Goal: Task Accomplishment & Management: Manage account settings

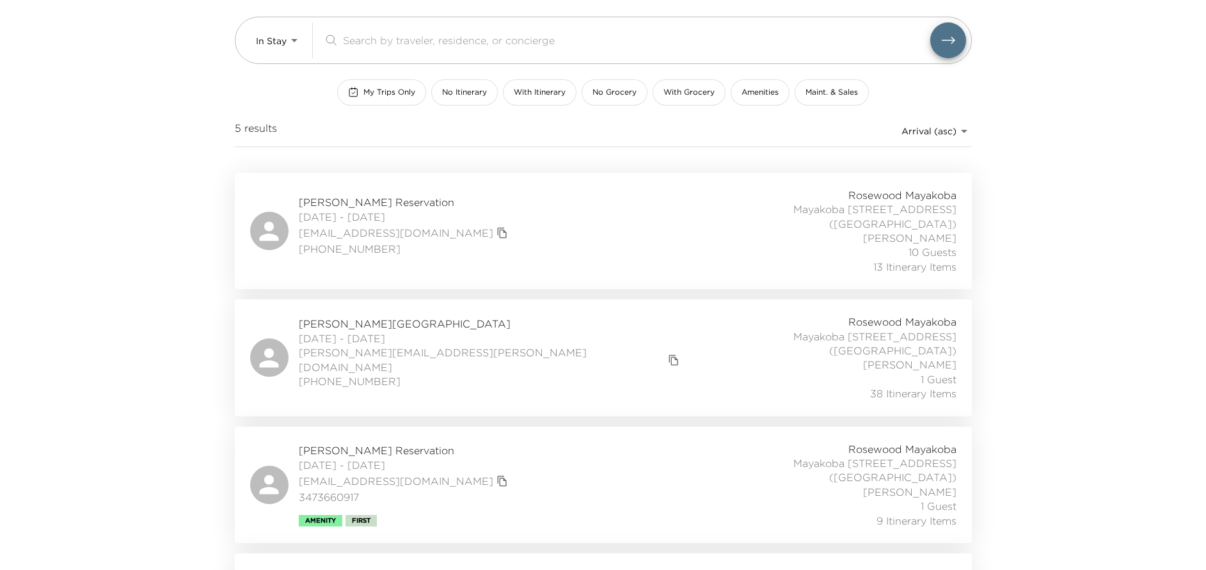
scroll to position [262, 0]
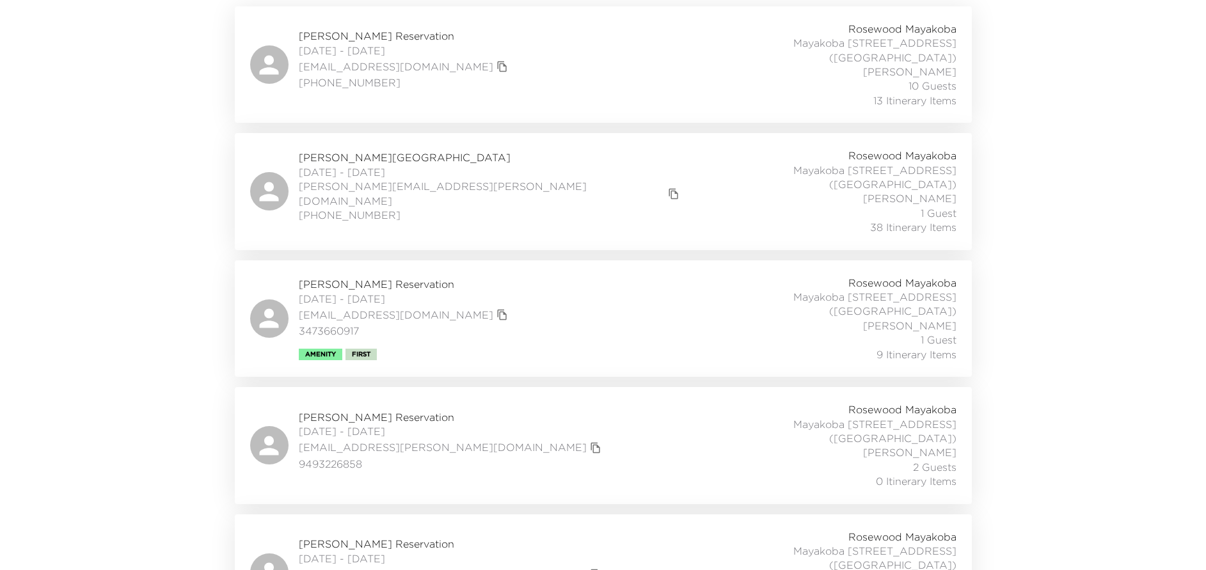
click at [514, 405] on div "Barbara Clark Reservation 08/31/2025 - 09/05/2025 b1232@cox.net 9493226858 Rose…" at bounding box center [603, 445] width 706 height 86
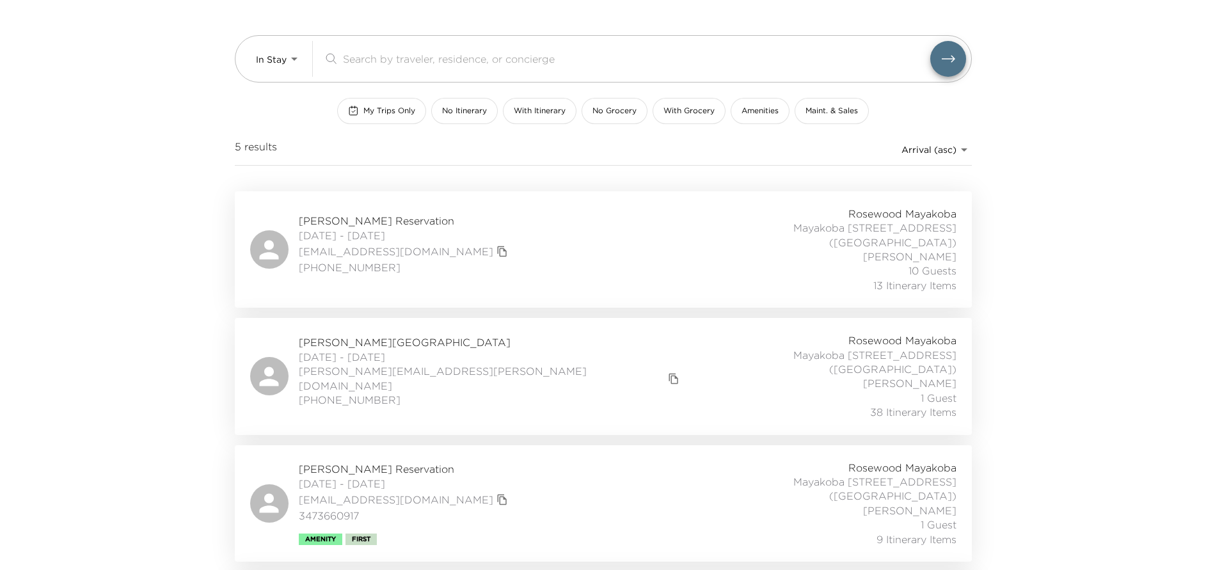
scroll to position [70, 0]
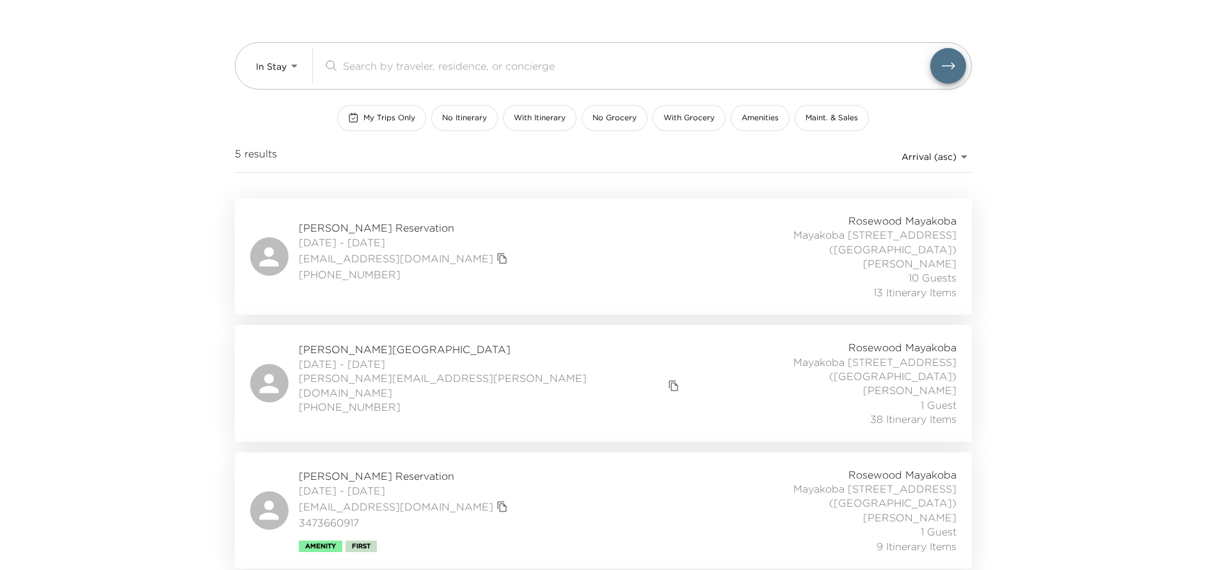
click at [471, 269] on div "John Swords Reservation 08/24/2025 - 08/31/2025 jhswordsdallas@aol.com 214-697-…" at bounding box center [603, 257] width 706 height 86
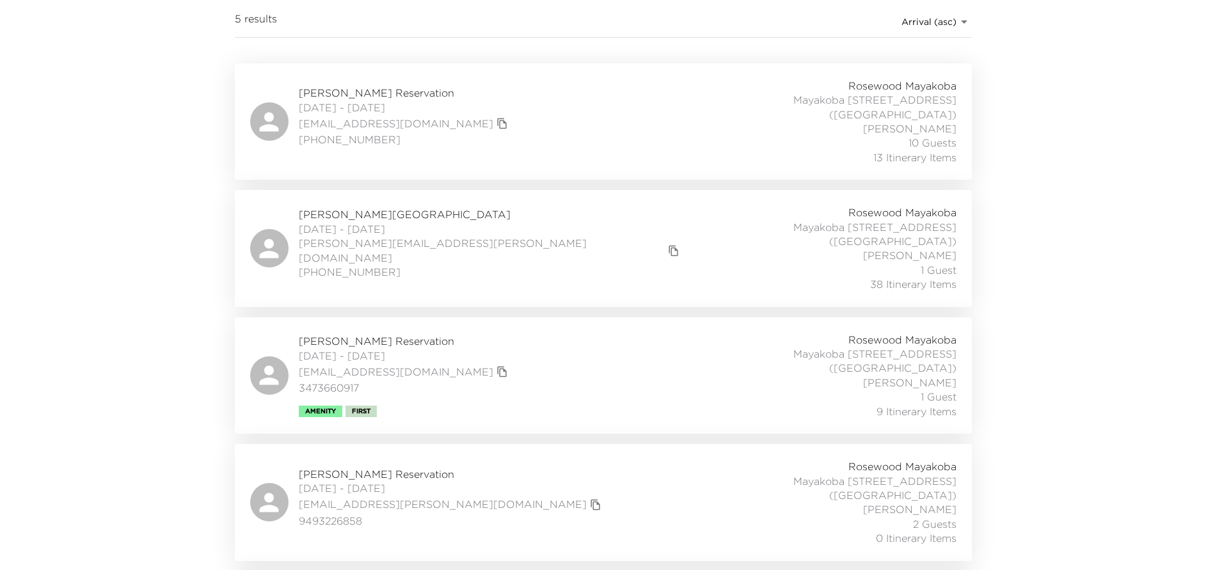
scroll to position [262, 0]
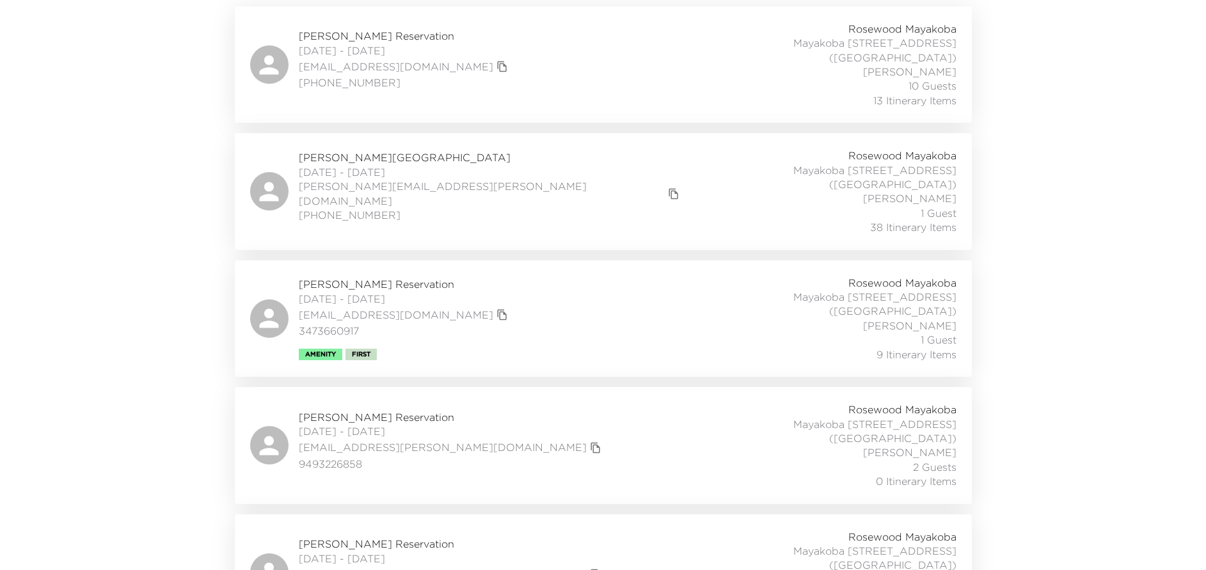
click at [499, 415] on div "Barbara Clark Reservation 08/31/2025 - 09/05/2025 b1232@cox.net 9493226858 Rose…" at bounding box center [603, 445] width 706 height 86
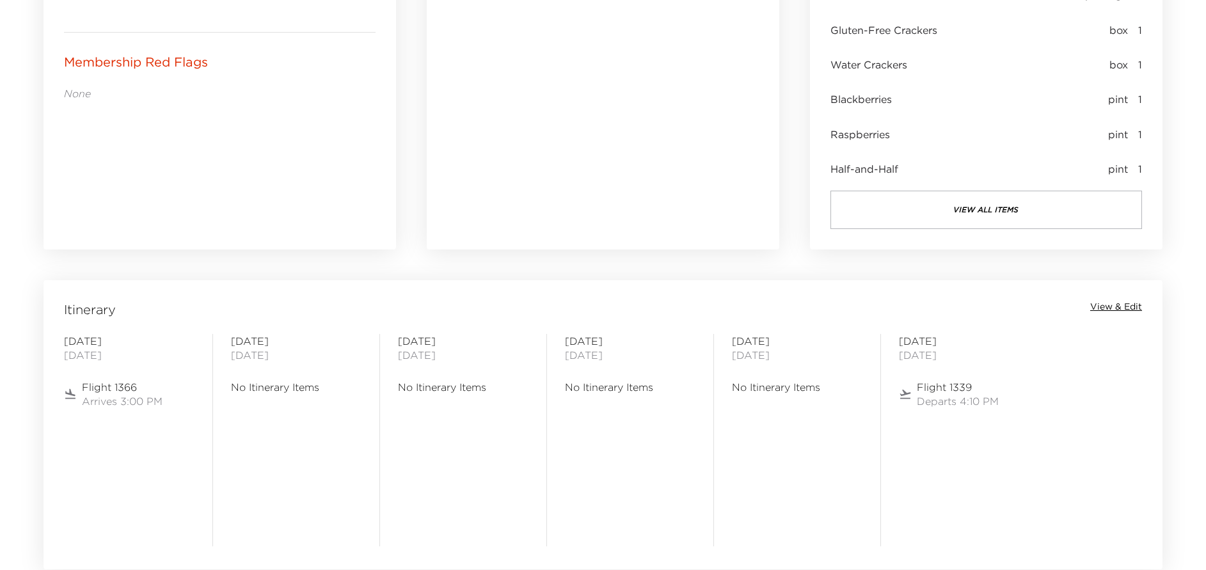
scroll to position [864, 0]
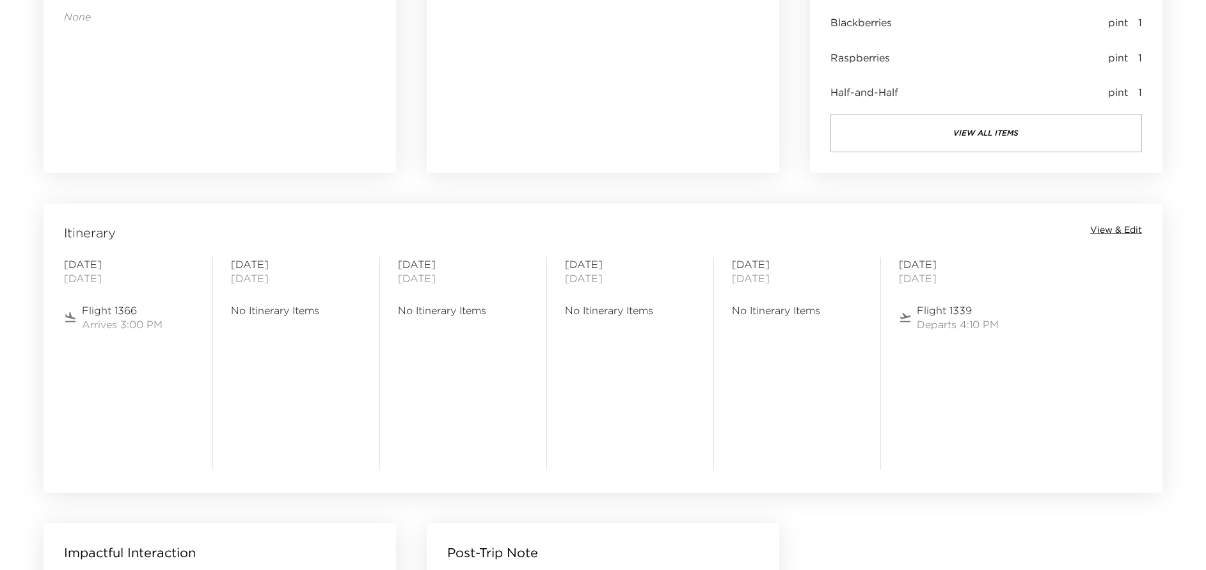
click at [1128, 232] on span "View & Edit" at bounding box center [1116, 230] width 52 height 13
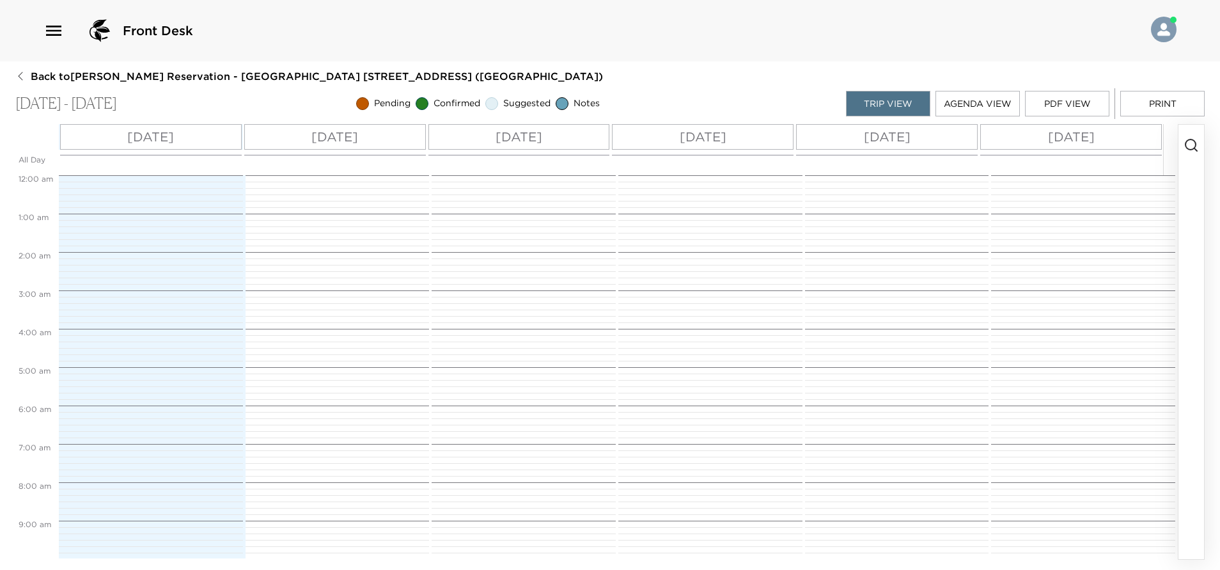
scroll to position [528, 0]
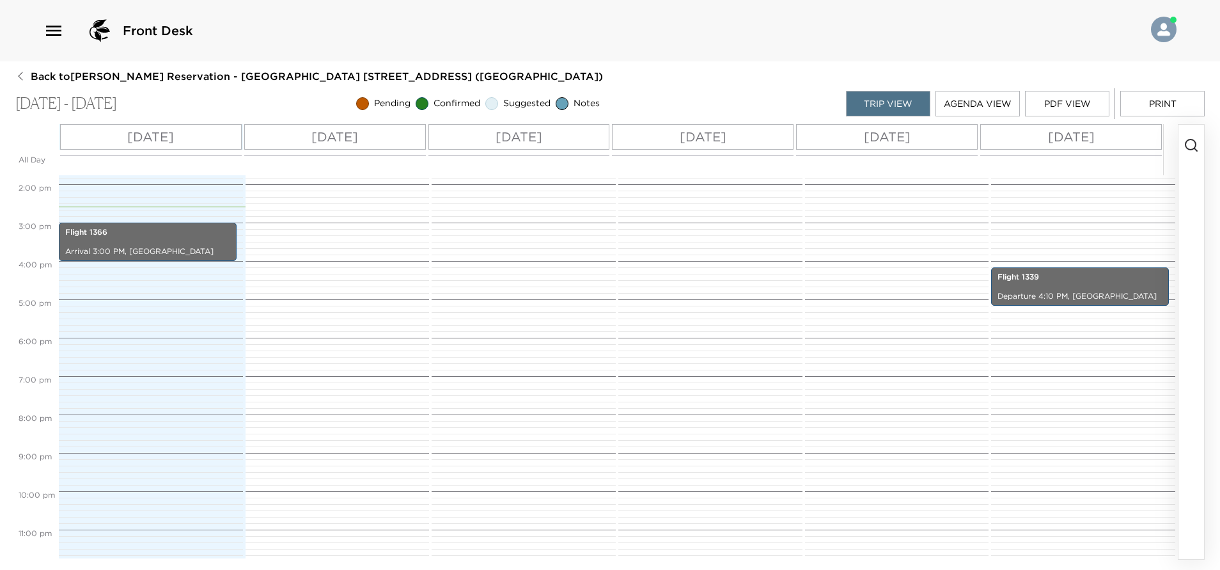
click at [1192, 248] on button "button" at bounding box center [1192, 342] width 26 height 434
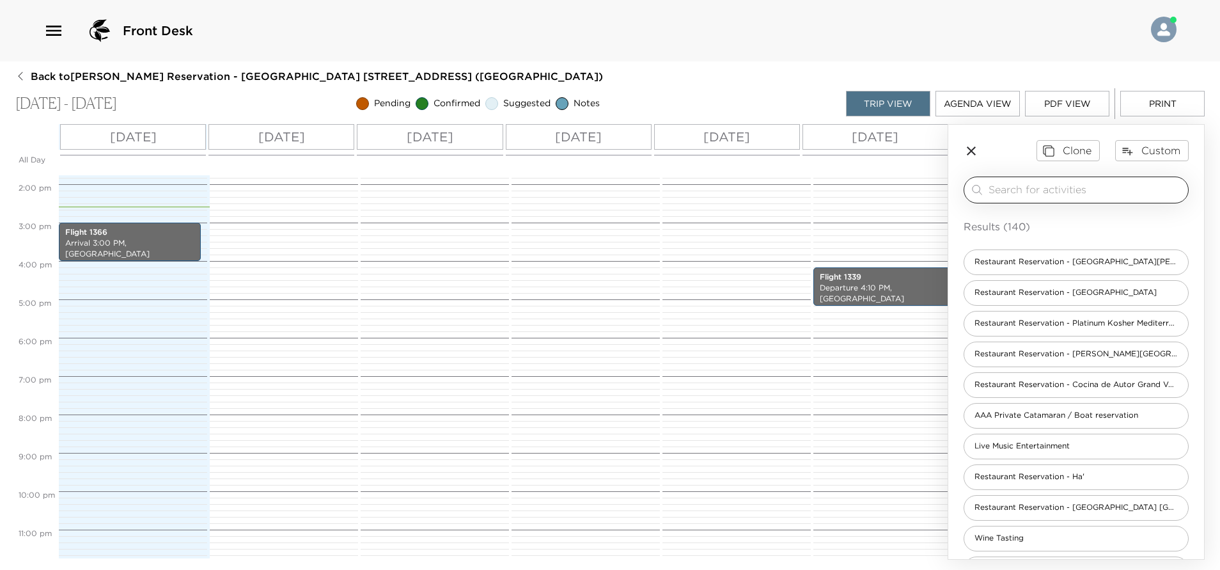
click at [1069, 195] on input "search" at bounding box center [1086, 189] width 194 height 15
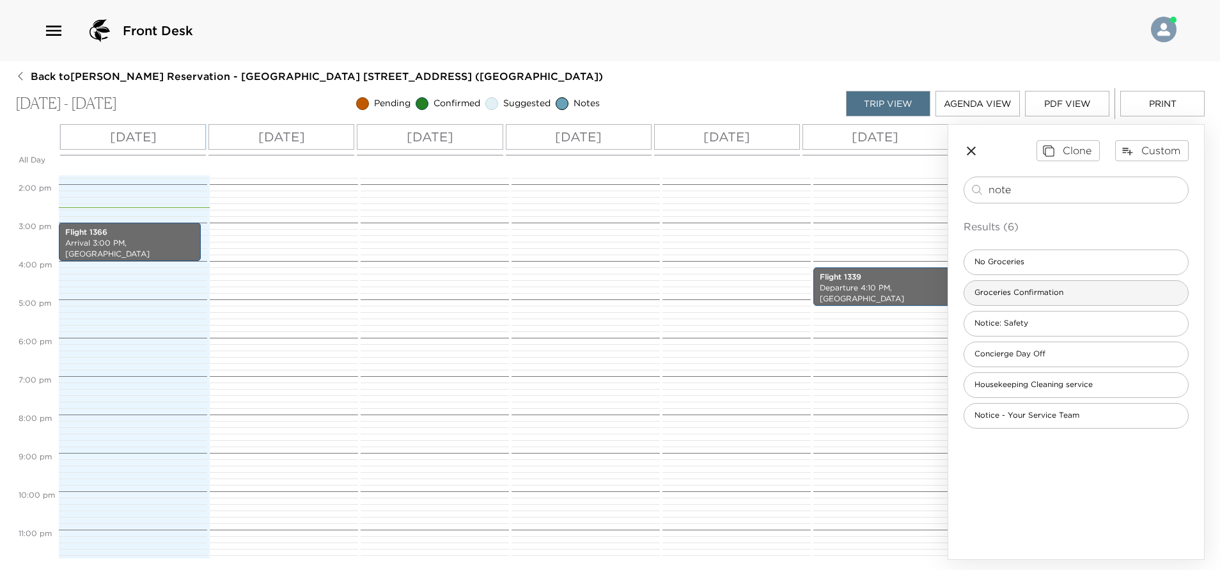
type input "note"
click at [1060, 281] on div "Groceries Confirmation" at bounding box center [1076, 293] width 225 height 26
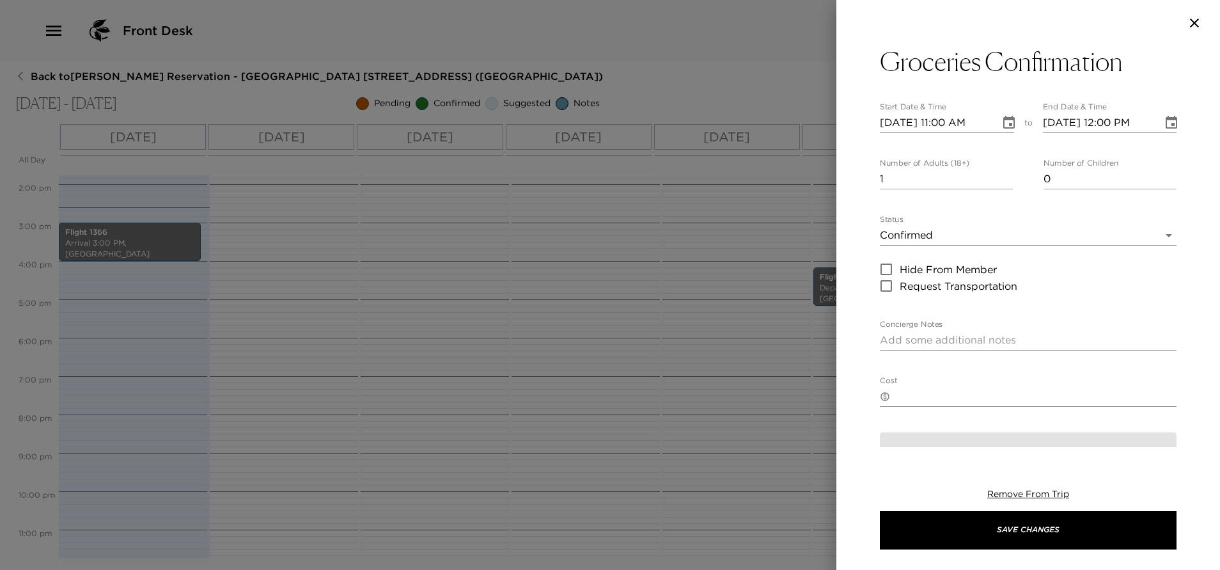
type textarea "I am in receipt of your grocery request. Your order will be stocked in your res…"
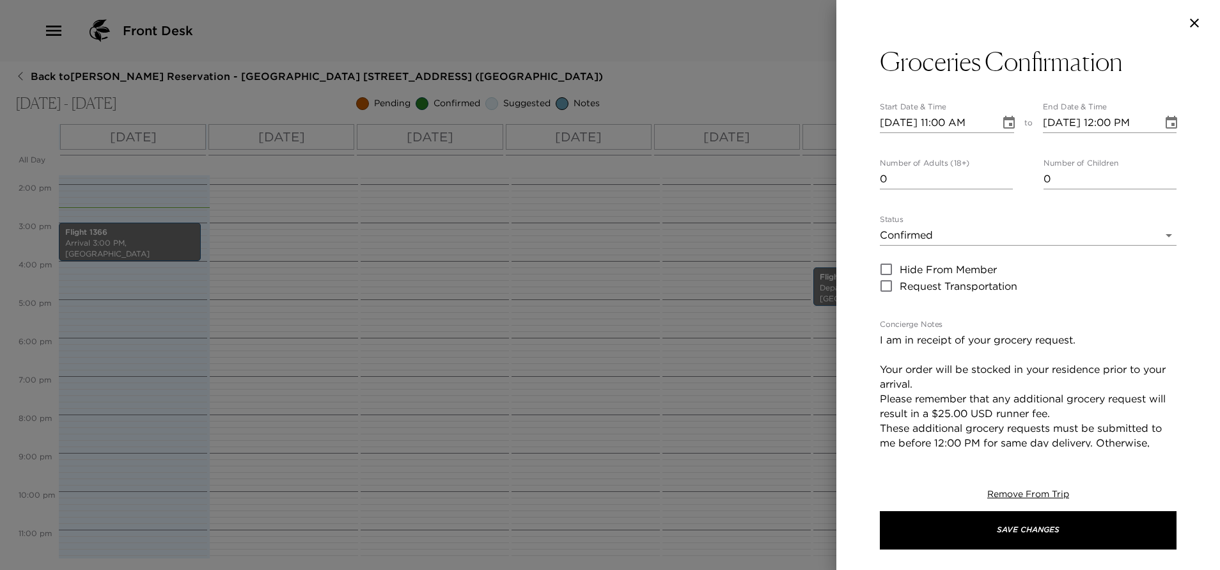
type input "0"
click at [1004, 185] on input "0" at bounding box center [946, 179] width 133 height 20
click at [1002, 112] on button "Choose date, selected date is Aug 31, 2025" at bounding box center [1010, 123] width 26 height 26
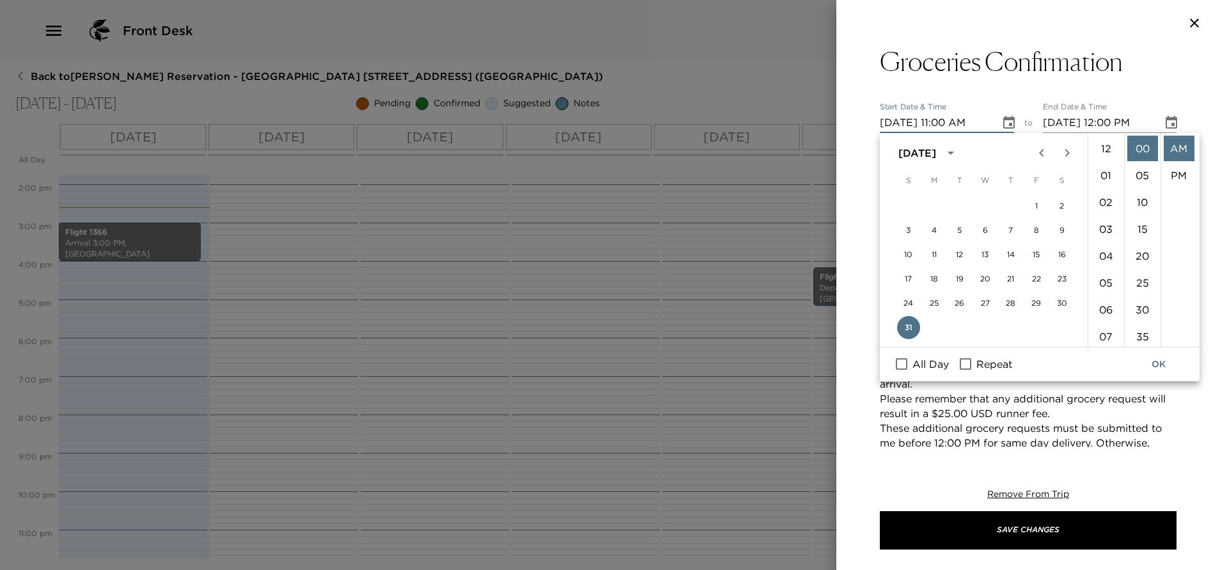
scroll to position [296, 0]
click at [902, 366] on input "All Day" at bounding box center [901, 364] width 27 height 17
checkbox input "true"
type input "[DATE]"
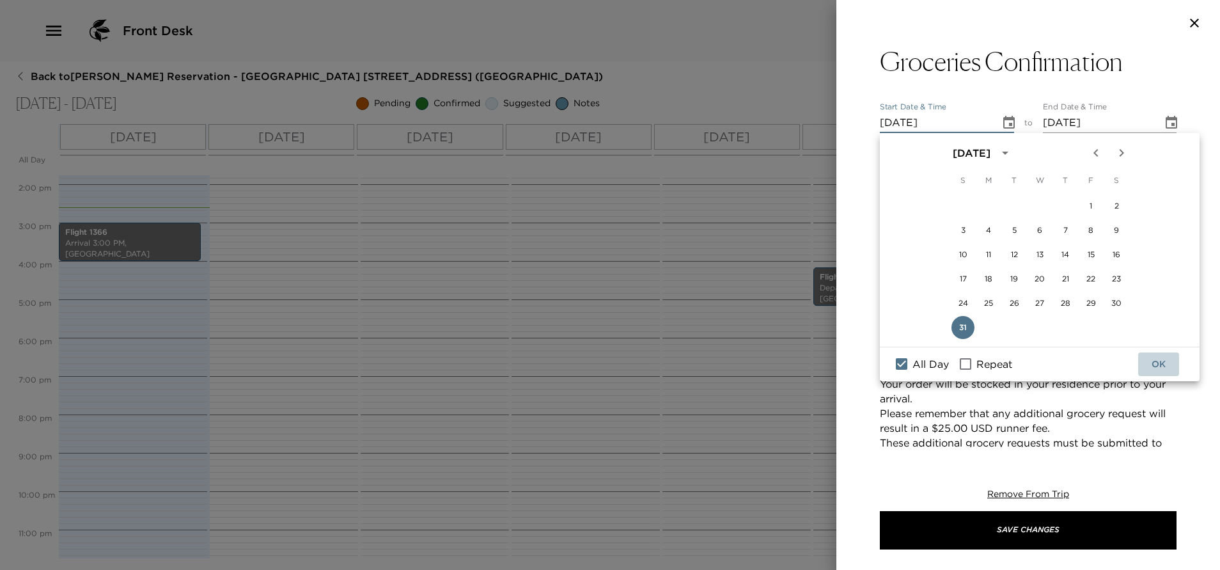
click at [1158, 360] on button "OK" at bounding box center [1159, 364] width 41 height 24
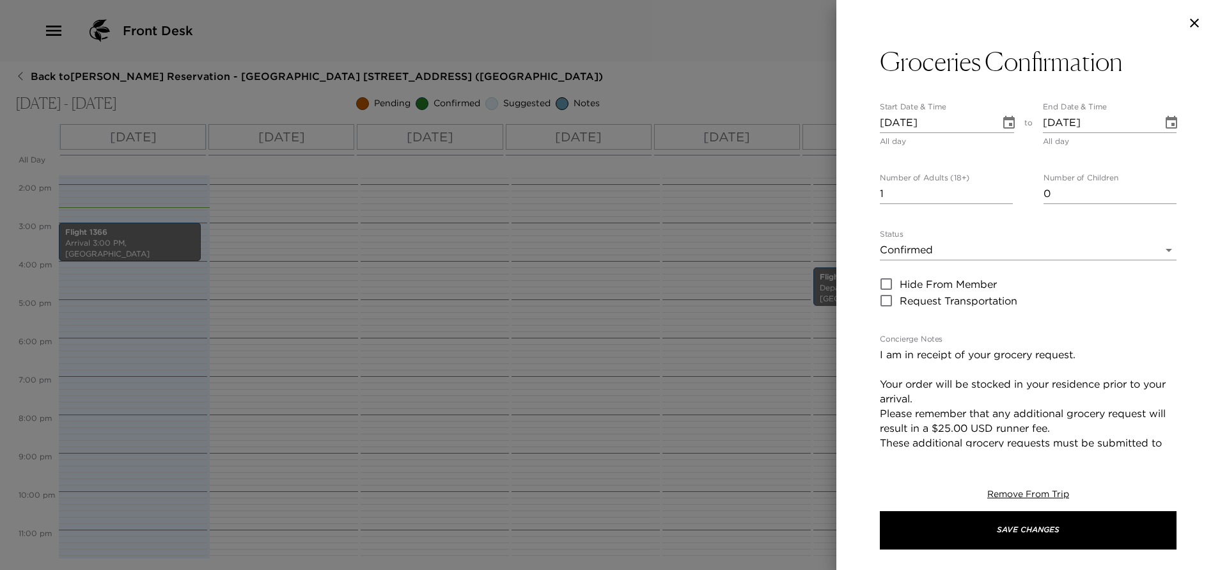
click at [1000, 191] on input "1" at bounding box center [946, 194] width 133 height 20
click at [1000, 191] on input "2" at bounding box center [946, 194] width 133 height 20
click at [1003, 198] on input "1" at bounding box center [946, 194] width 133 height 20
type input "0"
click at [1003, 198] on input "0" at bounding box center [946, 194] width 133 height 20
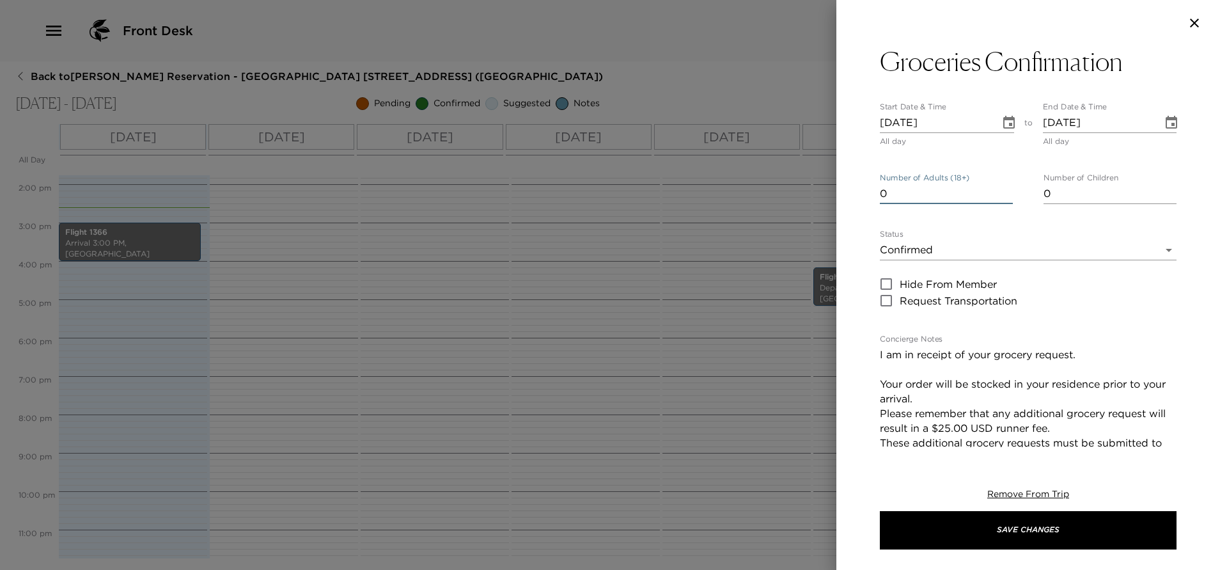
scroll to position [0, 0]
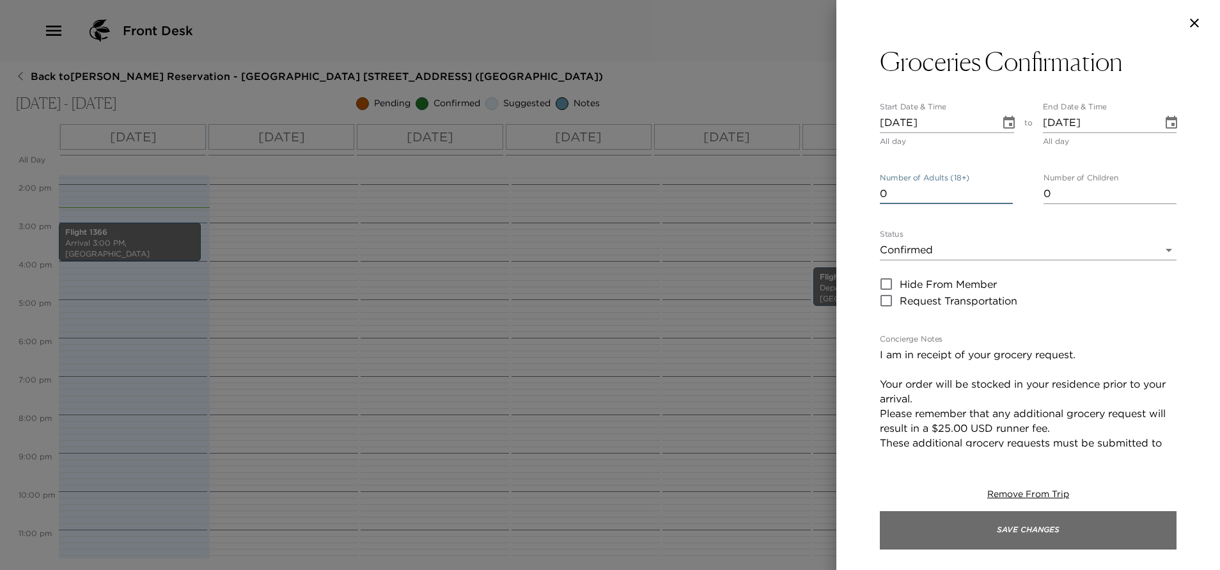
click at [1085, 515] on button "Save Changes" at bounding box center [1028, 530] width 297 height 38
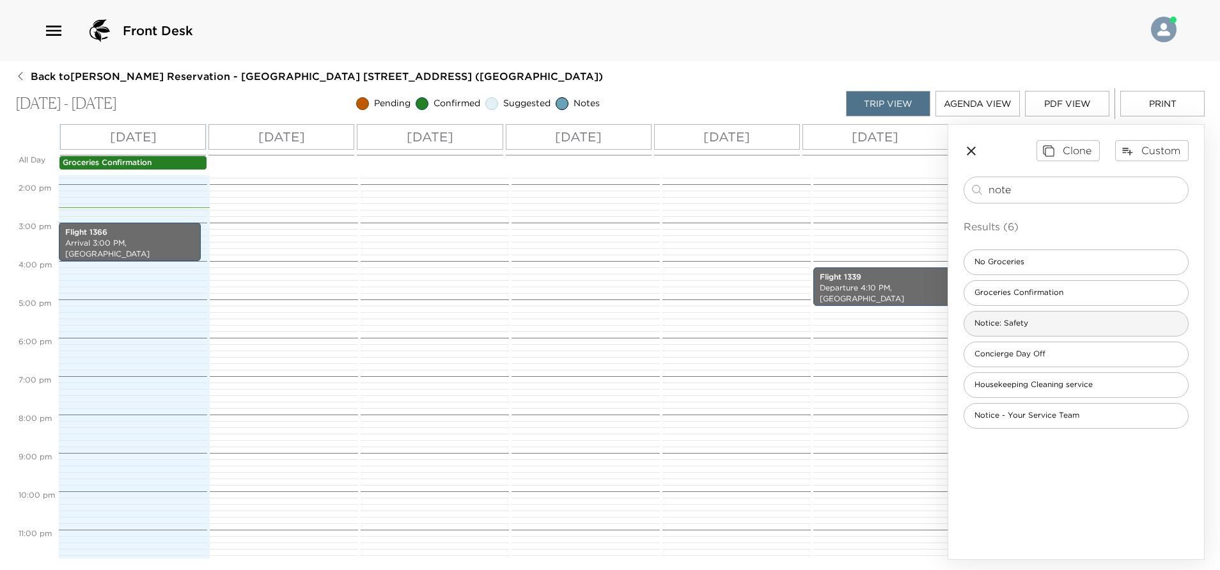
click at [1043, 325] on div "Notice: Safety" at bounding box center [1076, 324] width 225 height 26
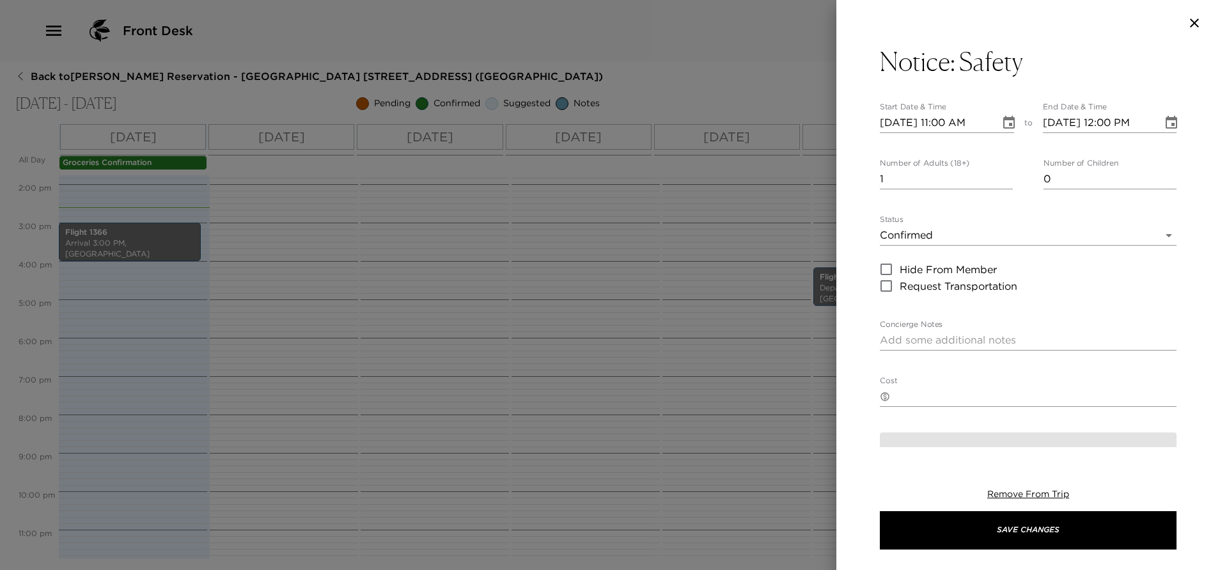
type textarea "Lo ipsumd sita consectet, ad elitseddo eiusmod temp incid utl etdolor magnaa en…"
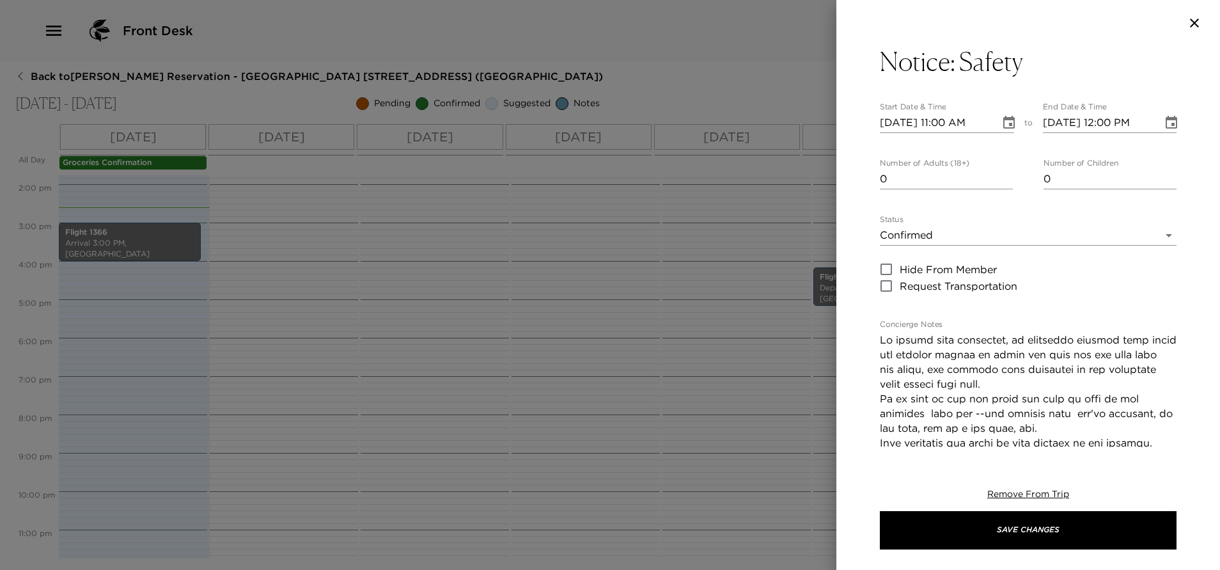
type input "0"
click at [1001, 184] on input "0" at bounding box center [946, 179] width 133 height 20
click at [1004, 118] on icon "Choose date, selected date is Aug 31, 2025" at bounding box center [1010, 122] width 12 height 13
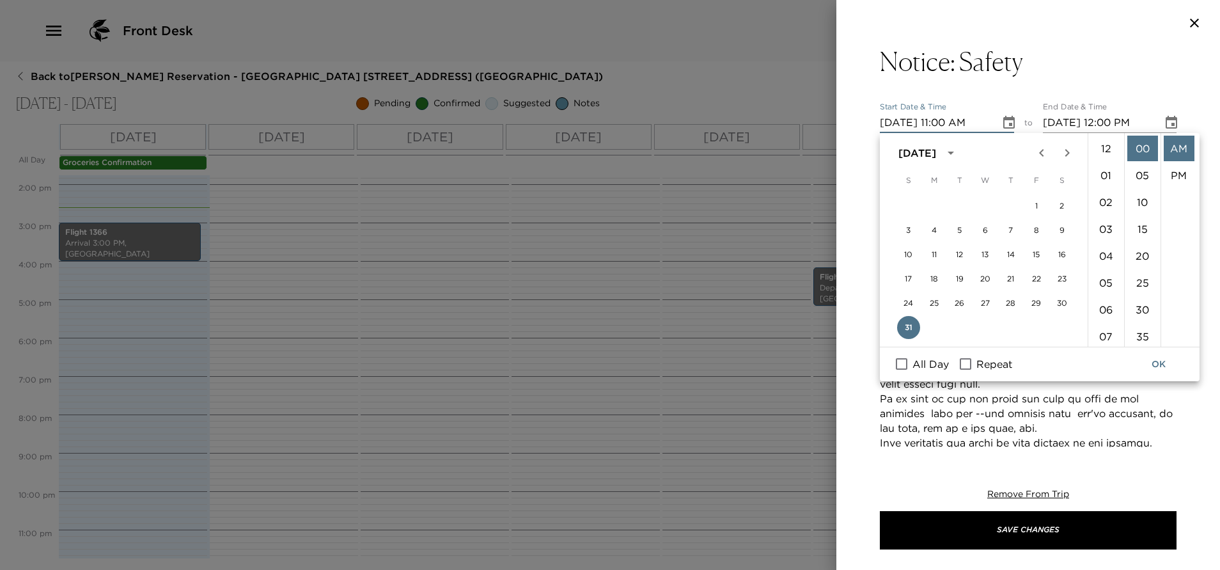
scroll to position [296, 0]
click at [906, 365] on input "All Day" at bounding box center [901, 364] width 27 height 17
checkbox input "true"
type input "[DATE]"
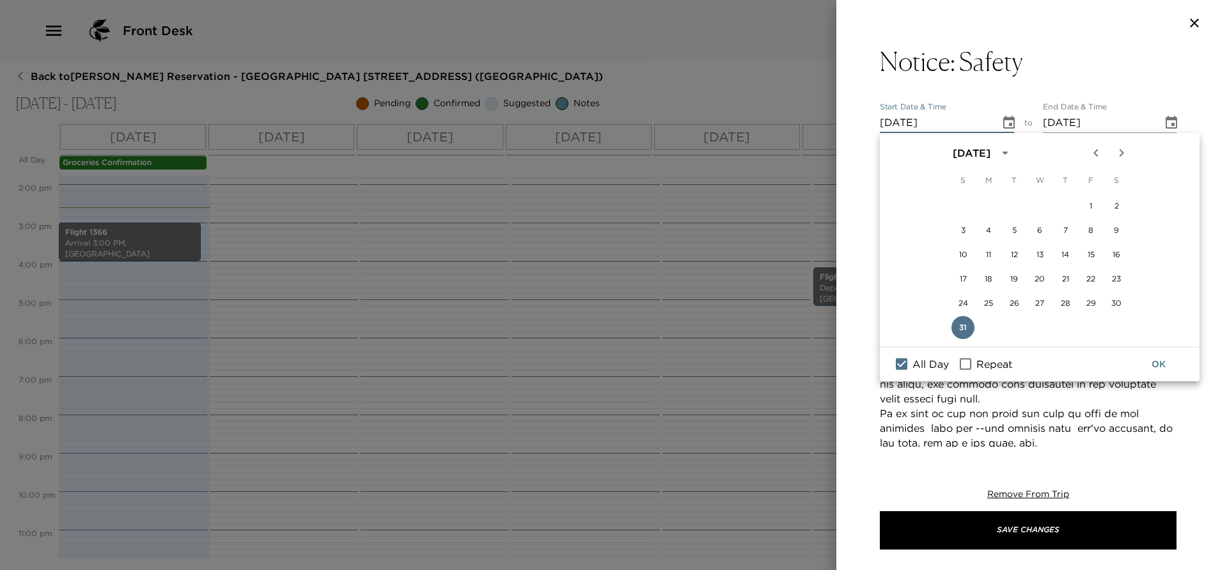
click at [1156, 365] on button "OK" at bounding box center [1159, 364] width 41 height 24
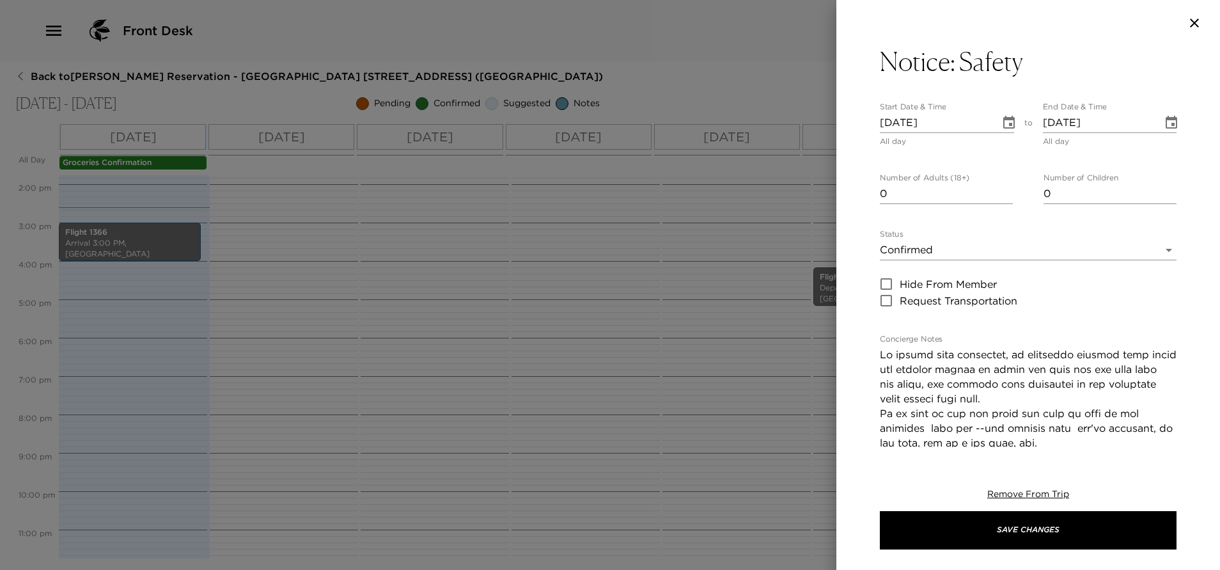
click at [990, 256] on body "Front Desk Back to [PERSON_NAME][GEOGRAPHIC_DATA] - [GEOGRAPHIC_DATA] 824 [GEOG…" at bounding box center [610, 285] width 1220 height 570
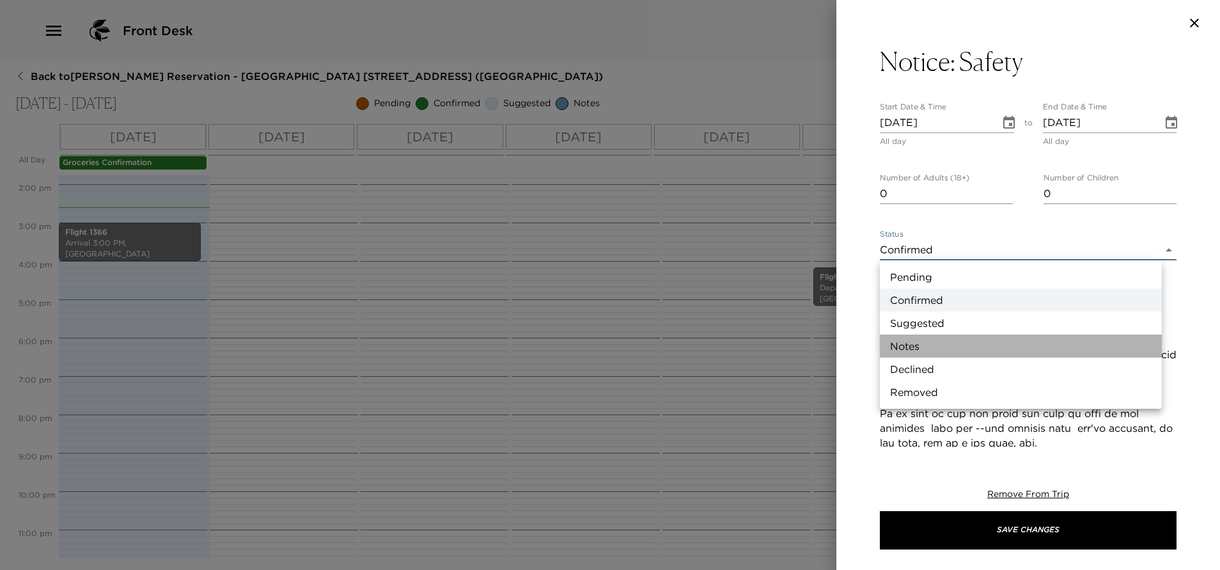
click at [943, 346] on li "Notes" at bounding box center [1021, 346] width 282 height 23
type input "Concierge Note"
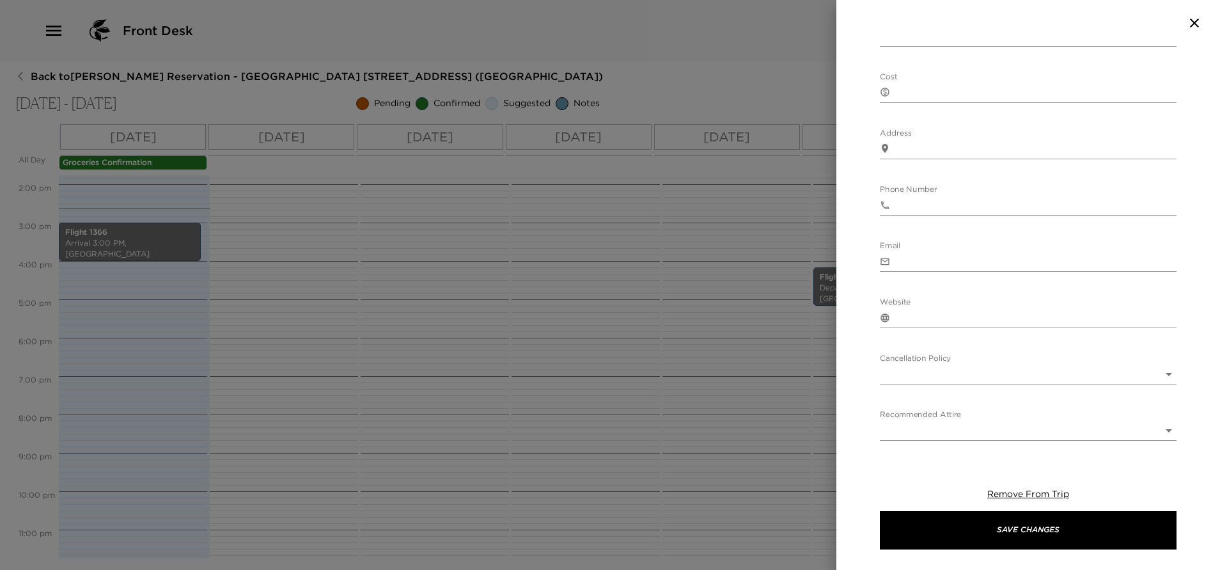
scroll to position [927, 0]
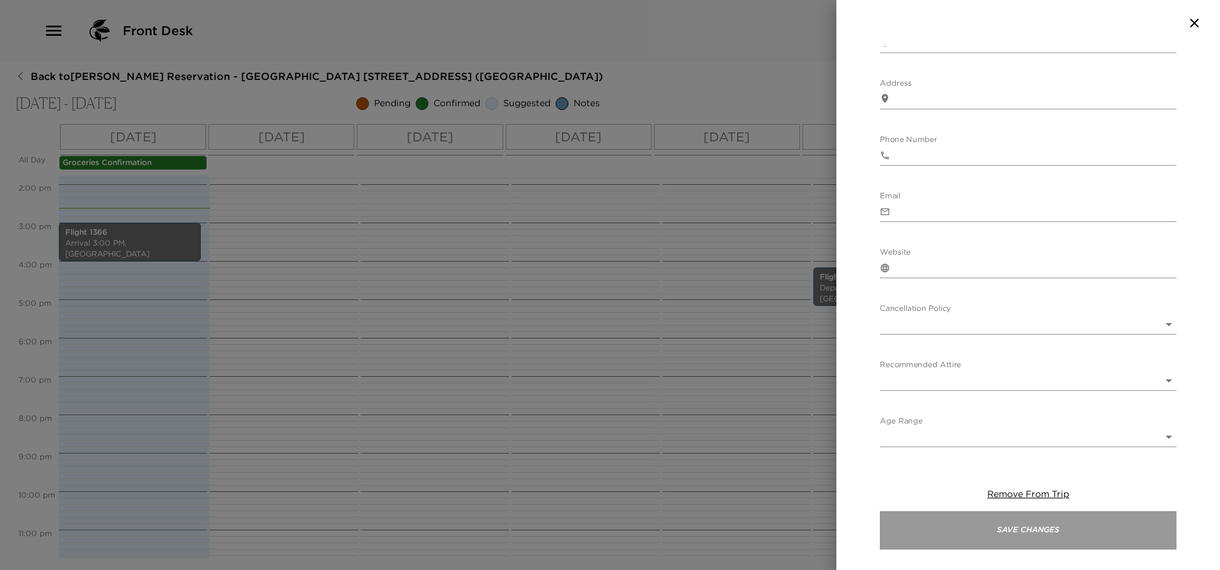
click at [1025, 523] on button "Save Changes" at bounding box center [1028, 530] width 297 height 38
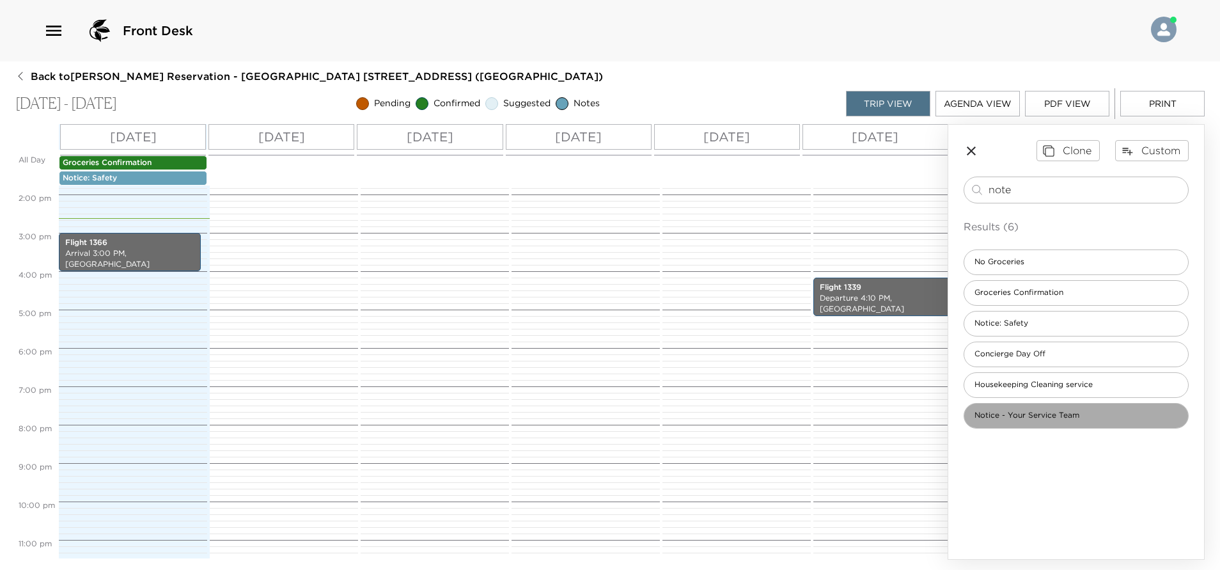
click at [1048, 418] on span "Notice - Your Service Team" at bounding box center [1027, 415] width 125 height 11
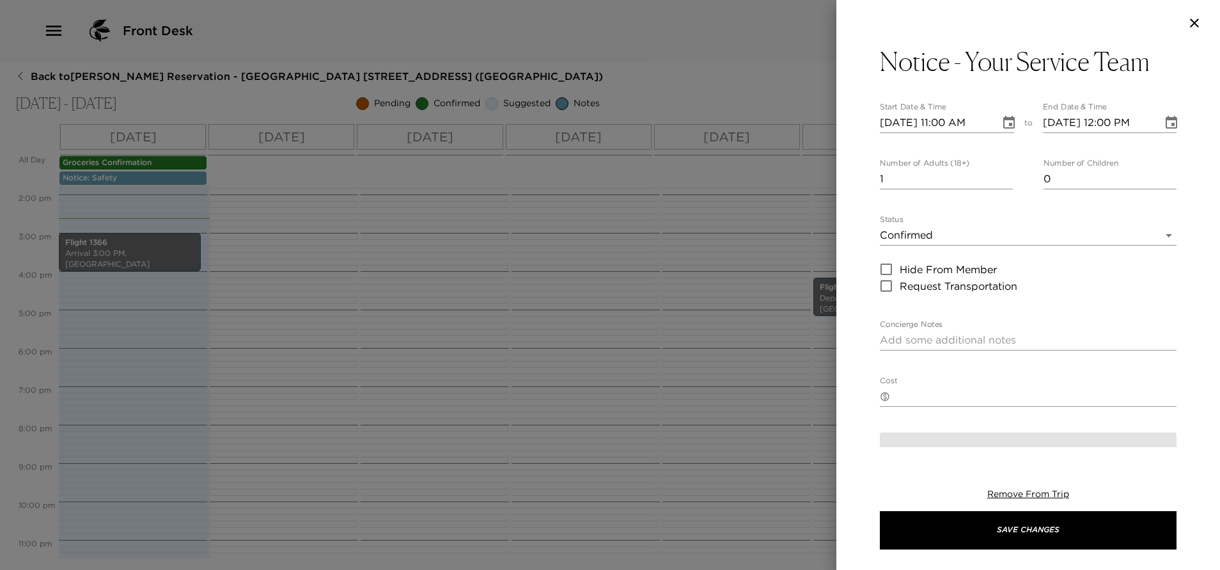
type textarea "Your Service Team: You will meet your concierge and your [PERSON_NAME] at the v…"
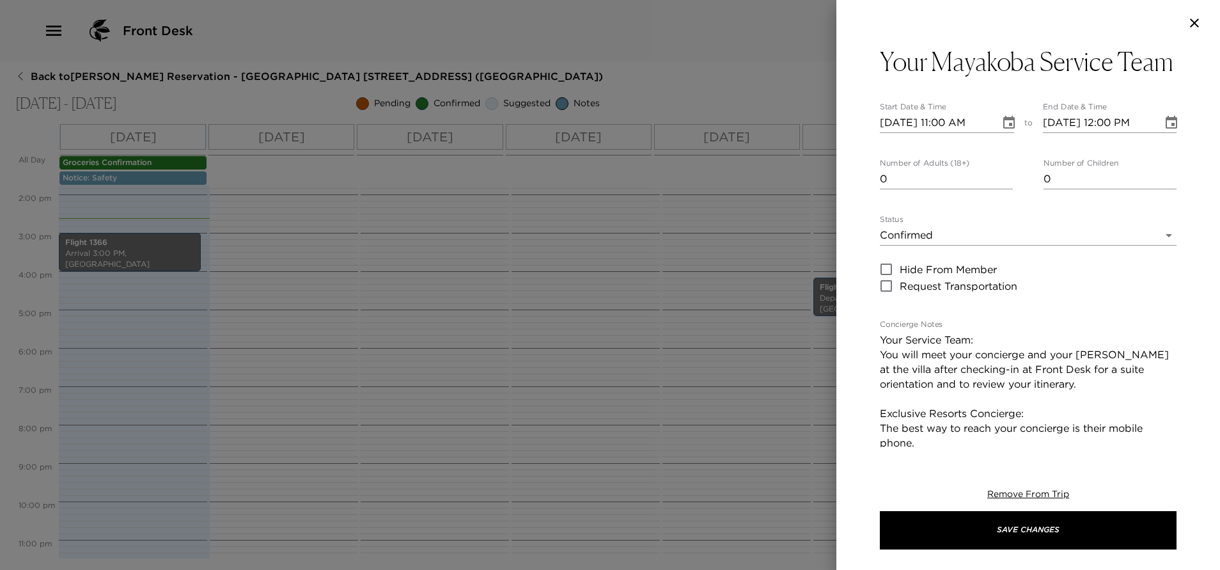
type input "0"
click at [1000, 189] on input "0" at bounding box center [946, 179] width 133 height 20
click at [1000, 136] on button "Choose date, selected date is Aug 31, 2025" at bounding box center [1010, 123] width 26 height 26
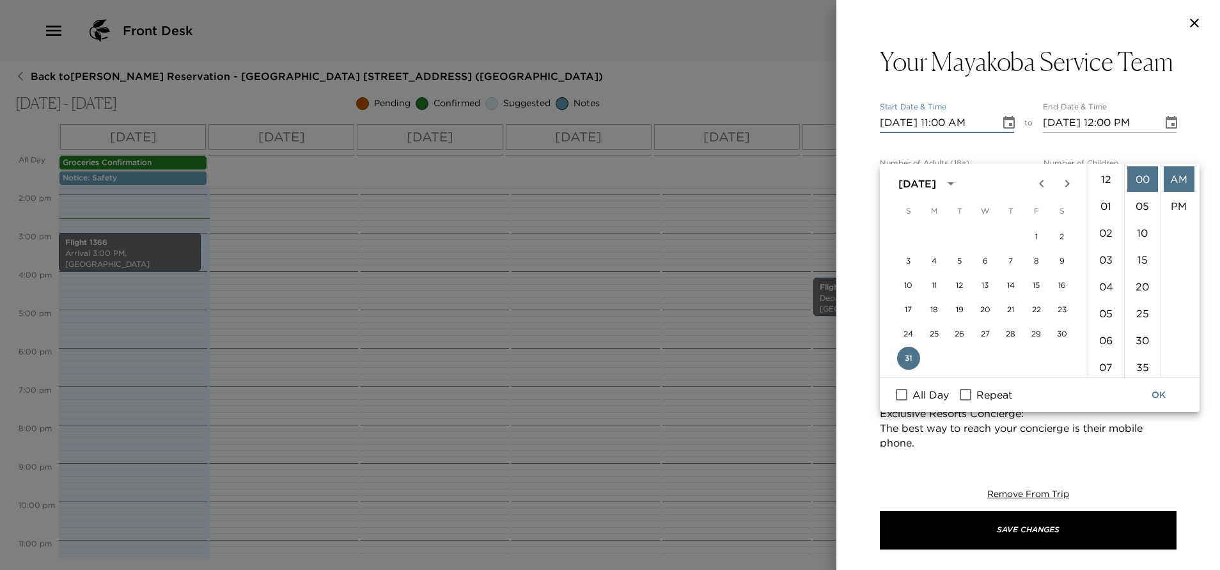
scroll to position [296, 0]
click at [904, 397] on input "All Day" at bounding box center [901, 394] width 27 height 17
checkbox input "true"
type input "[DATE]"
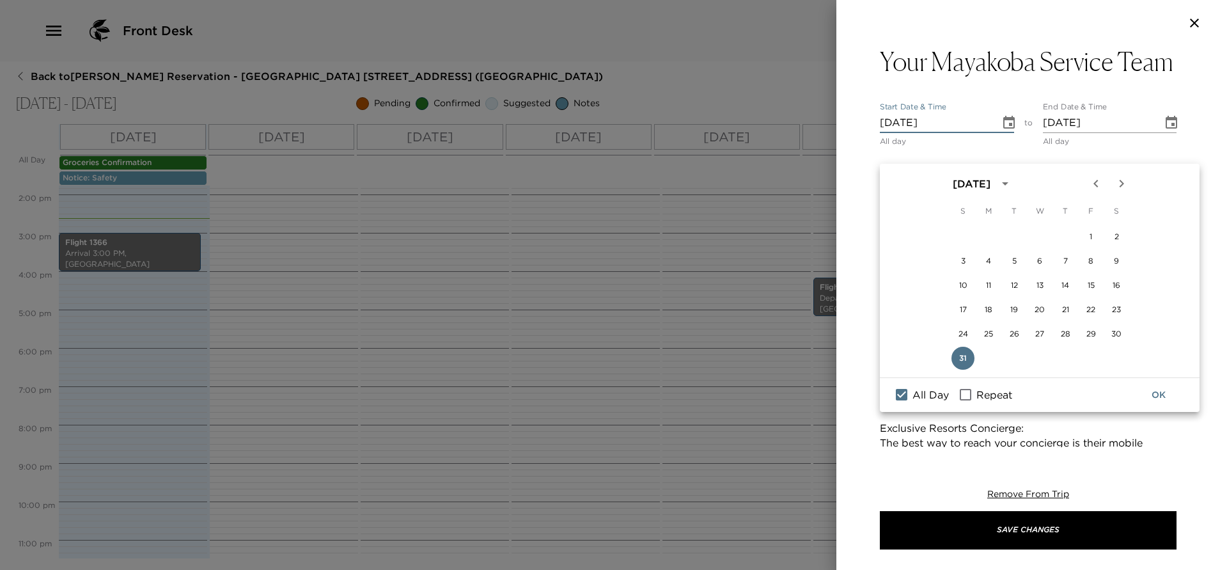
click at [1161, 393] on button "OK" at bounding box center [1159, 395] width 41 height 24
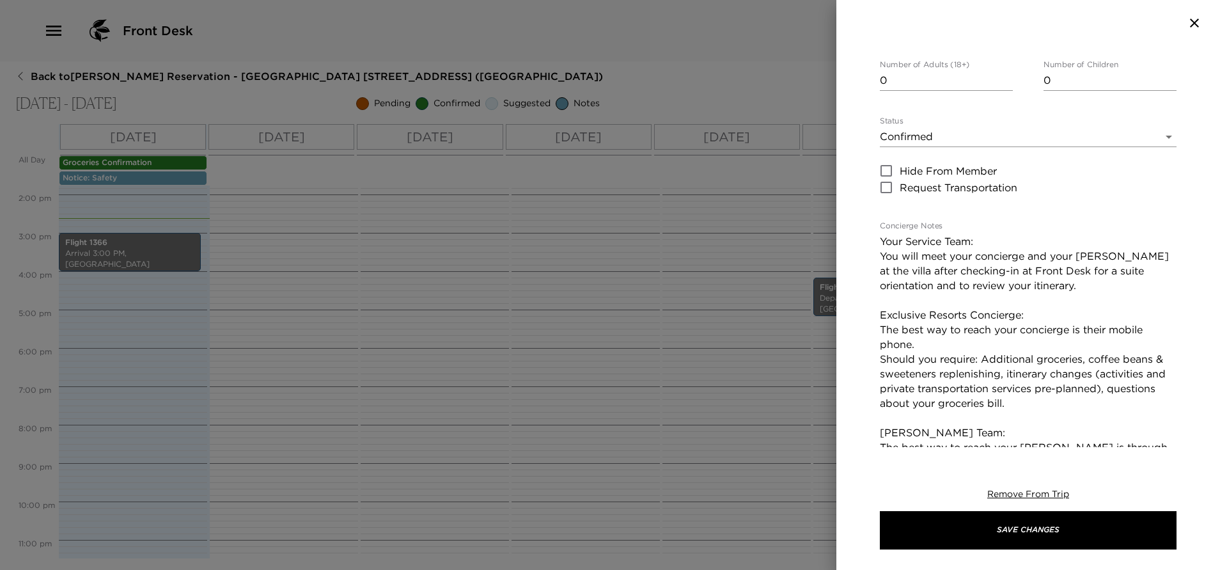
scroll to position [96, 0]
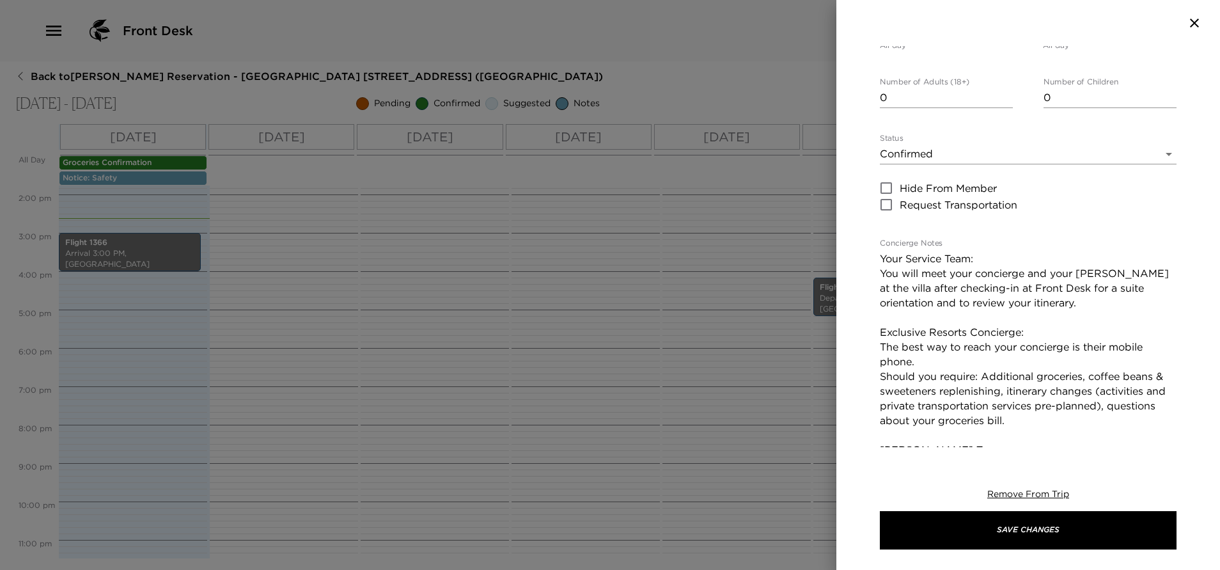
click at [1019, 184] on body "Front Desk Back to [PERSON_NAME][GEOGRAPHIC_DATA] - [GEOGRAPHIC_DATA] [GEOGRAPH…" at bounding box center [610, 285] width 1220 height 570
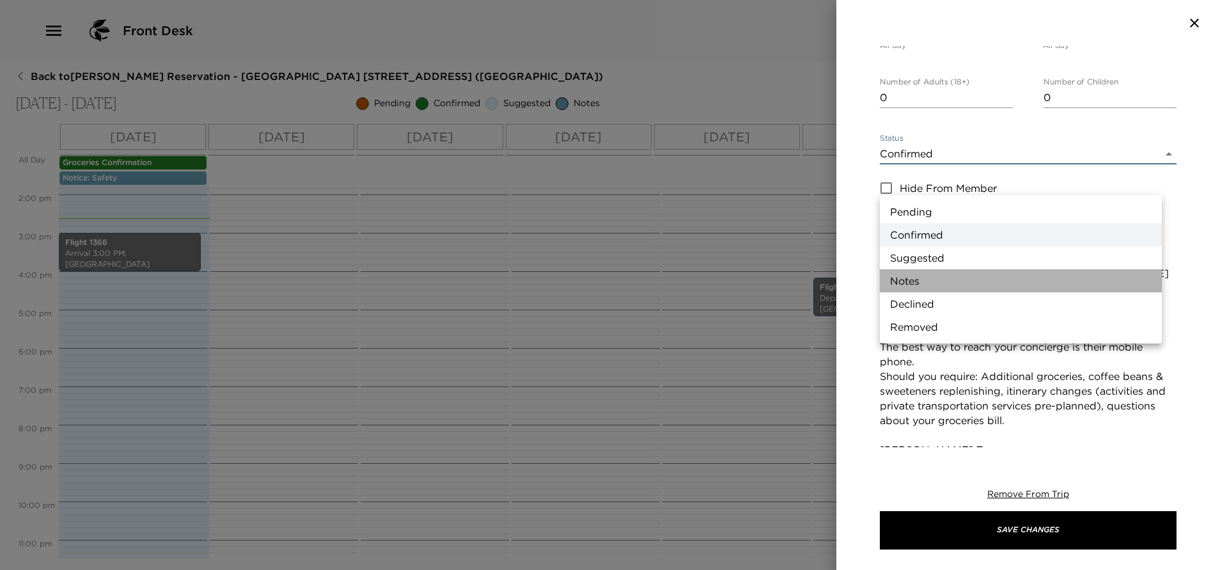
click at [943, 286] on li "Notes" at bounding box center [1021, 280] width 282 height 23
type input "Concierge Note"
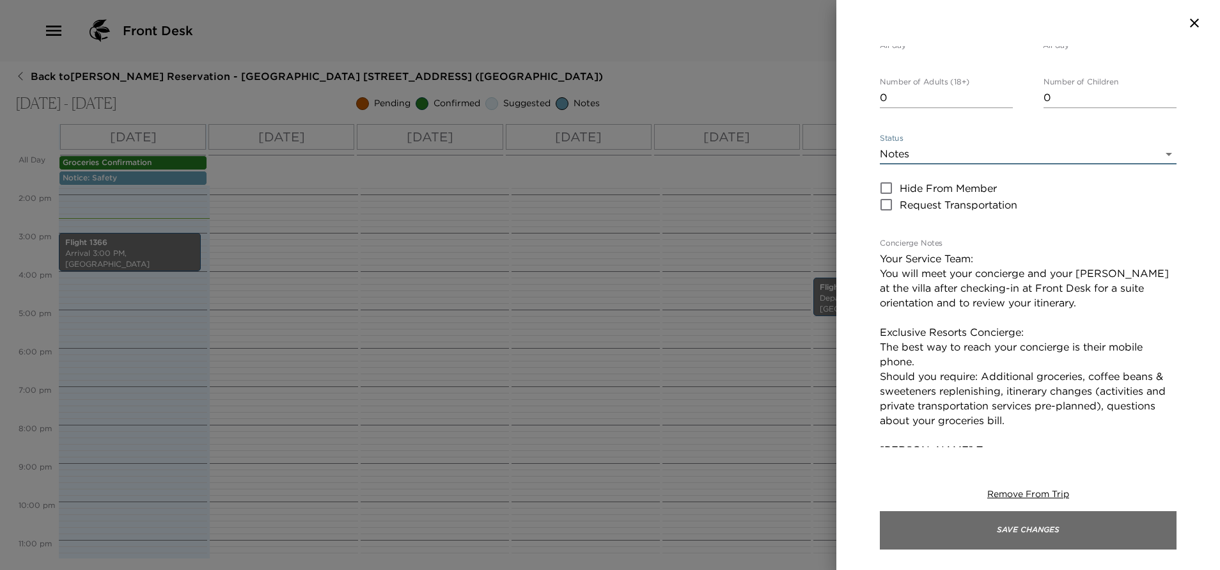
click at [1103, 532] on button "Save Changes" at bounding box center [1028, 530] width 297 height 38
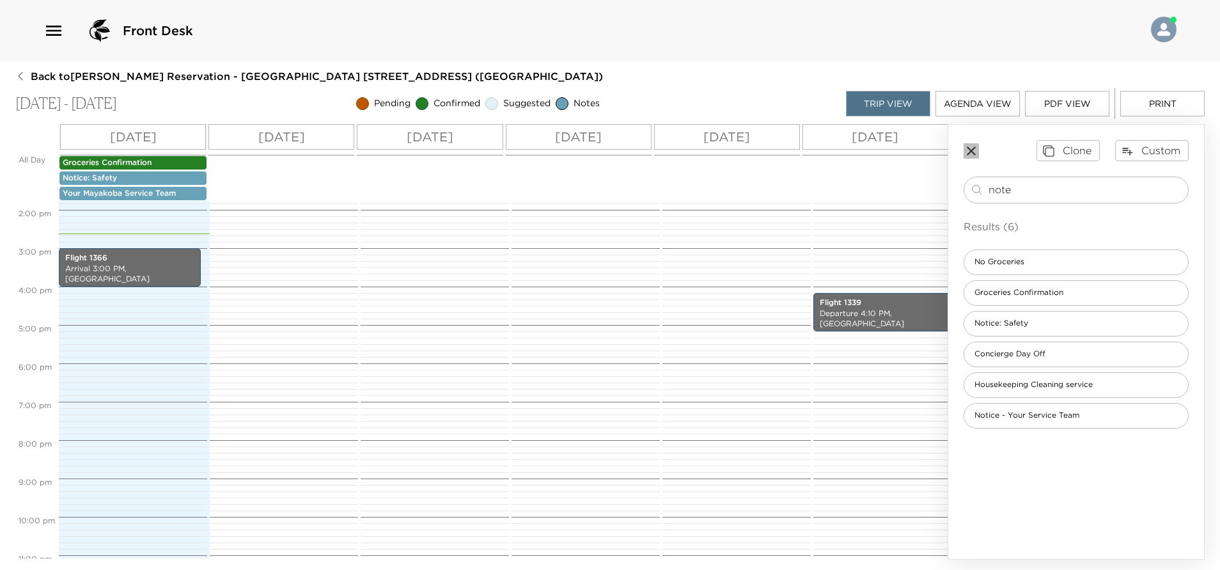
click at [971, 150] on icon "button" at bounding box center [971, 150] width 15 height 15
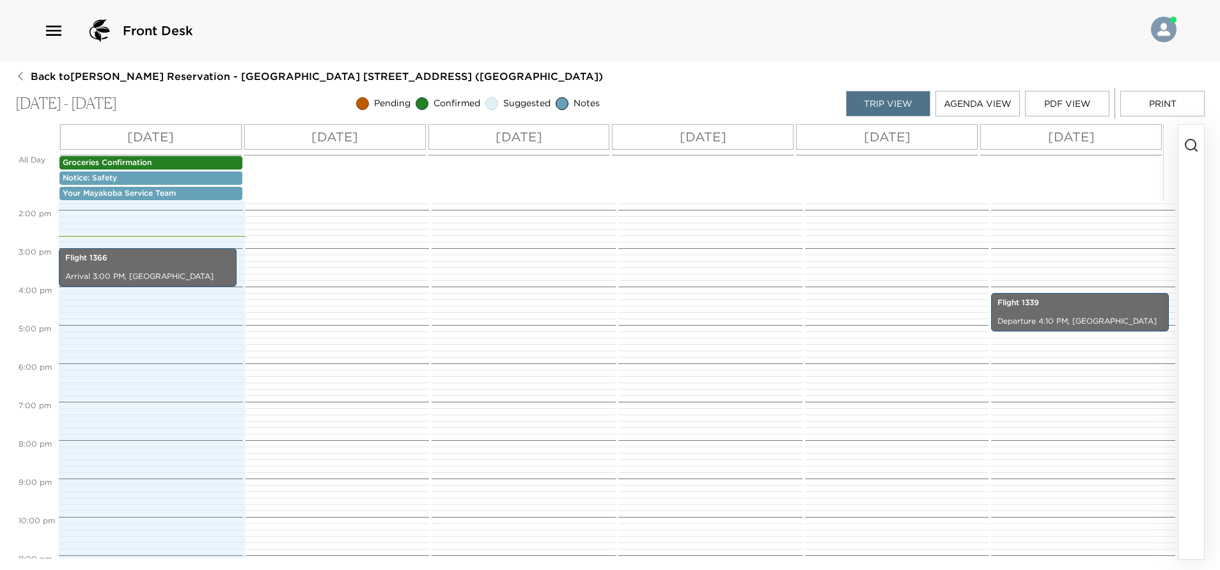
click at [0, 230] on html "Front Desk Back to [PERSON_NAME][GEOGRAPHIC_DATA] - [GEOGRAPHIC_DATA] [GEOGRAPH…" at bounding box center [610, 285] width 1220 height 570
click at [1188, 196] on button "button" at bounding box center [1192, 342] width 26 height 434
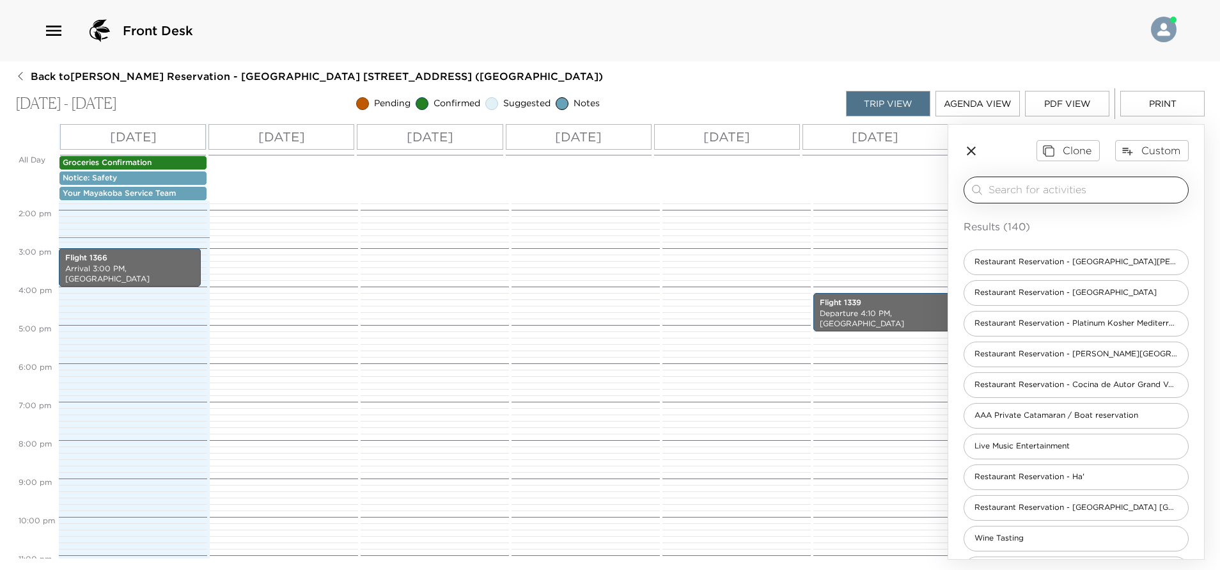
click at [1045, 188] on input "search" at bounding box center [1086, 189] width 194 height 15
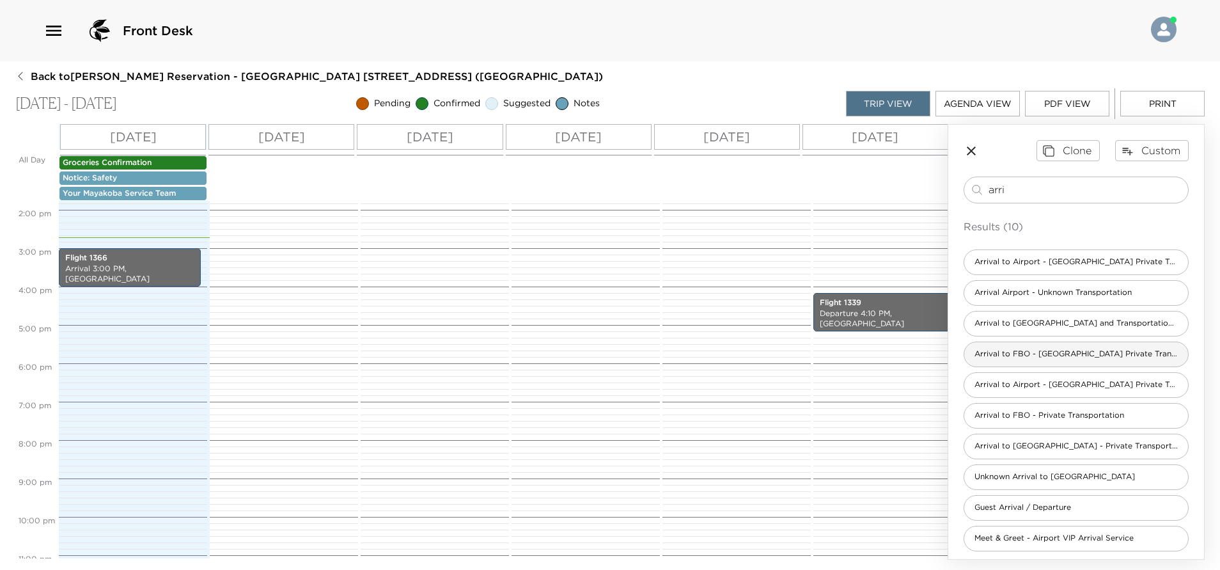
scroll to position [7, 0]
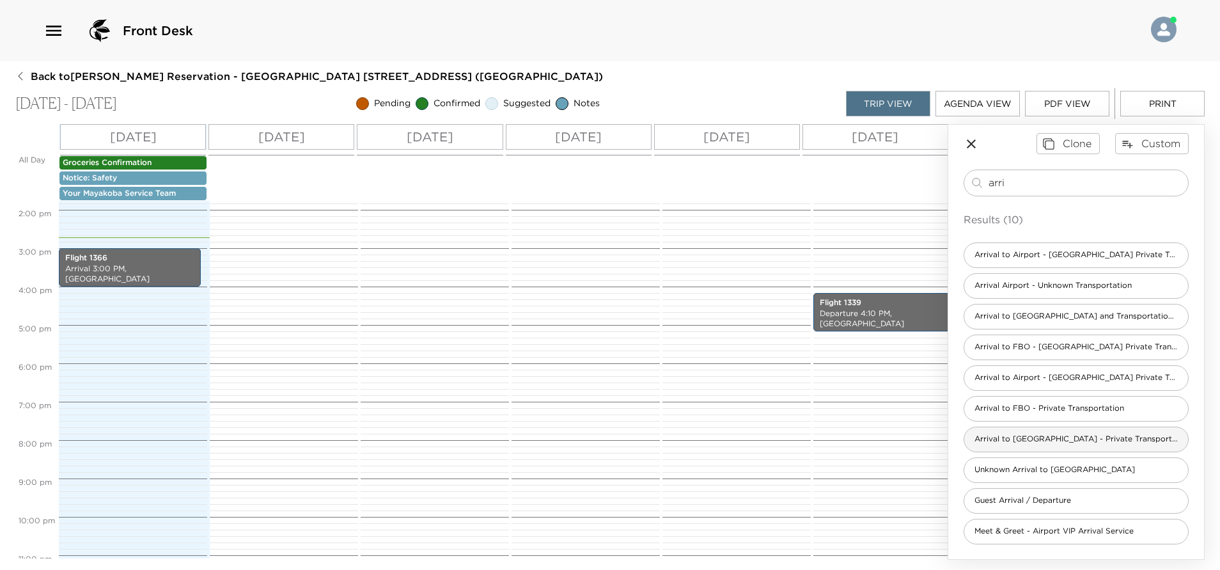
type input "arri"
click at [1104, 441] on span "Arrival to [GEOGRAPHIC_DATA] - Private Transportation" at bounding box center [1077, 439] width 224 height 11
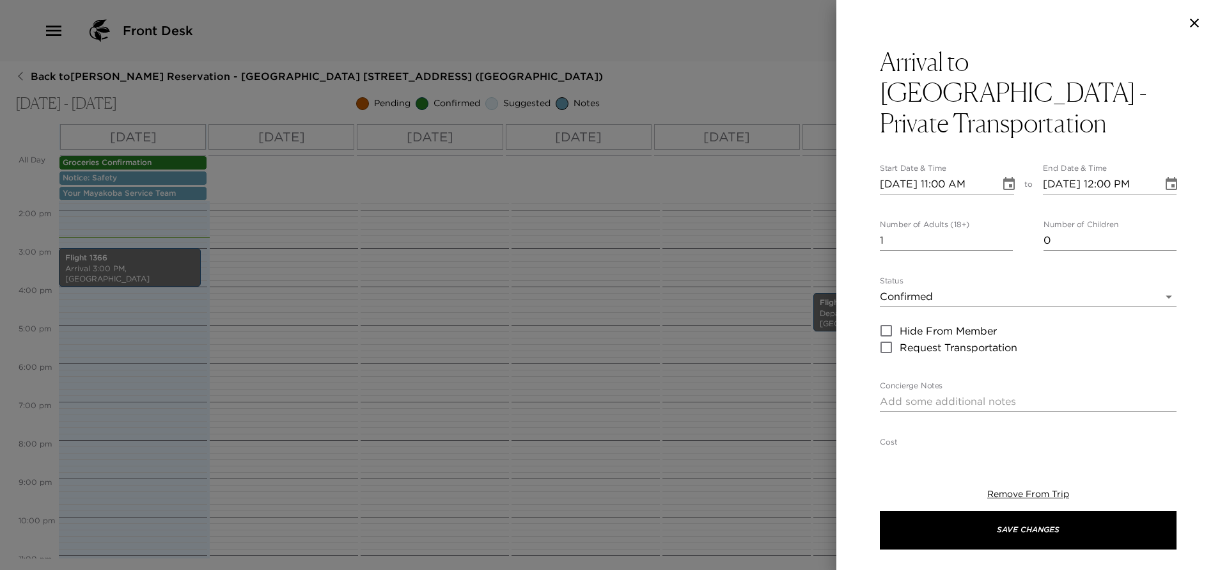
type textarea "I anticipate your arrival on _____ Airlines with flight number _____ and have c…"
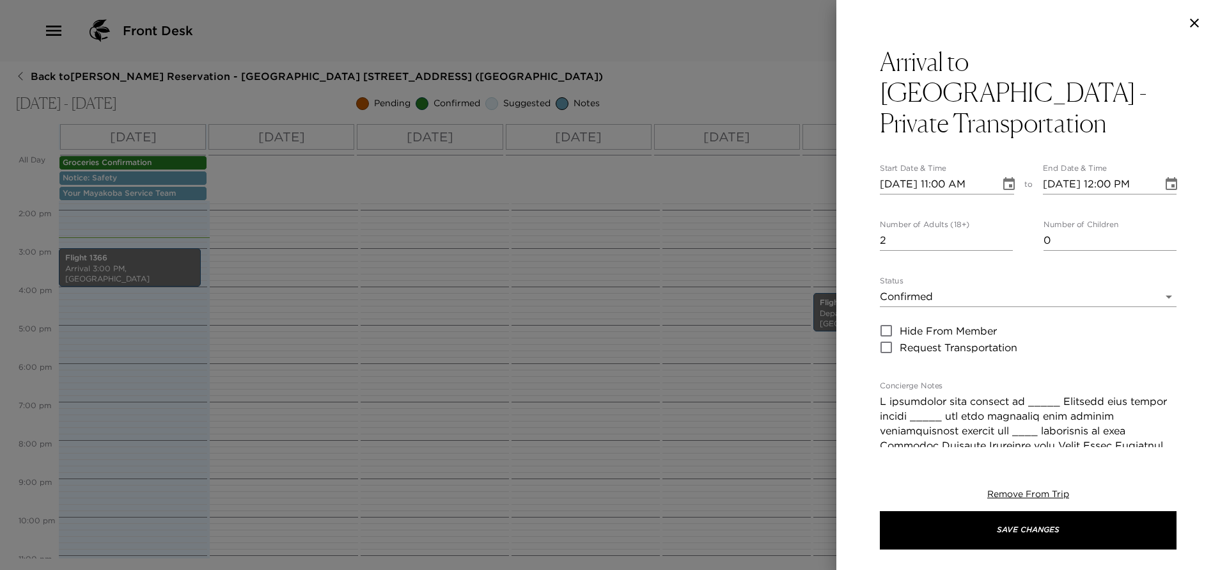
type input "2"
click at [1000, 230] on input "2" at bounding box center [946, 240] width 133 height 20
click at [1007, 177] on icon "Choose date, selected date is Aug 31, 2025" at bounding box center [1010, 183] width 12 height 13
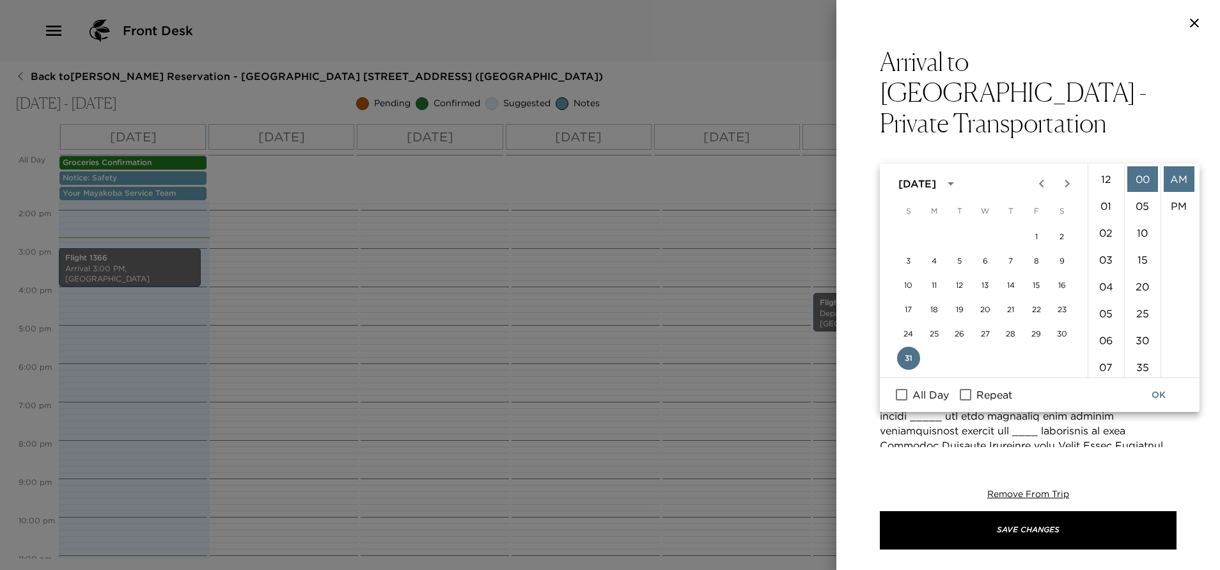
scroll to position [296, 0]
click at [1105, 253] on li "03" at bounding box center [1106, 252] width 31 height 26
click at [1177, 203] on li "PM" at bounding box center [1179, 206] width 31 height 26
type input "[DATE] 03:00 PM"
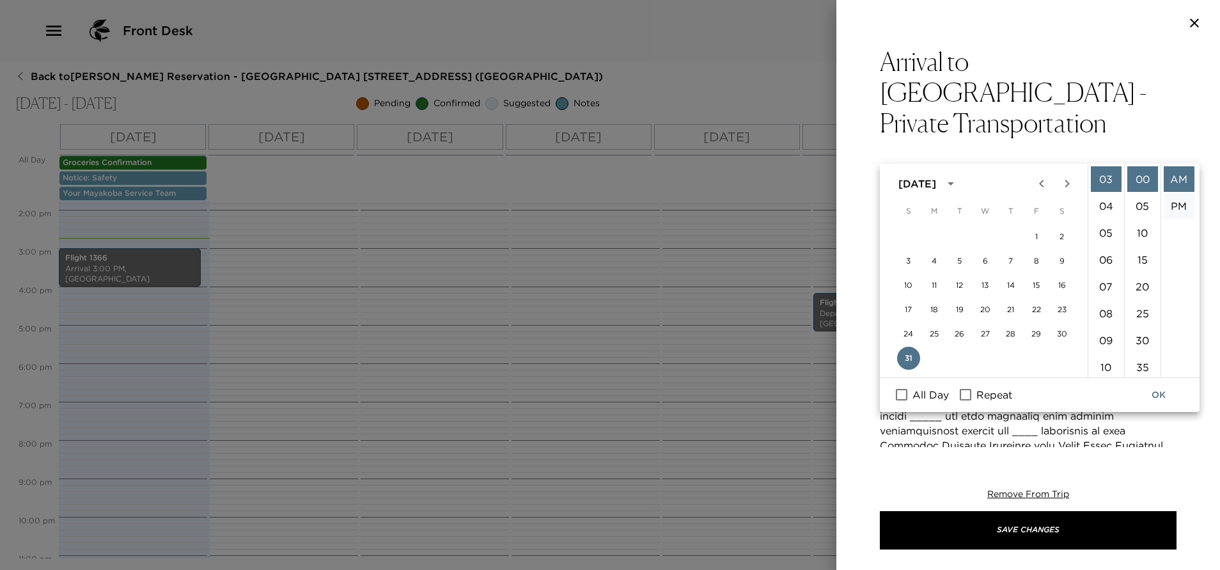
type input "[DATE] 04:00 PM"
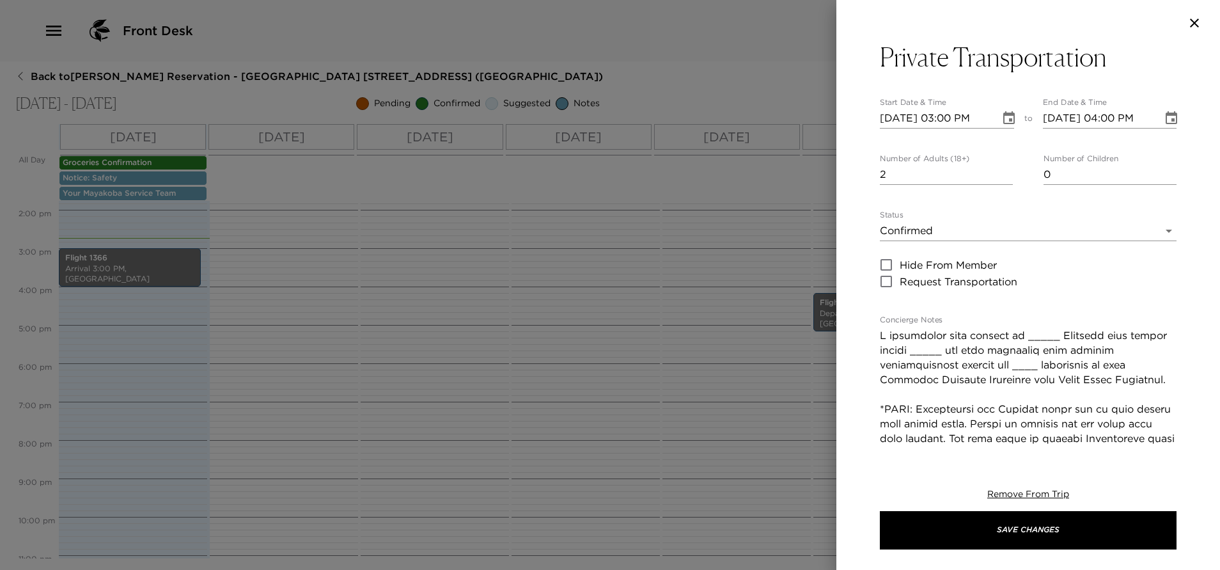
scroll to position [96, 0]
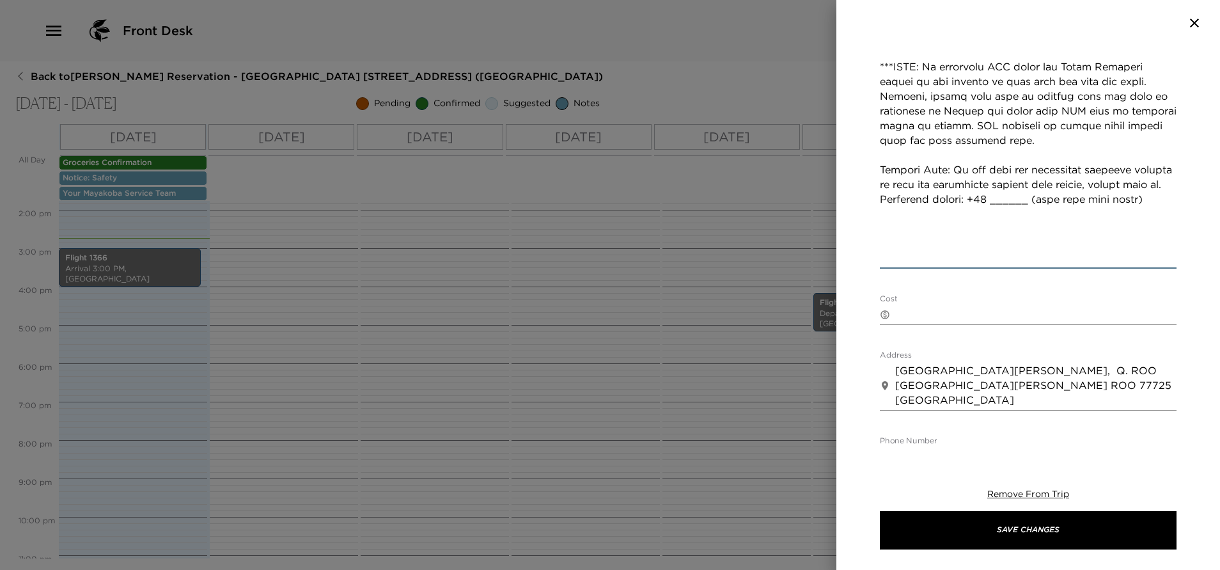
scroll to position [672, 0]
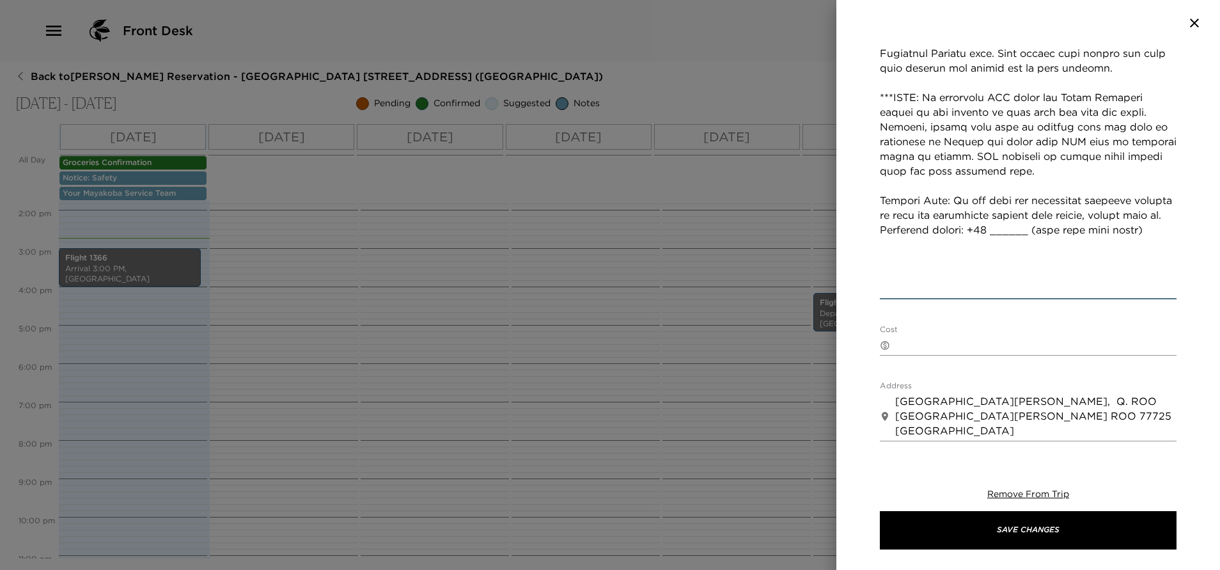
click at [1114, 246] on textarea "Concierge Notes" at bounding box center [1028, 9] width 297 height 574
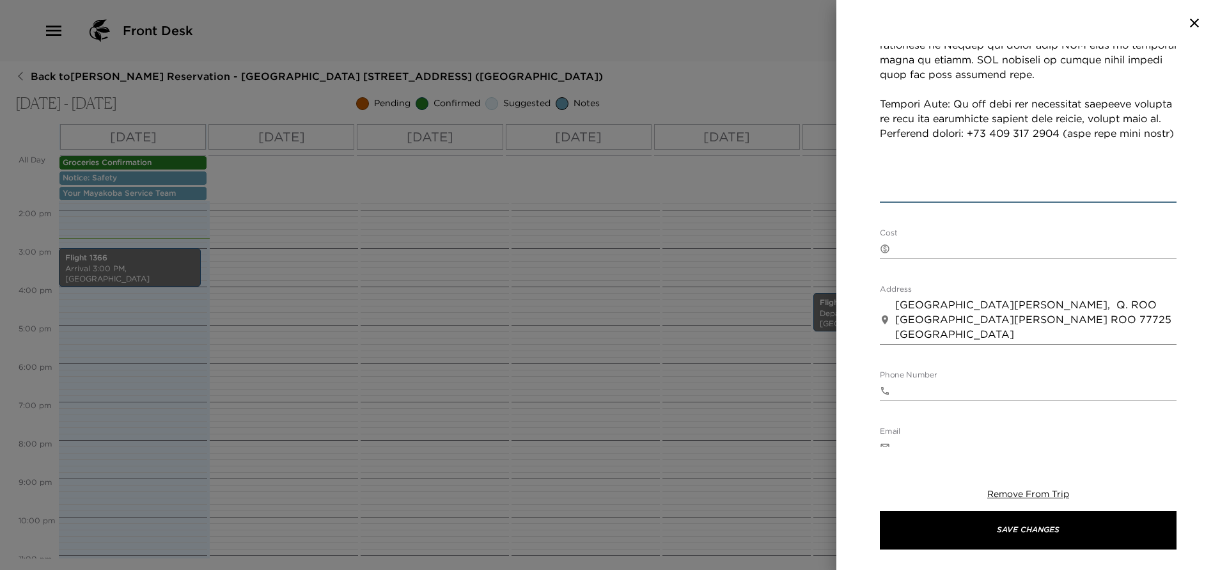
type textarea "I anticipate your arrival on [US_STATE] Airlines with flight number 1366 and ha…"
click at [906, 228] on div "Cost ​ x" at bounding box center [1028, 243] width 297 height 31
click at [911, 241] on textarea "Cost" at bounding box center [1036, 248] width 281 height 15
paste textarea "1 to 5 guests - 175 USD 6 to 10 guests - 245 USD Payment must be done directly …"
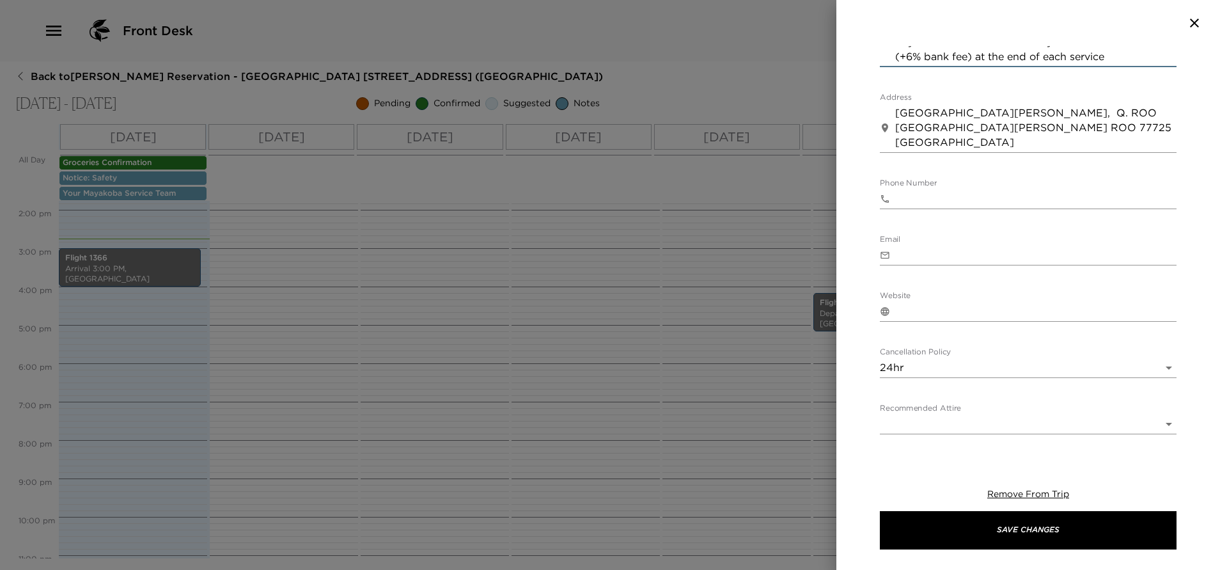
scroll to position [1017, 0]
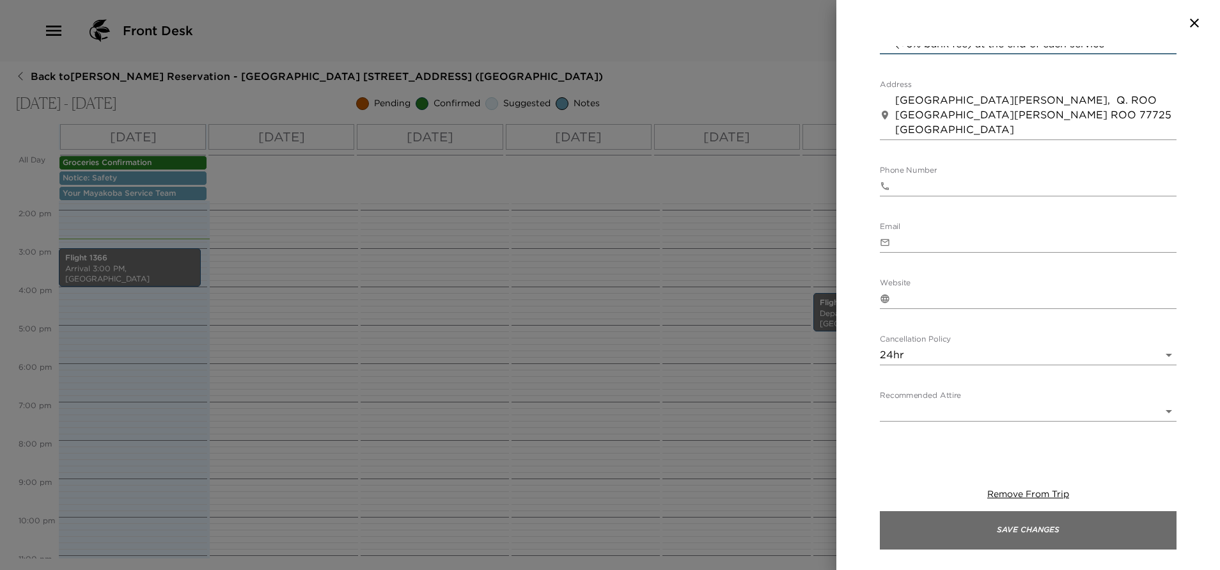
type textarea "1 to 5 guests - 175 USD 6 to 10 guests - 245 USD Payment must be done directly …"
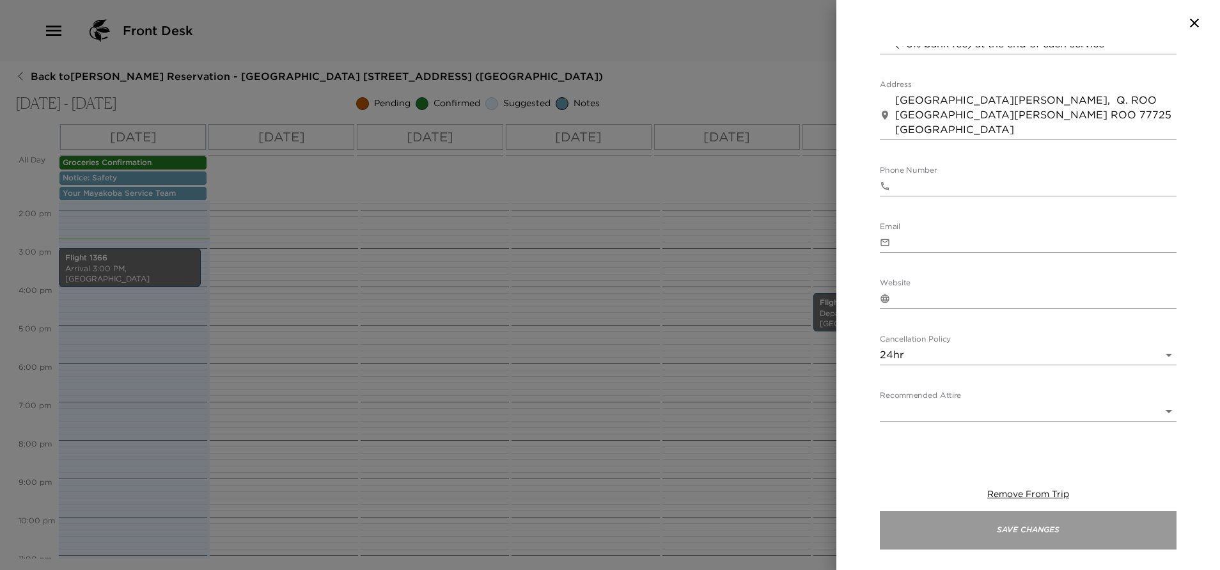
click at [1038, 537] on button "Save Changes" at bounding box center [1028, 530] width 297 height 38
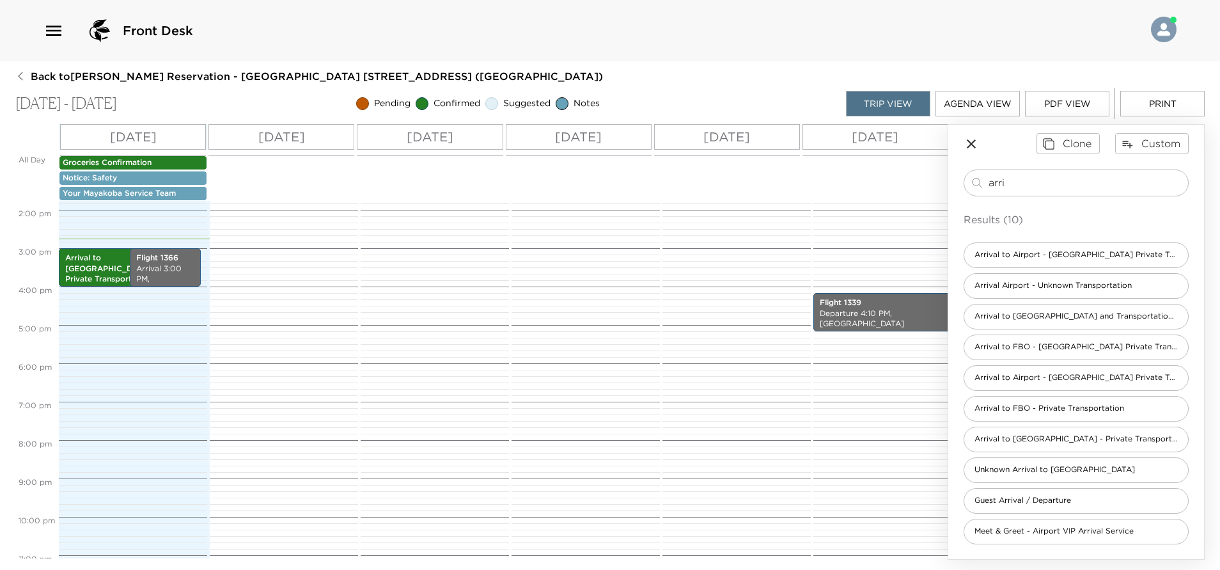
drag, startPoint x: 1024, startPoint y: 182, endPoint x: 874, endPoint y: 196, distance: 150.3
click at [921, 216] on div "All Day [DATE] [DATE] [DATE] [DATE] [DATE] [DATE] Groceries Confirmation Notice…" at bounding box center [610, 342] width 1190 height 436
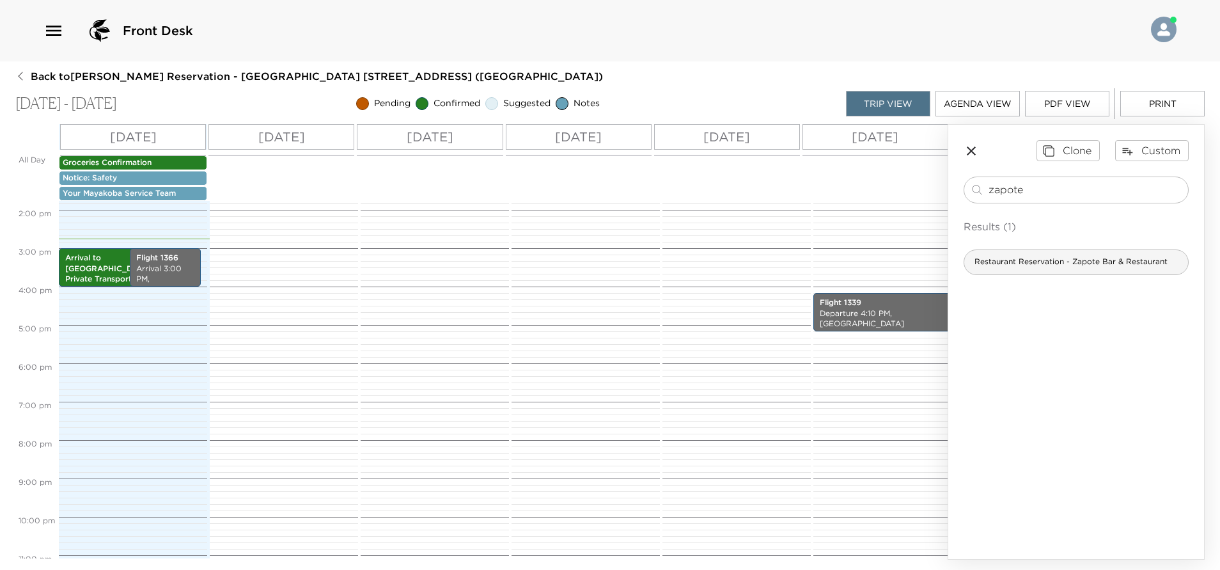
type input "zapote"
click at [1073, 264] on span "Restaurant Reservation - Zapote Bar & Restaurant" at bounding box center [1072, 261] width 214 height 11
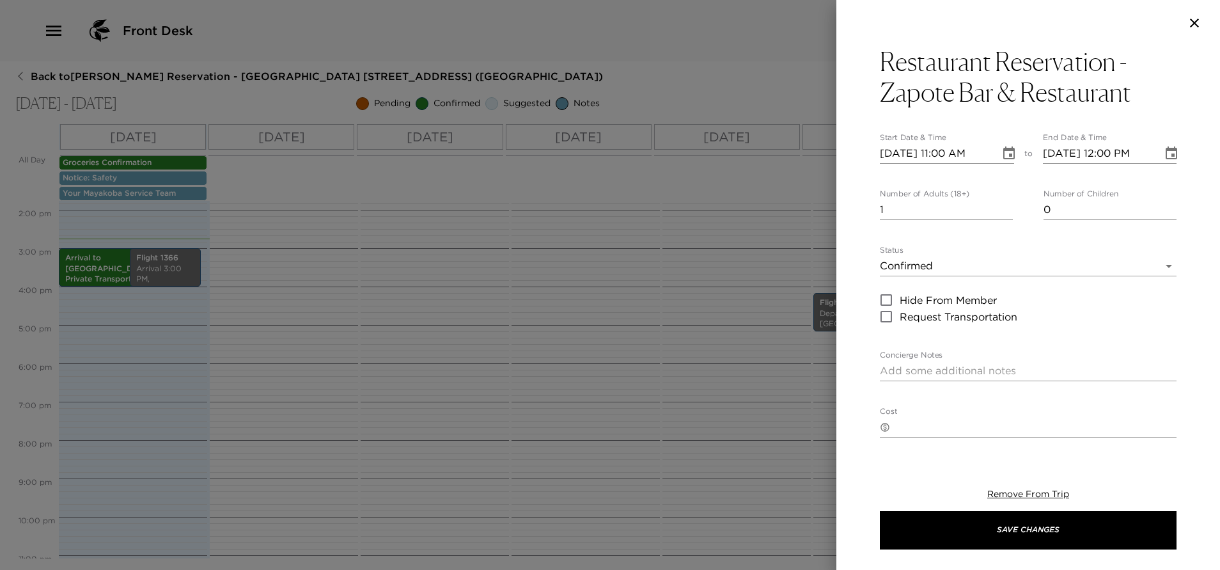
type textarea "Your dinner reservation at [GEOGRAPHIC_DATA] has been confirmed by ____ Zapote …"
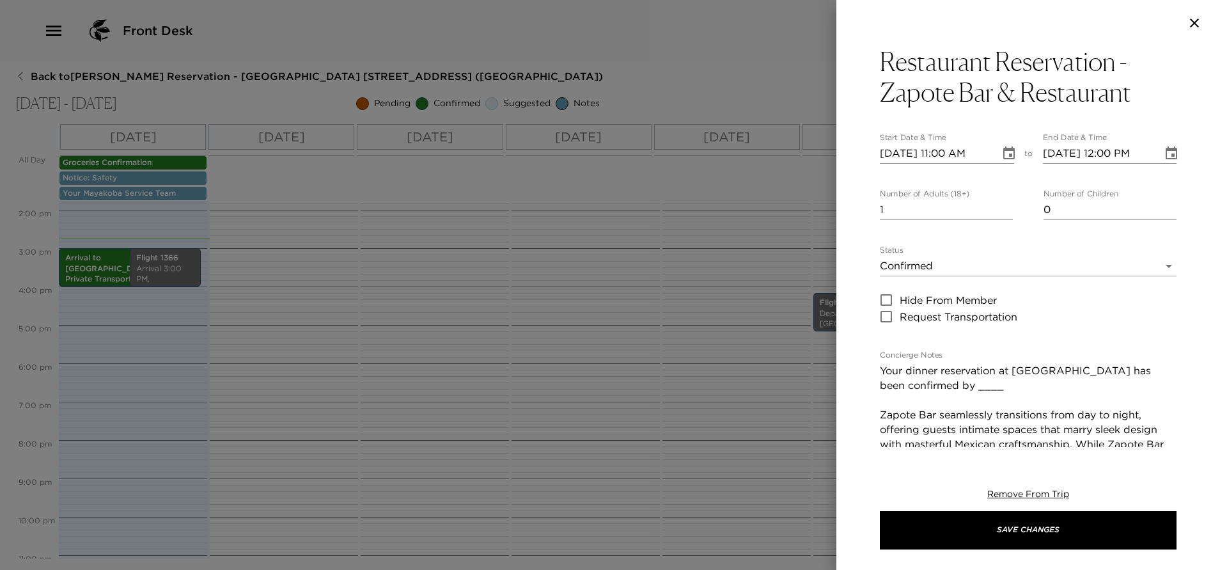
click at [1002, 155] on icon "Choose date, selected date is Aug 31, 2025" at bounding box center [1009, 153] width 15 height 15
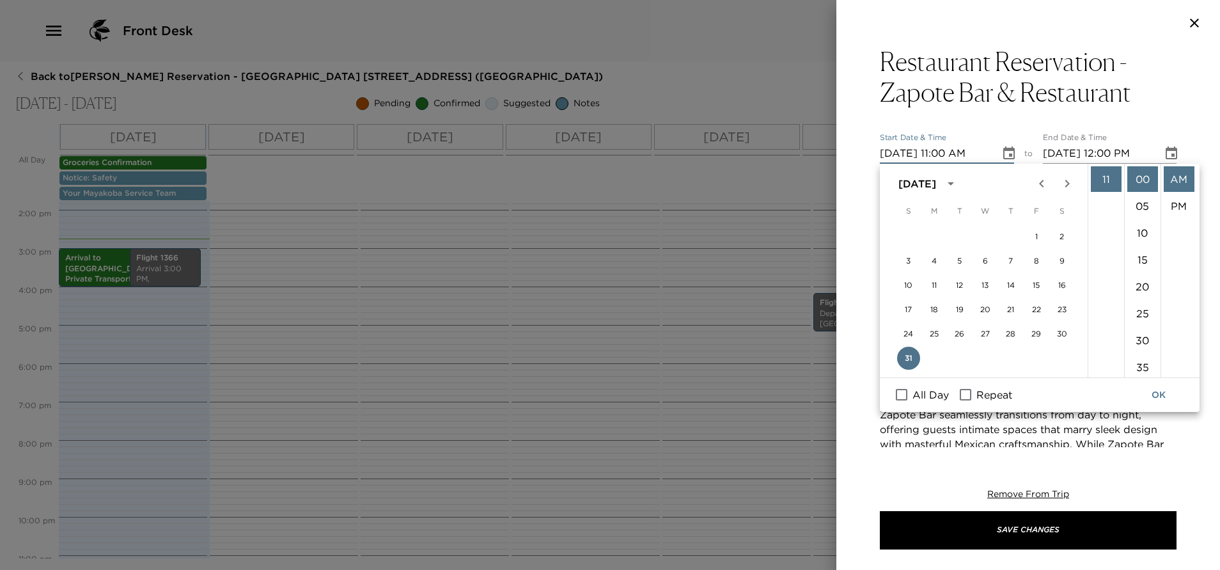
scroll to position [104, 0]
click at [1105, 258] on li "07" at bounding box center [1106, 264] width 31 height 26
click at [1178, 201] on li "PM" at bounding box center [1179, 206] width 31 height 26
type input "[DATE] 07:00 PM"
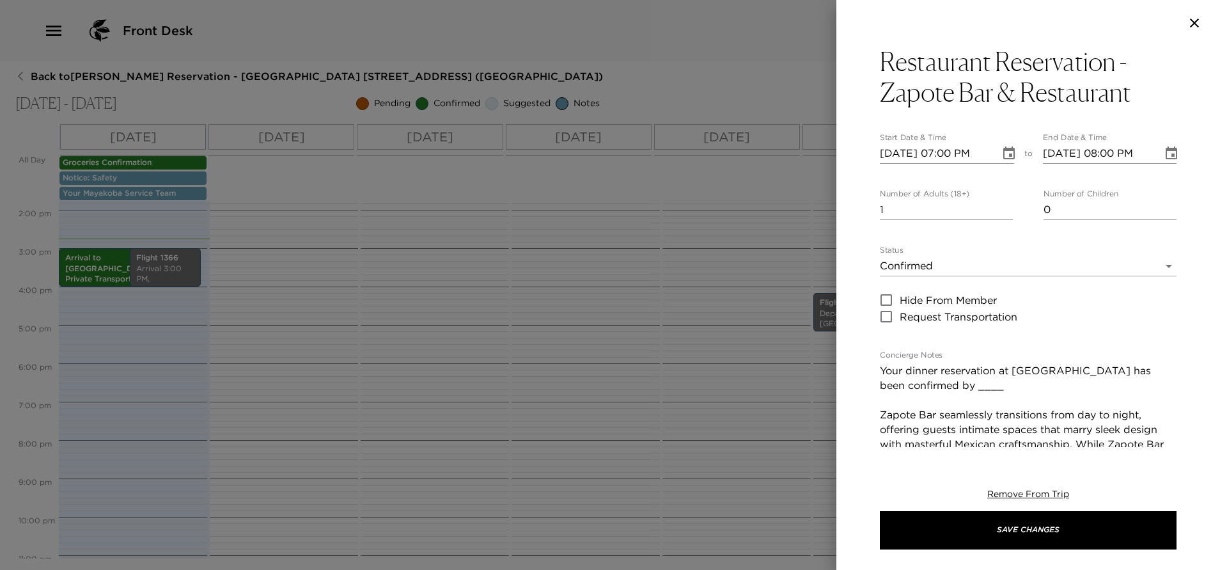
scroll to position [27, 0]
click at [1166, 159] on icon "Choose date, selected date is Aug 31, 2025" at bounding box center [1172, 152] width 12 height 13
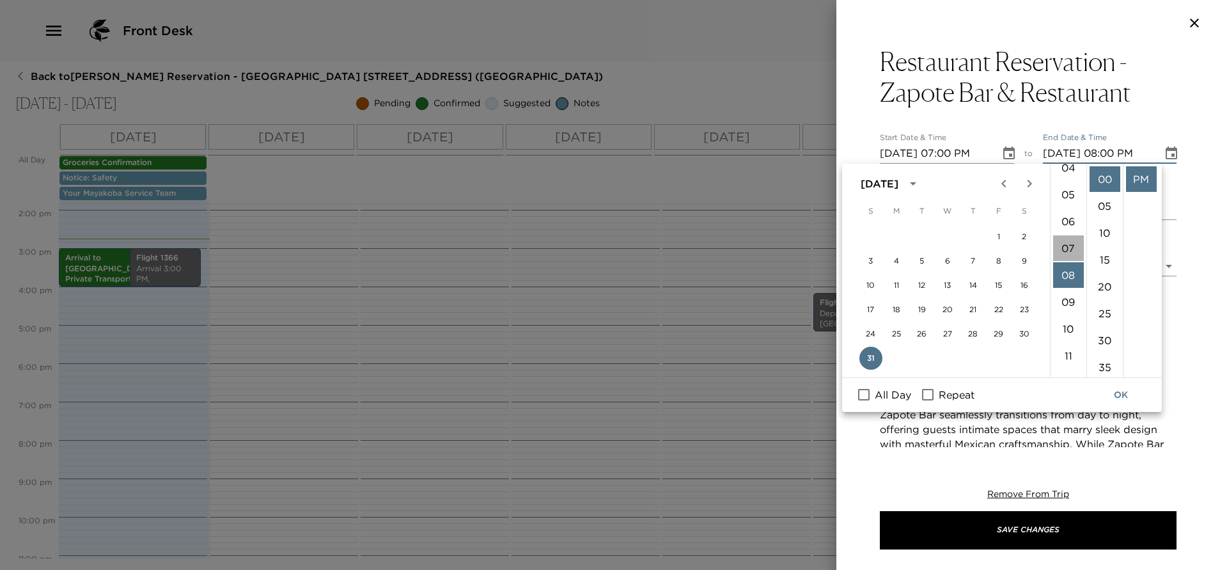
drag, startPoint x: 1068, startPoint y: 253, endPoint x: 1085, endPoint y: 252, distance: 17.3
click at [1068, 251] on li "07" at bounding box center [1068, 248] width 31 height 26
click at [1103, 255] on li "15" at bounding box center [1105, 260] width 31 height 26
type input "[DATE] 07:15 PM"
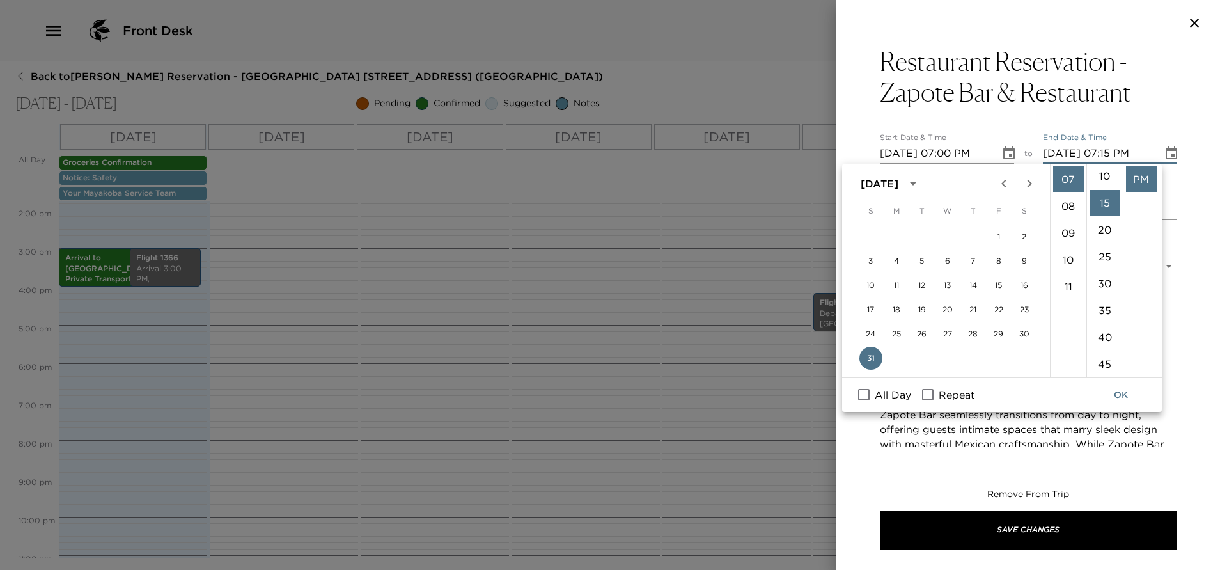
scroll to position [81, 0]
click at [1183, 163] on div "Restaurant Reservation - Zapote Bar & Restaurant Start Date & Time [DATE] 07:00…" at bounding box center [1029, 246] width 384 height 401
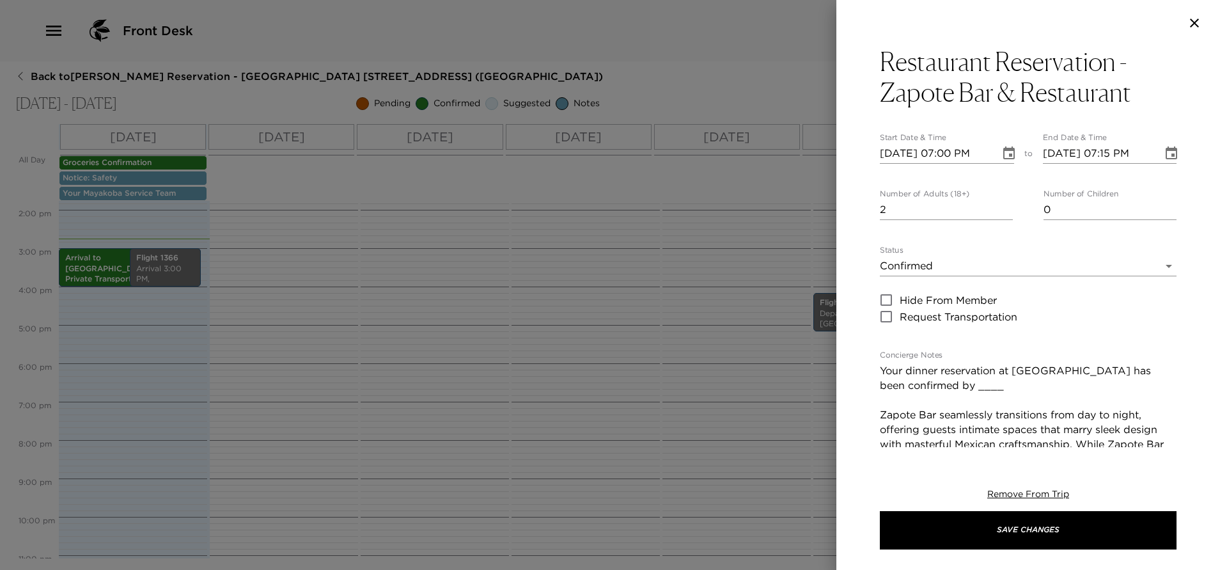
type input "2"
click at [998, 206] on input "2" at bounding box center [946, 210] width 133 height 20
click at [1007, 383] on textarea "Your dinner reservation at [GEOGRAPHIC_DATA] has been confirmed by ____ Zapote …" at bounding box center [1028, 488] width 297 height 250
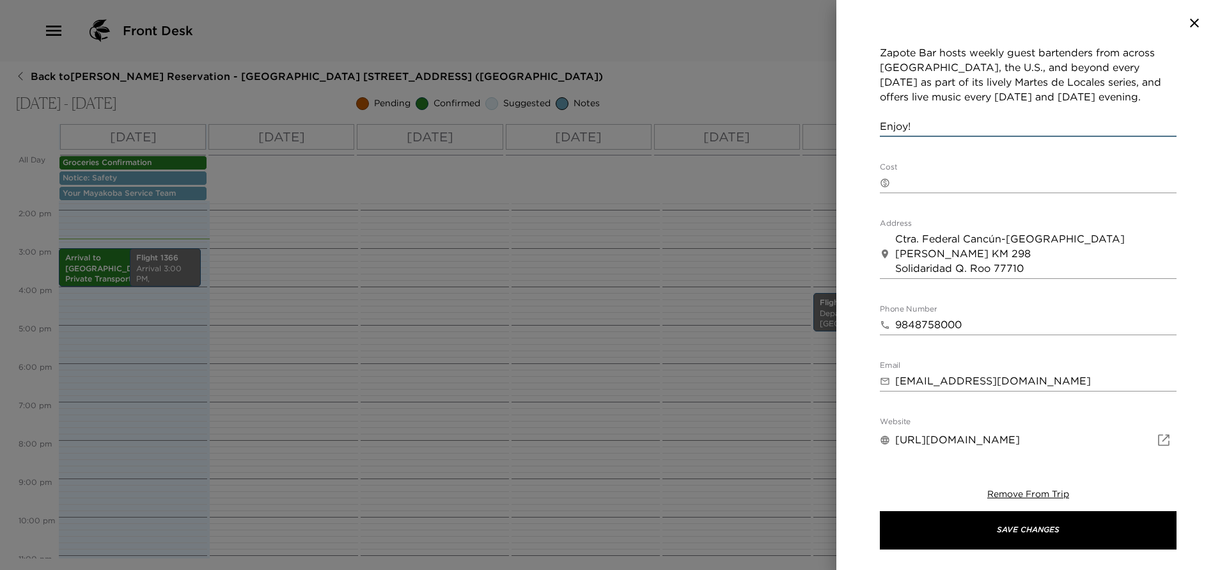
scroll to position [654, 0]
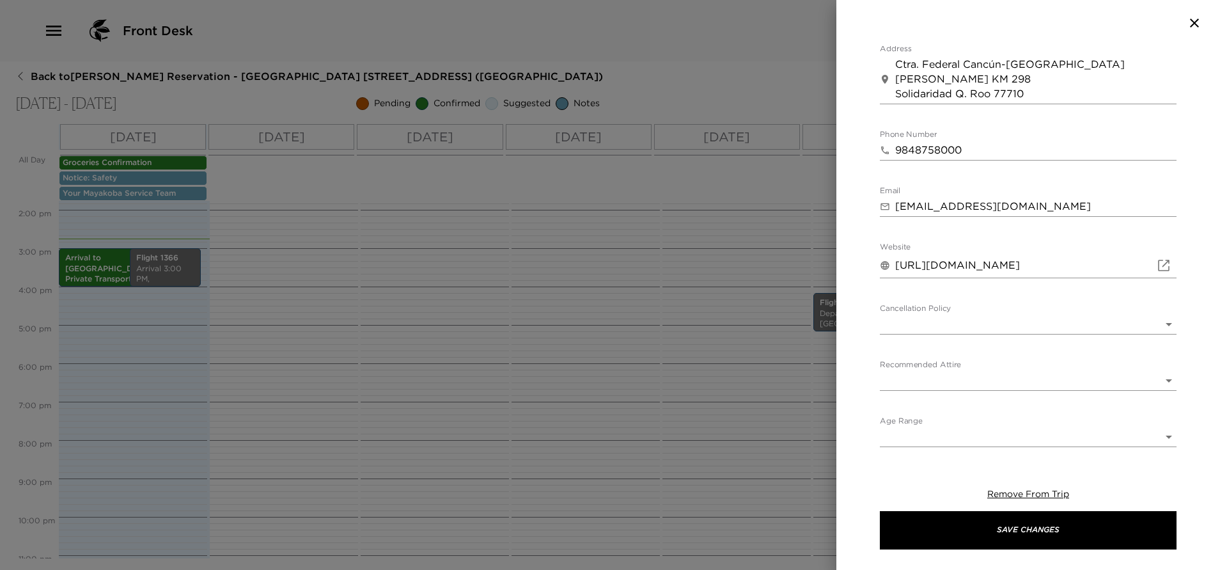
type textarea "Your dinner reservation at [GEOGRAPHIC_DATA] has been confirmed by ALLIANTS Zap…"
click at [928, 314] on body "Front Desk Back to [PERSON_NAME][GEOGRAPHIC_DATA] - [GEOGRAPHIC_DATA] [GEOGRAPH…" at bounding box center [610, 285] width 1220 height 570
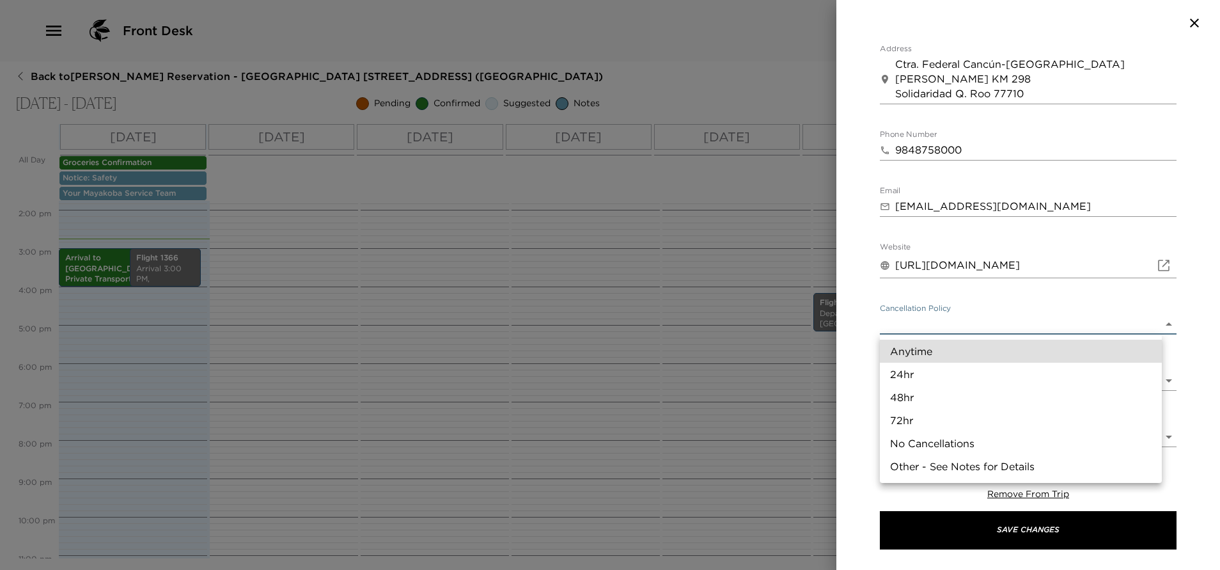
click at [920, 379] on li "24hr" at bounding box center [1021, 374] width 282 height 23
type input "24hr"
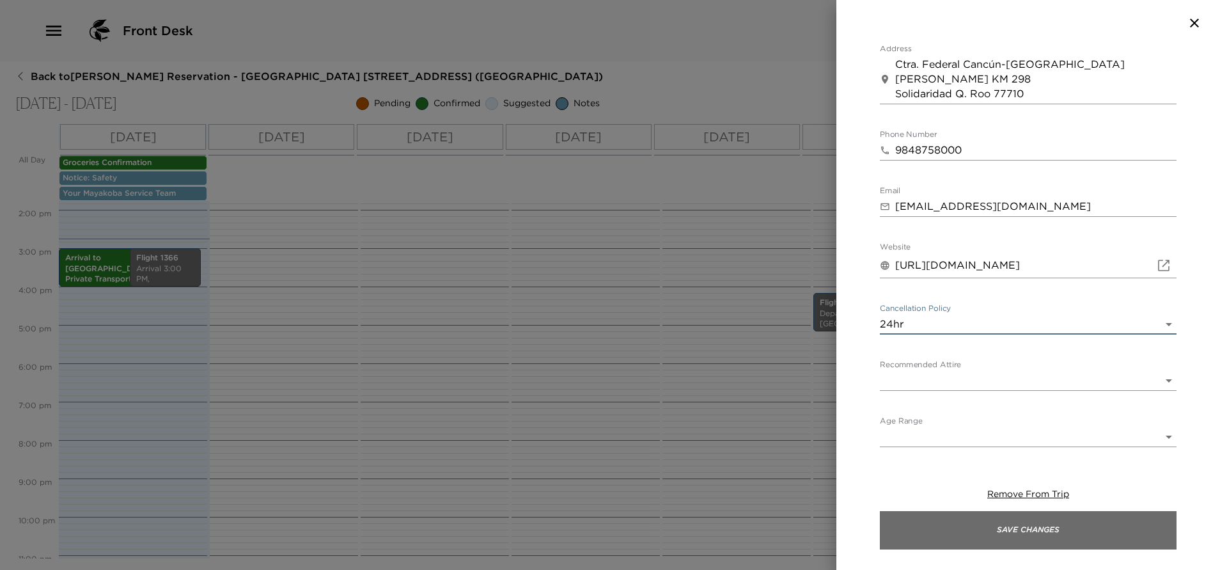
click at [1006, 535] on button "Save Changes" at bounding box center [1028, 530] width 297 height 38
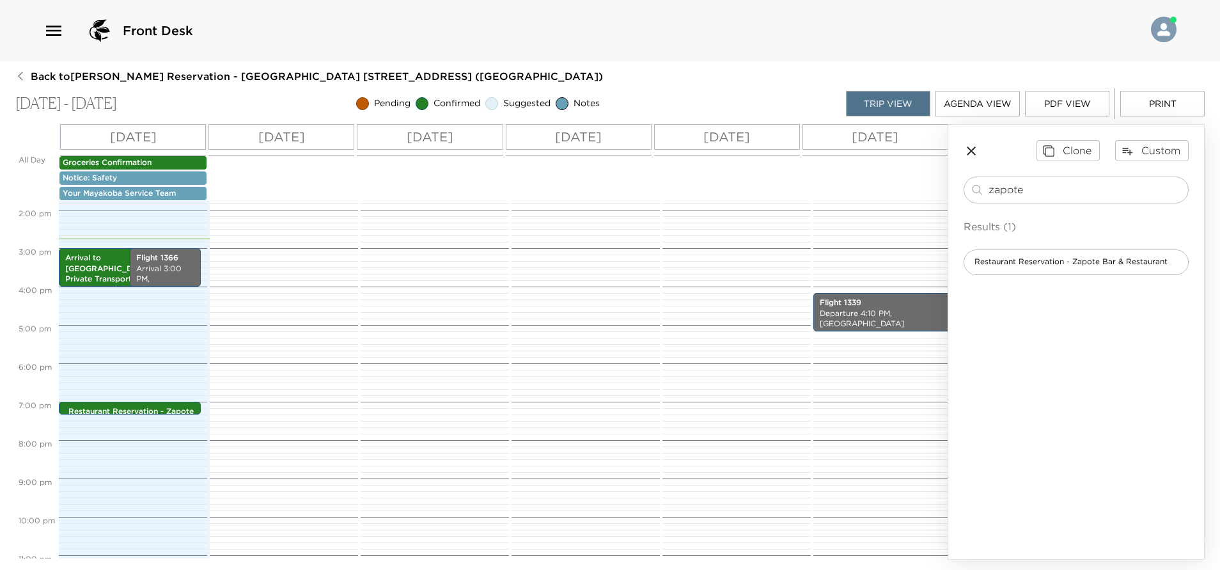
click at [304, 129] on p "[DATE]" at bounding box center [281, 136] width 47 height 19
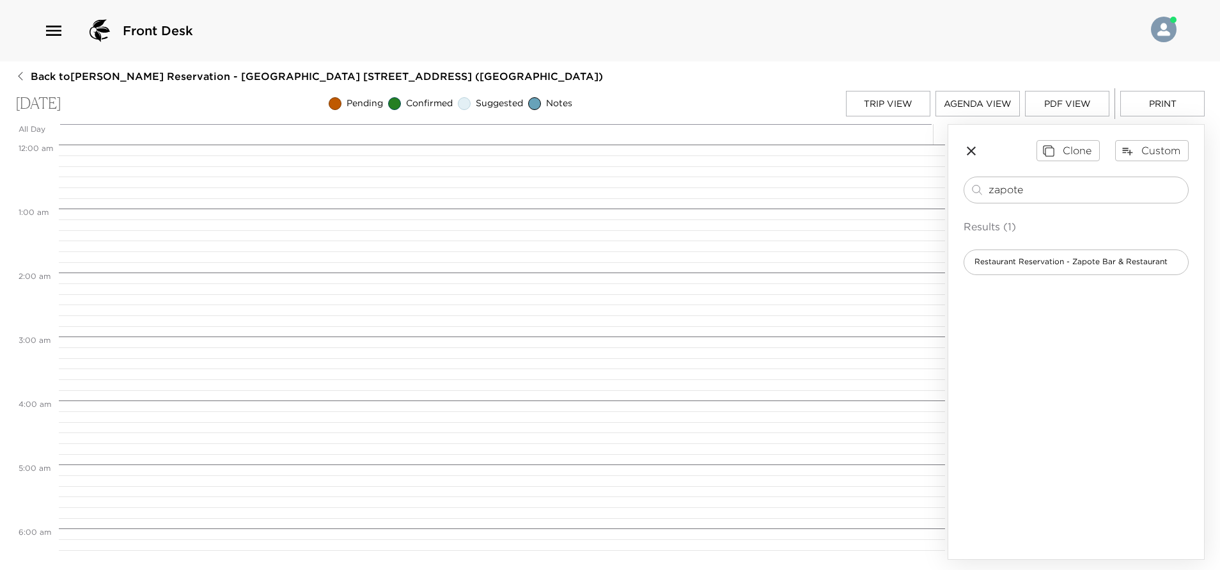
scroll to position [512, 0]
drag, startPoint x: 1037, startPoint y: 188, endPoint x: 915, endPoint y: 226, distance: 127.3
click at [932, 225] on div "All Day [DATE] 12:00 AM 1:00 AM 2:00 AM 3:00 AM 4:00 AM 5:00 AM 6:00 AM 7:00 AM…" at bounding box center [610, 342] width 1190 height 436
type input "[PERSON_NAME]"
click at [1024, 258] on span "Restaurant Reservation - [PERSON_NAME]'s Grill" at bounding box center [1069, 261] width 209 height 11
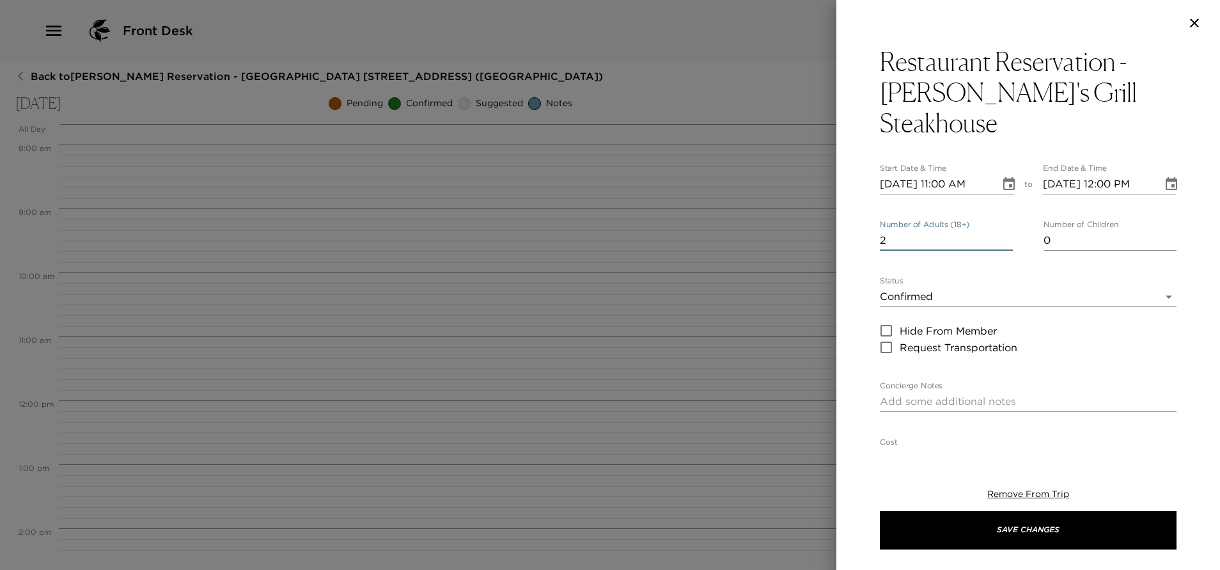
type input "2"
click at [1002, 230] on input "2" at bounding box center [946, 240] width 133 height 20
click at [1004, 177] on icon "Choose date, selected date is Sep 1, 2025" at bounding box center [1010, 183] width 12 height 13
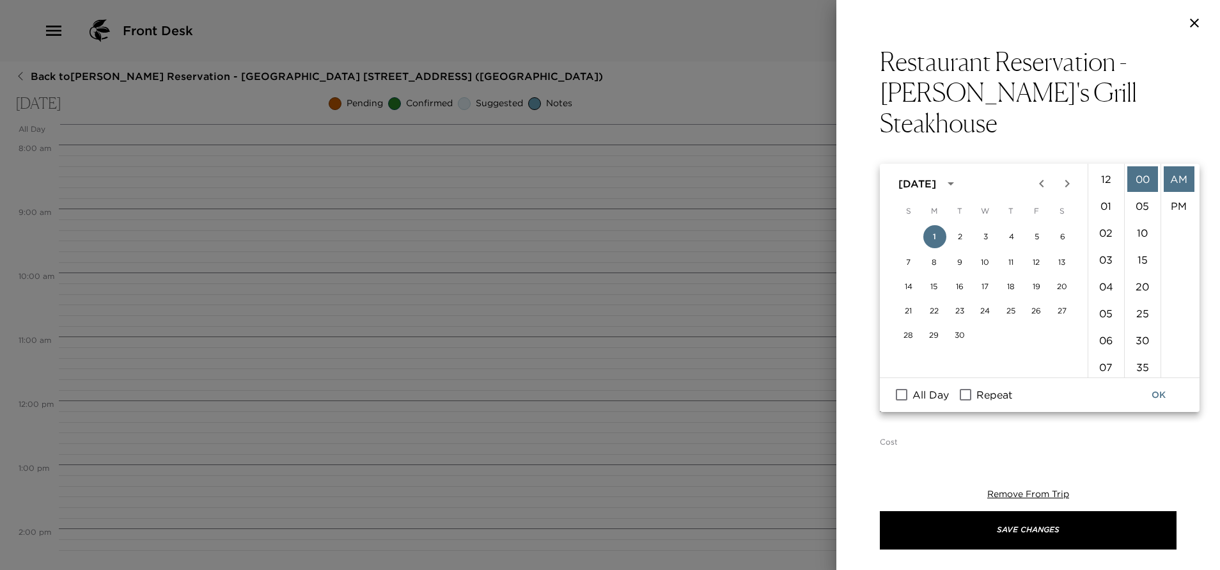
scroll to position [296, 0]
click at [1095, 264] on li "07" at bounding box center [1106, 264] width 31 height 26
click at [1173, 206] on li "PM" at bounding box center [1179, 206] width 31 height 26
type input "[DATE] 07:00 PM"
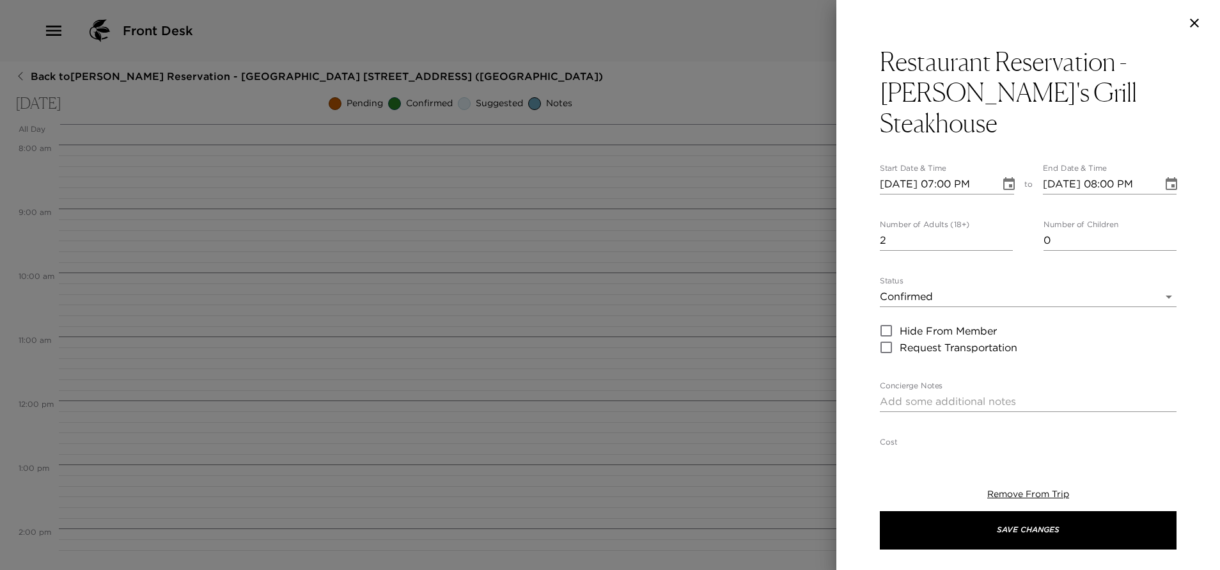
scroll to position [27, 0]
click at [1166, 177] on icon "Choose date, selected date is Sep 1, 2025" at bounding box center [1172, 183] width 12 height 13
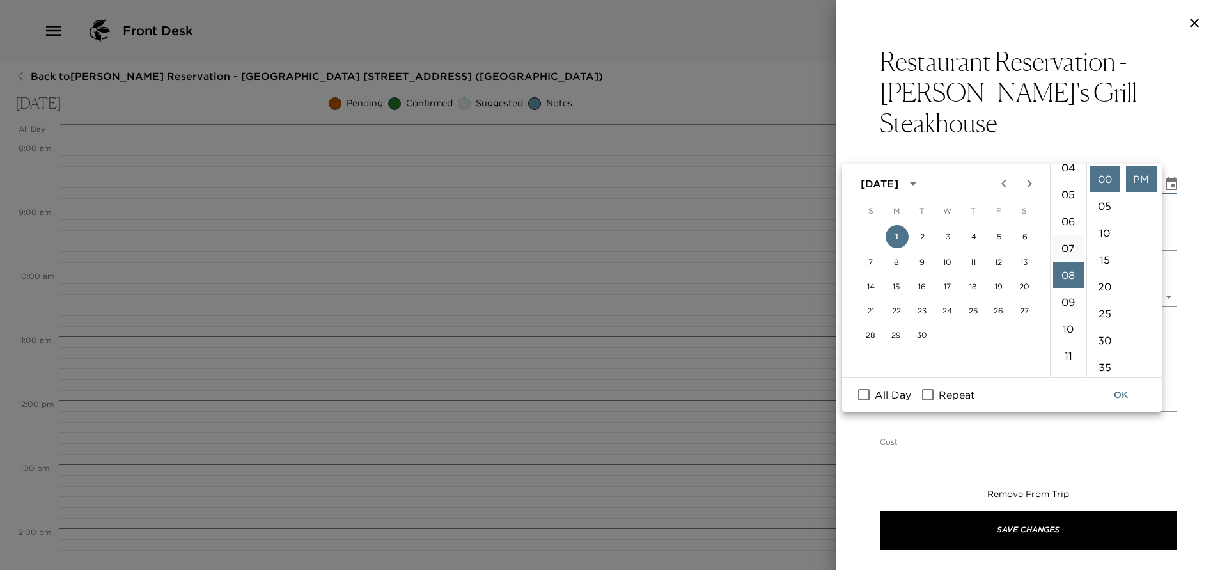
click at [1068, 241] on li "07" at bounding box center [1068, 248] width 31 height 26
click at [1109, 256] on ul "00 05 10 15 20 25 30 35 40 45 50 55" at bounding box center [1105, 271] width 36 height 214
click at [1098, 258] on li "15" at bounding box center [1105, 260] width 31 height 26
type input "[DATE] 07:15 PM"
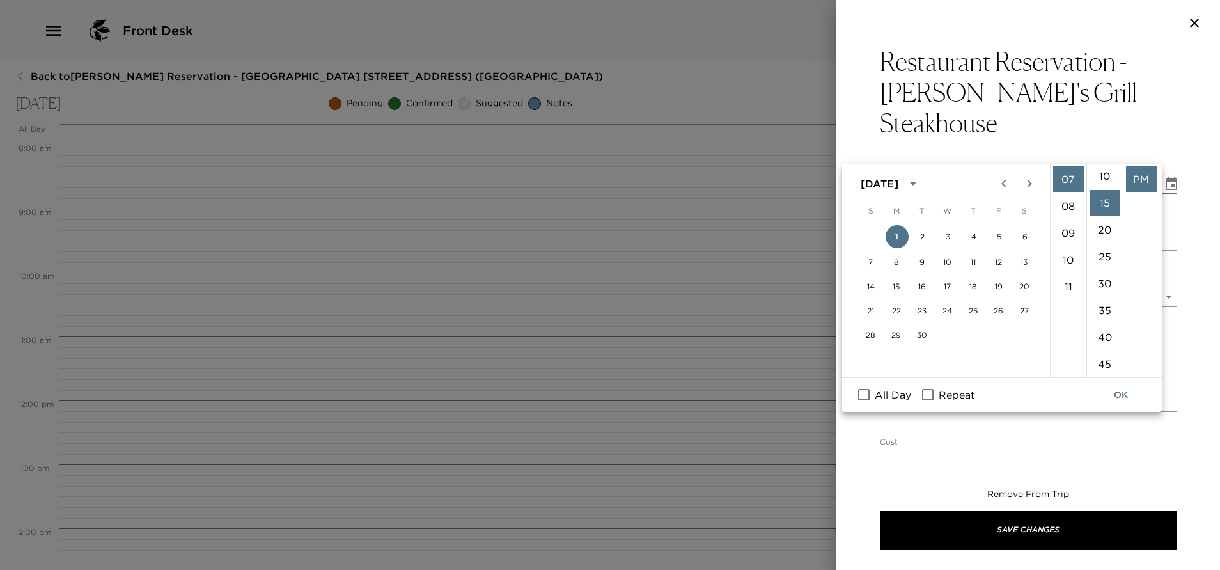
scroll to position [81, 0]
click at [1171, 109] on div "Restaurant Reservation - [PERSON_NAME]'s Grill Steakhouse Start Date & Time [DA…" at bounding box center [1029, 246] width 384 height 401
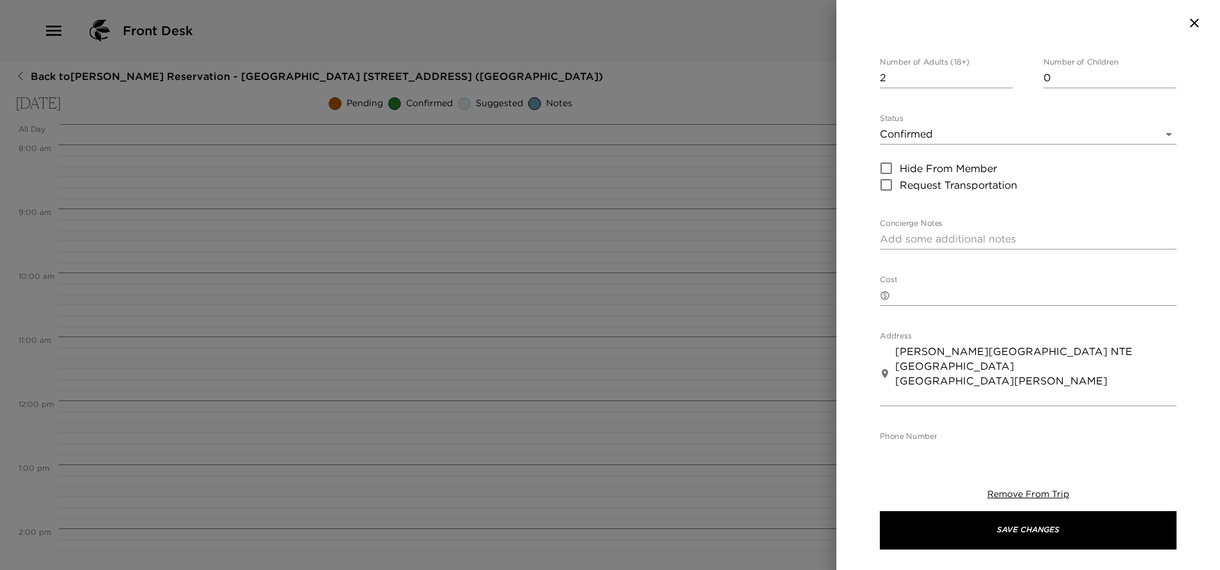
scroll to position [192, 0]
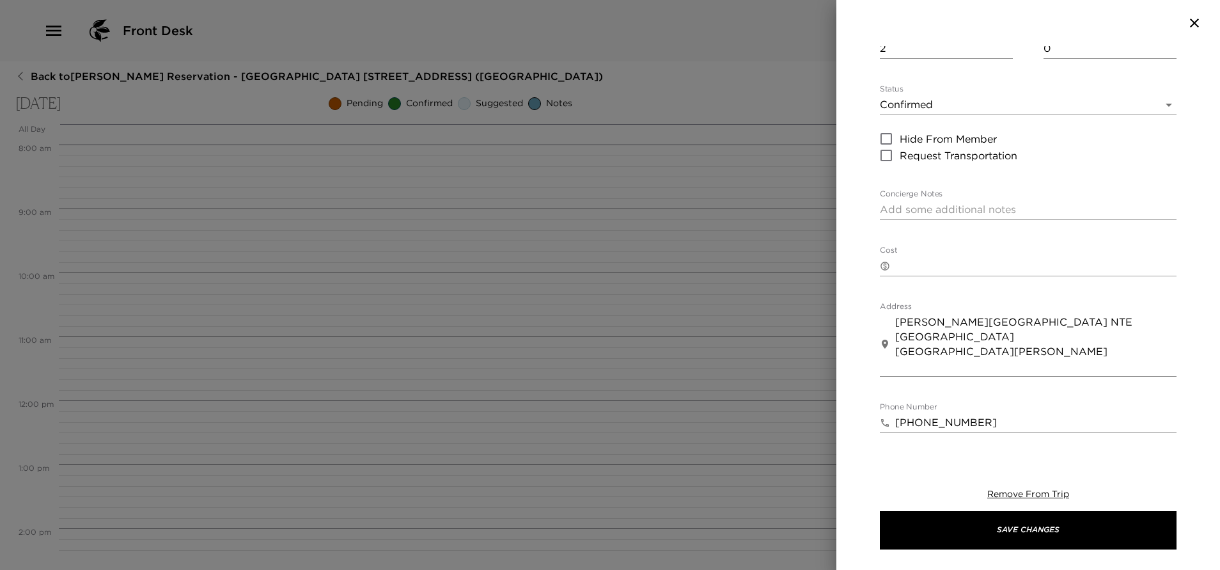
click at [952, 73] on body "Front Desk Back to [PERSON_NAME][GEOGRAPHIC_DATA] - [GEOGRAPHIC_DATA] [GEOGRAPH…" at bounding box center [610, 285] width 1220 height 570
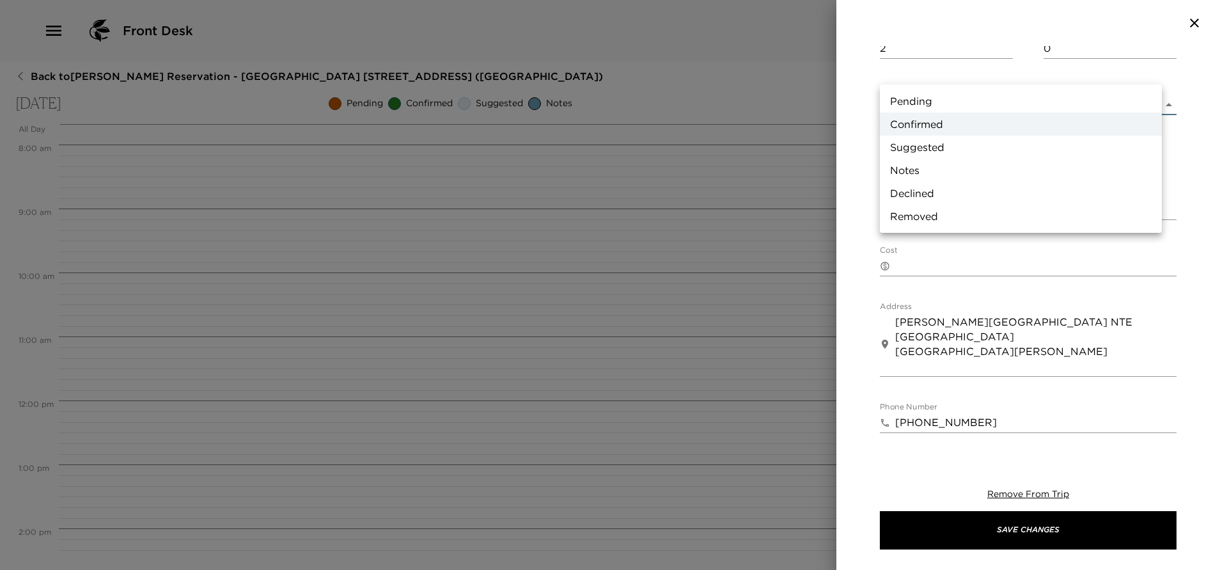
click at [927, 104] on li "Pending" at bounding box center [1021, 101] width 282 height 23
click at [952, 72] on body "Front Desk Back to [PERSON_NAME][GEOGRAPHIC_DATA] - [GEOGRAPHIC_DATA] [GEOGRAPH…" at bounding box center [610, 285] width 1220 height 570
click at [937, 121] on li "Confirmed" at bounding box center [1021, 124] width 282 height 23
type input "Confirmed"
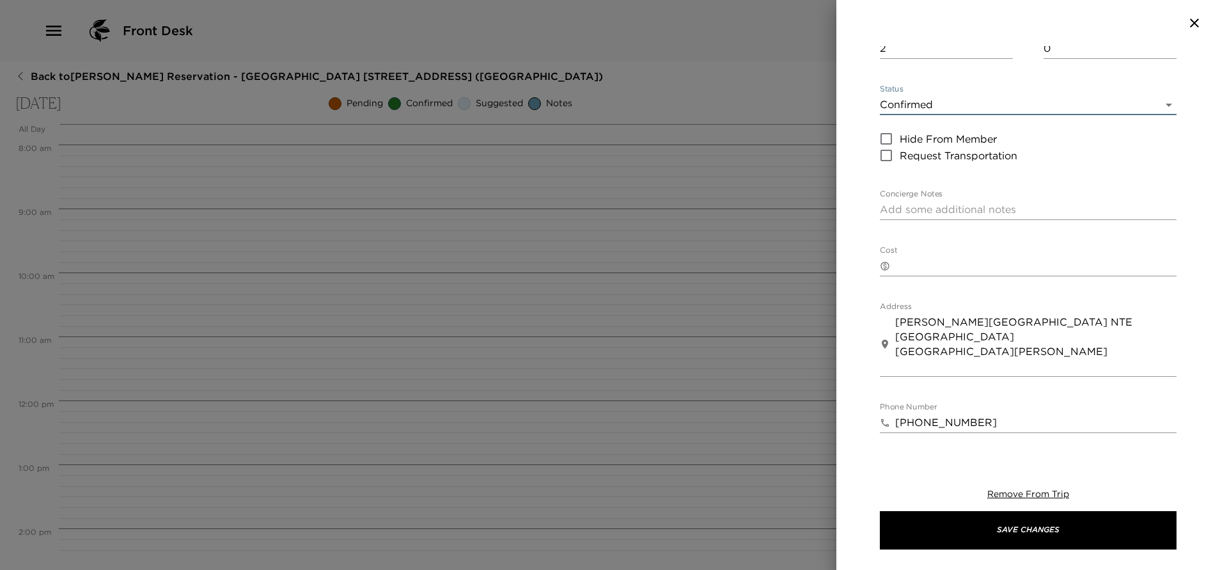
click at [924, 202] on textarea "Concierge Notes" at bounding box center [1028, 209] width 297 height 15
type textarea "y"
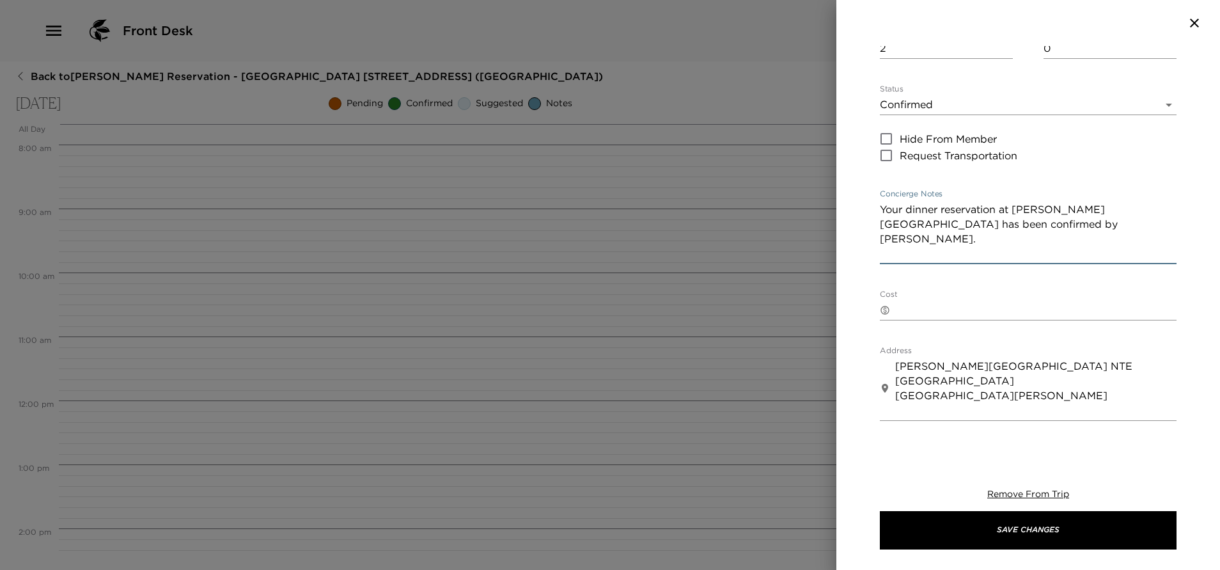
paste textarea "At [PERSON_NAME]'s [GEOGRAPHIC_DATA][PERSON_NAME], we offer you an unparalleled…"
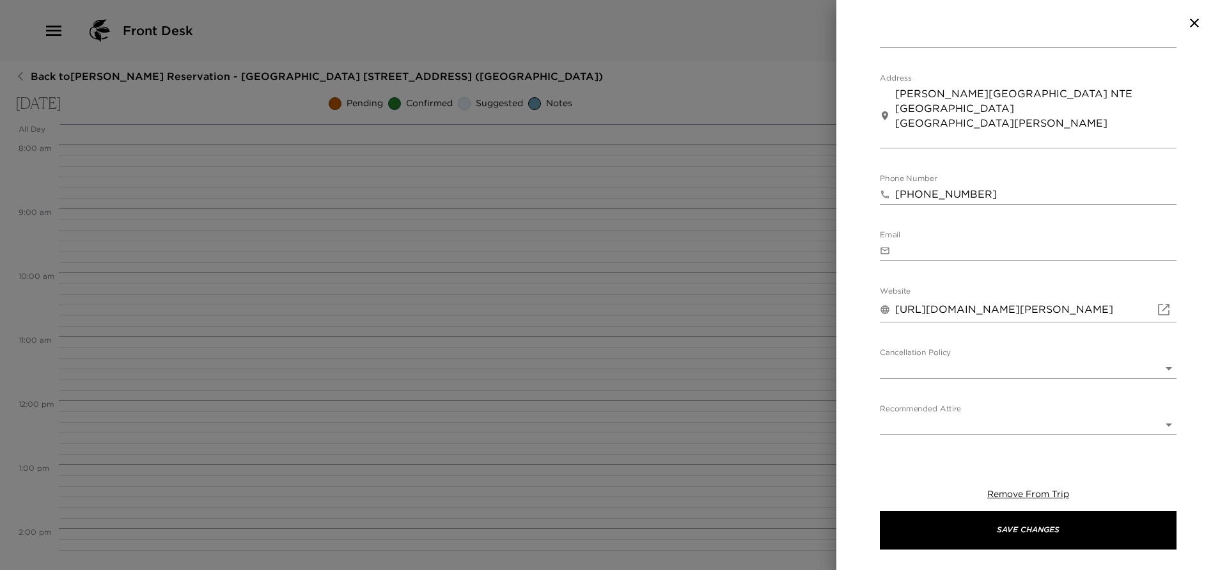
scroll to position [566, 0]
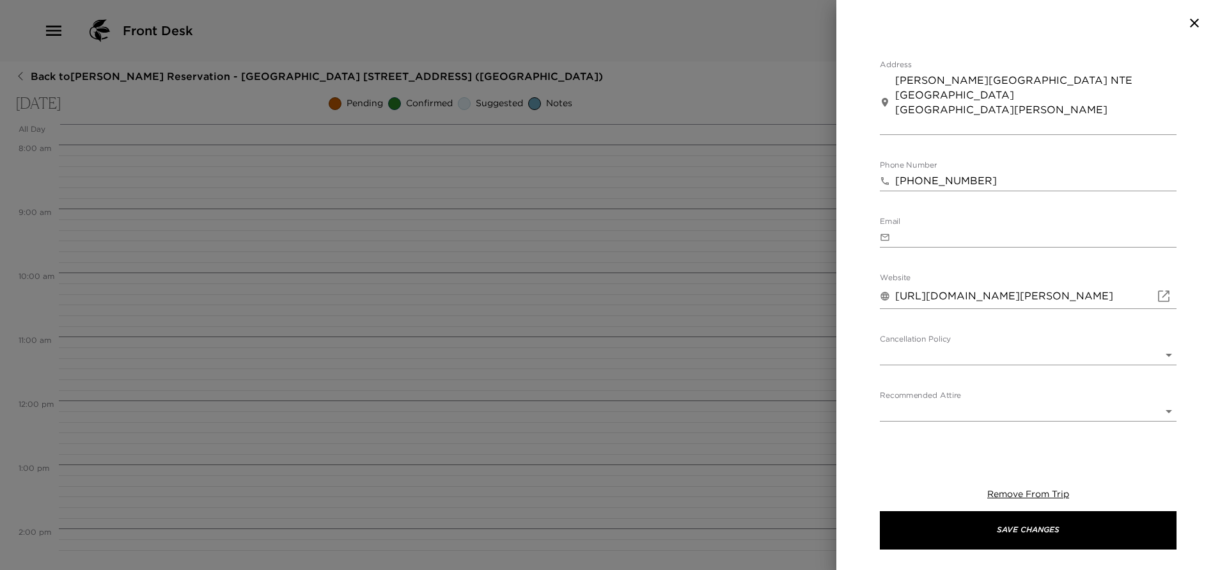
type textarea "Your dinner reservation at [PERSON_NAME][GEOGRAPHIC_DATA] has been confirmed by…"
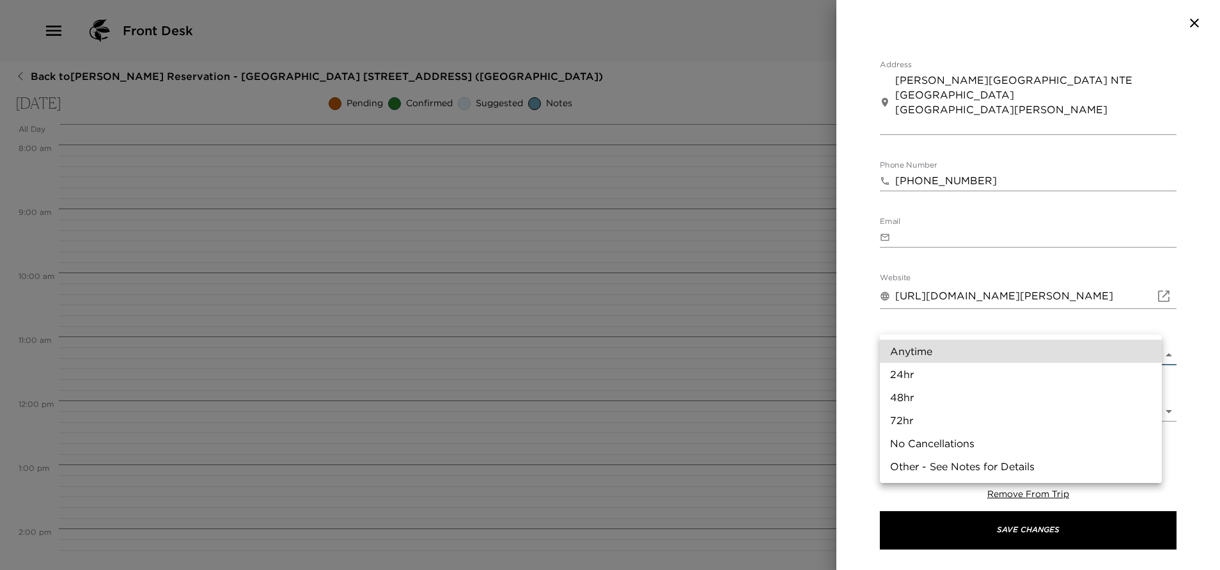
click at [973, 322] on body "Front Desk Back to [PERSON_NAME][GEOGRAPHIC_DATA] - [GEOGRAPHIC_DATA] [GEOGRAPH…" at bounding box center [610, 285] width 1220 height 570
click at [934, 374] on li "24hr" at bounding box center [1021, 374] width 282 height 23
type input "24hr"
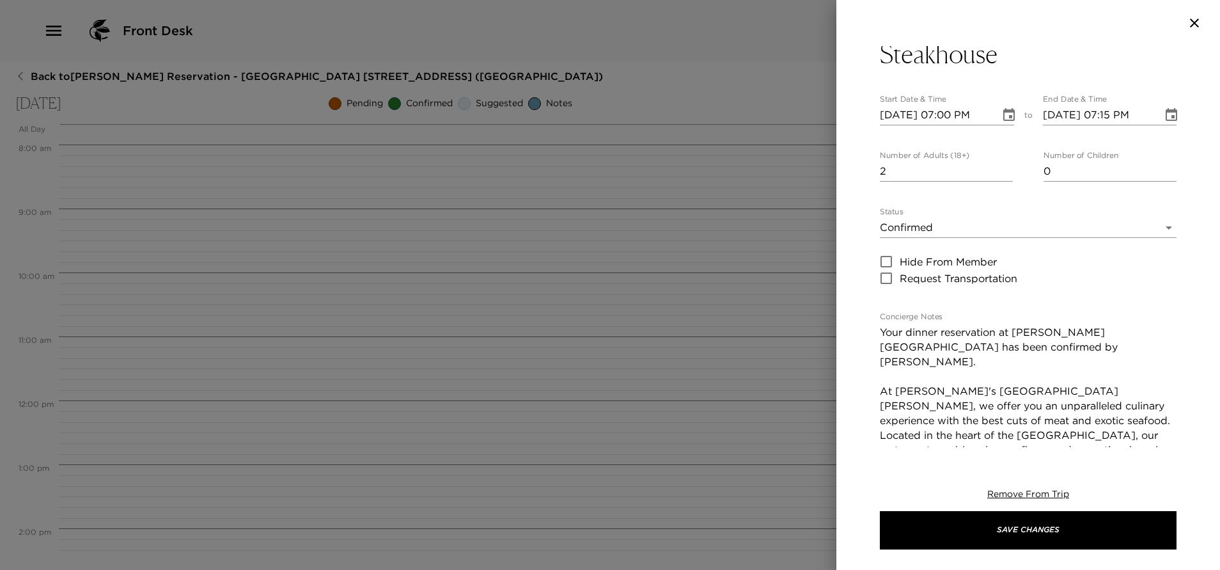
scroll to position [0, 0]
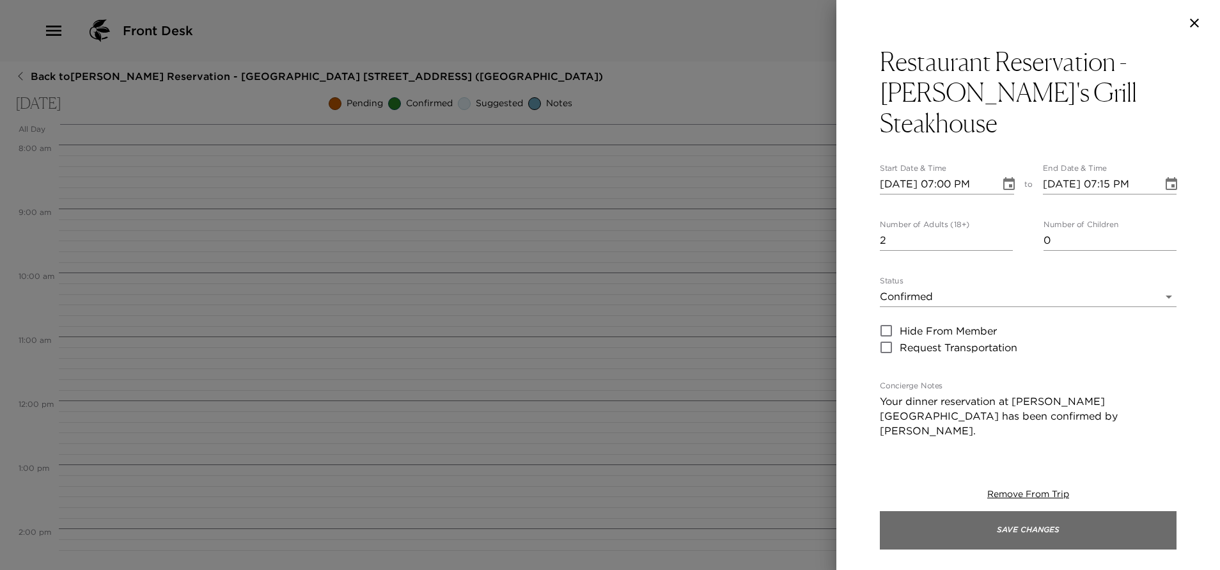
click at [1048, 533] on button "Save Changes" at bounding box center [1028, 530] width 297 height 38
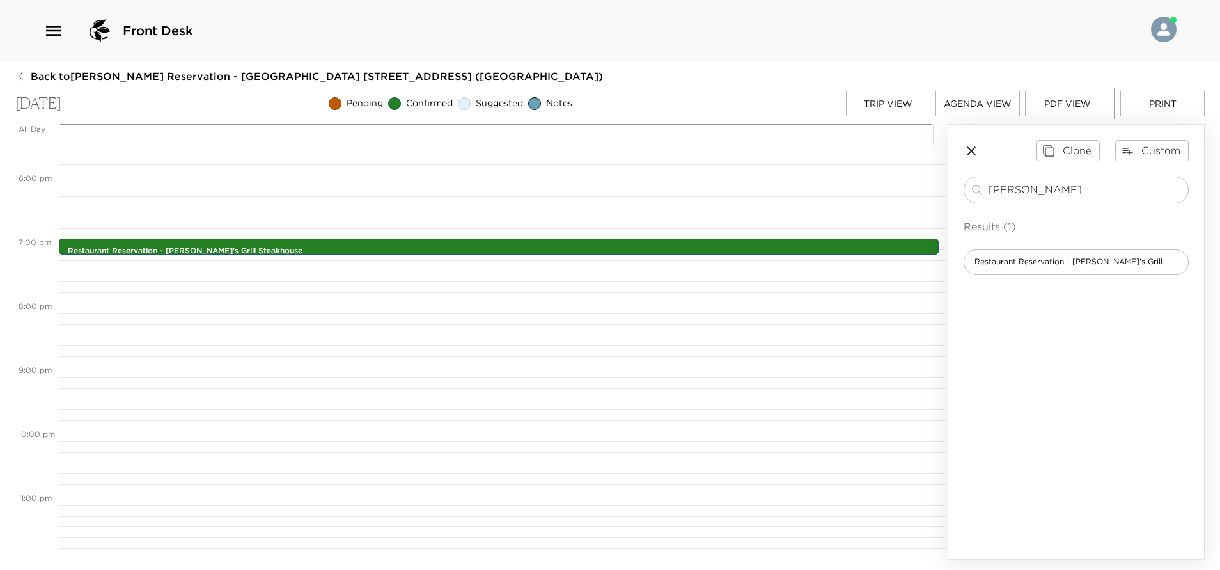
scroll to position [1025, 0]
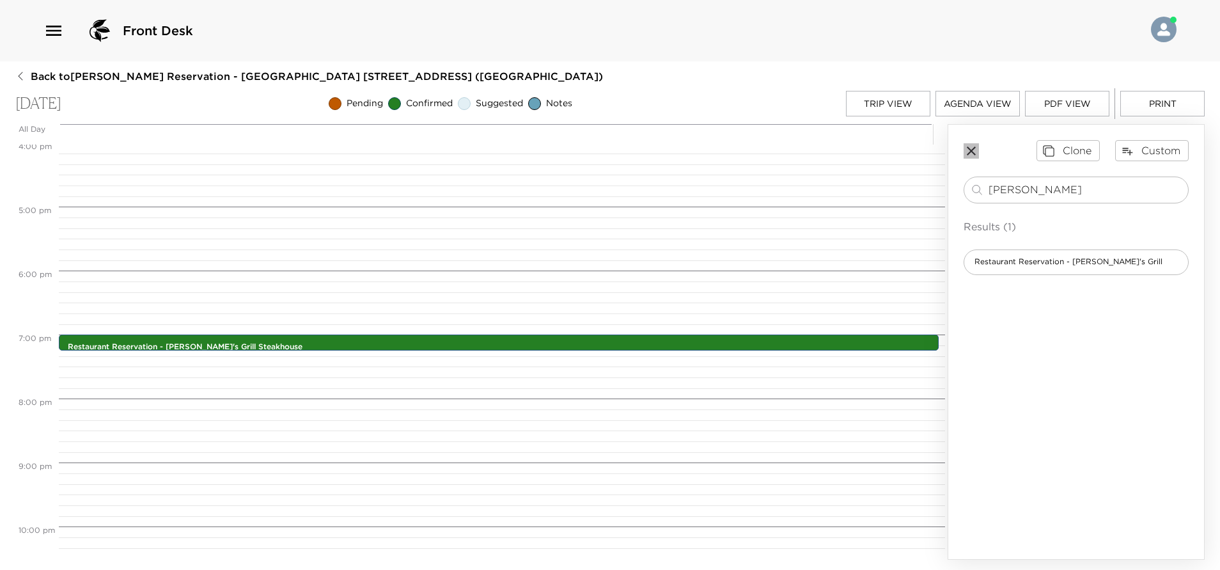
click at [969, 146] on icon "button" at bounding box center [971, 150] width 15 height 15
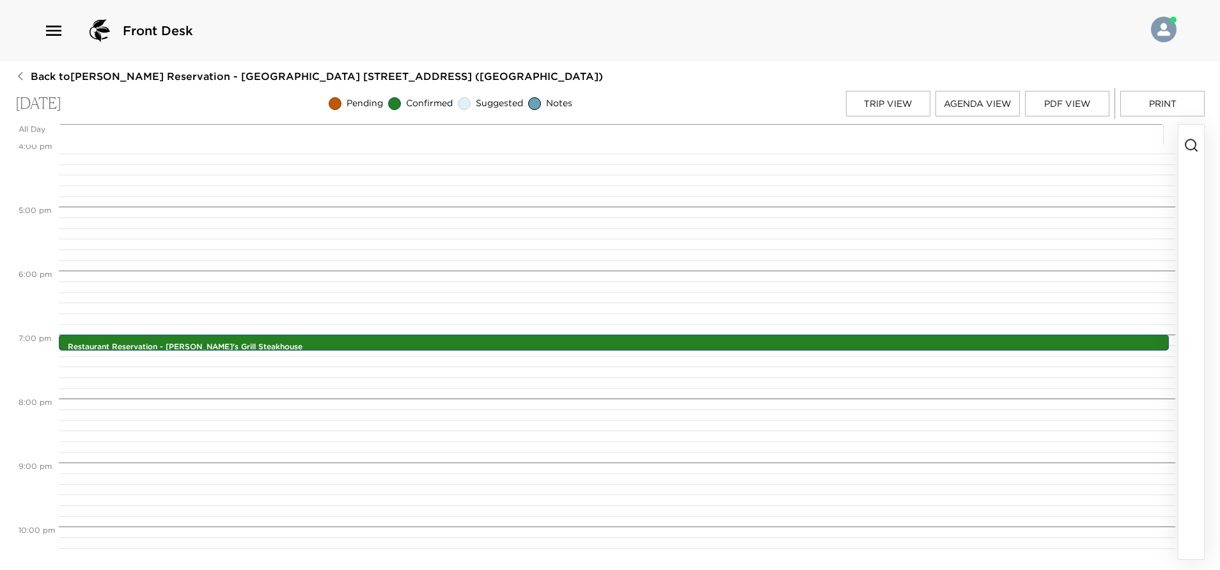
click at [913, 108] on button "Trip View" at bounding box center [888, 104] width 84 height 26
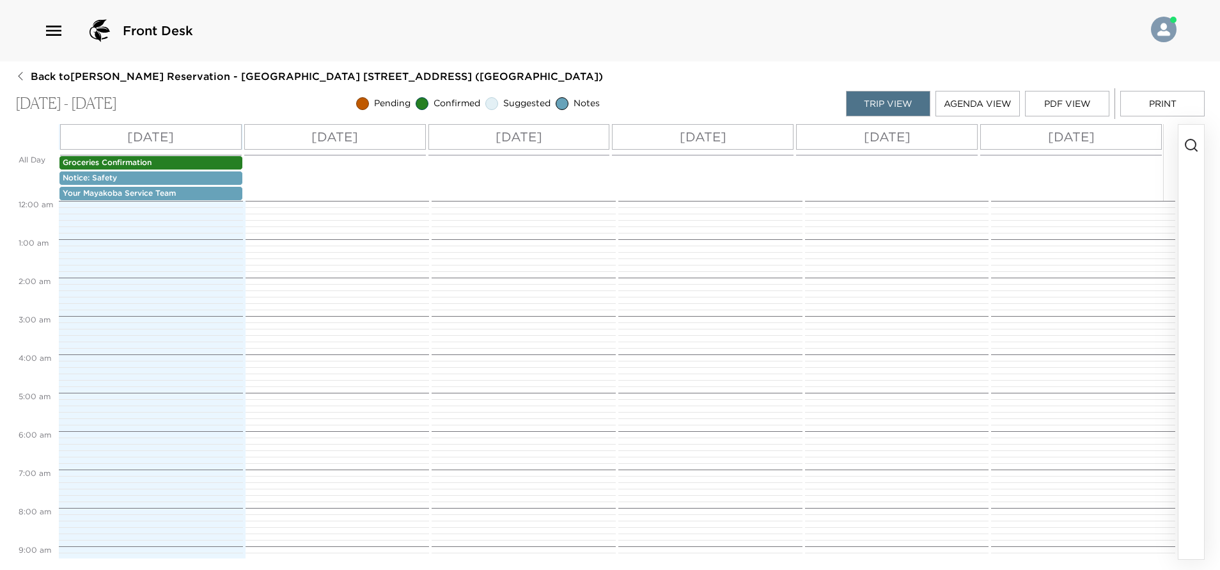
scroll to position [563, 0]
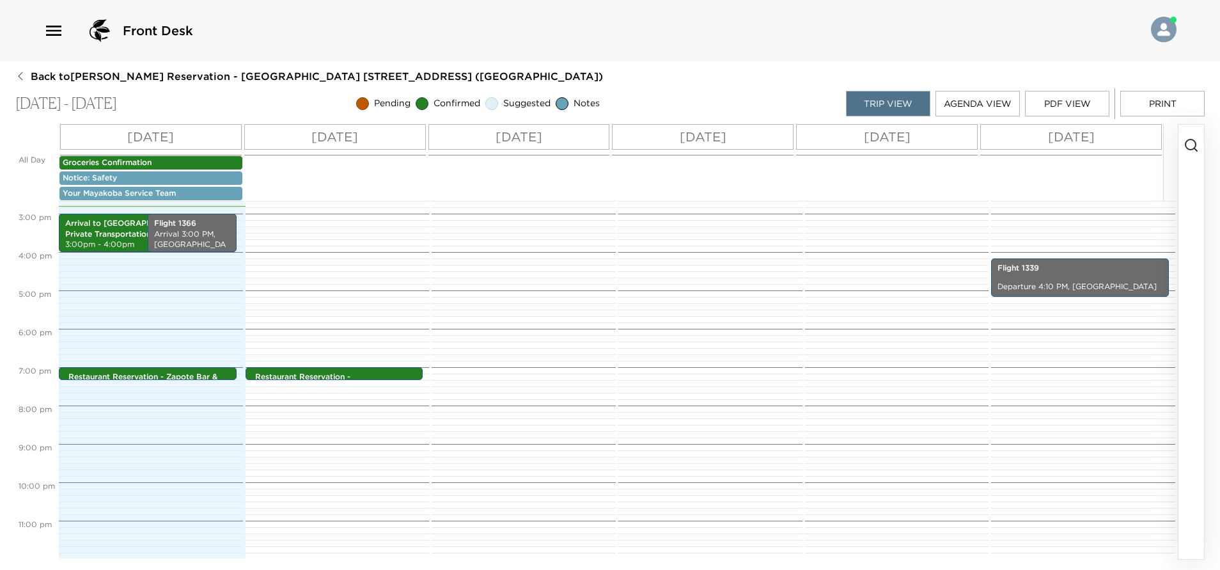
click at [496, 132] on p "[DATE]" at bounding box center [519, 136] width 47 height 19
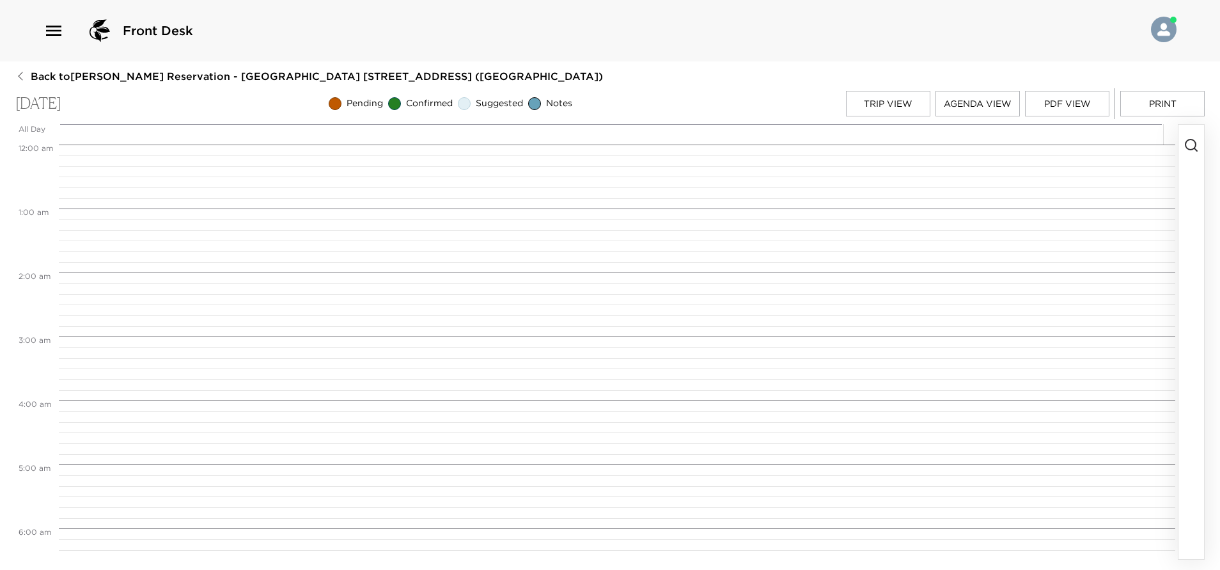
scroll to position [512, 0]
click at [1195, 225] on button "button" at bounding box center [1192, 342] width 26 height 434
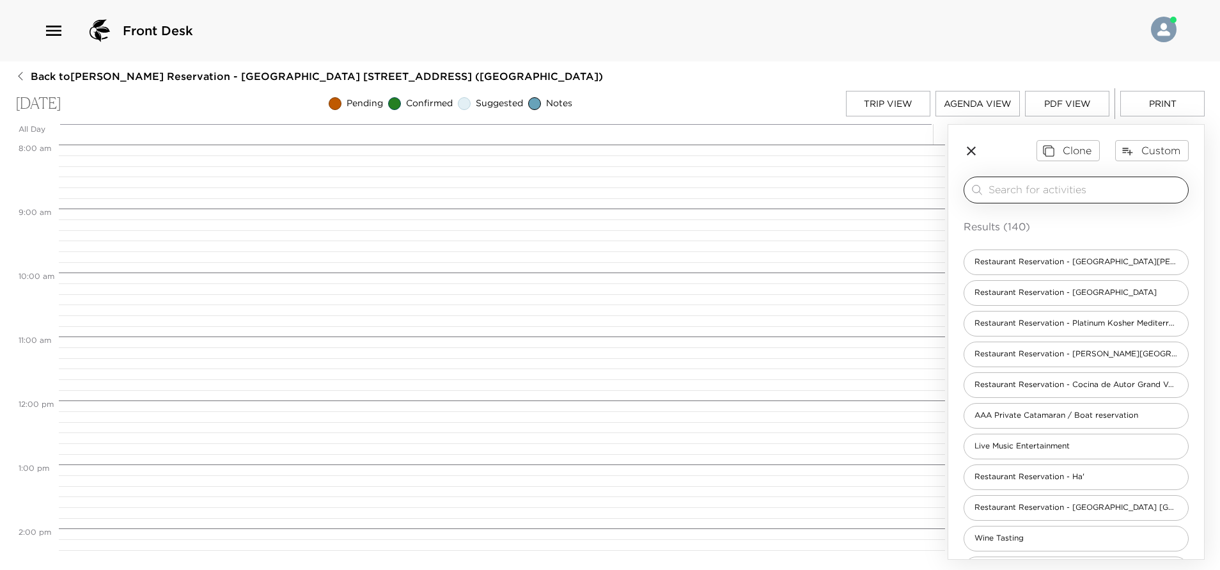
click at [1045, 196] on input "search" at bounding box center [1086, 189] width 194 height 15
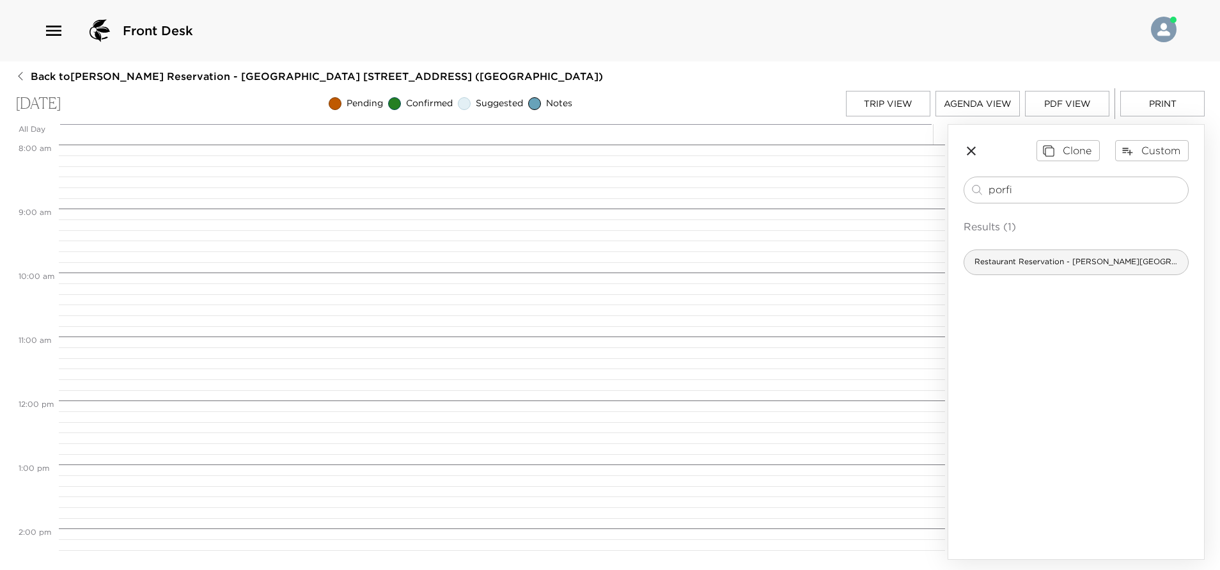
type input "porfi"
click at [1080, 258] on span "Restaurant Reservation - [PERSON_NAME][GEOGRAPHIC_DATA]" at bounding box center [1077, 261] width 224 height 11
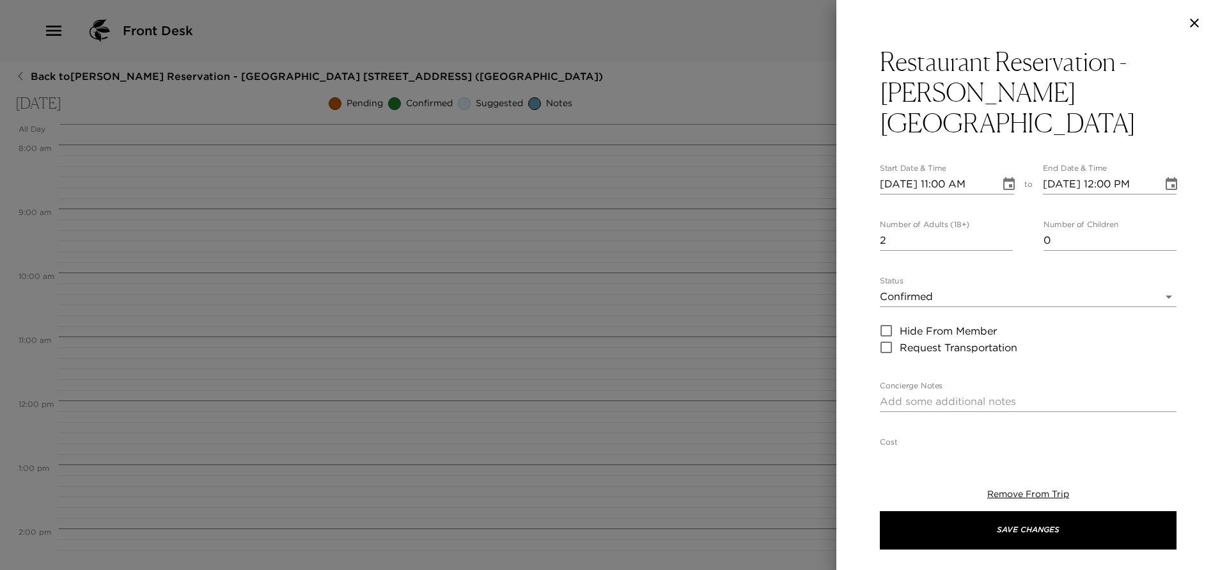
type input "2"
click at [1000, 230] on input "2" at bounding box center [946, 240] width 133 height 20
click at [998, 171] on button "Choose date, selected date is Sep 2, 2025" at bounding box center [1010, 184] width 26 height 26
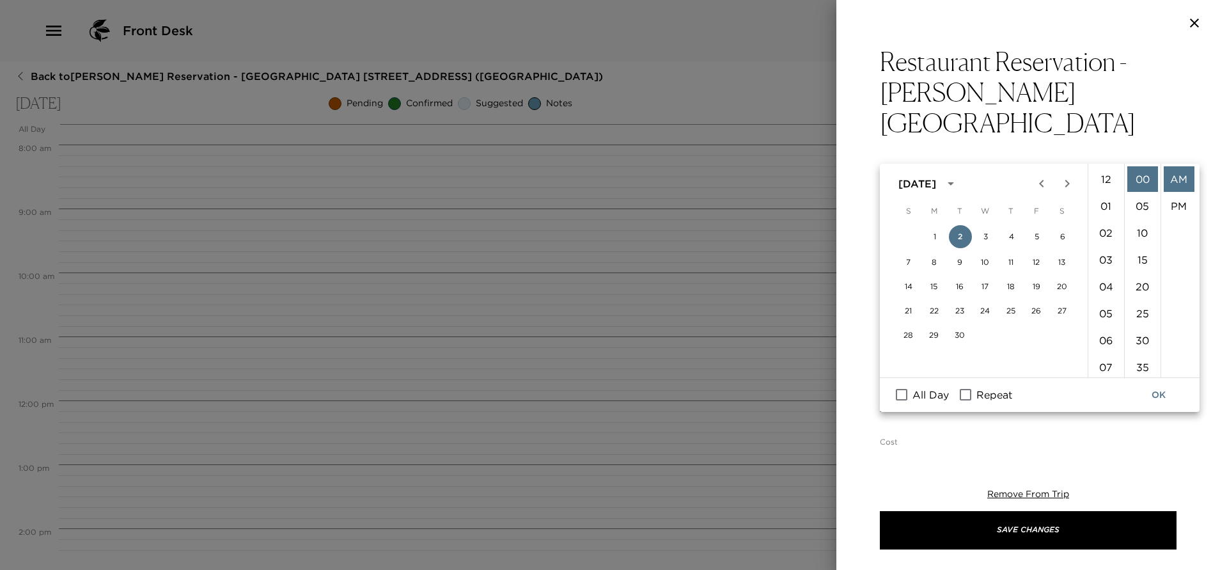
scroll to position [296, 0]
click at [1017, 232] on button "4" at bounding box center [1011, 236] width 23 height 23
type input "[DATE] 11:00 AM"
type input "[DATE] 12:00 PM"
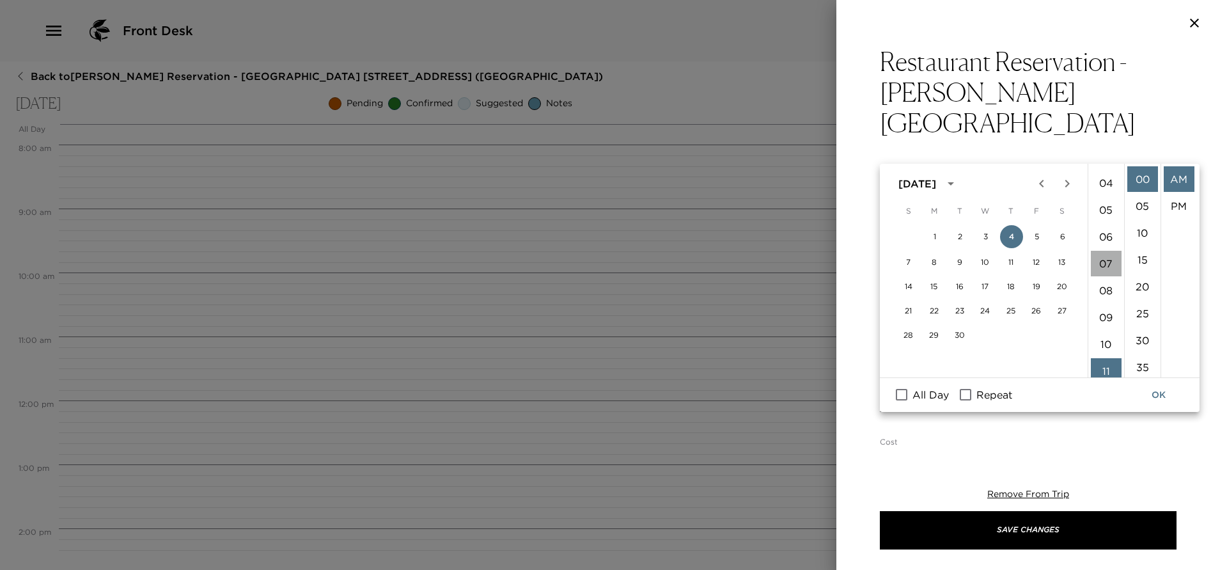
click at [1105, 265] on li "07" at bounding box center [1106, 264] width 31 height 26
click at [1180, 212] on li "PM" at bounding box center [1179, 206] width 31 height 26
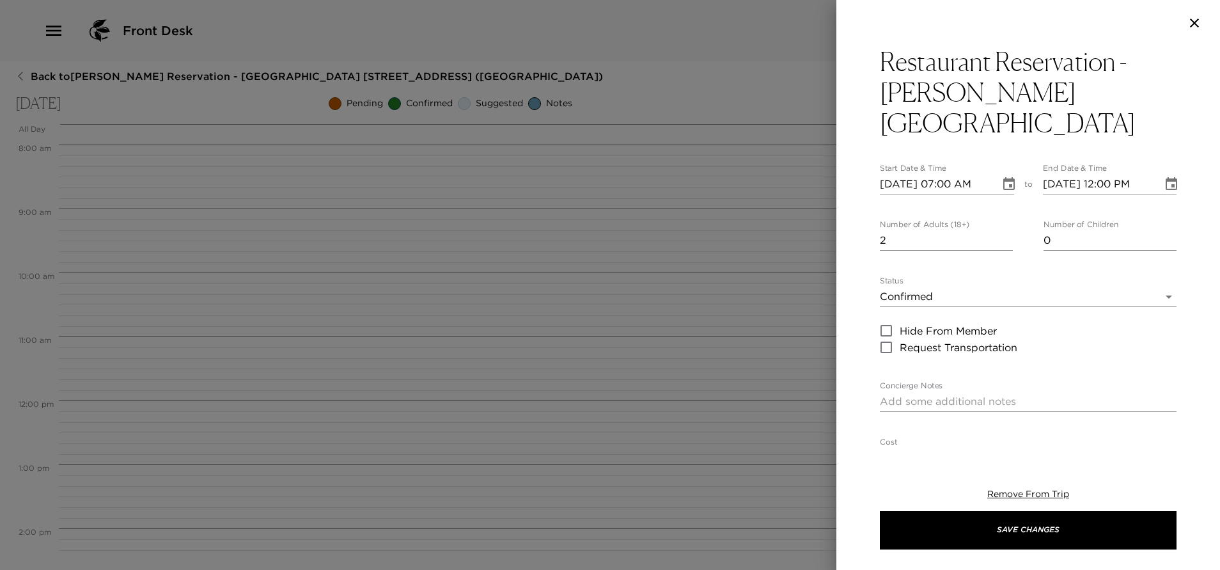
type input "[DATE] 07:00 PM"
click at [1164, 177] on icon "Choose date, selected date is Sep 4, 2025" at bounding box center [1171, 184] width 15 height 15
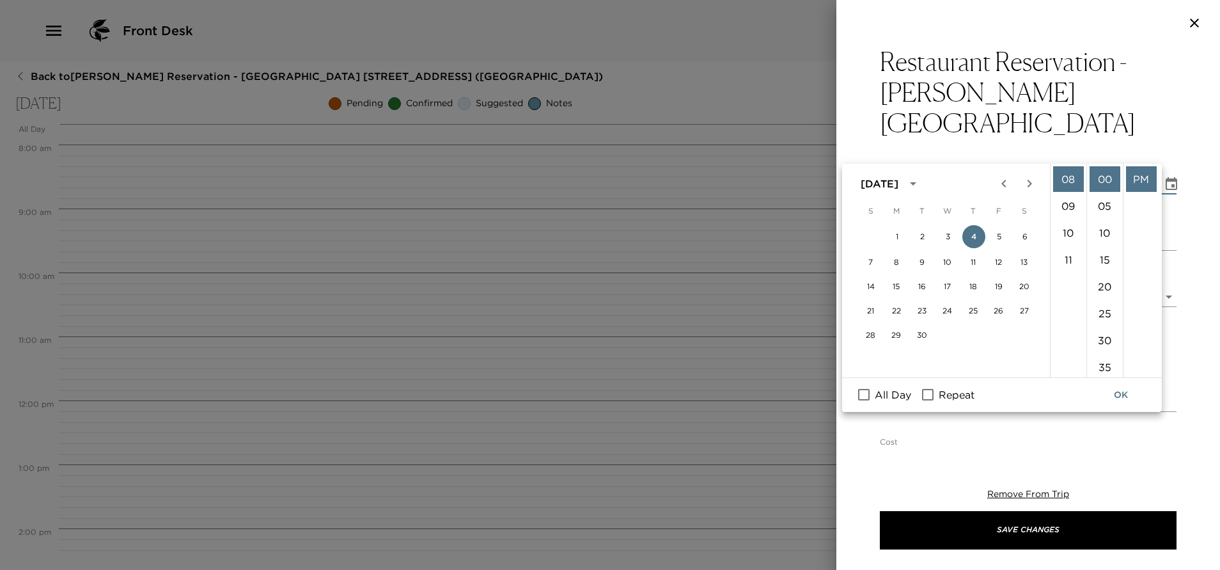
scroll to position [119, 0]
click at [1065, 242] on li "07" at bounding box center [1068, 248] width 31 height 26
click at [1105, 256] on li "15" at bounding box center [1105, 260] width 31 height 26
type input "[DATE] 07:15 PM"
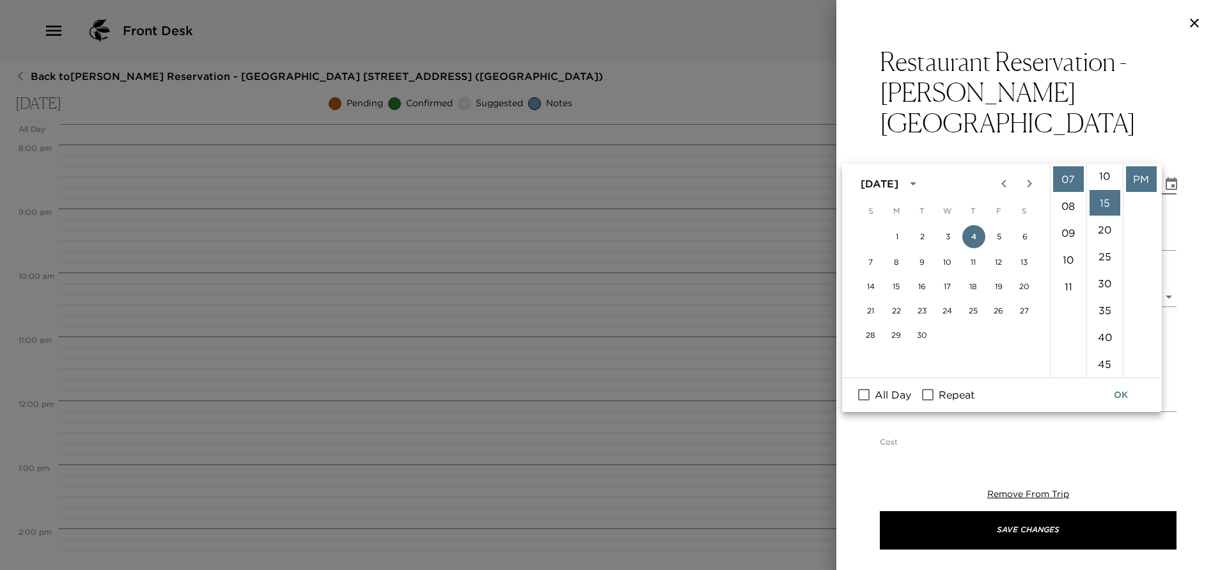
scroll to position [81, 0]
click at [1176, 122] on div "Restaurant Reservation - [PERSON_NAME] [GEOGRAPHIC_DATA] Start Date & Time [DAT…" at bounding box center [1029, 246] width 384 height 401
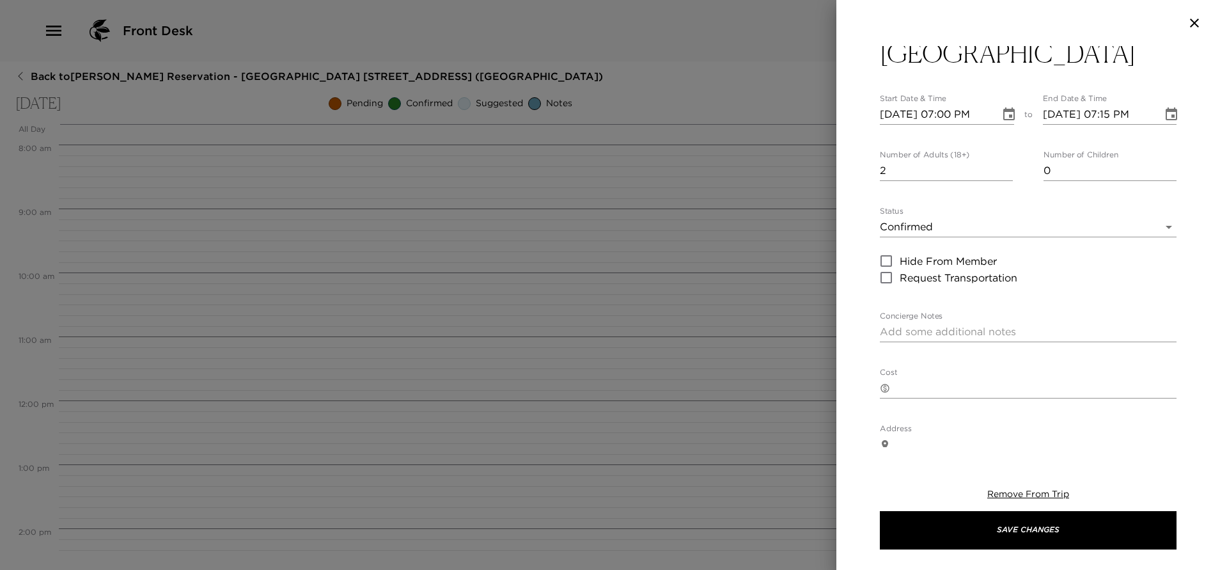
scroll to position [96, 0]
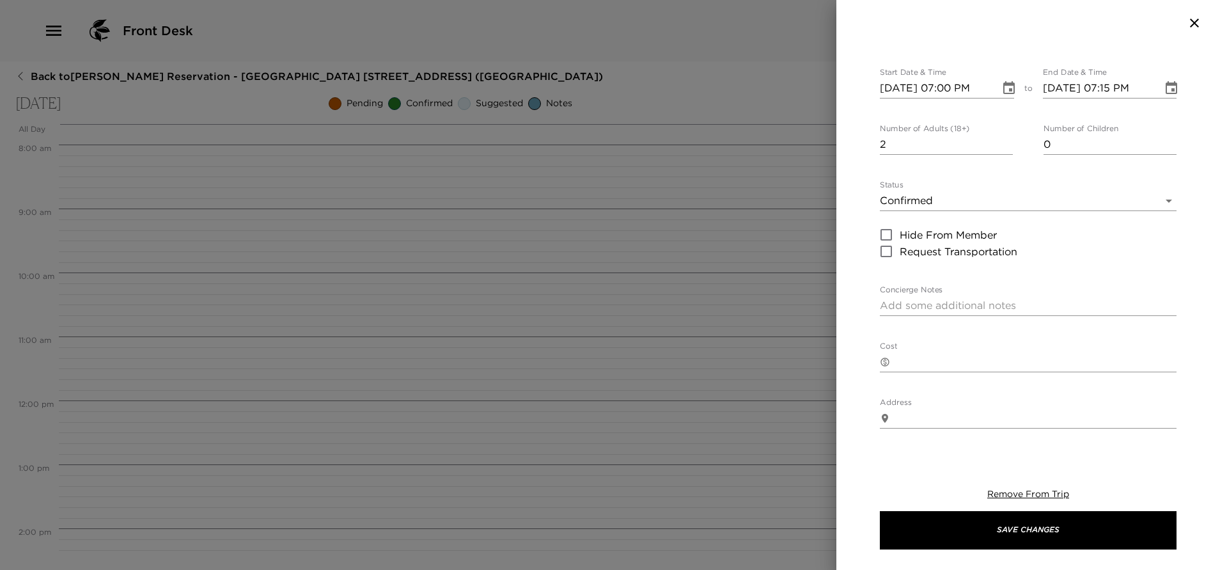
click at [920, 298] on textarea "Concierge Notes" at bounding box center [1028, 305] width 297 height 15
paste textarea "Your dinner reservation at [PERSON_NAME][GEOGRAPHIC_DATA] has been confirmed by…"
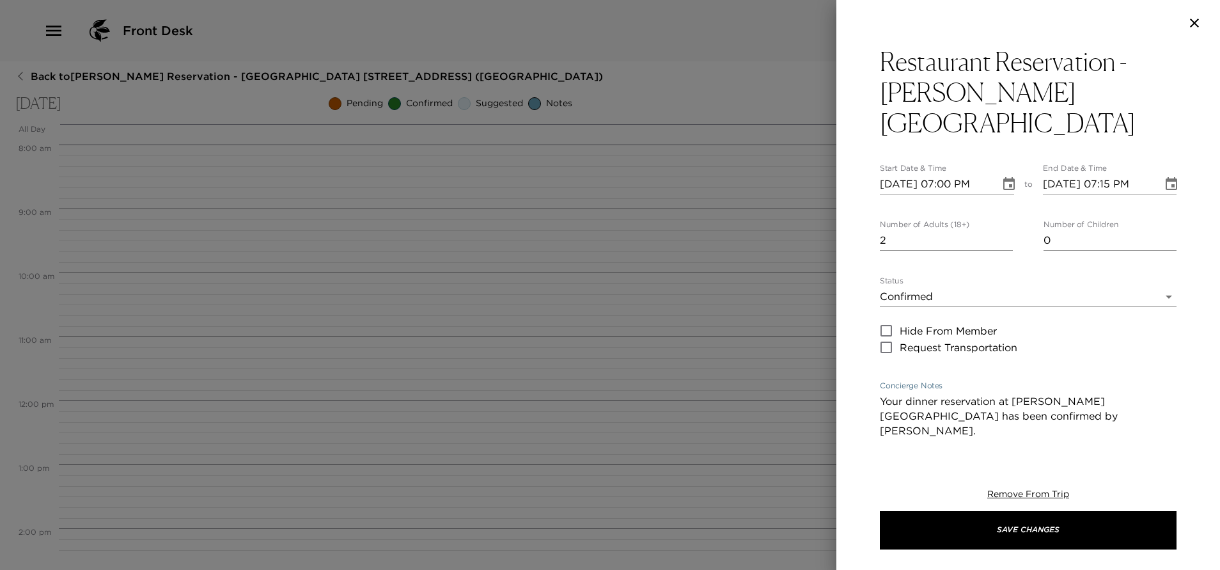
scroll to position [192, 0]
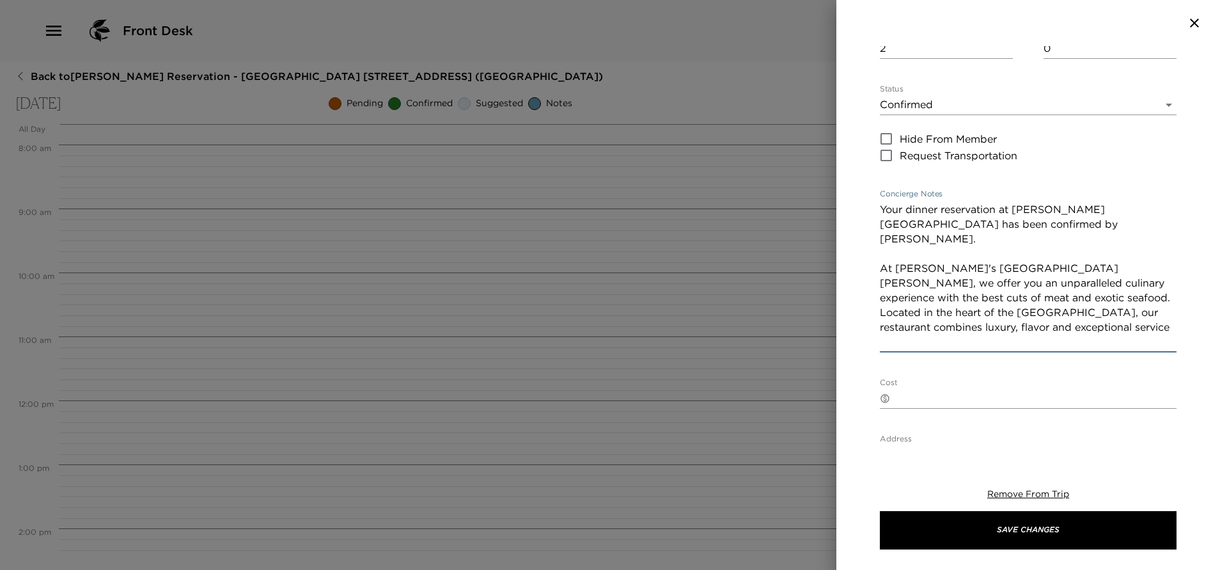
drag, startPoint x: 881, startPoint y: 221, endPoint x: 1093, endPoint y: 275, distance: 218.0
click at [1093, 275] on textarea "Your dinner reservation at [PERSON_NAME][GEOGRAPHIC_DATA] has been confirmed by…" at bounding box center [1028, 275] width 297 height 147
paste textarea "We are a place that renews the concept of contemporary urban cuisine, combining…"
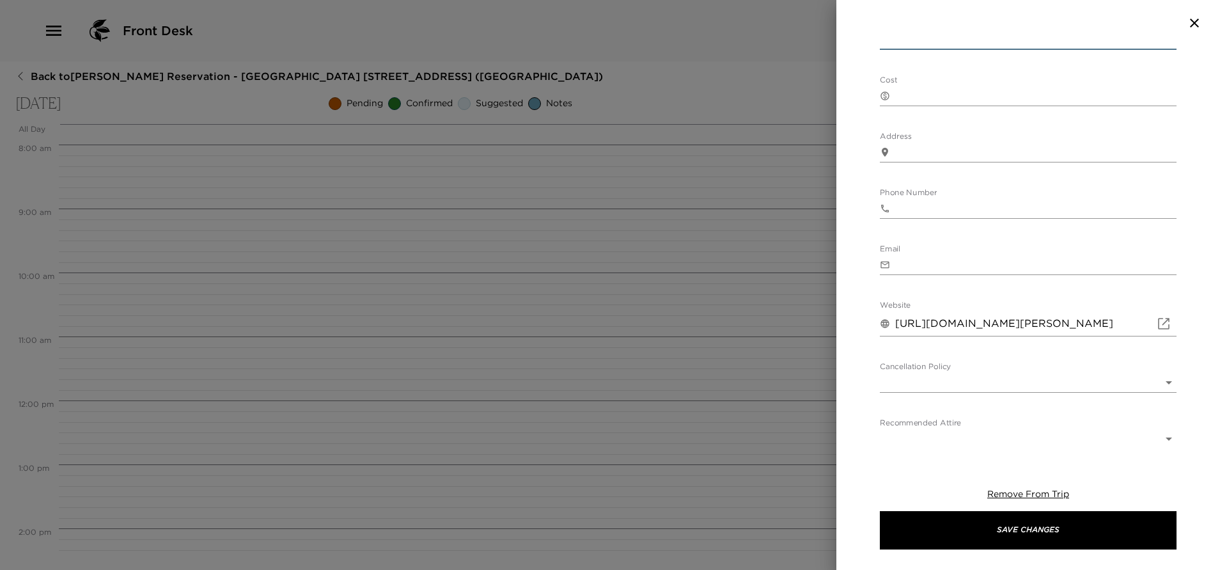
scroll to position [507, 0]
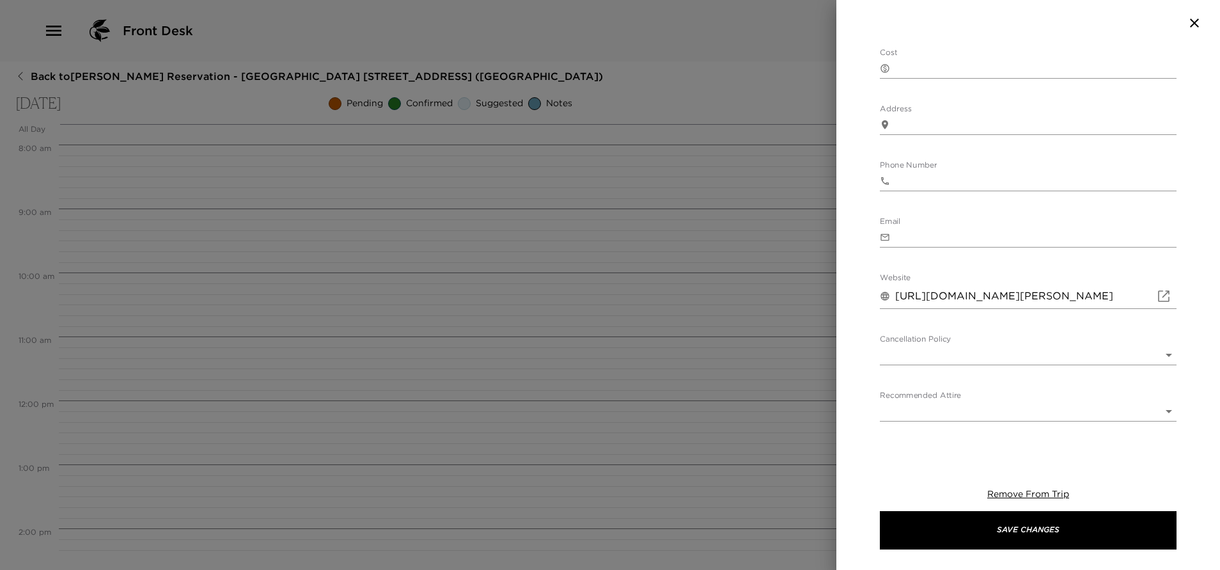
type textarea "Your dinner reservation at [PERSON_NAME][GEOGRAPHIC_DATA] has been confirmed by…"
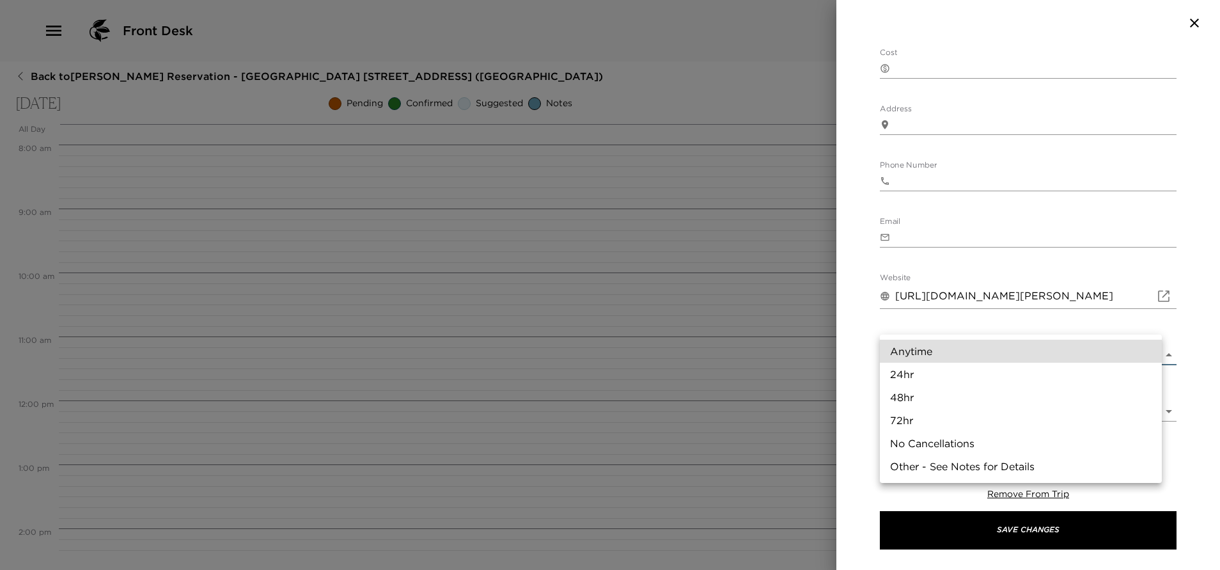
click at [986, 327] on body "Front Desk Back to [PERSON_NAME][GEOGRAPHIC_DATA] - [GEOGRAPHIC_DATA] [GEOGRAPH…" at bounding box center [610, 285] width 1220 height 570
click at [953, 380] on li "24hr" at bounding box center [1021, 374] width 282 height 23
type input "24hr"
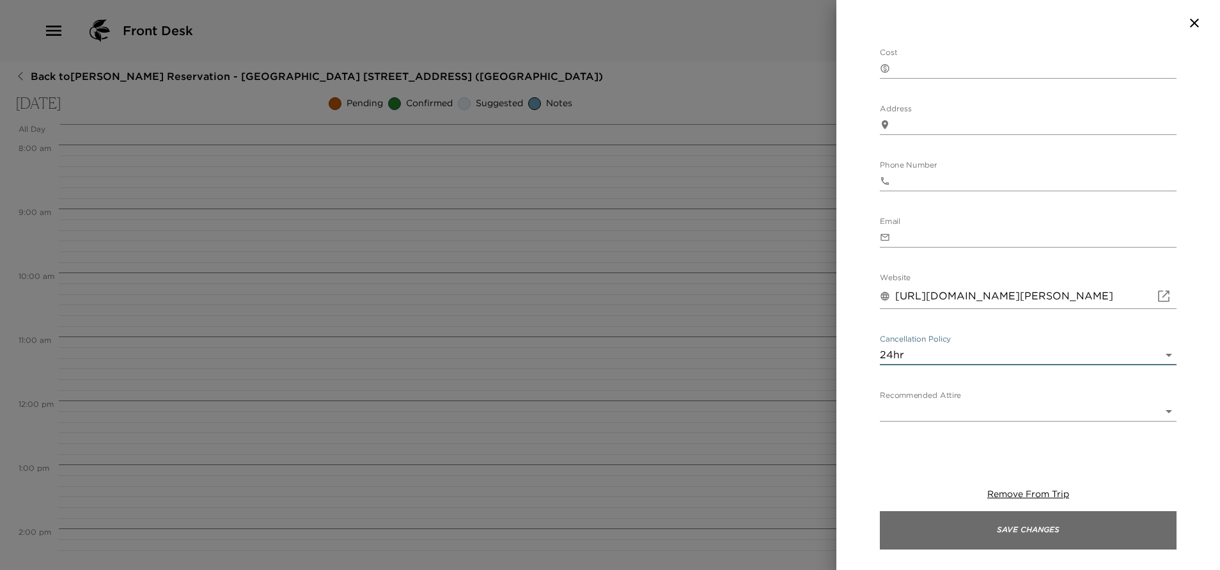
click at [1052, 541] on button "Save Changes" at bounding box center [1028, 530] width 297 height 38
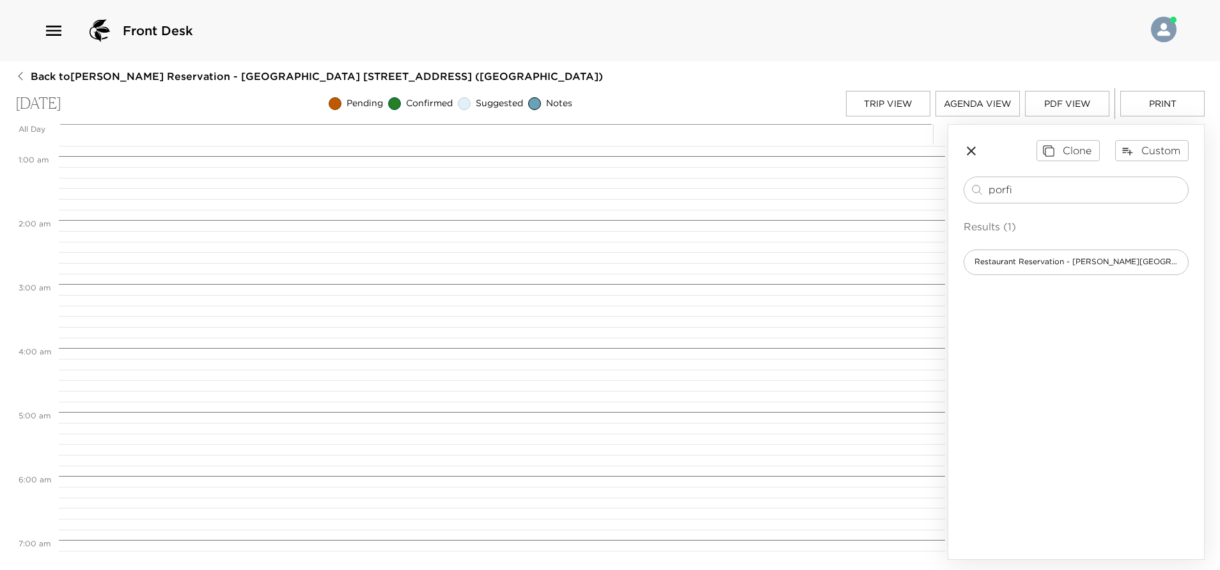
scroll to position [32, 0]
click at [891, 109] on button "Trip View" at bounding box center [888, 104] width 84 height 26
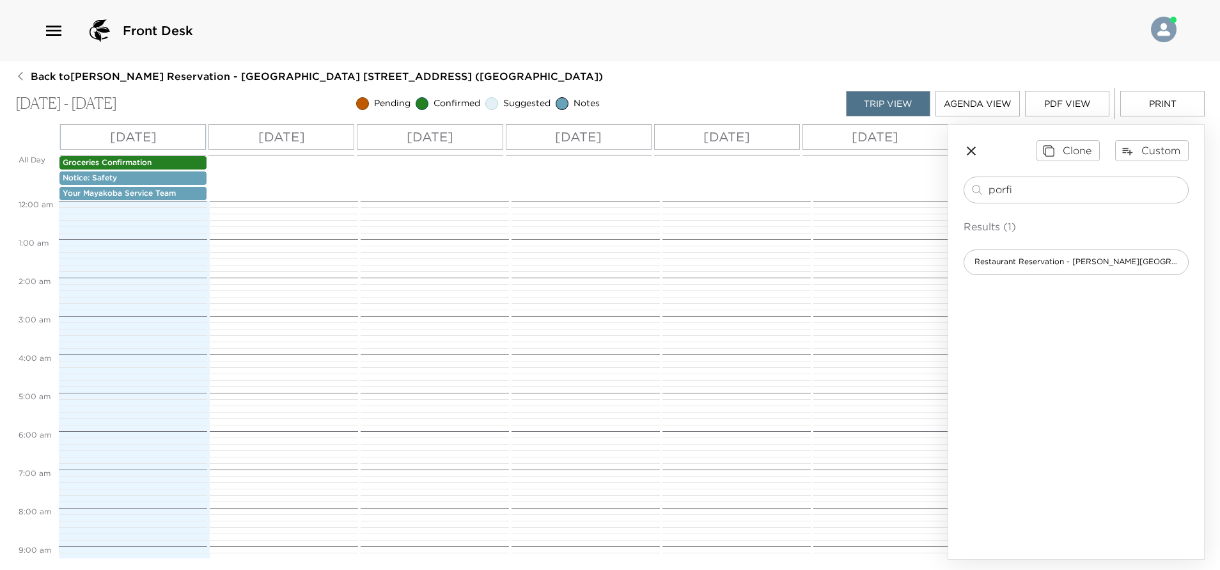
scroll to position [576, 0]
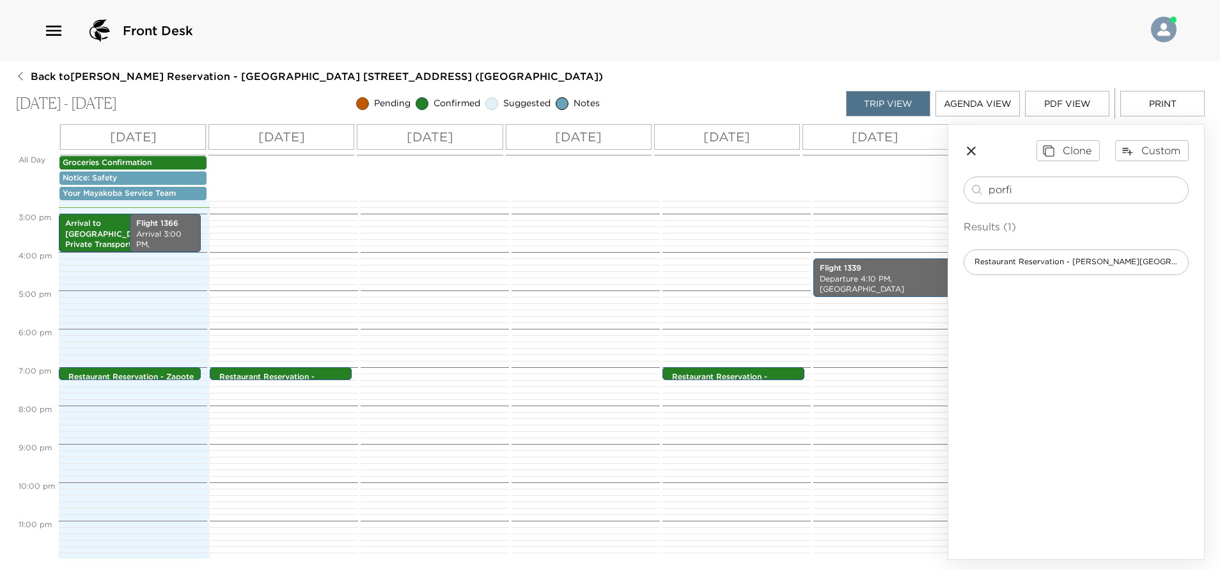
click at [969, 150] on icon "button" at bounding box center [971, 150] width 15 height 15
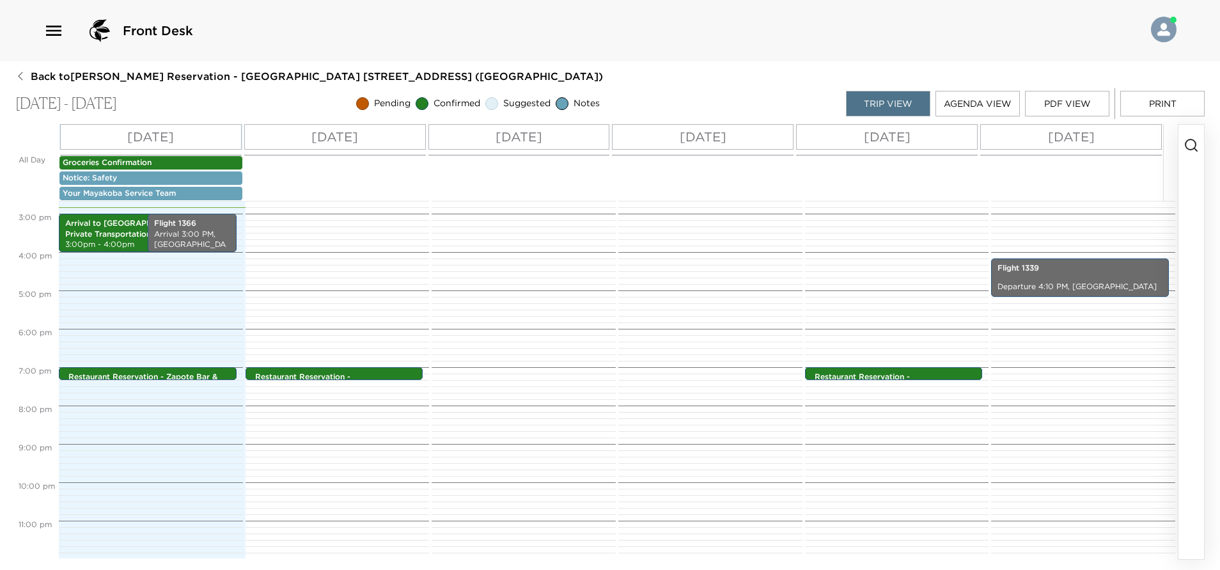
scroll to position [563, 0]
click at [1092, 134] on p "[DATE]" at bounding box center [1071, 136] width 47 height 19
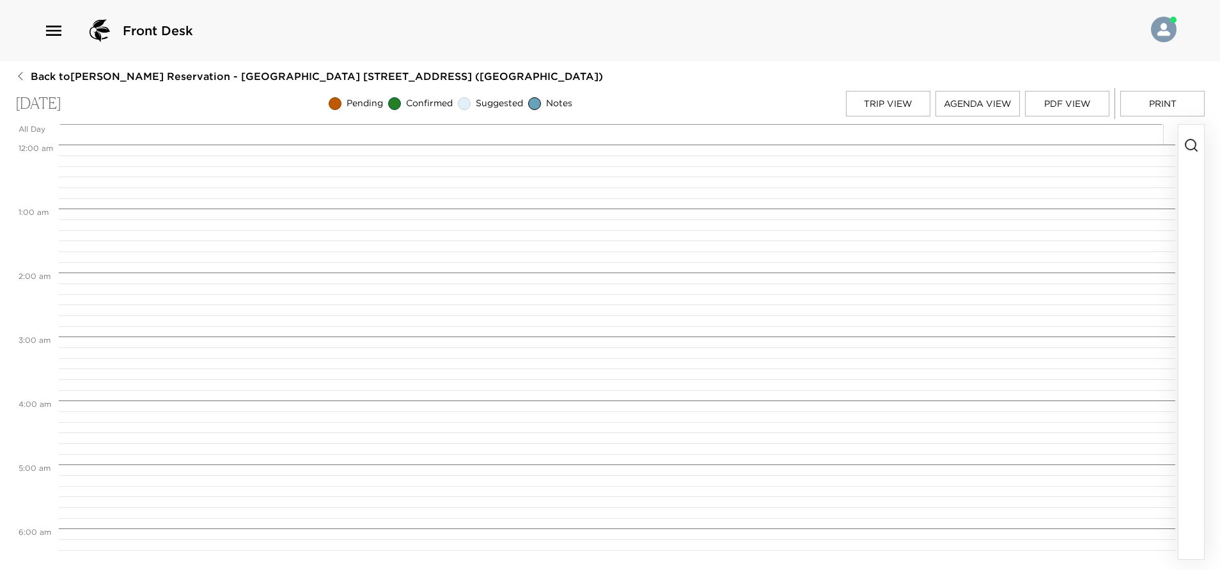
scroll to position [512, 0]
click at [1192, 230] on button "button" at bounding box center [1192, 342] width 26 height 434
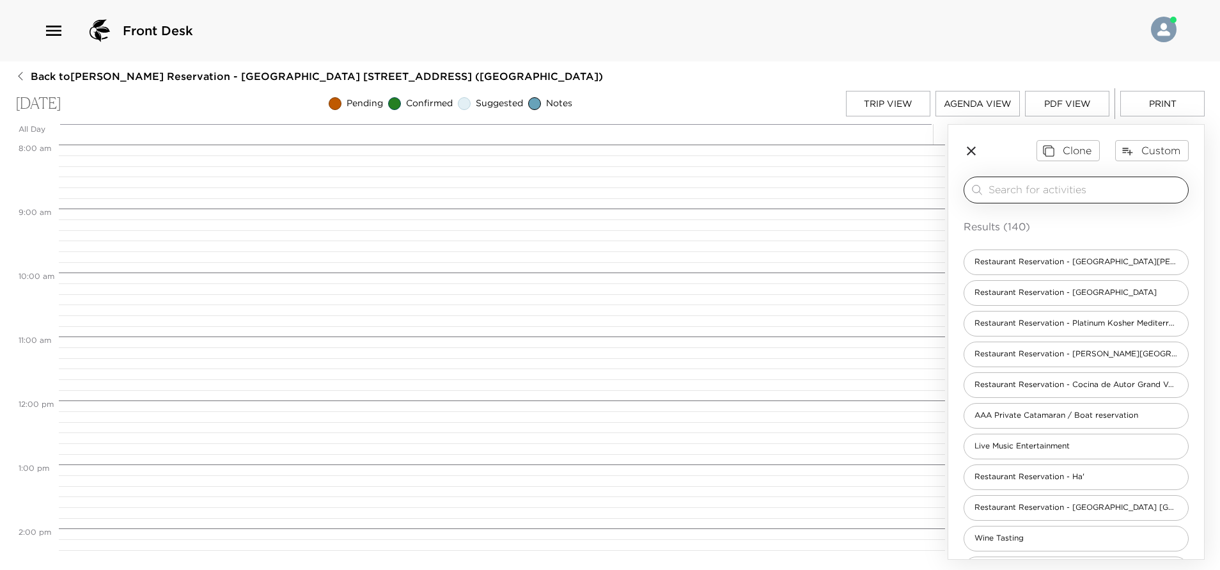
click at [1014, 189] on input "search" at bounding box center [1086, 189] width 194 height 15
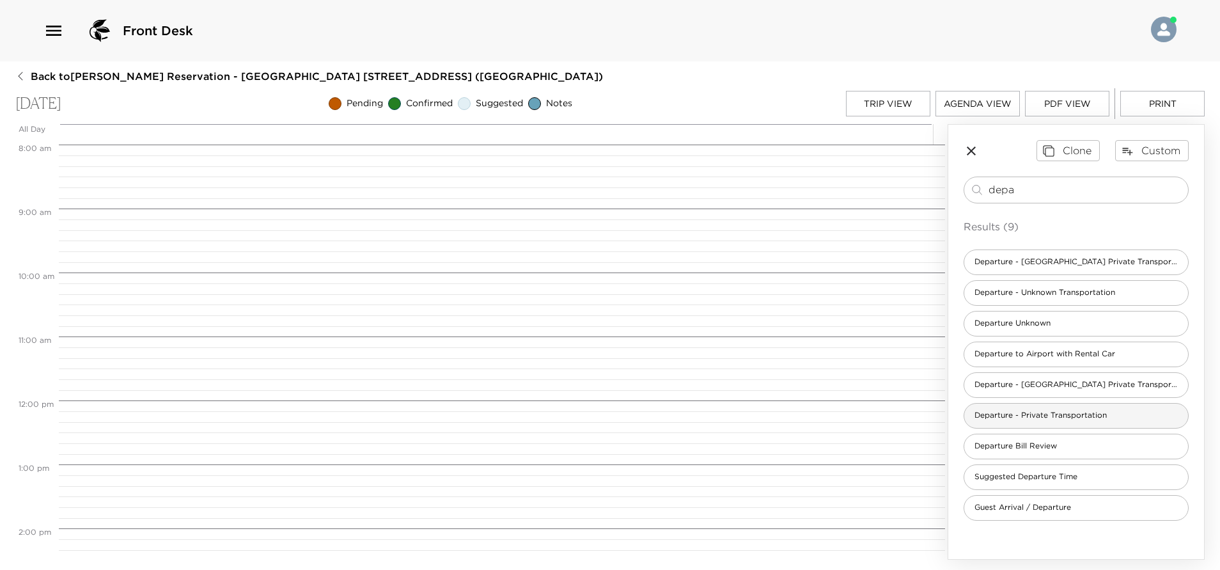
type input "depa"
click at [1065, 414] on span "Departure - Private Transportation" at bounding box center [1041, 415] width 153 height 11
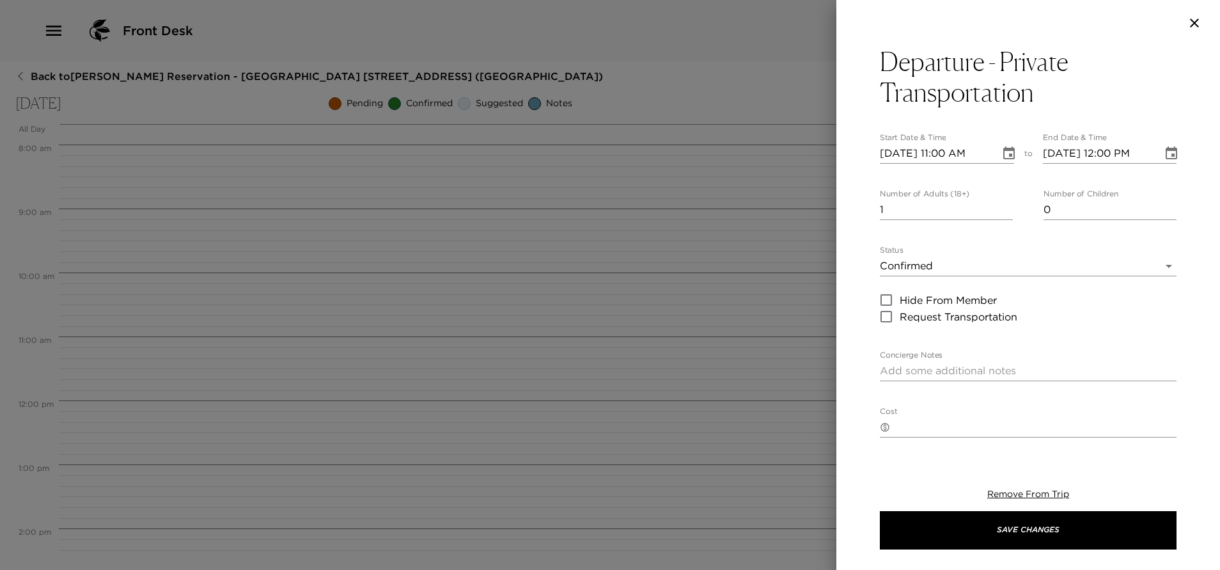
type textarea "Your private transportation has been confirmed with World Class Transfers by __…"
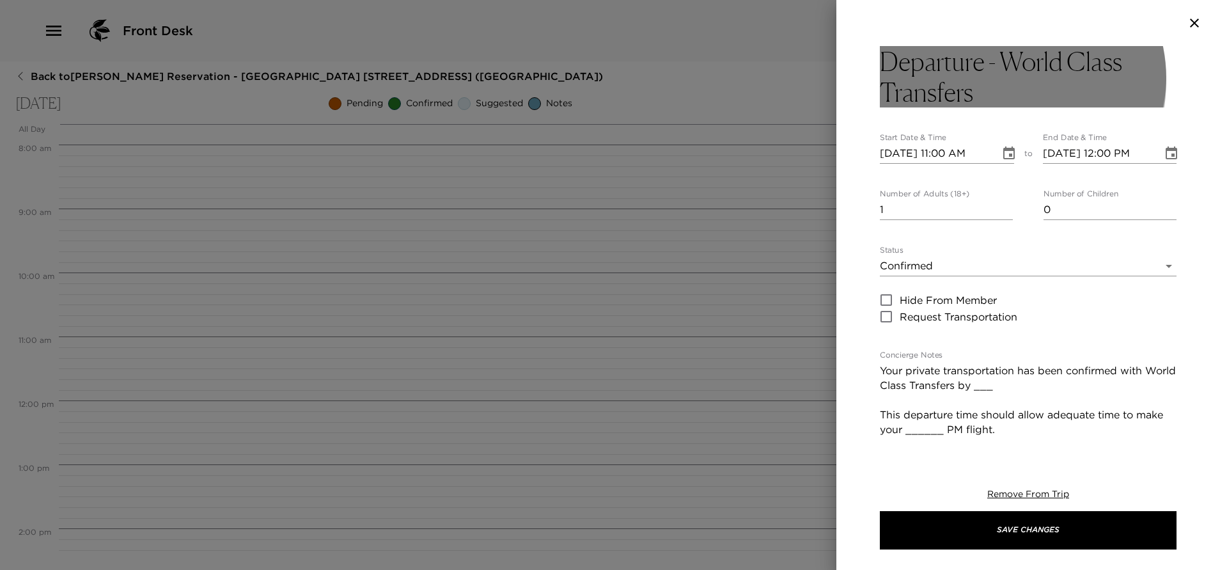
click at [993, 81] on h3 "Departure - World Class Transfers" at bounding box center [1028, 76] width 297 height 61
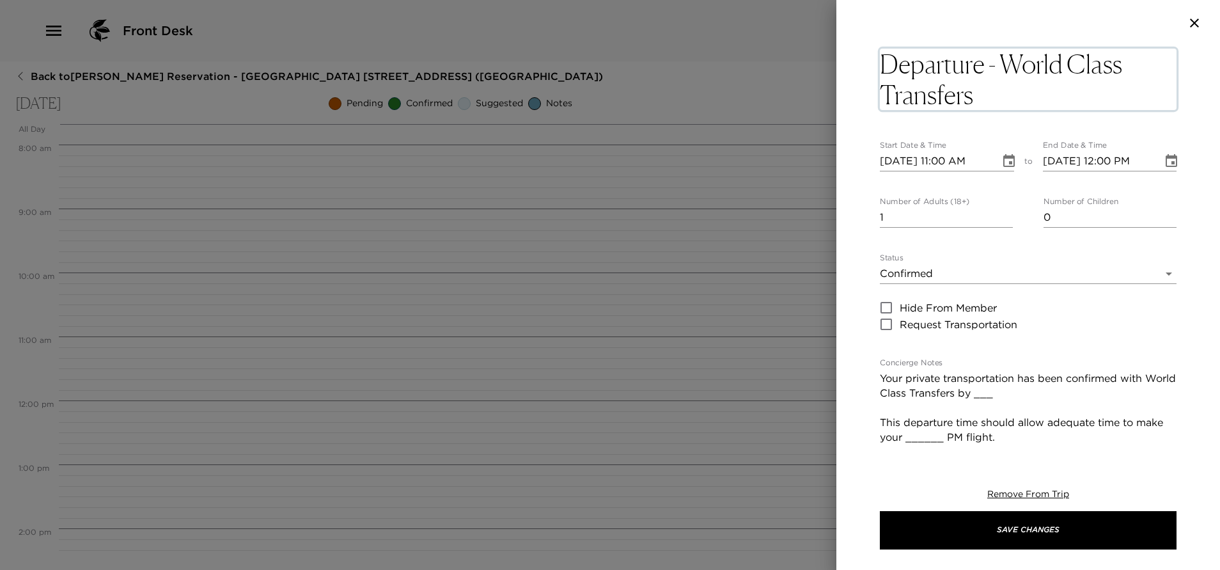
click at [1005, 162] on button "Choose date, selected date is Sep 5, 2025" at bounding box center [1010, 161] width 26 height 26
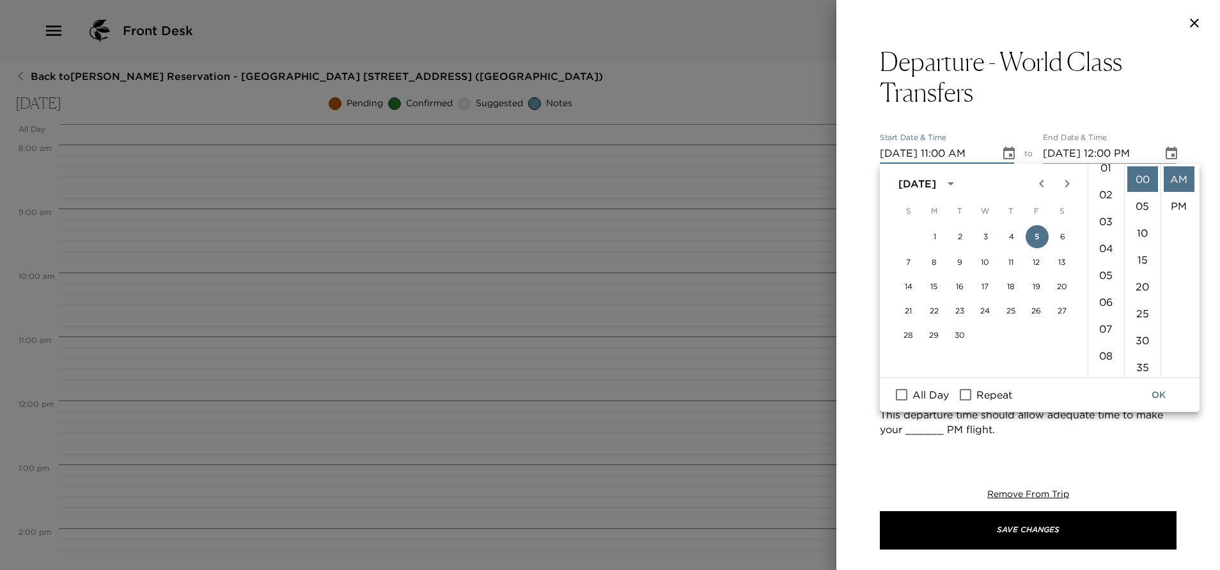
scroll to position [0, 0]
click at [1103, 208] on li "01" at bounding box center [1106, 206] width 31 height 26
click at [1144, 231] on li "10" at bounding box center [1143, 233] width 31 height 26
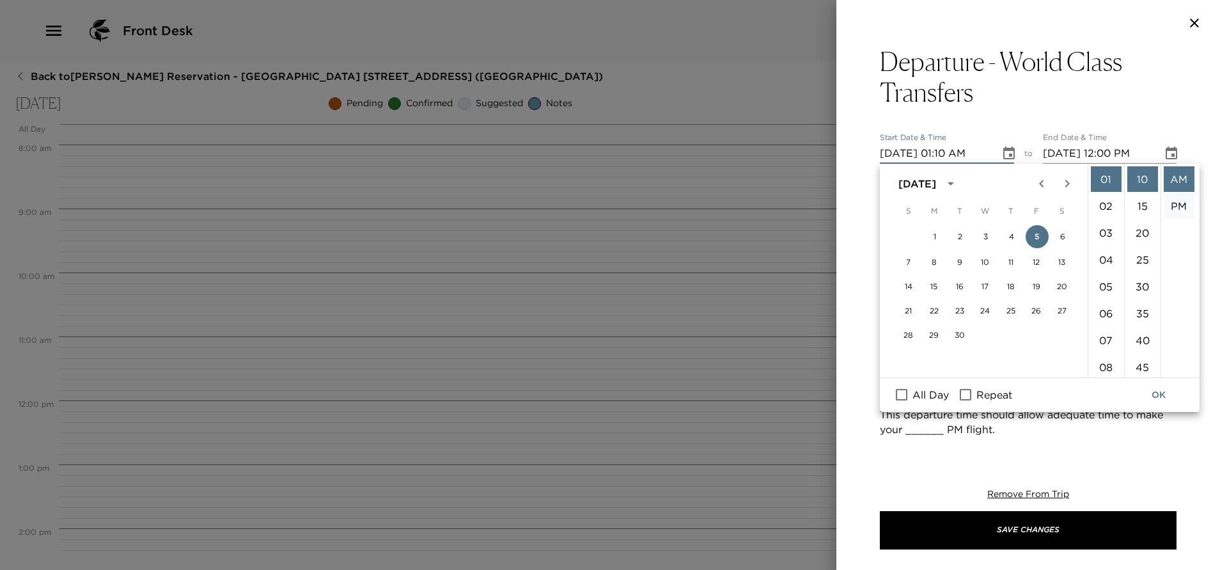
click at [1178, 206] on li "PM" at bounding box center [1179, 206] width 31 height 26
type input "[DATE] 01:10 PM"
type input "[DATE] 02:10 PM"
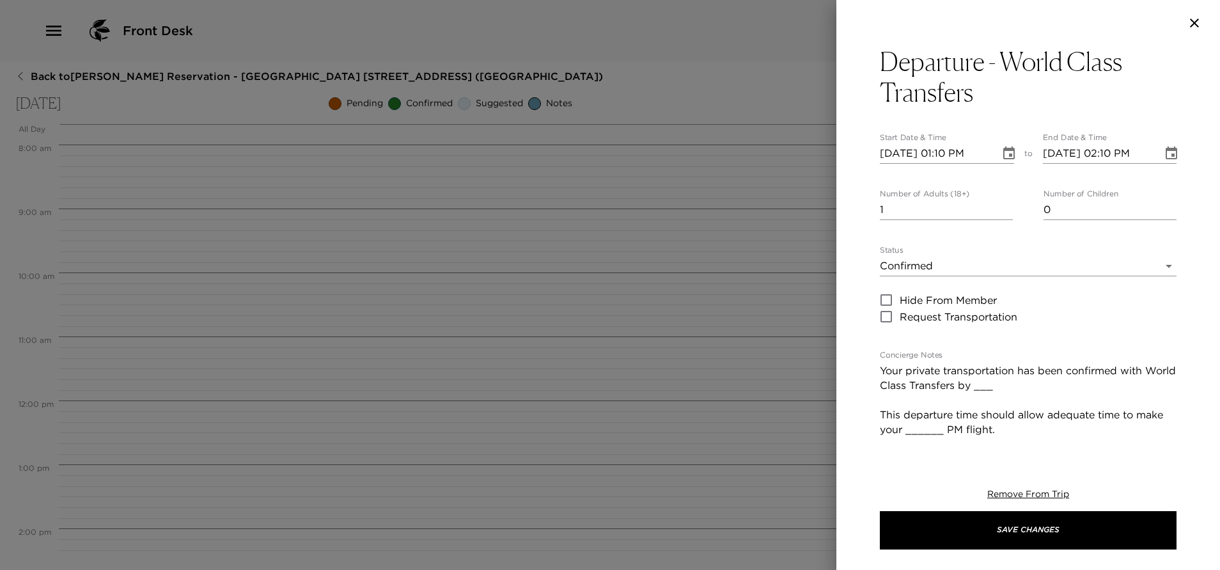
scroll to position [27, 0]
type input "2"
click at [998, 205] on input "2" at bounding box center [946, 210] width 133 height 20
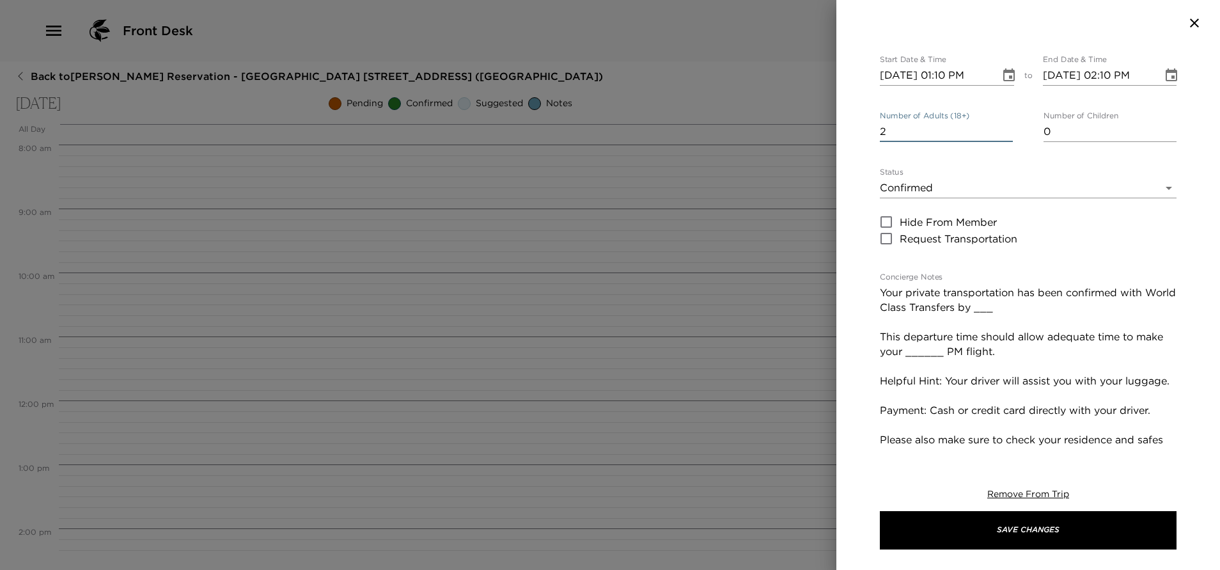
scroll to position [96, 0]
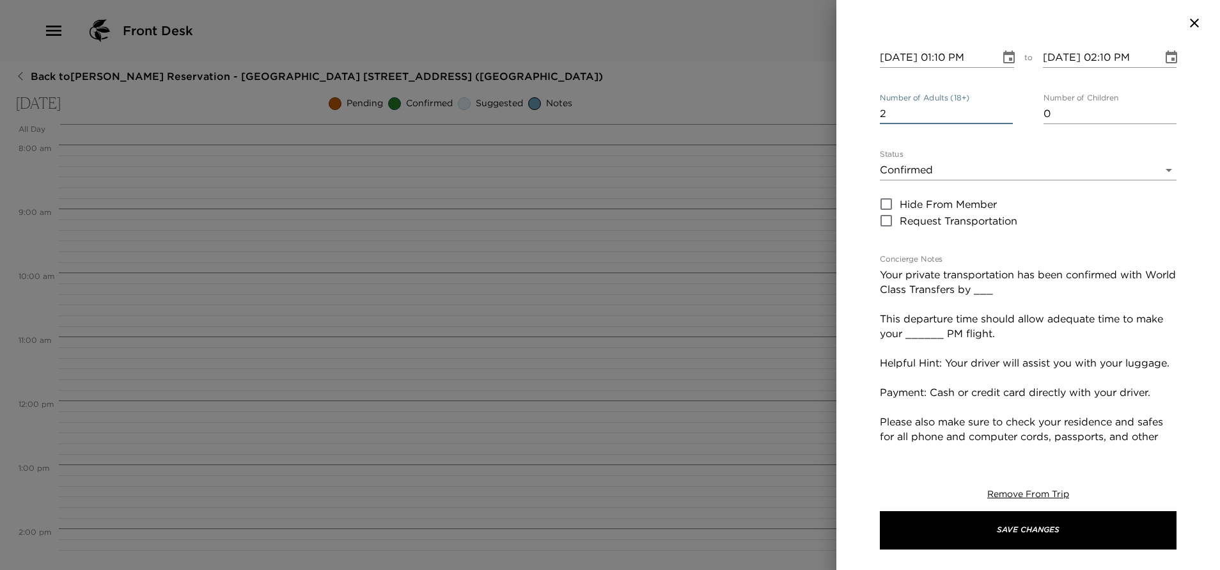
click at [1024, 290] on textarea "Your private transportation has been confirmed with World Class Transfers by __…" at bounding box center [1028, 392] width 297 height 250
click at [974, 340] on textarea "Your private transportation has been confirmed with World Class Transfers by [P…" at bounding box center [1028, 392] width 297 height 250
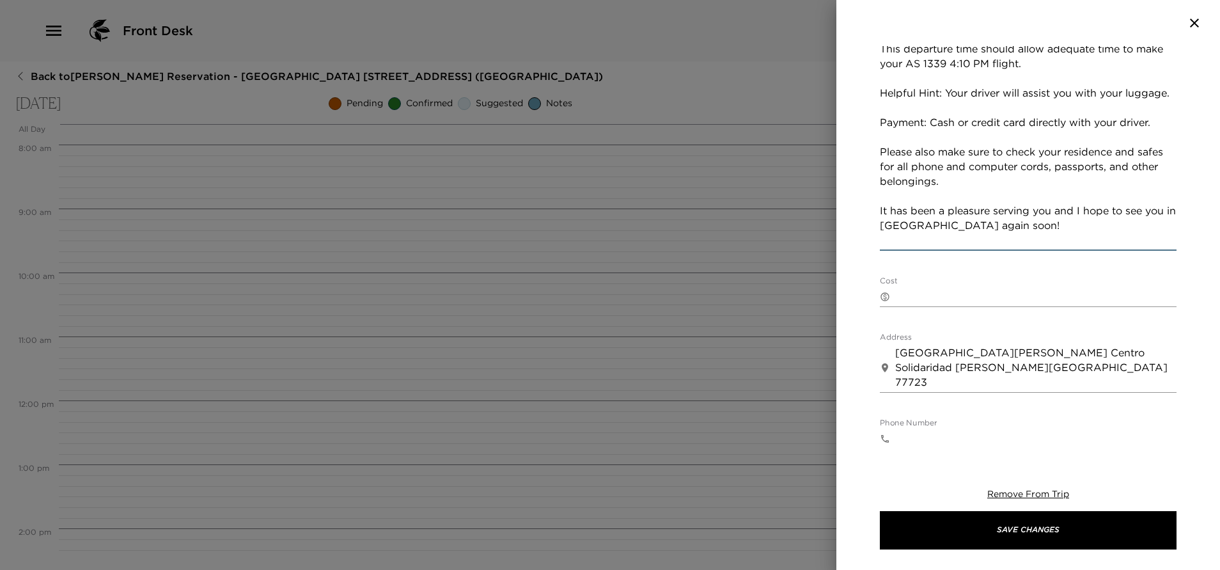
scroll to position [384, 0]
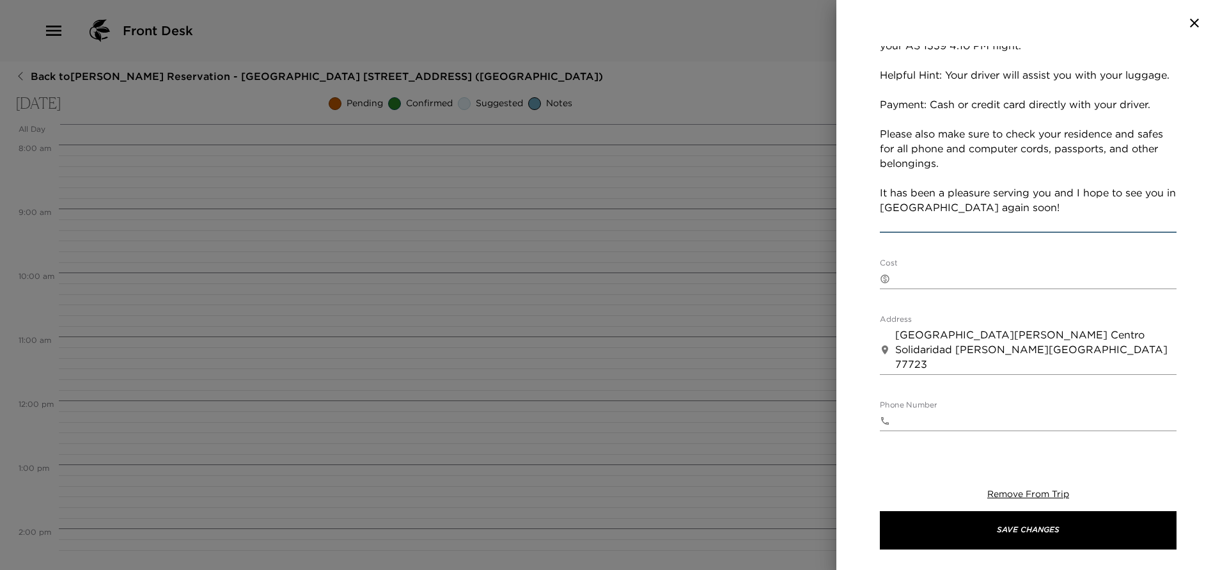
type textarea "Your private transportation has been confirmed with World Class Transfers by [P…"
click at [943, 276] on textarea "Cost" at bounding box center [1036, 278] width 281 height 15
paste textarea "1 to 5 guests - 175 USD 6 to 10 guests - 245 USD Payment must be done directly …"
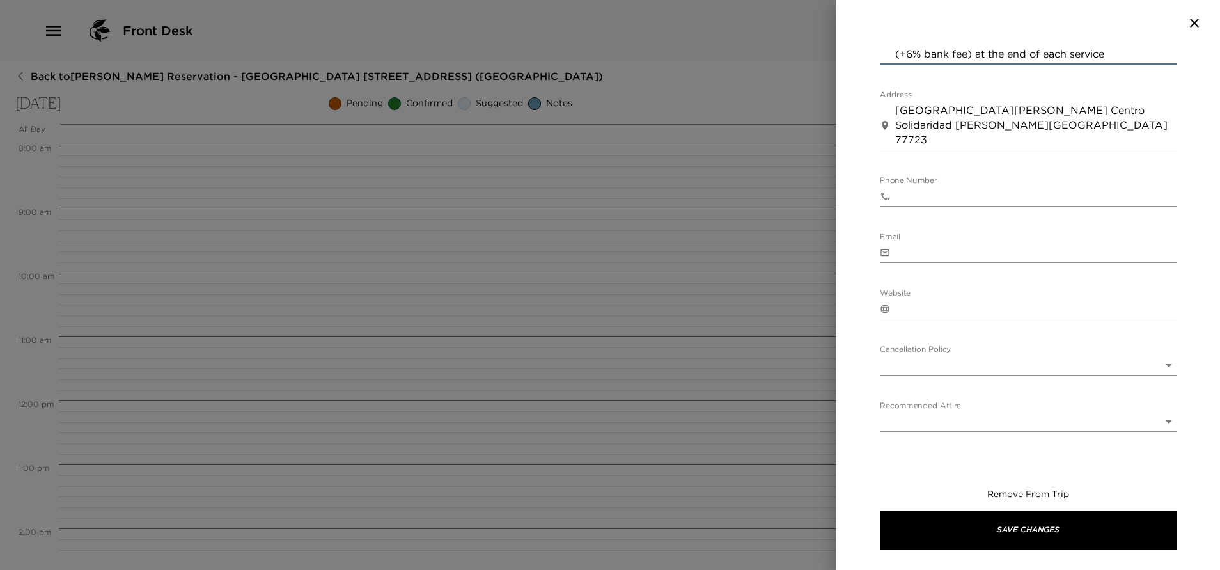
scroll to position [693, 0]
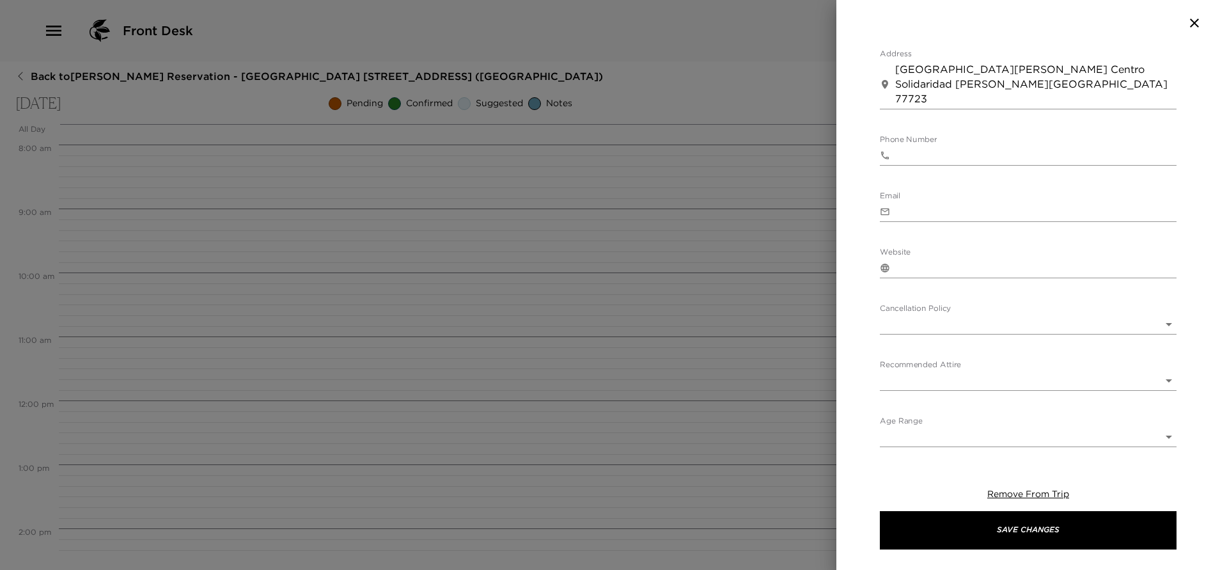
type textarea "1 to 5 guests - 175 USD 6 to 10 guests - 245 USD Payment must be done directly …"
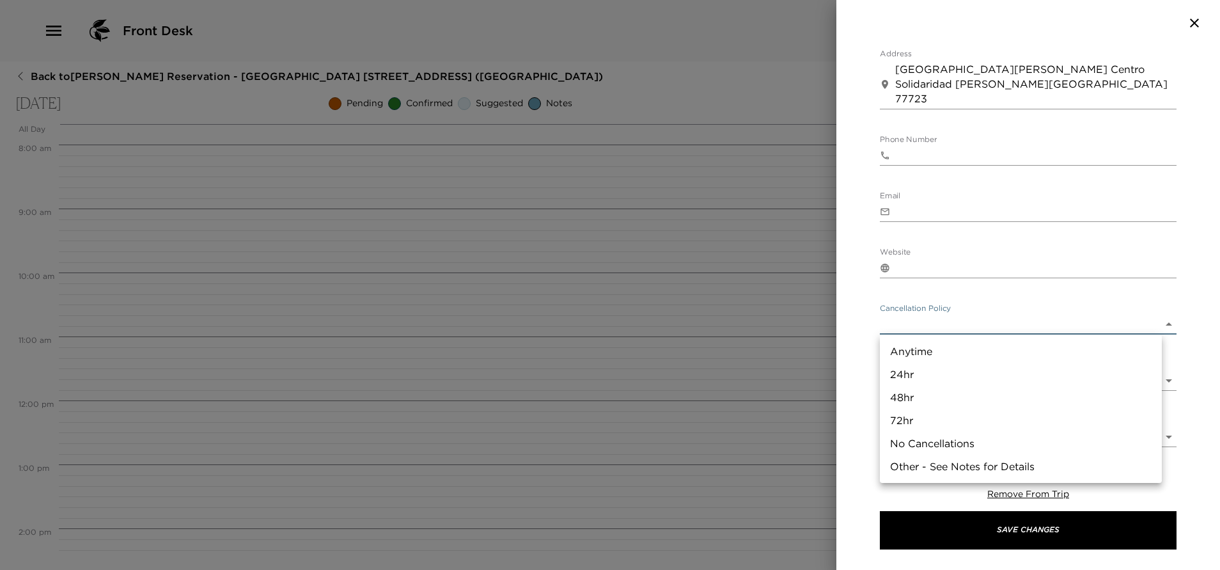
click at [1043, 324] on body "Front Desk Back to [PERSON_NAME][GEOGRAPHIC_DATA] - [GEOGRAPHIC_DATA] [GEOGRAPH…" at bounding box center [610, 285] width 1220 height 570
click at [911, 371] on li "24hr" at bounding box center [1021, 374] width 282 height 23
type input "24hr"
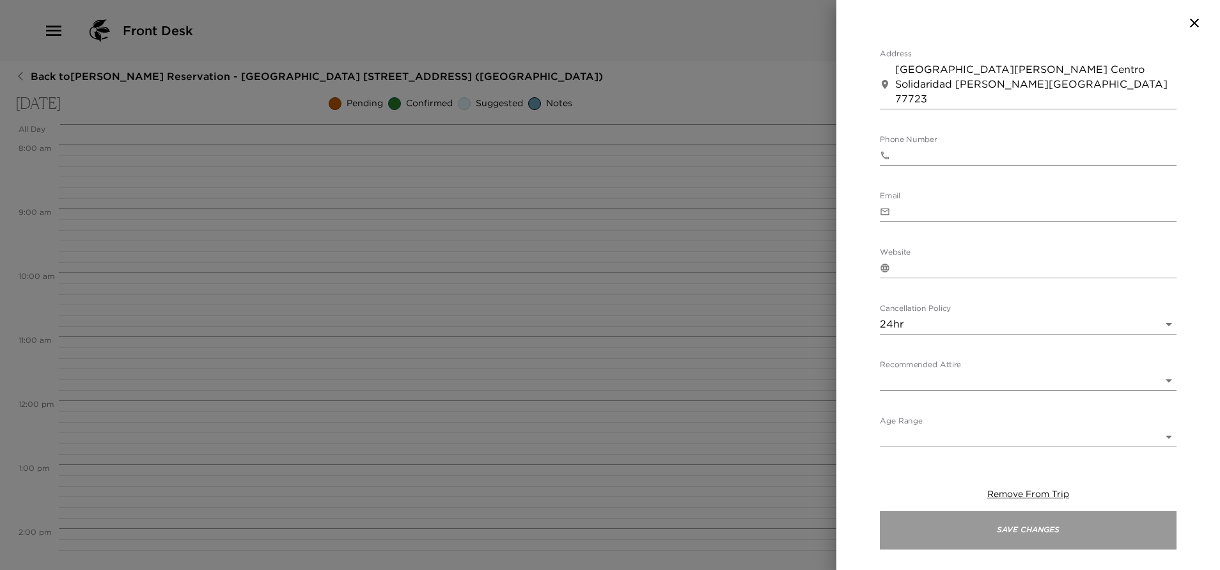
click at [994, 528] on button "Save Changes" at bounding box center [1028, 530] width 297 height 38
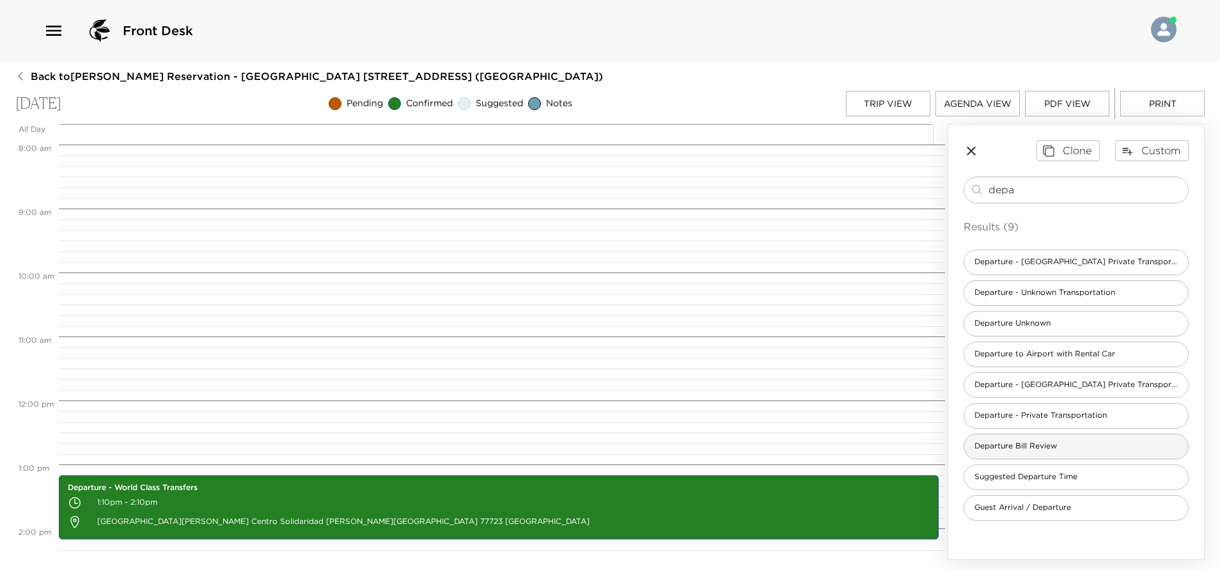
click at [1068, 452] on div "Departure Bill Review" at bounding box center [1076, 447] width 225 height 26
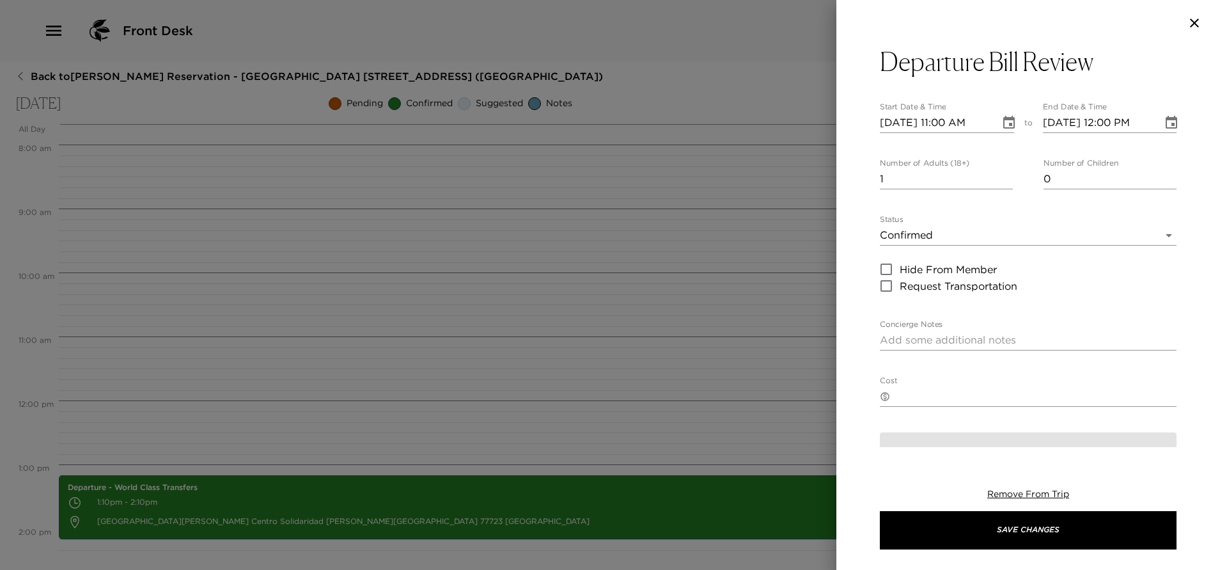
type textarea "In preparation for your departure [DATE], I would like to visit you personally …"
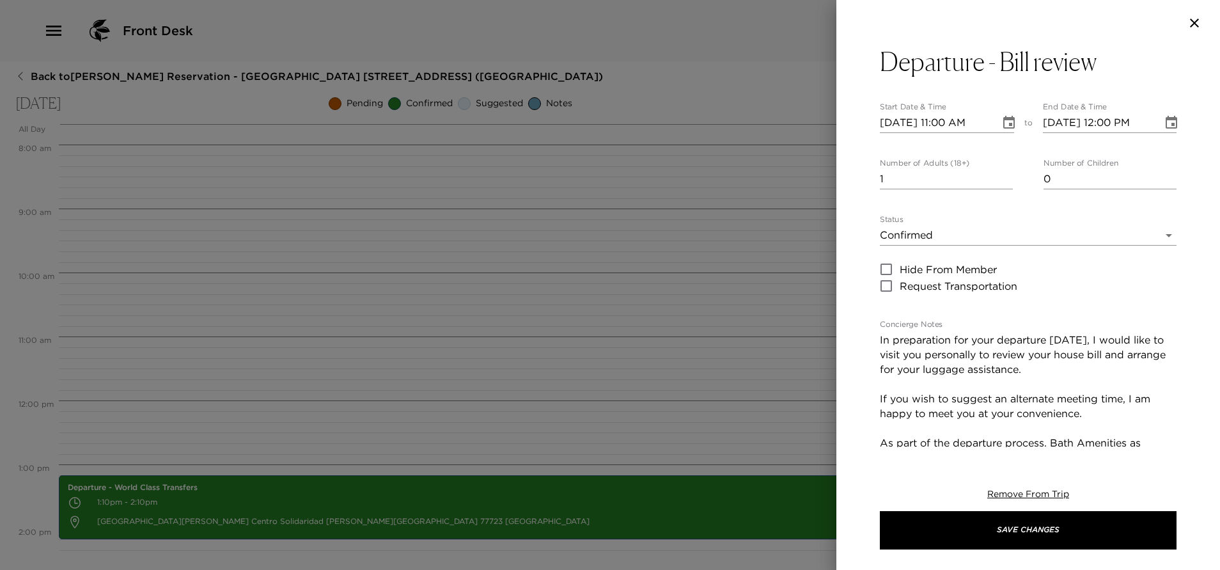
click at [1002, 123] on icon "Choose date, selected date is Sep 5, 2025" at bounding box center [1009, 122] width 15 height 15
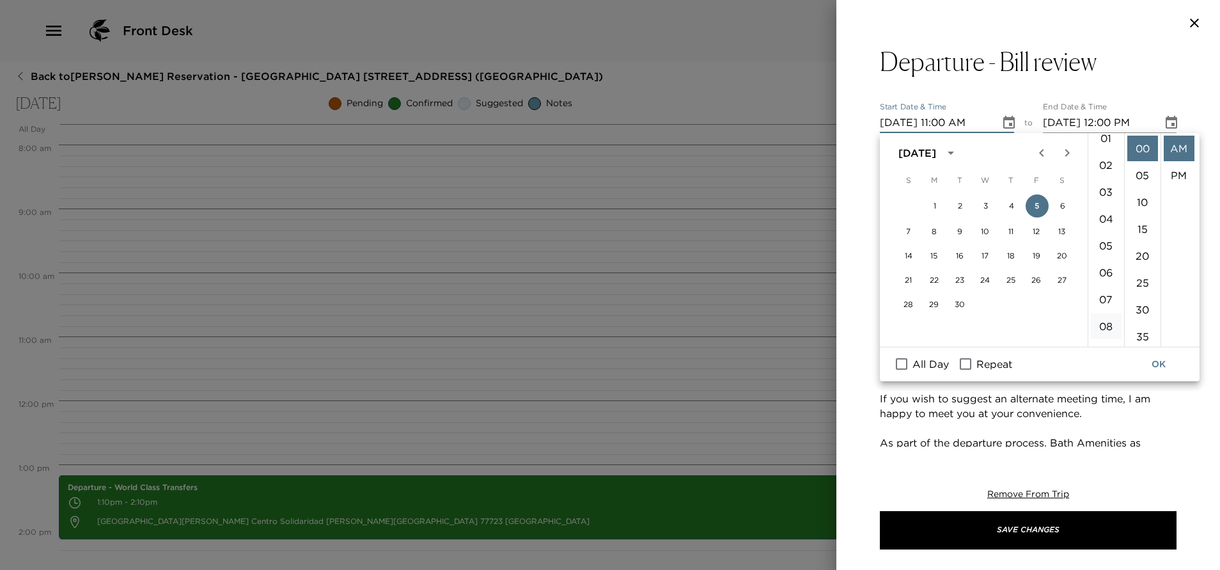
scroll to position [8, 0]
click at [1106, 161] on li "01" at bounding box center [1106, 168] width 31 height 26
click at [1172, 171] on li "PM" at bounding box center [1179, 175] width 31 height 26
type input "[DATE] 01:00 PM"
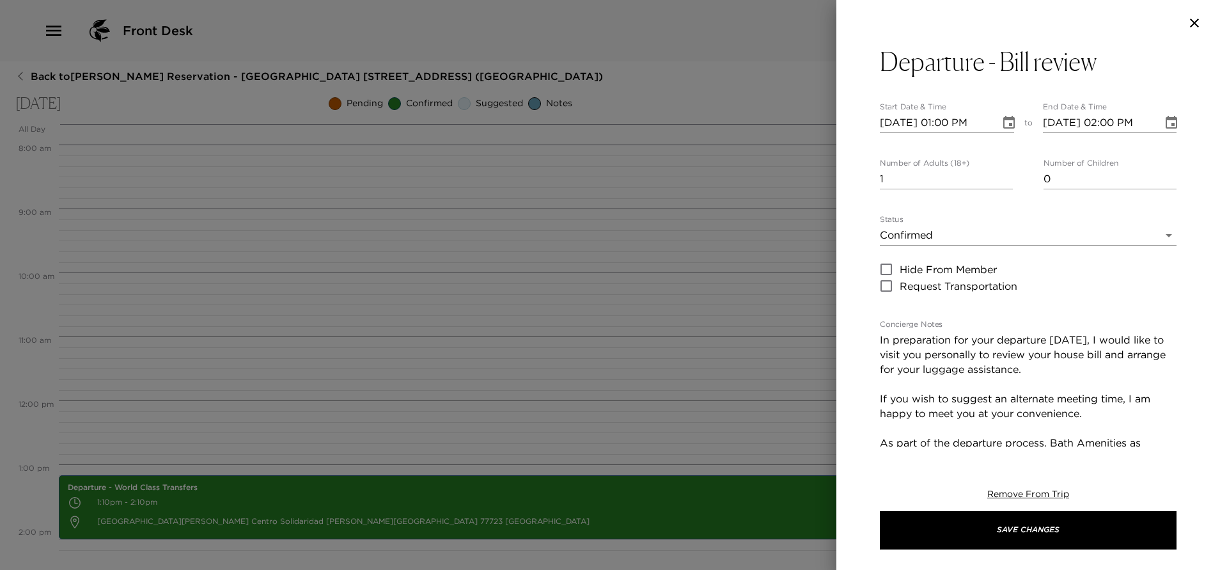
click at [1164, 116] on icon "Choose date, selected date is Sep 5, 2025" at bounding box center [1171, 122] width 15 height 15
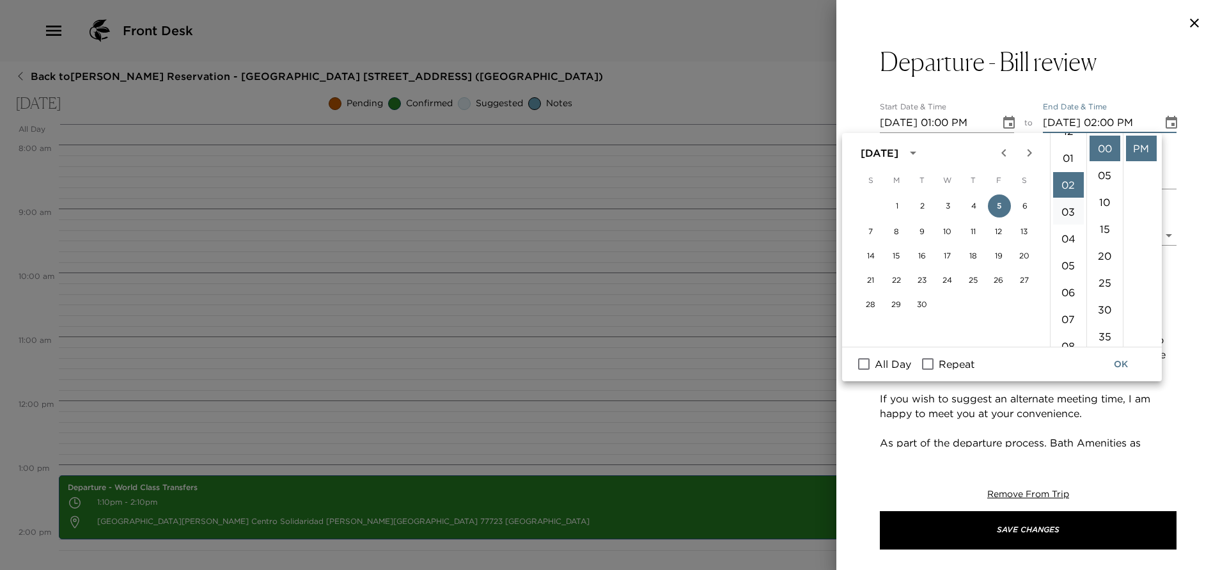
scroll to position [0, 0]
click at [1068, 176] on li "01" at bounding box center [1068, 175] width 31 height 26
click at [1099, 172] on li "05" at bounding box center [1105, 175] width 31 height 26
type input "[DATE] 01:05 PM"
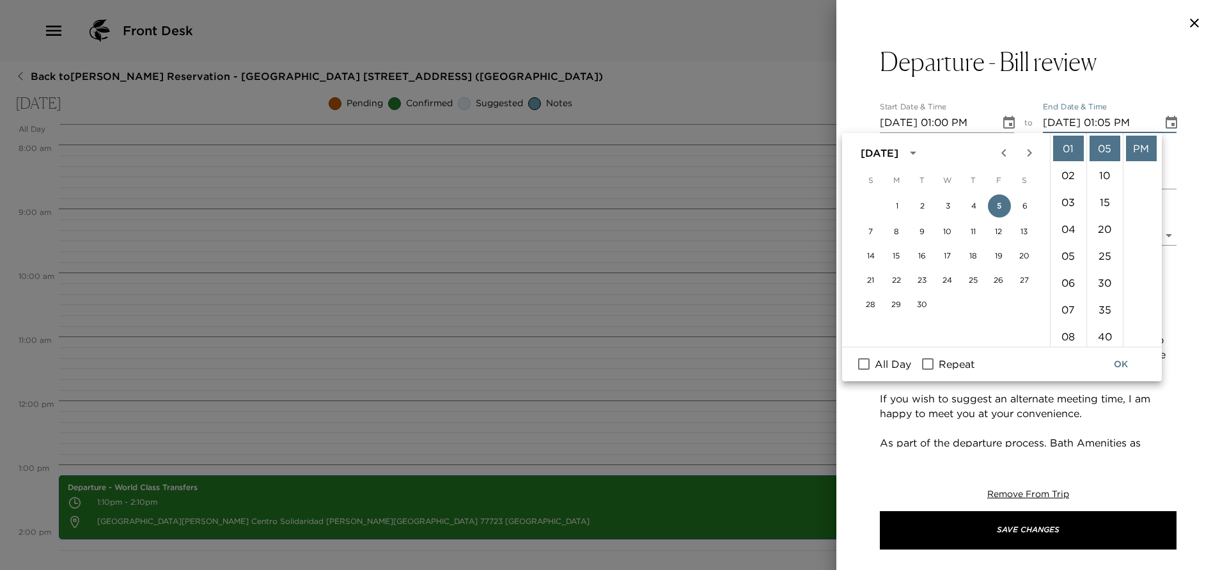
click at [1006, 126] on icon "Choose date, selected date is Sep 5, 2025" at bounding box center [1009, 122] width 15 height 15
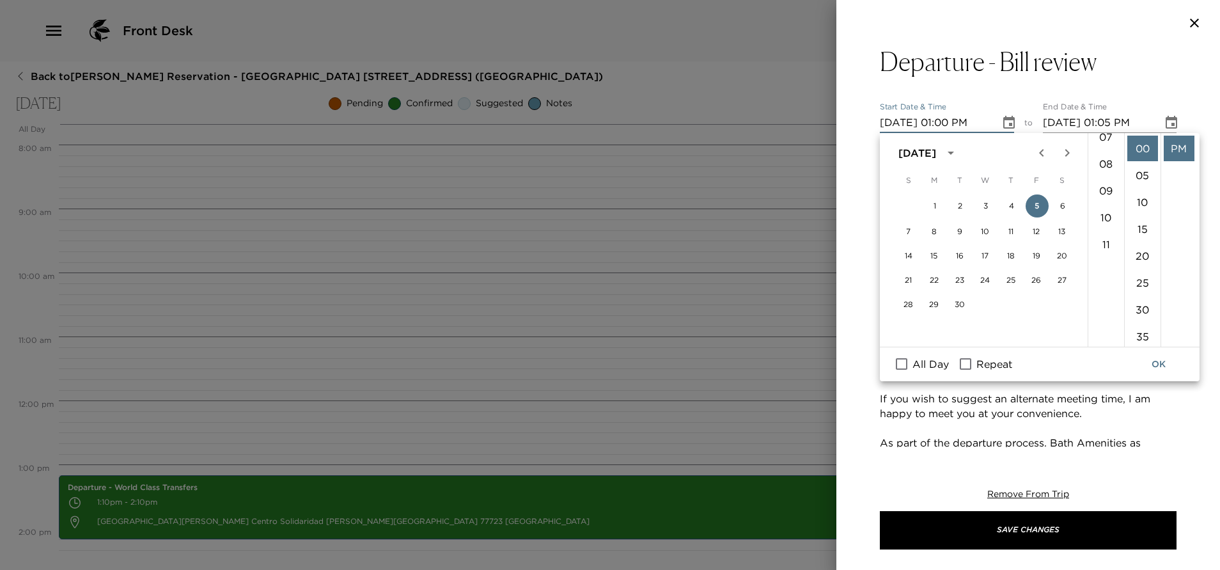
scroll to position [0, 0]
click at [1104, 148] on li "12" at bounding box center [1106, 149] width 31 height 26
click at [1138, 244] on li "55" at bounding box center [1143, 245] width 31 height 26
type input "[DATE] 12:55 PM"
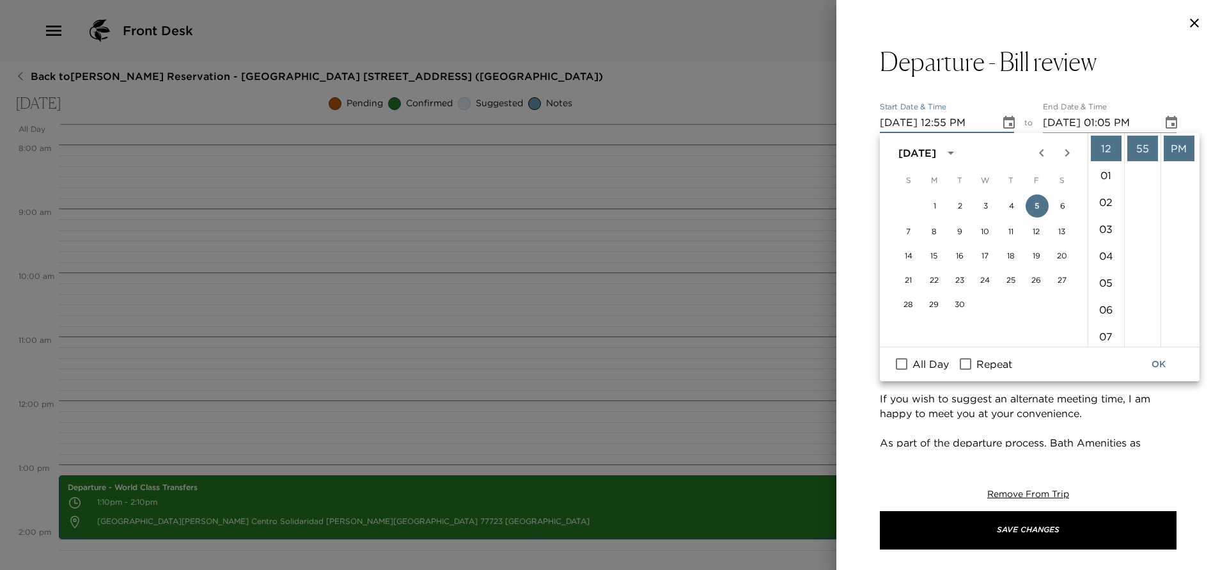
click at [1156, 361] on button "OK" at bounding box center [1159, 364] width 41 height 24
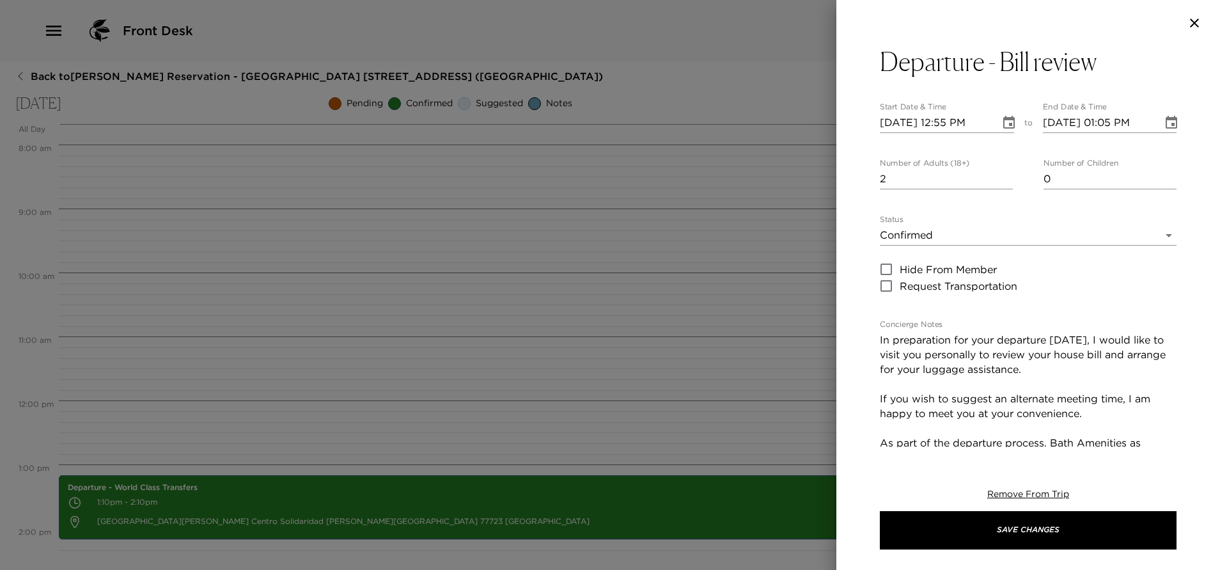
type input "2"
click at [1000, 177] on input "2" at bounding box center [946, 179] width 133 height 20
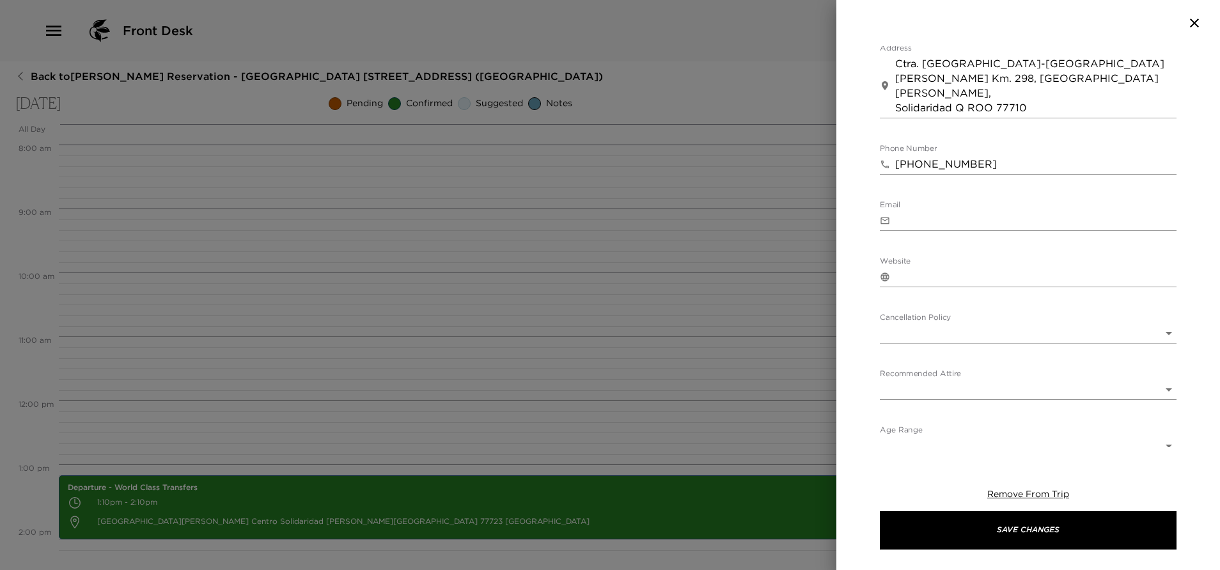
scroll to position [574, 0]
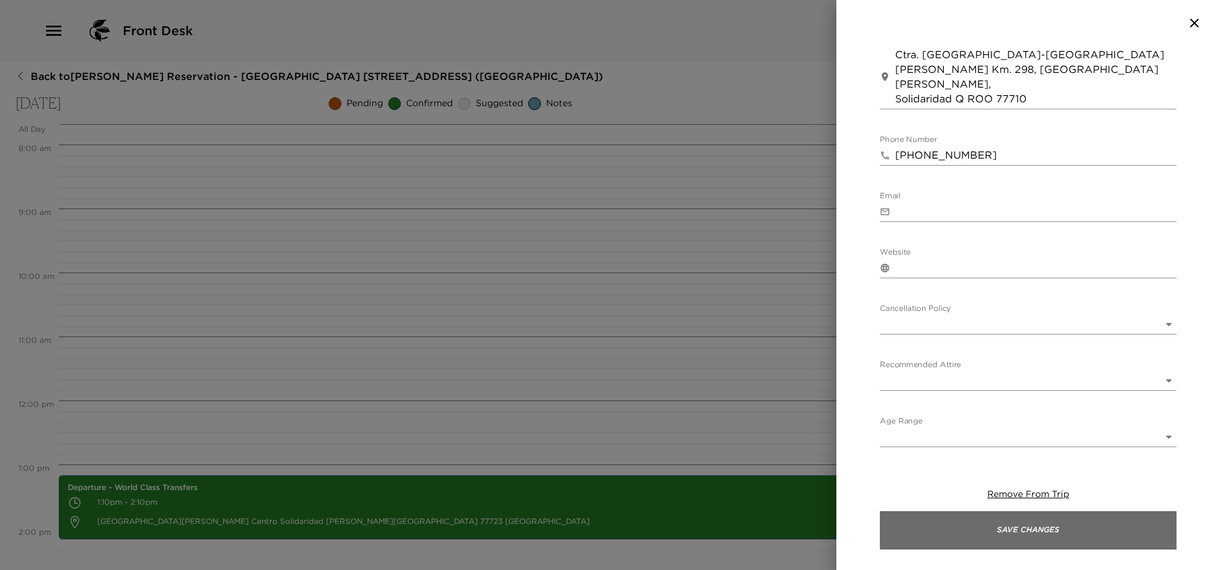
click at [1020, 544] on button "Save Changes" at bounding box center [1028, 530] width 297 height 38
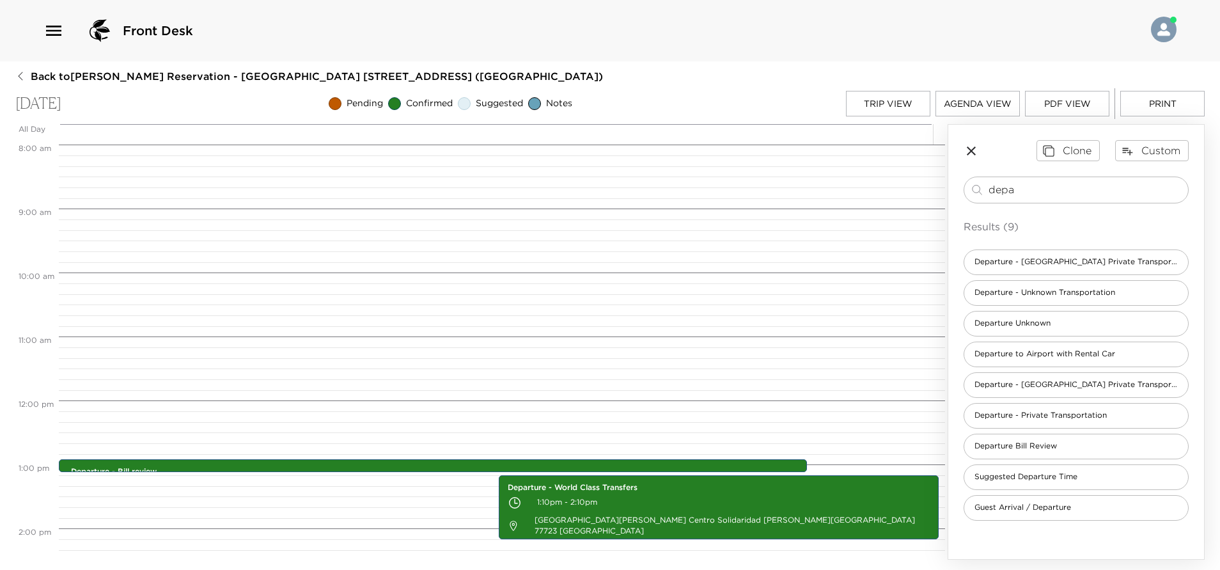
click at [891, 107] on button "Trip View" at bounding box center [888, 104] width 84 height 26
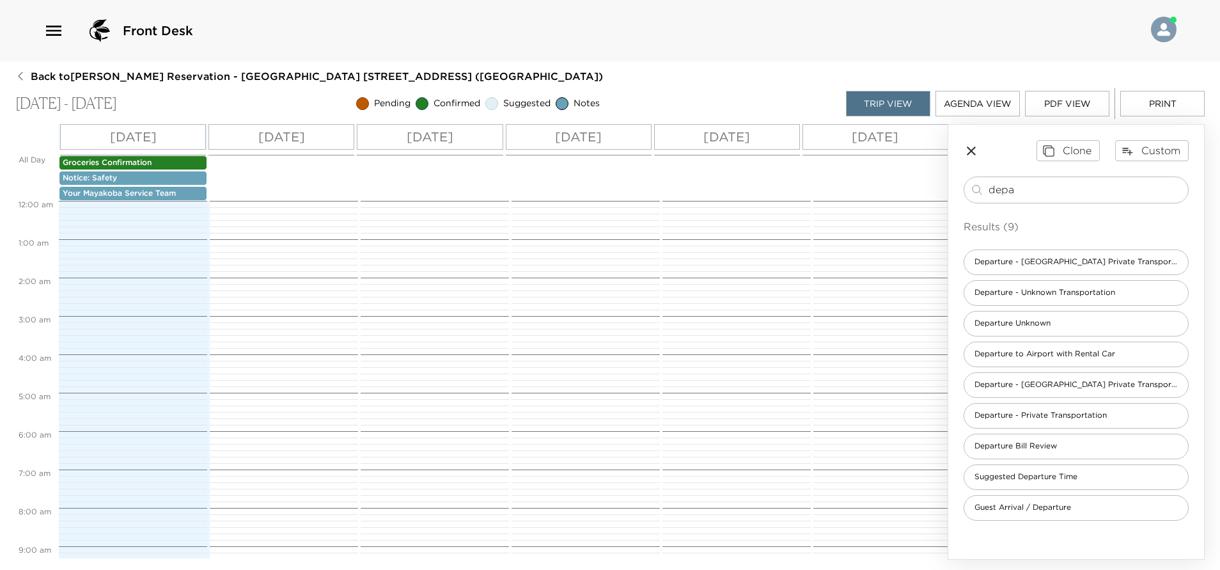
scroll to position [576, 0]
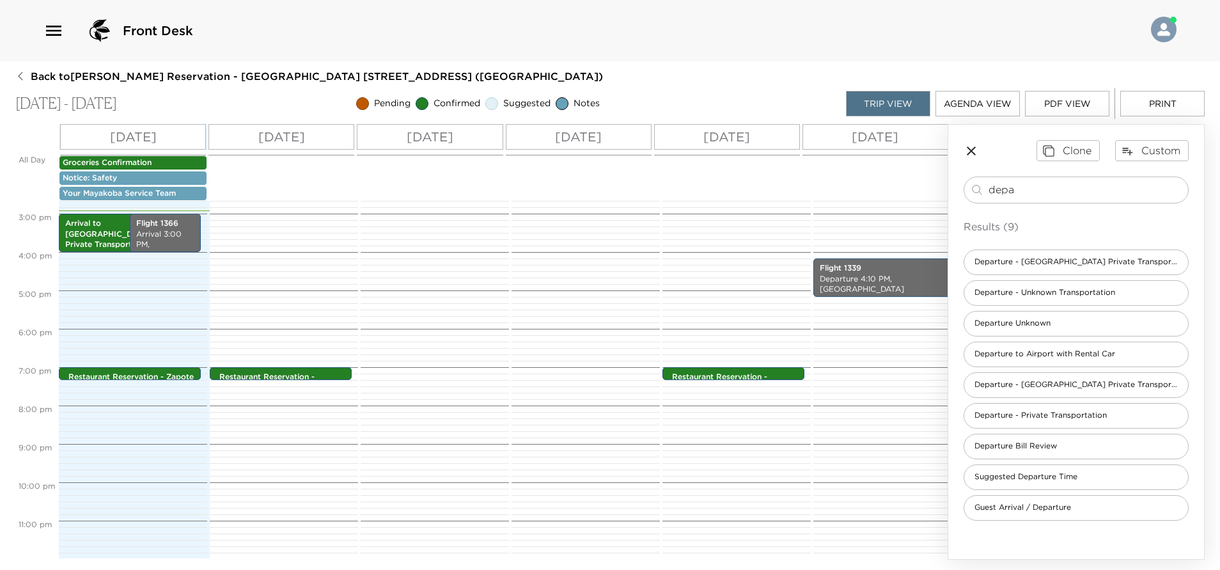
drag, startPoint x: 1046, startPoint y: 189, endPoint x: 917, endPoint y: 228, distance: 135.2
click at [928, 231] on div "All Day [DATE] [DATE] [DATE] [DATE] [DATE] [DATE] Groceries Confirmation Notice…" at bounding box center [610, 342] width 1190 height 436
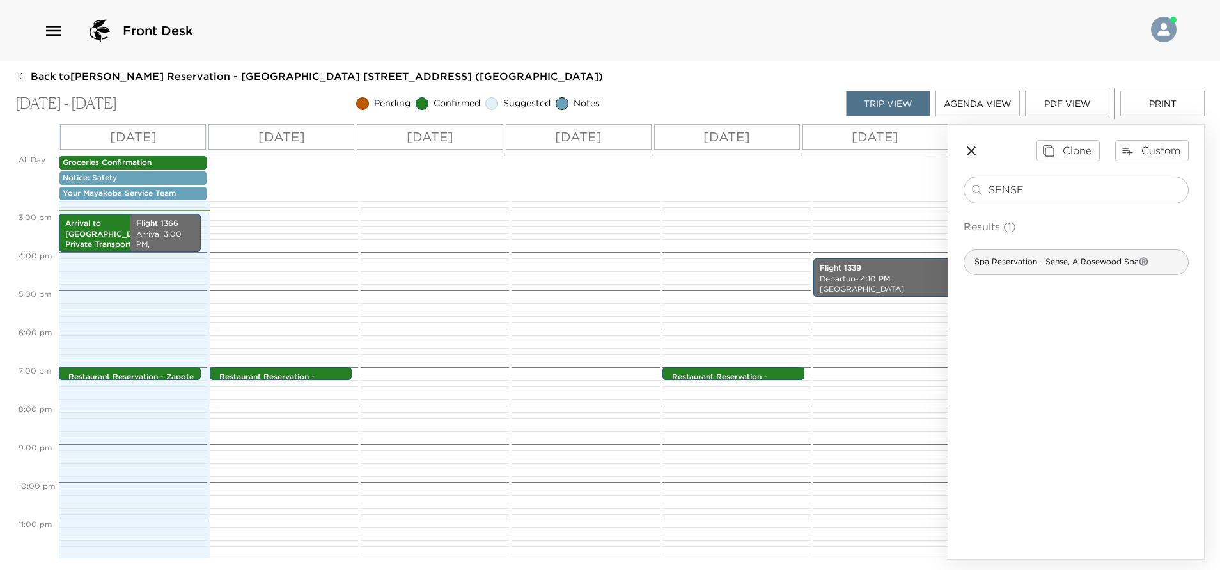
type input "SENSE"
click at [1082, 270] on div "Spa Reservation - Sense, A Rosewood Spa®️" at bounding box center [1076, 262] width 225 height 26
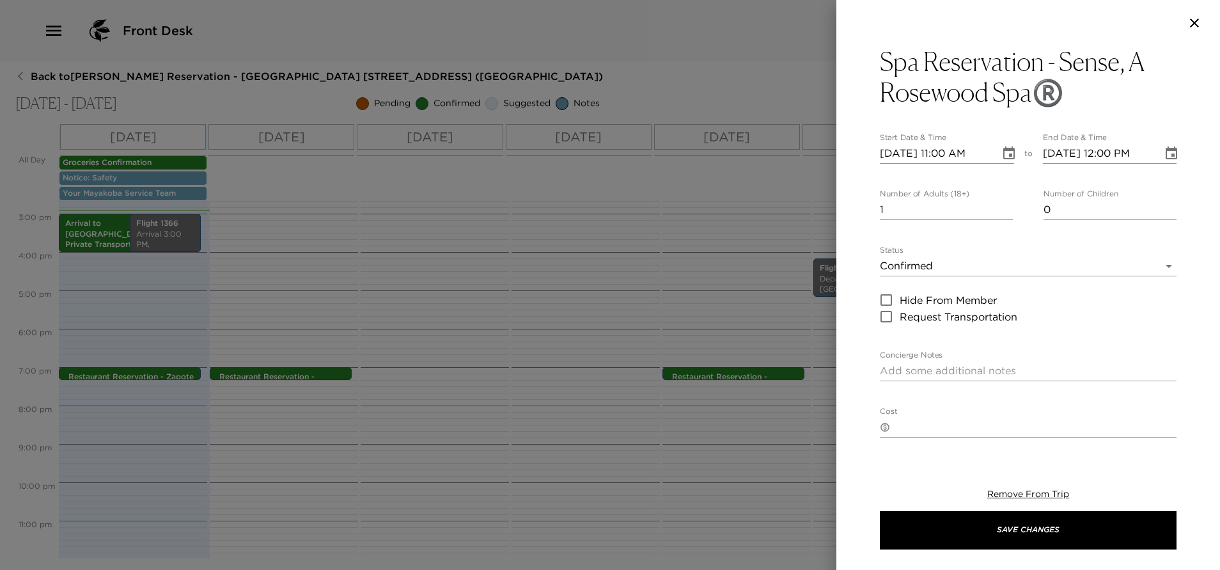
click at [1082, 270] on body "Front Desk Back to [PERSON_NAME][GEOGRAPHIC_DATA] - [GEOGRAPHIC_DATA] [GEOGRAPH…" at bounding box center [610, 285] width 1220 height 570
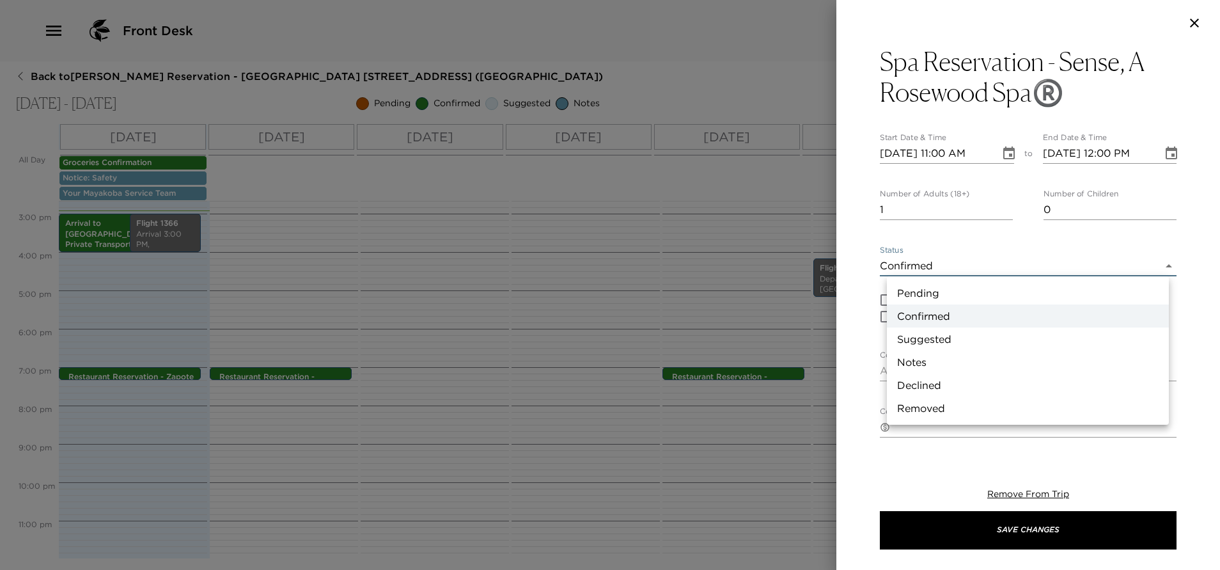
type textarea "Your experience has been confirmed at this time at the [GEOGRAPHIC_DATA] by ___…"
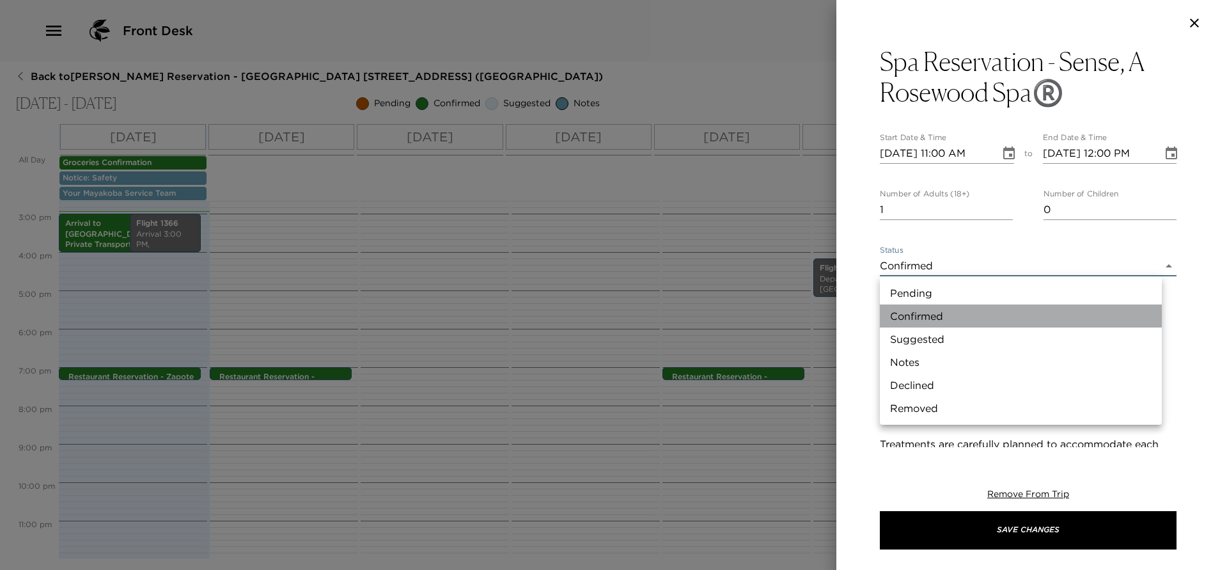
click at [936, 320] on li "Confirmed" at bounding box center [1021, 315] width 282 height 23
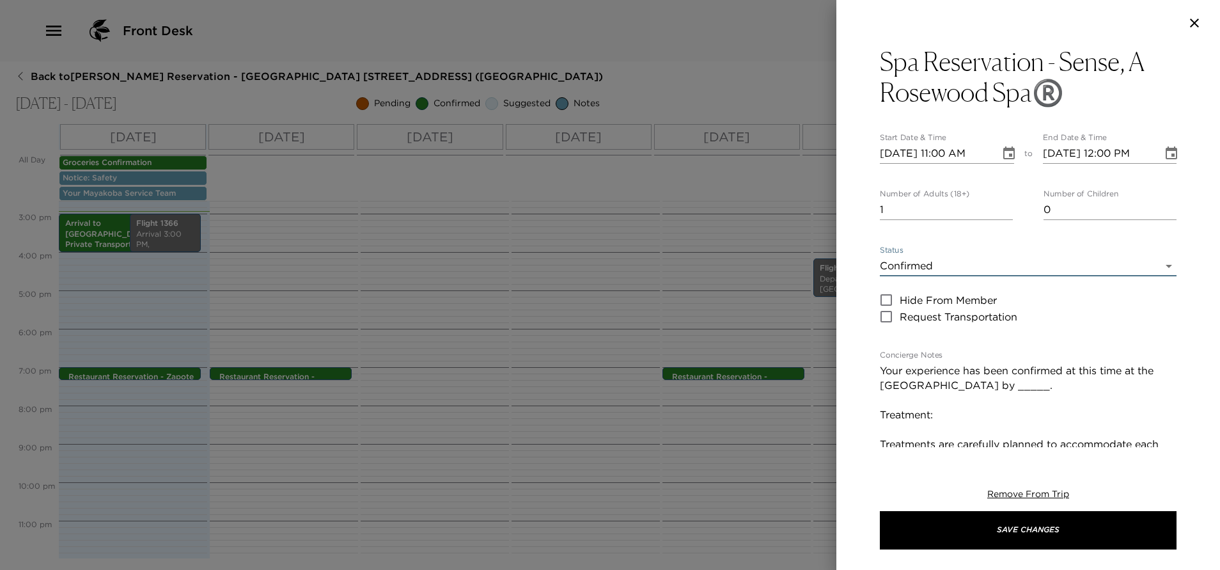
click at [1002, 153] on icon "Choose date, selected date is Aug 31, 2025" at bounding box center [1009, 153] width 15 height 15
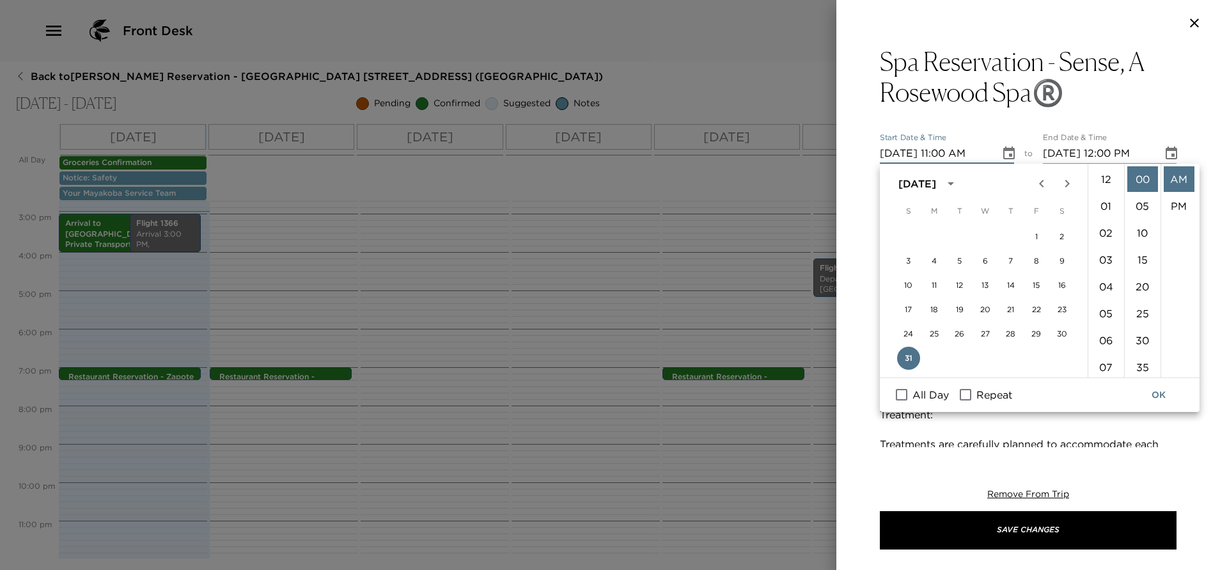
scroll to position [296, 0]
click at [1102, 248] on li "10" at bounding box center [1106, 248] width 31 height 26
type input "[DATE] 10:00 AM"
click at [1192, 144] on div "Spa Reservation - Sense, A Rosewood Spa®️ Start Date & Time [DATE] 10:00 AM to …" at bounding box center [1029, 246] width 384 height 401
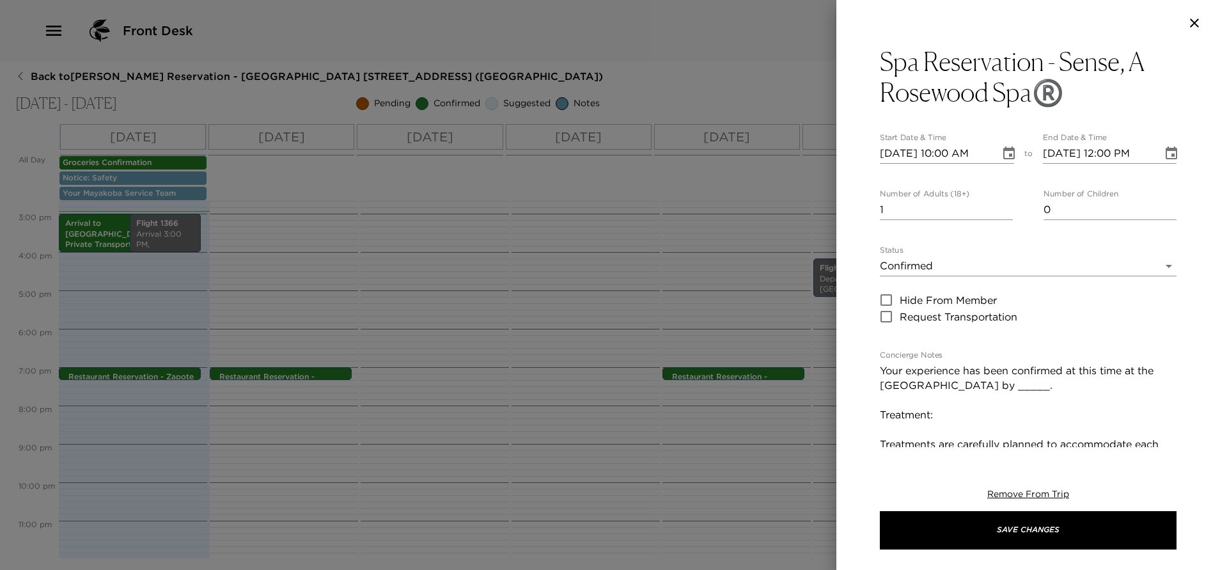
click at [1166, 151] on icon "Choose date, selected date is Aug 31, 2025" at bounding box center [1172, 152] width 12 height 13
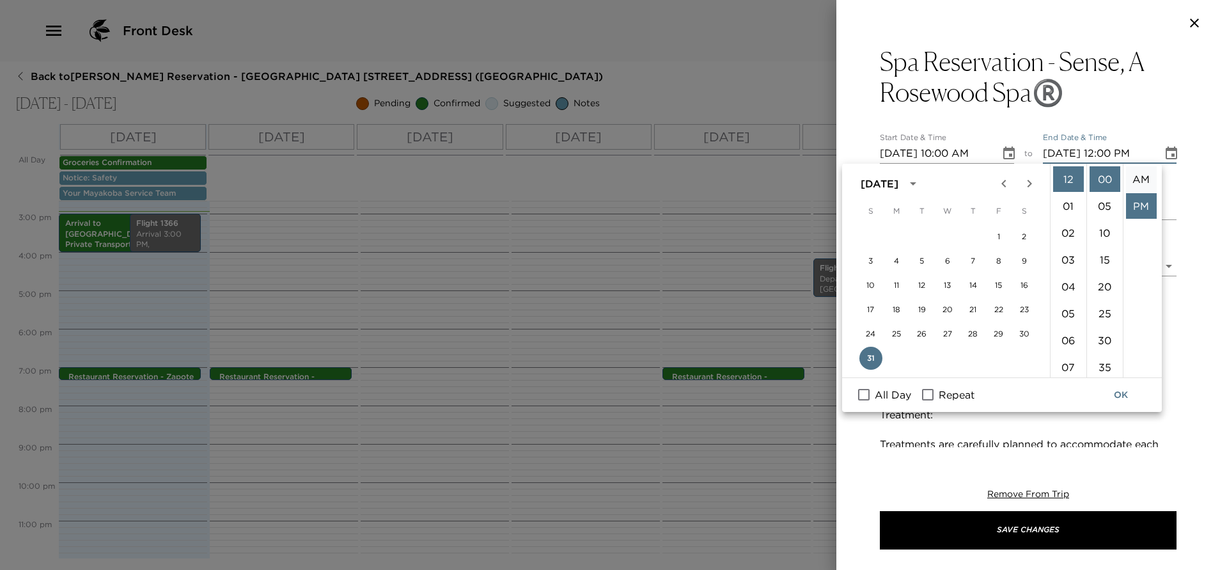
scroll to position [27, 0]
click at [1065, 285] on li "11" at bounding box center [1068, 283] width 31 height 26
click at [1100, 340] on li "30" at bounding box center [1105, 340] width 31 height 26
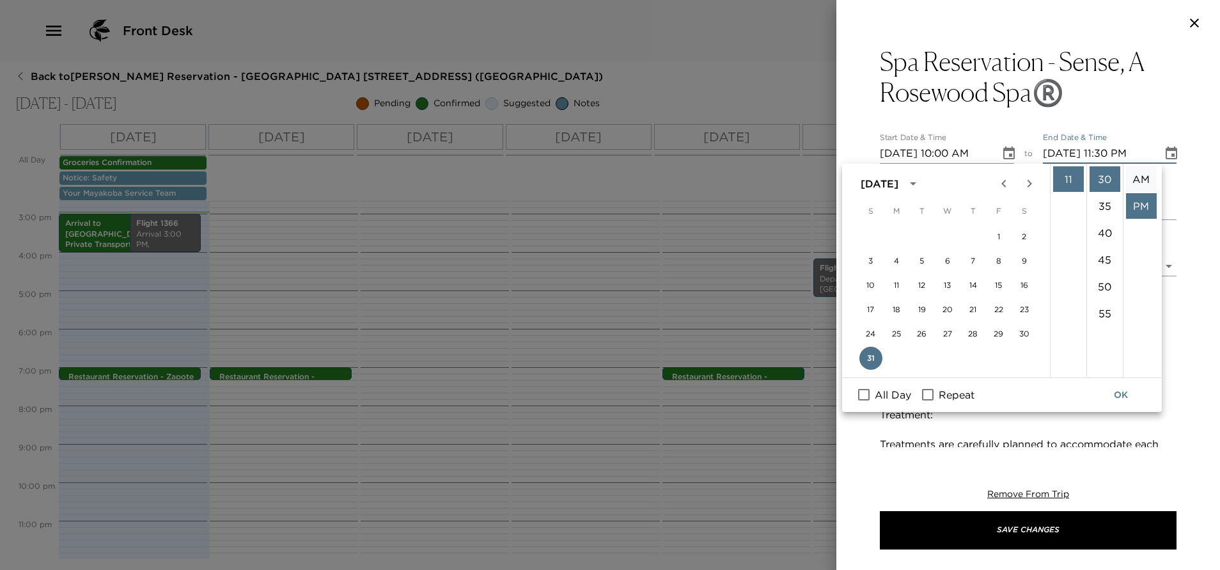
click at [1132, 177] on li "AM" at bounding box center [1141, 179] width 31 height 26
type input "[DATE] 11:30 AM"
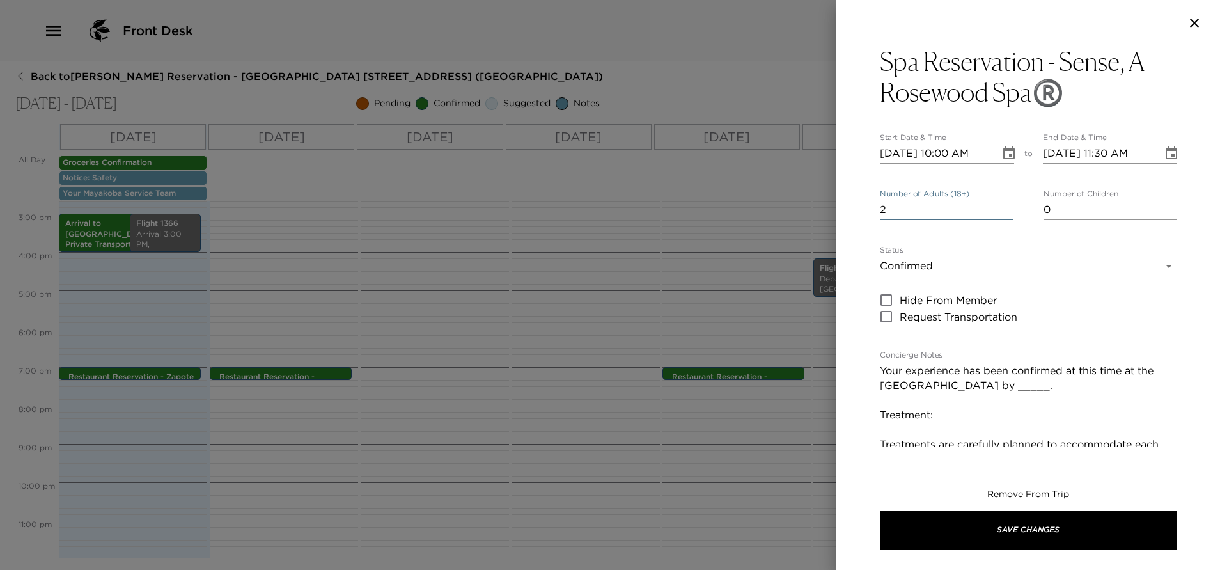
type input "2"
click at [1000, 203] on input "2" at bounding box center [946, 210] width 133 height 20
click at [1038, 391] on textarea "Your experience has been confirmed at this time at the [GEOGRAPHIC_DATA] by ___…" at bounding box center [1028, 495] width 297 height 265
drag, startPoint x: 949, startPoint y: 430, endPoint x: 948, endPoint y: 421, distance: 9.7
click at [949, 428] on textarea "Your experience has been confirmed at this time at the [GEOGRAPHIC_DATA] by [PE…" at bounding box center [1028, 495] width 297 height 265
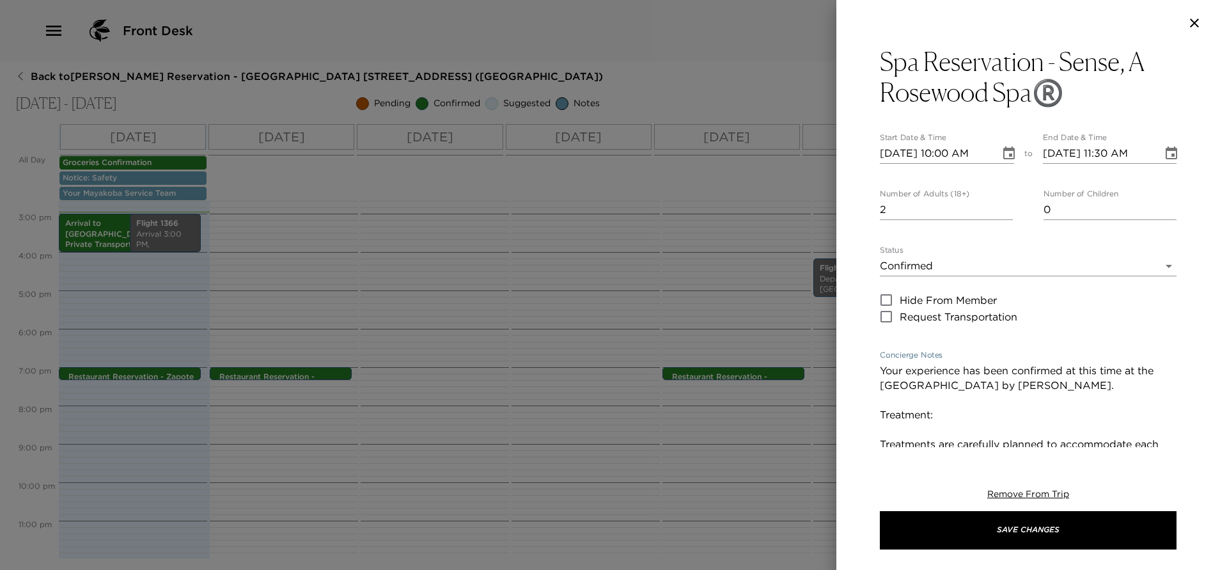
click at [951, 413] on textarea "Your experience has been confirmed at this time at the [GEOGRAPHIC_DATA] by [PE…" at bounding box center [1028, 495] width 297 height 265
click at [946, 416] on textarea "Your experience has been confirmed at this time at the [GEOGRAPHIC_DATA] by [PE…" at bounding box center [1028, 495] width 297 height 265
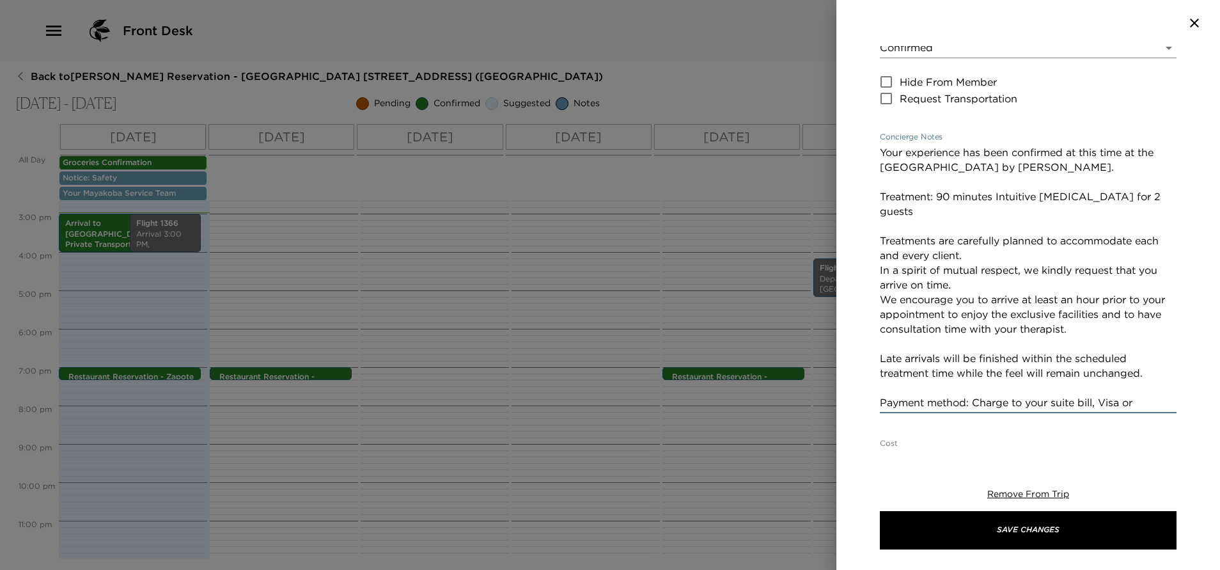
scroll to position [192, 0]
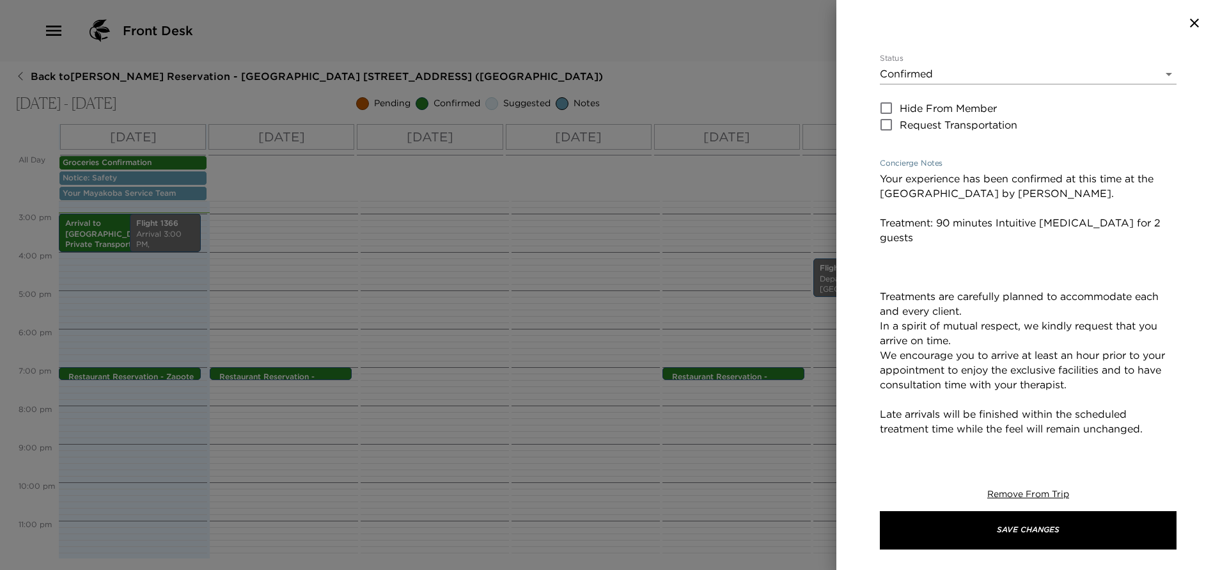
paste textarea "All prices are listed in MXN and will be converted to USD based on the official…"
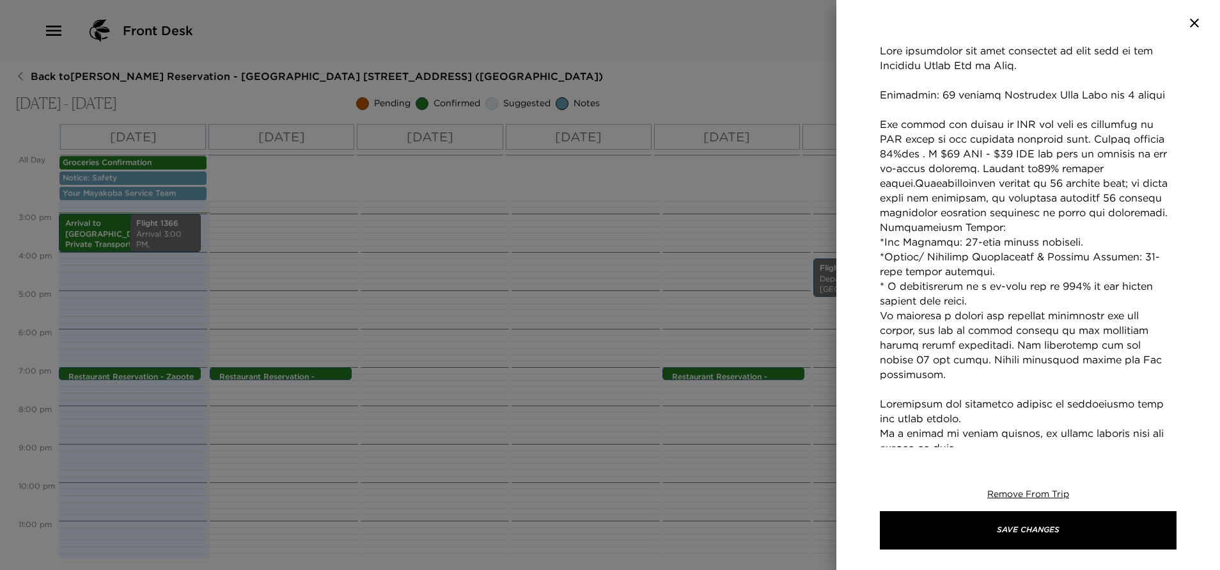
scroll to position [349, 0]
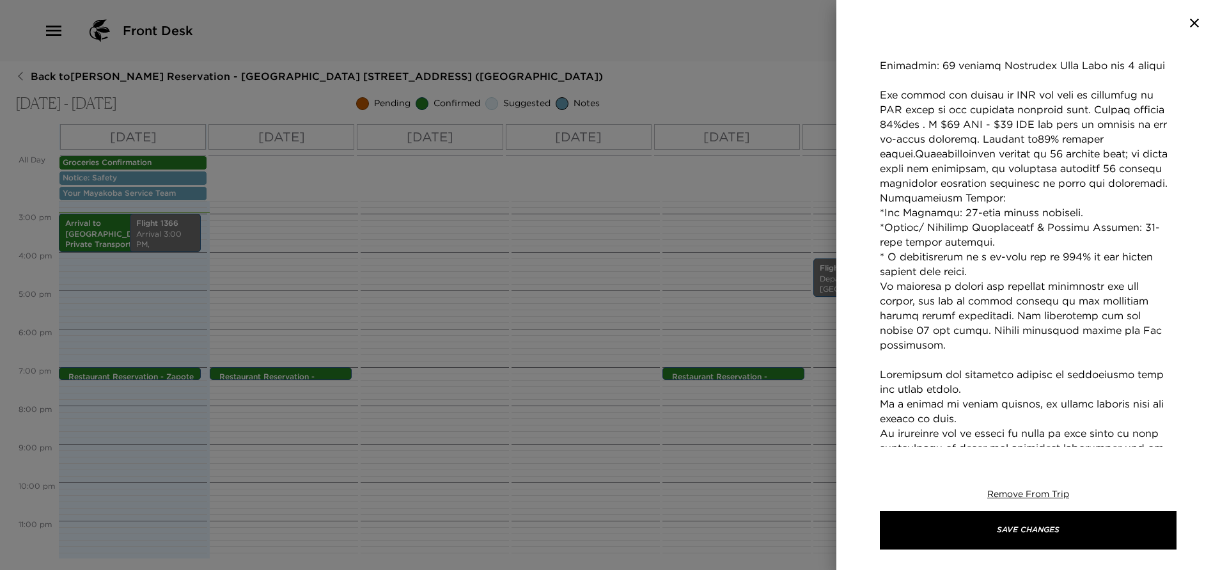
click at [952, 193] on textarea "Concierge Notes" at bounding box center [1028, 286] width 297 height 544
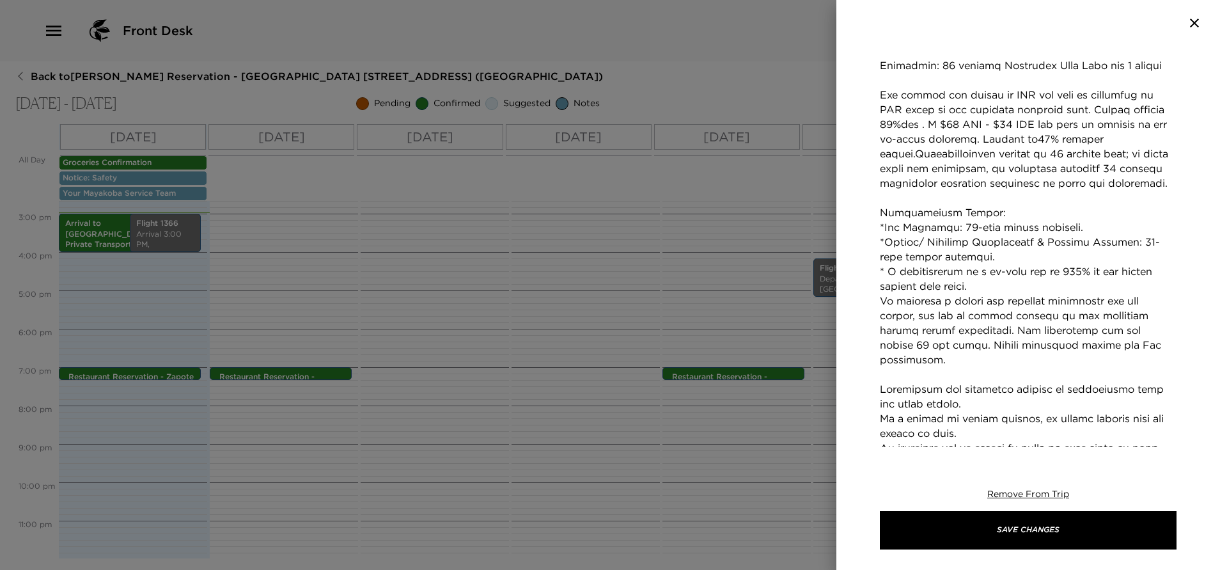
drag, startPoint x: 881, startPoint y: 226, endPoint x: 993, endPoint y: 219, distance: 112.8
click at [993, 220] on textarea "Concierge Notes" at bounding box center [1028, 293] width 297 height 559
click at [1048, 226] on textarea "Concierge Notes" at bounding box center [1028, 293] width 297 height 559
click at [882, 227] on textarea "Concierge Notes" at bounding box center [1028, 293] width 297 height 559
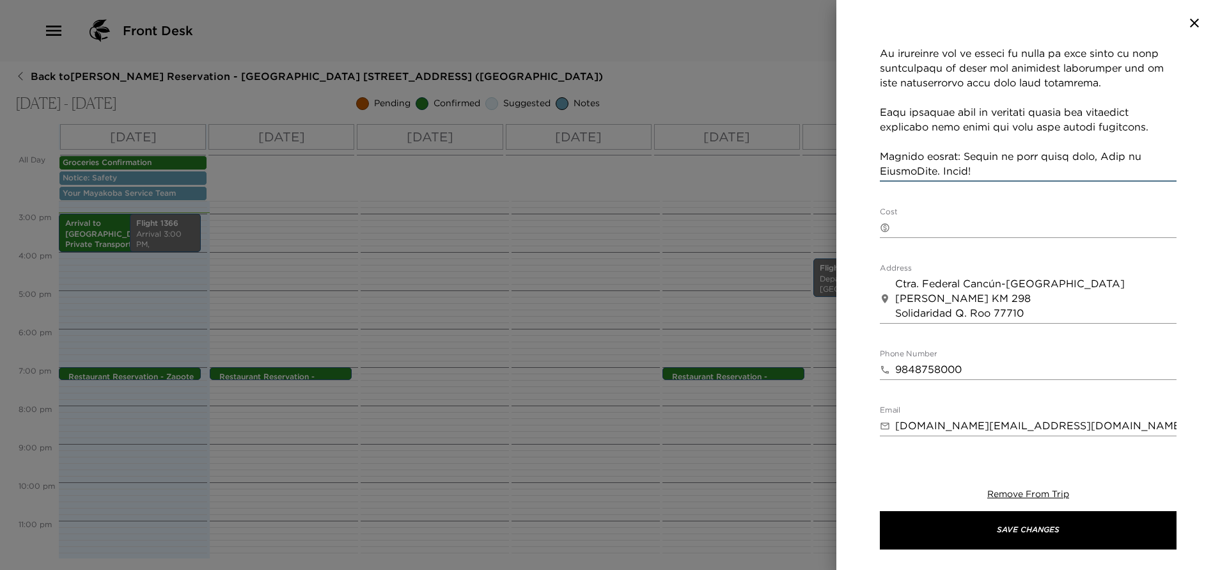
scroll to position [733, 0]
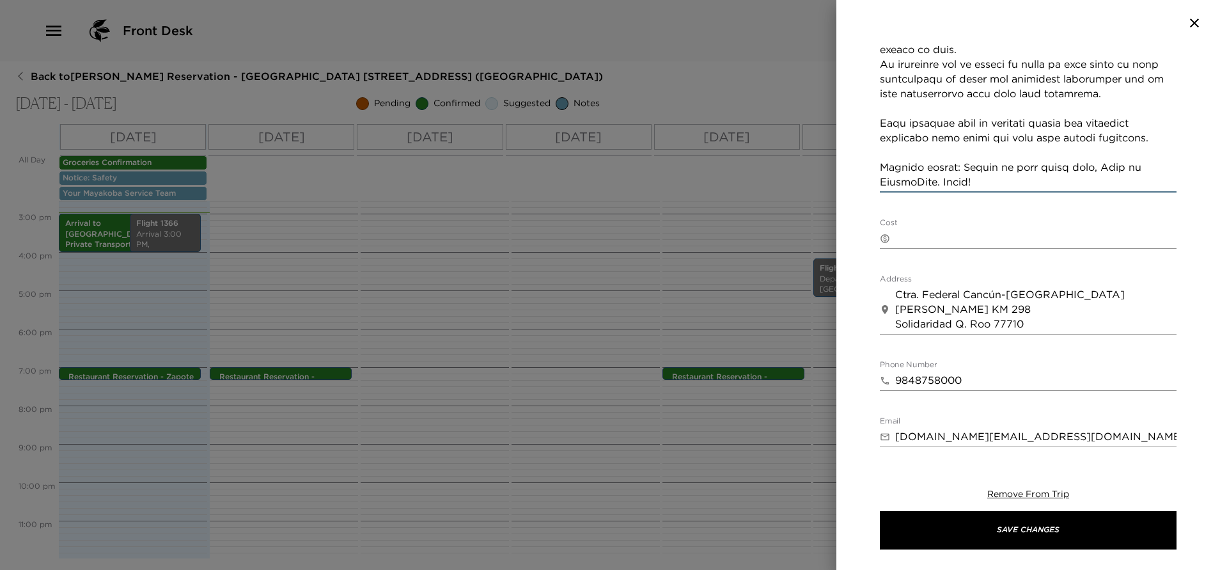
type textarea "Your experience has been confirmed at this time at the [GEOGRAPHIC_DATA] by [PE…"
click at [925, 230] on div "​ x" at bounding box center [1028, 238] width 297 height 20
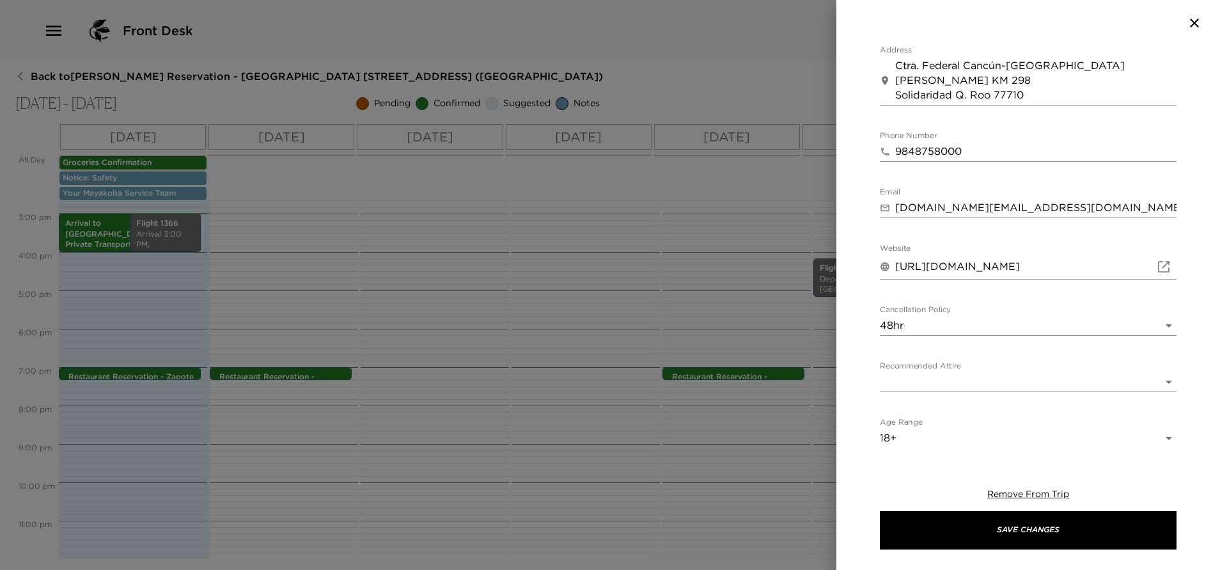
scroll to position [963, 0]
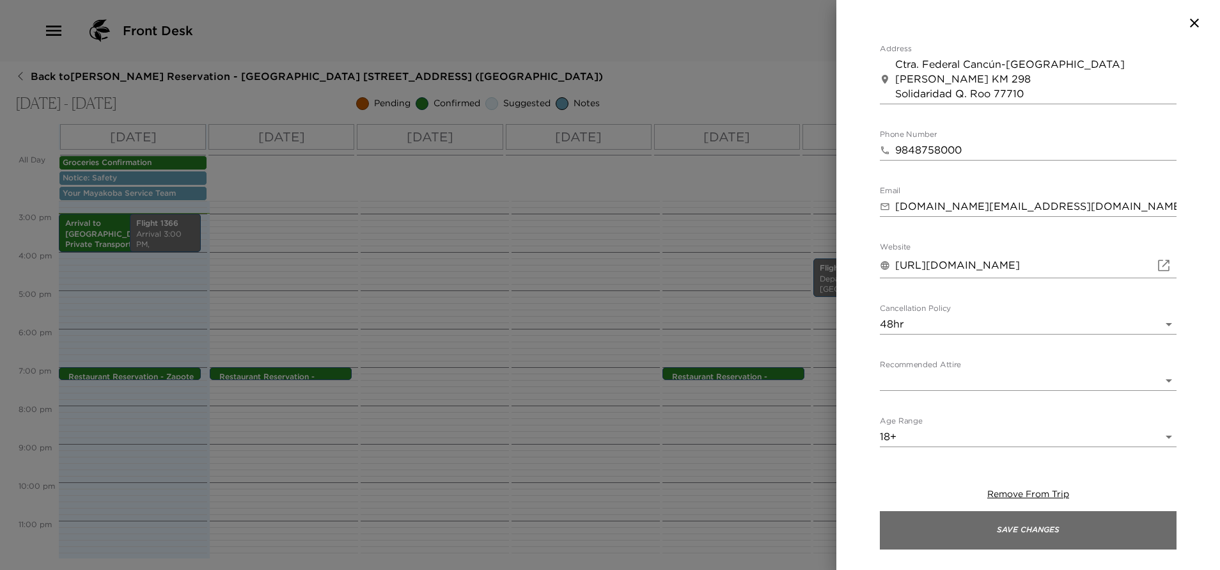
type textarea "$9 900 MXN per massage"
click at [1036, 520] on button "Save Changes" at bounding box center [1028, 530] width 297 height 38
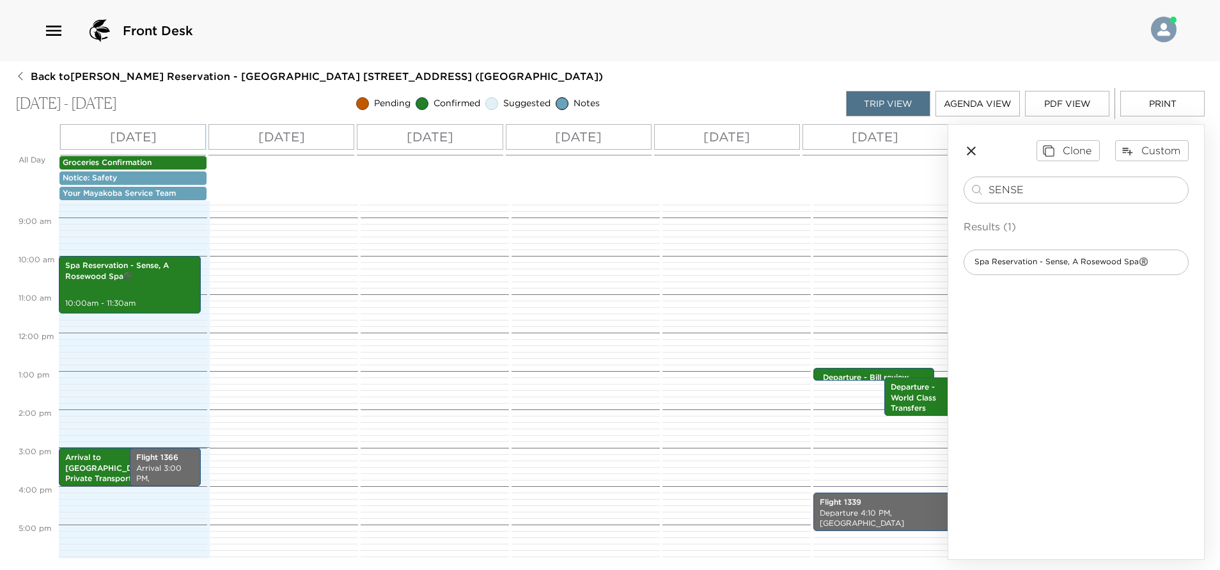
scroll to position [288, 0]
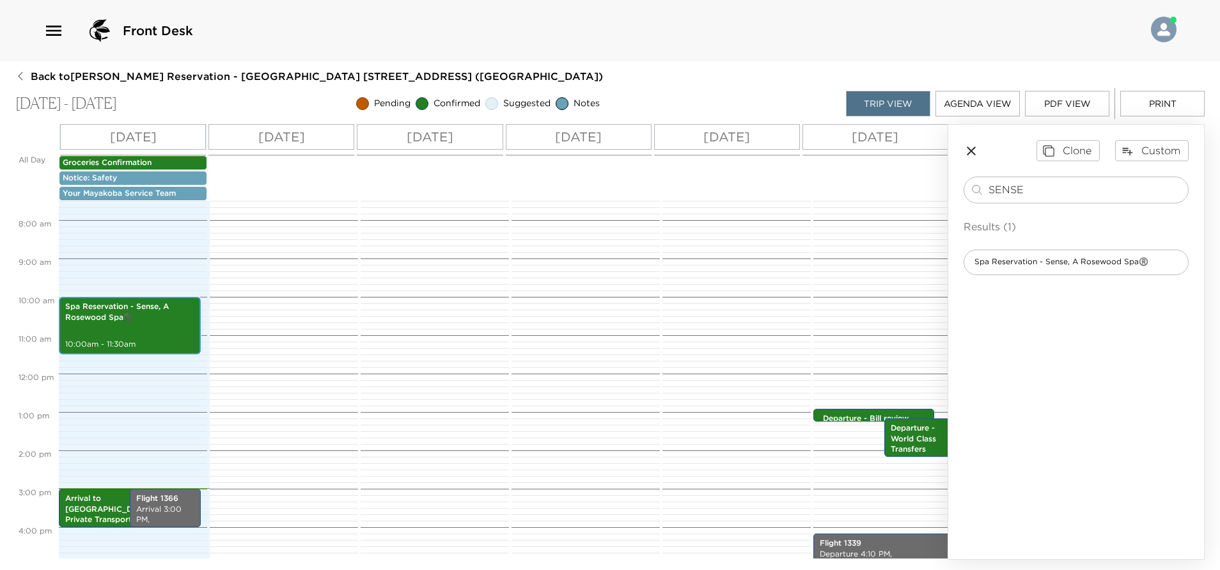
click at [157, 322] on p "Spa Reservation - Sense, A Rosewood Spa®️" at bounding box center [129, 312] width 129 height 22
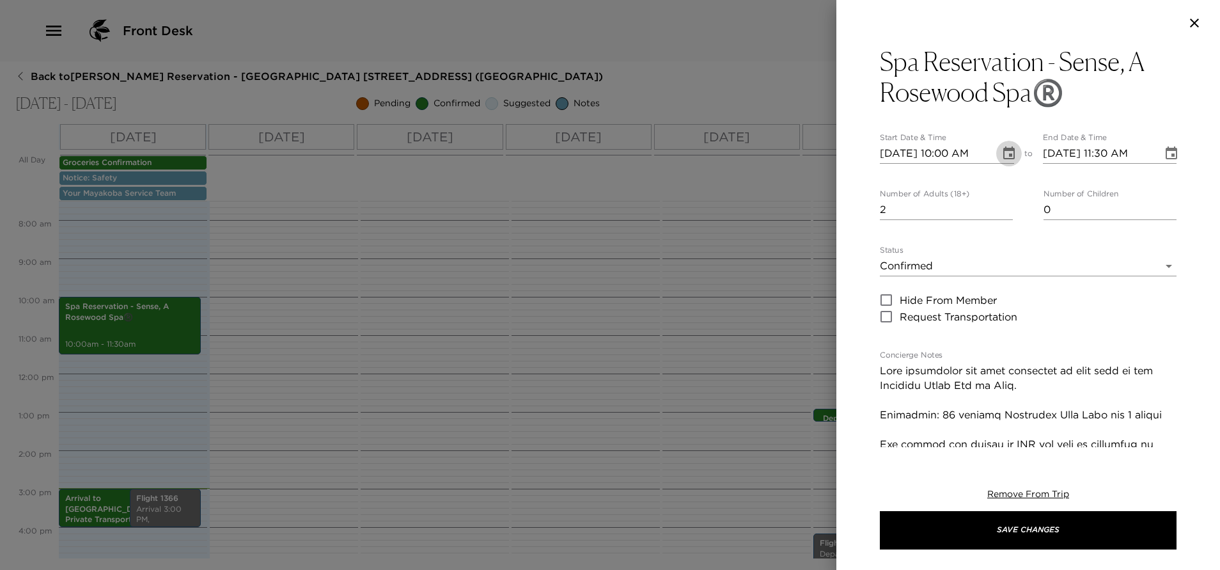
click at [1002, 155] on icon "Choose date, selected date is Aug 31, 2025" at bounding box center [1009, 153] width 15 height 15
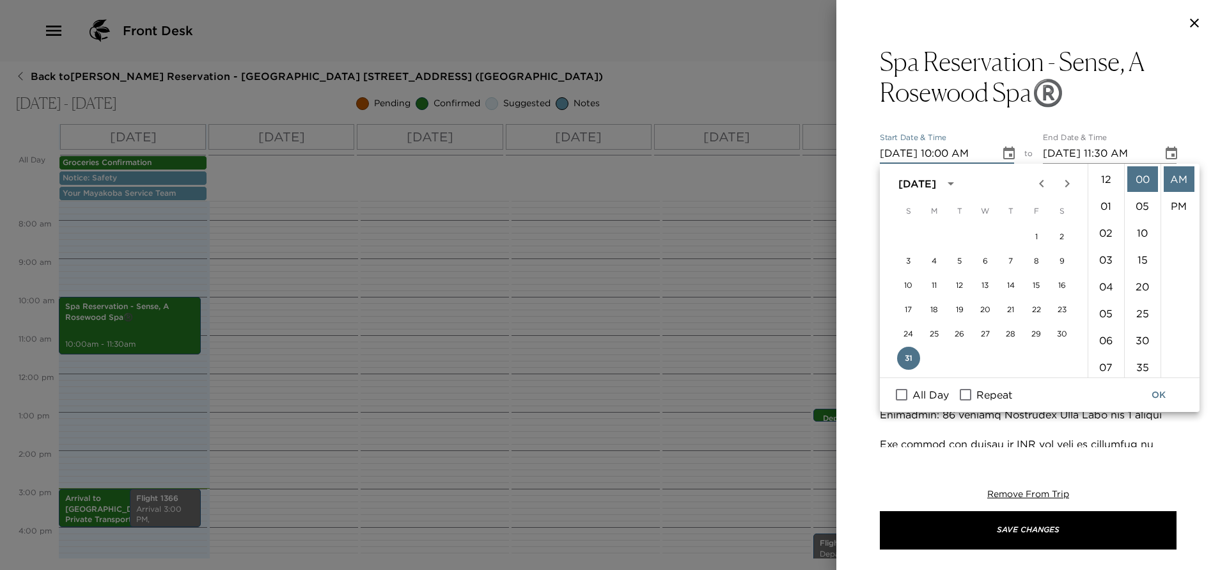
scroll to position [269, 0]
click at [1063, 178] on icon "Next month" at bounding box center [1067, 183] width 15 height 15
click at [961, 237] on button "2" at bounding box center [960, 236] width 23 height 23
type input "[DATE] 10:00 AM"
click at [1160, 395] on button "OK" at bounding box center [1159, 395] width 41 height 24
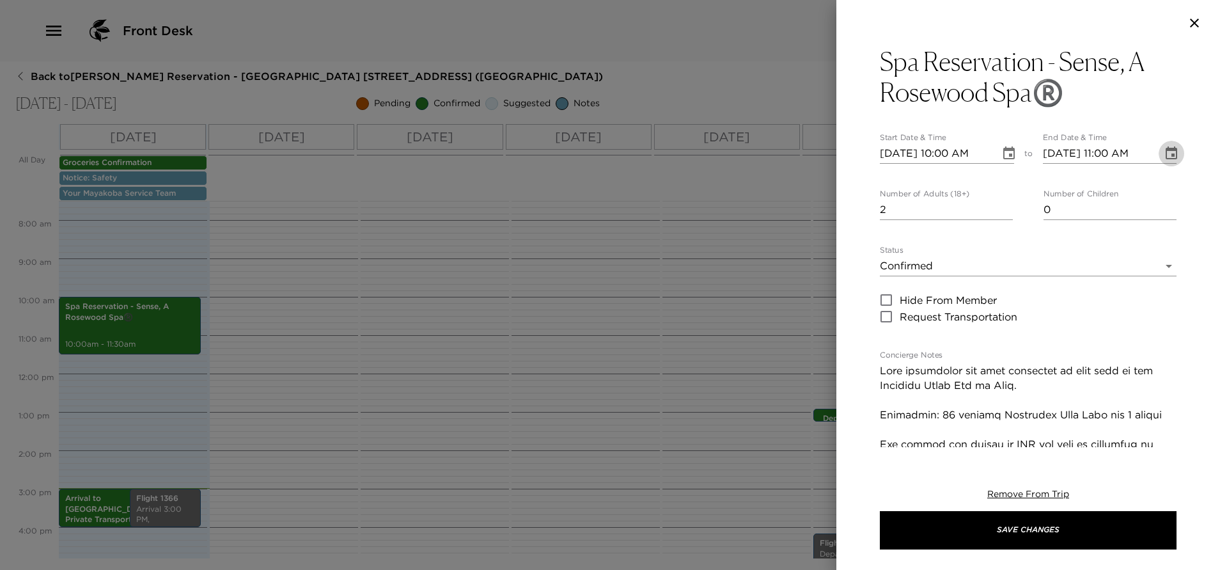
click at [1166, 154] on icon "Choose date, selected date is Sep 2, 2025" at bounding box center [1172, 152] width 12 height 13
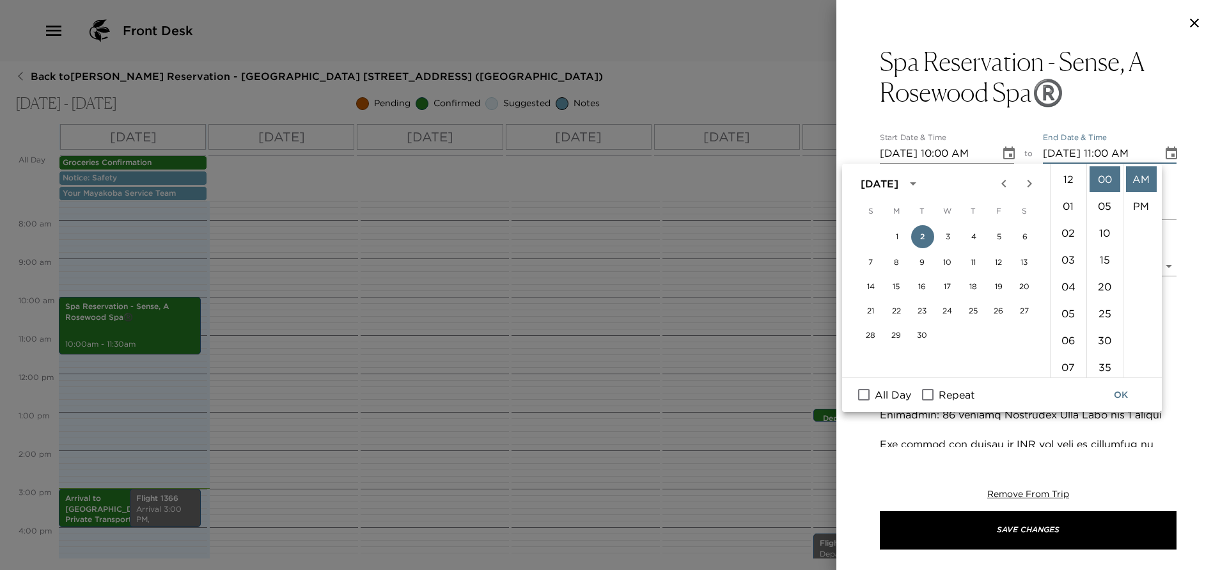
scroll to position [296, 0]
click at [1105, 338] on li "30" at bounding box center [1105, 340] width 31 height 26
type input "[DATE] 11:30 AM"
click at [1131, 392] on button "OK" at bounding box center [1121, 395] width 41 height 24
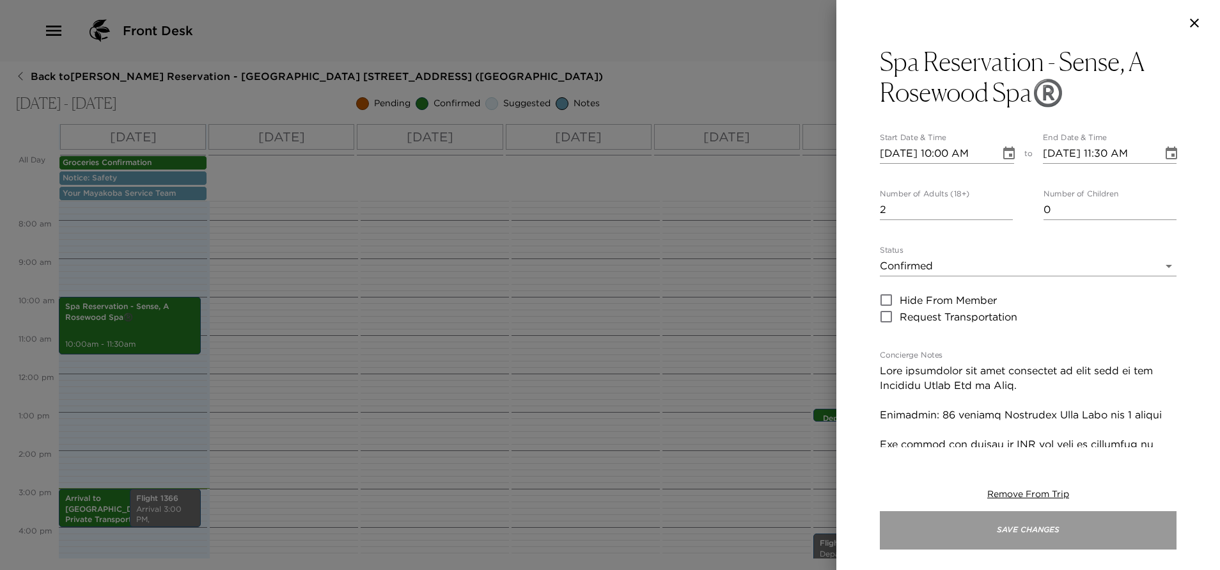
click at [1073, 521] on button "Save Changes" at bounding box center [1028, 530] width 297 height 38
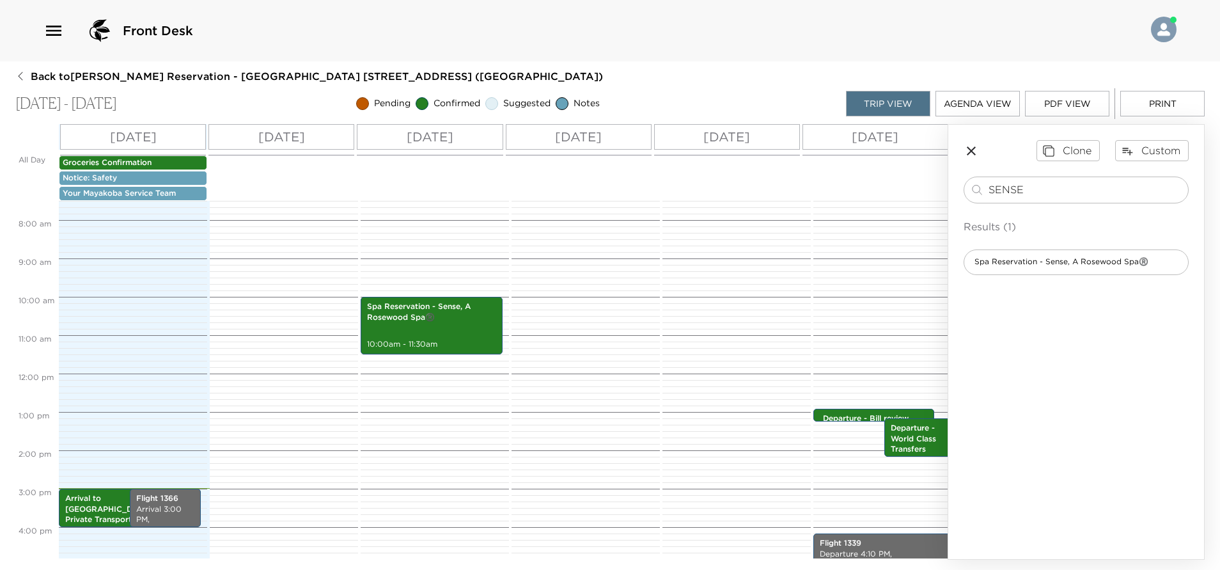
drag, startPoint x: 1036, startPoint y: 185, endPoint x: 933, endPoint y: 226, distance: 110.6
click at [933, 226] on div "All Day [DATE] [DATE] [DATE] [DATE] [DATE] [DATE] Groceries Confirmation Notice…" at bounding box center [610, 342] width 1190 height 436
type input "cooki"
click at [1073, 299] on div "Cooking Class at [GEOGRAPHIC_DATA]" at bounding box center [1076, 293] width 225 height 26
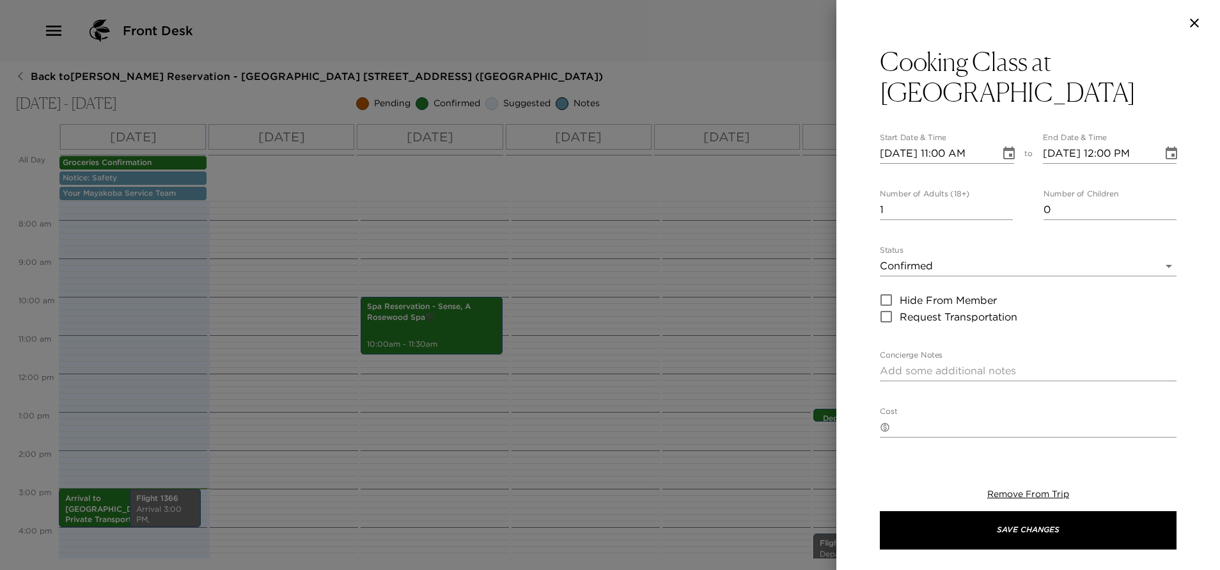
type textarea "Your cooking class at [GEOGRAPHIC_DATA] has been confirmed by ______ Each exper…"
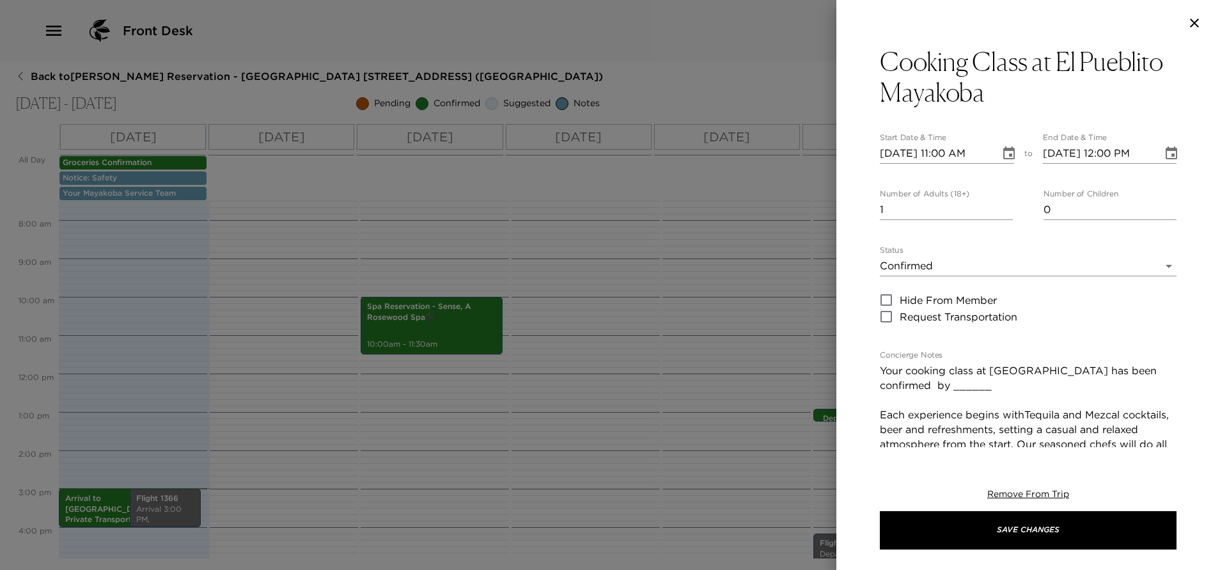
click at [1006, 159] on icon "Choose date, selected date is Aug 31, 2025" at bounding box center [1010, 152] width 12 height 13
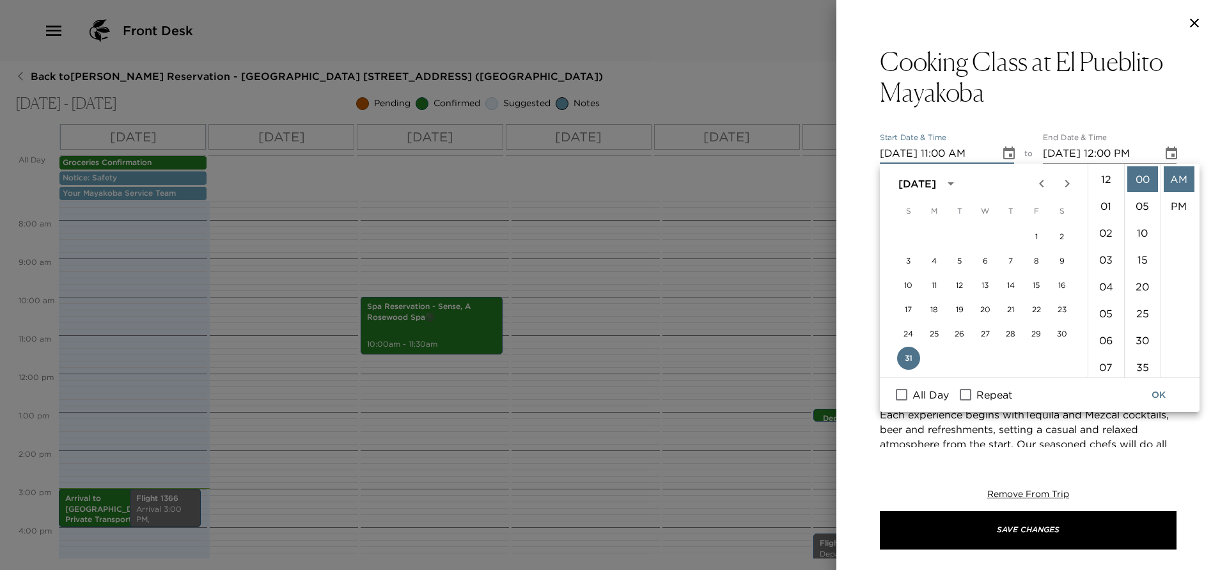
scroll to position [296, 0]
click at [1069, 183] on icon "Next month" at bounding box center [1067, 184] width 4 height 8
click at [982, 237] on button "3" at bounding box center [986, 236] width 23 height 23
type input "[DATE] 11:00 AM"
click at [1166, 152] on icon "Choose date, selected date is Sep 3, 2025" at bounding box center [1172, 152] width 12 height 13
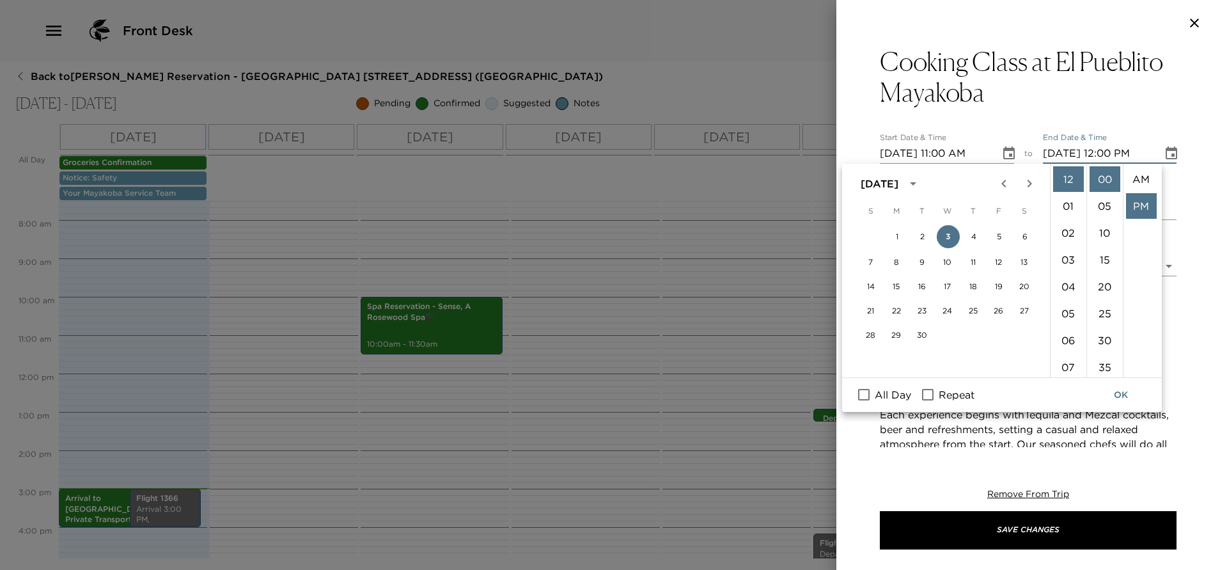
scroll to position [27, 0]
click at [1065, 204] on li "01" at bounding box center [1068, 206] width 31 height 26
type input "[DATE] 01:00 PM"
click at [1182, 120] on div "Cooking Class at El Pueblito Mayakoba Start Date & Time [DATE] 11:00 AM to End …" at bounding box center [1029, 246] width 384 height 401
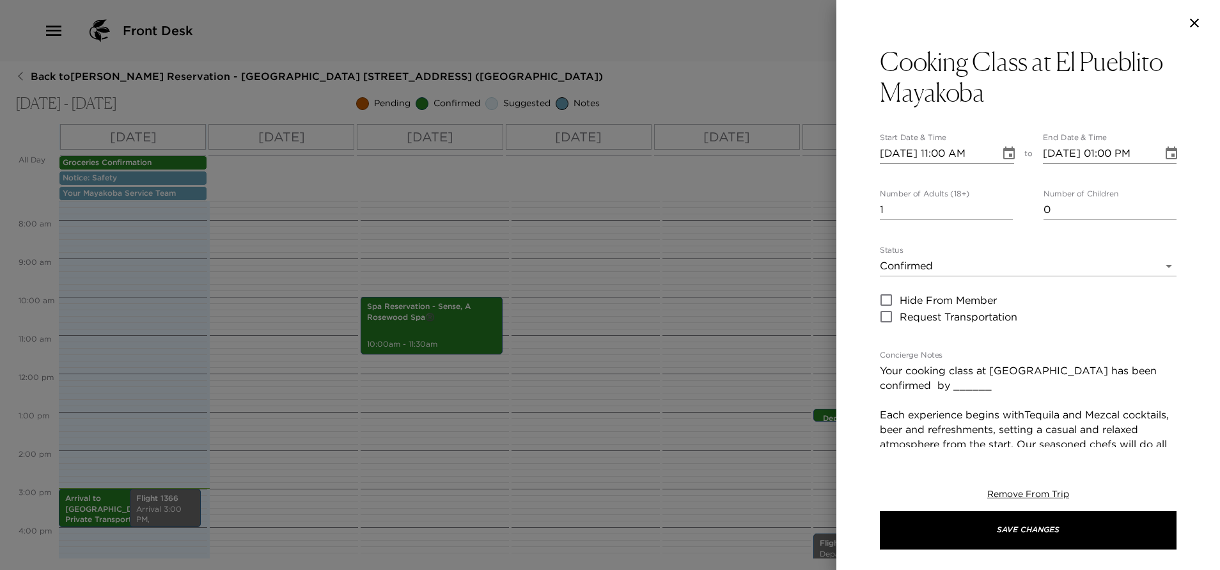
click at [1006, 203] on div "Number of Adults (18+) 1 Number of Children 0" at bounding box center [1028, 204] width 297 height 31
type input "2"
click at [1002, 207] on input "2" at bounding box center [946, 210] width 133 height 20
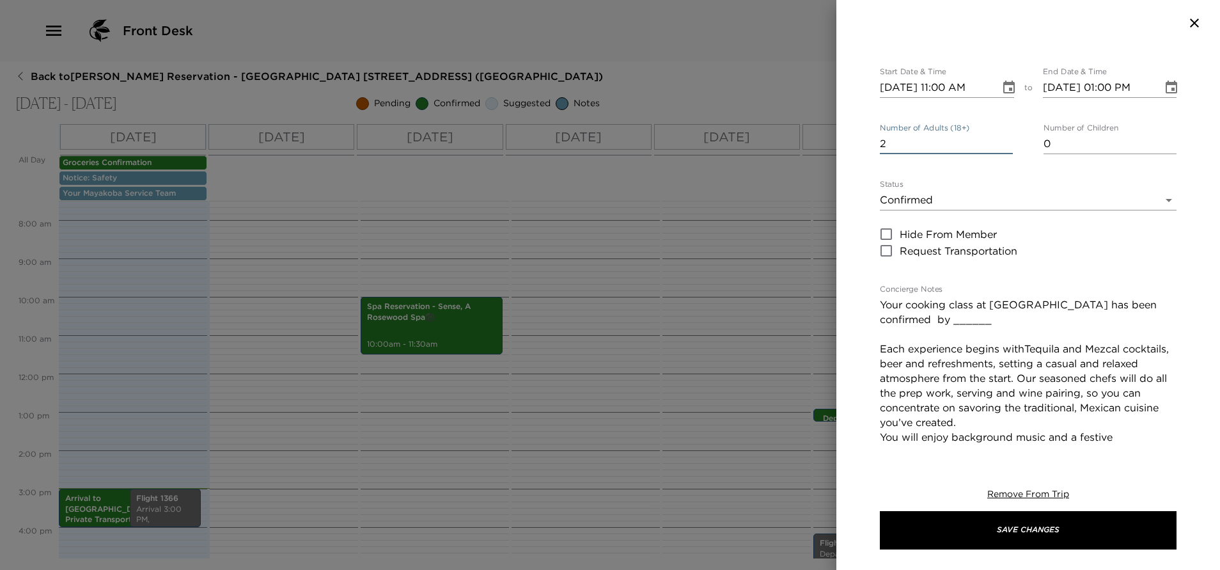
scroll to position [96, 0]
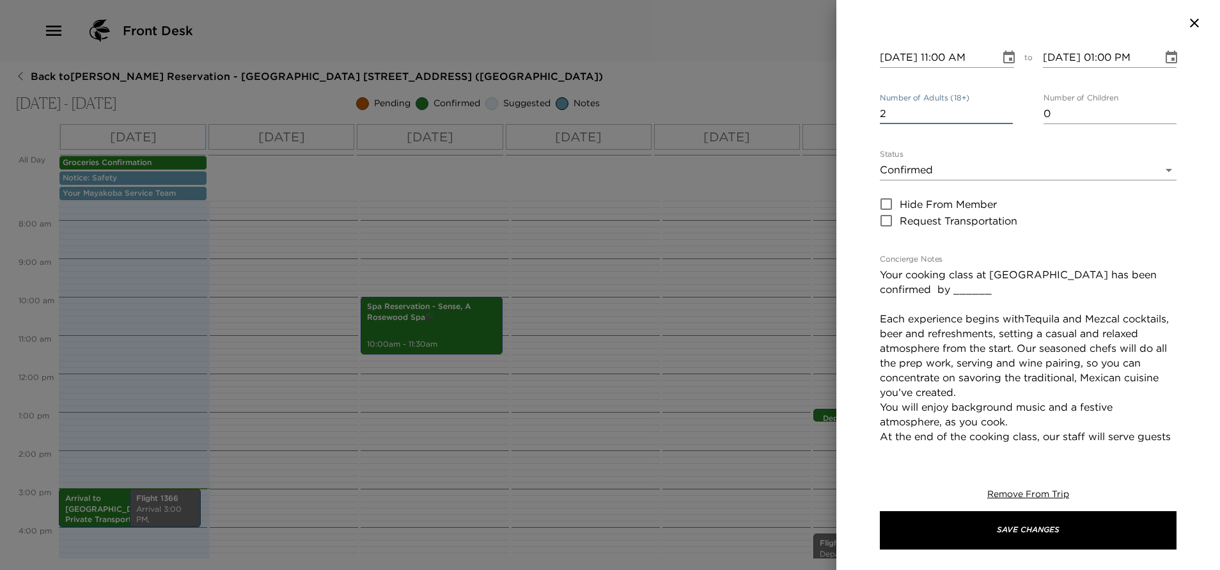
click at [933, 291] on textarea "Your cooking class at [GEOGRAPHIC_DATA] has been confirmed by ______ Each exper…" at bounding box center [1028, 377] width 297 height 221
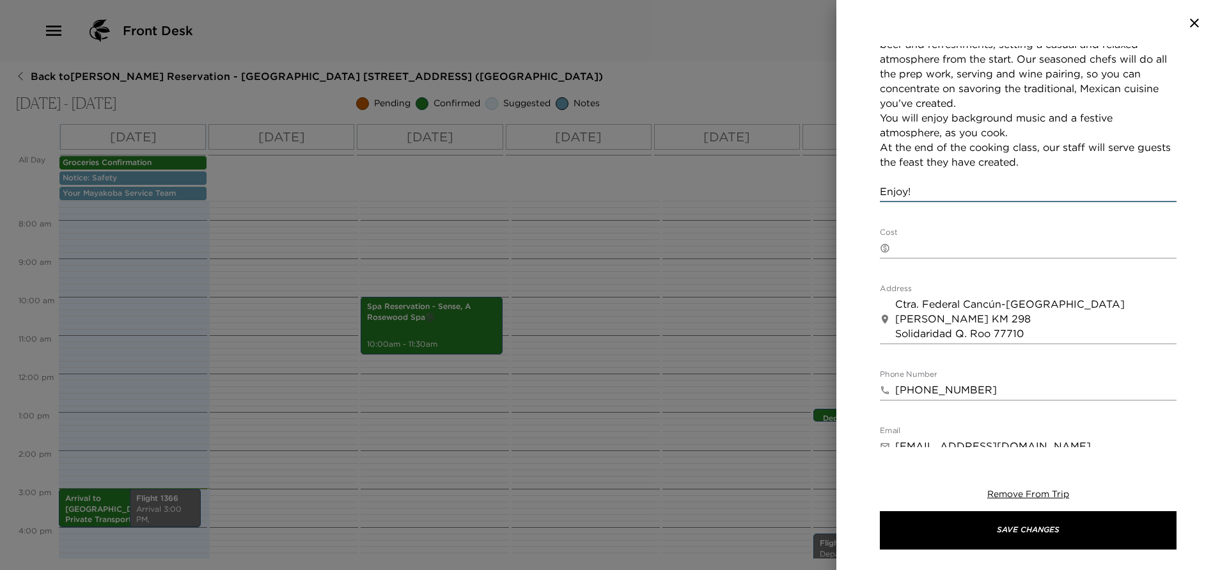
scroll to position [480, 0]
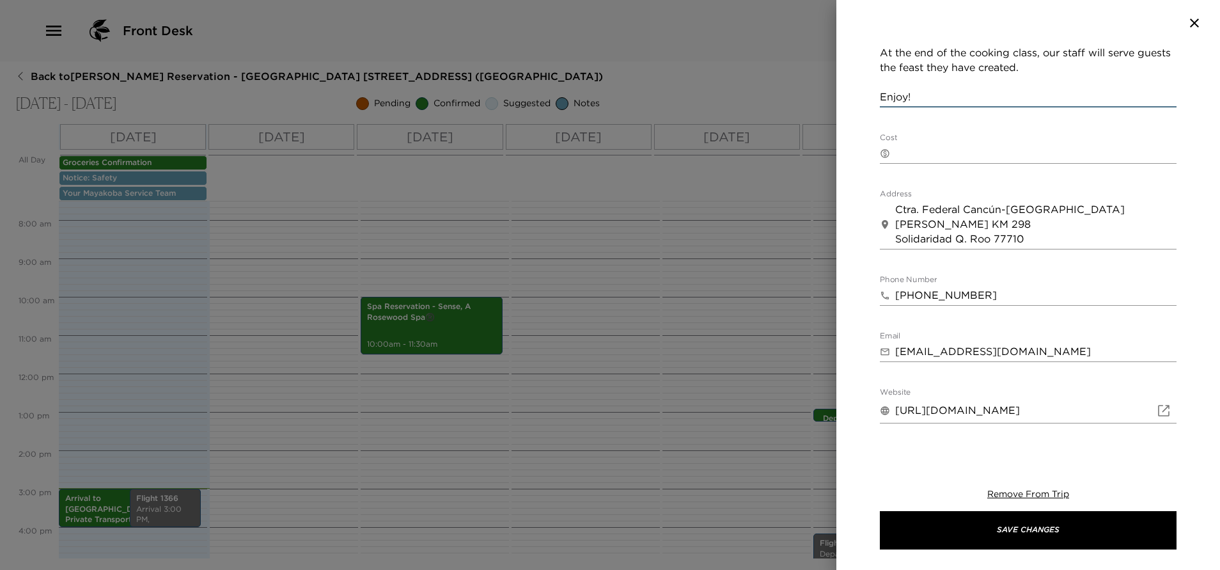
type textarea "Your cooking class at [GEOGRAPHIC_DATA] has been confirmed by Chef [PERSON_NAME…"
click at [929, 157] on textarea "Cost" at bounding box center [1036, 153] width 281 height 15
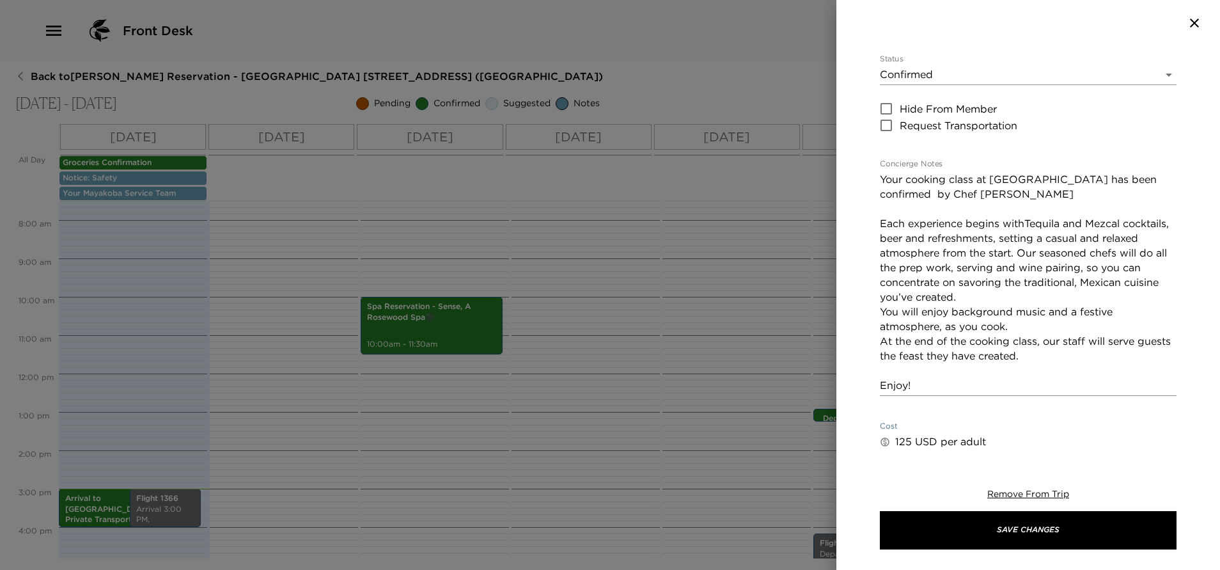
scroll to position [287, 0]
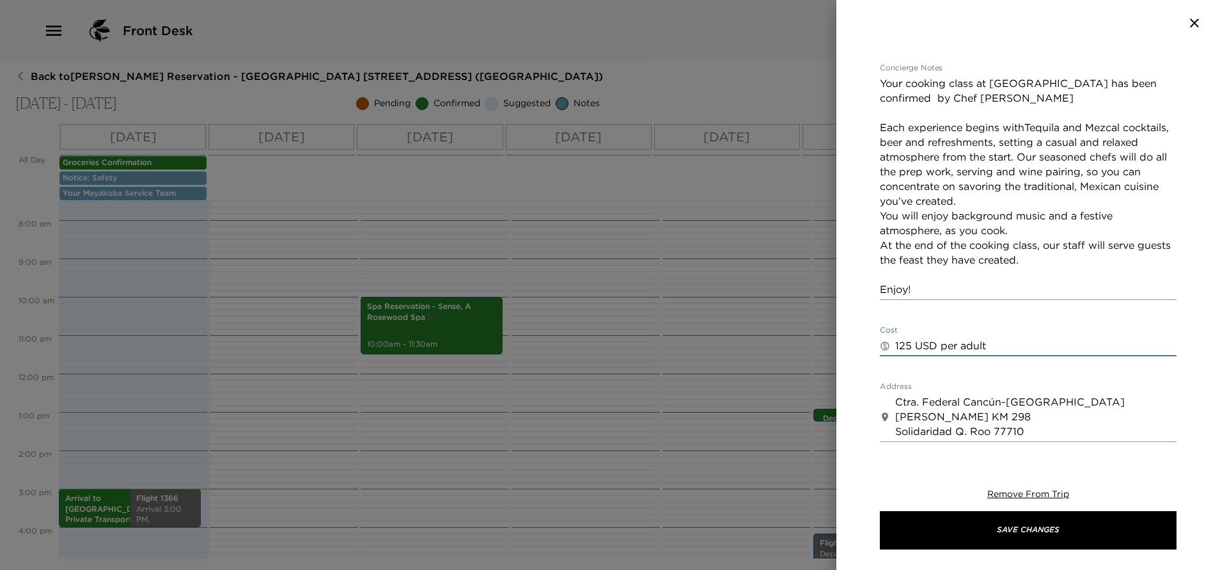
type textarea "125 USD per adult"
click at [977, 99] on textarea "Your cooking class at [GEOGRAPHIC_DATA] has been confirmed by Chef [PERSON_NAME…" at bounding box center [1028, 186] width 297 height 221
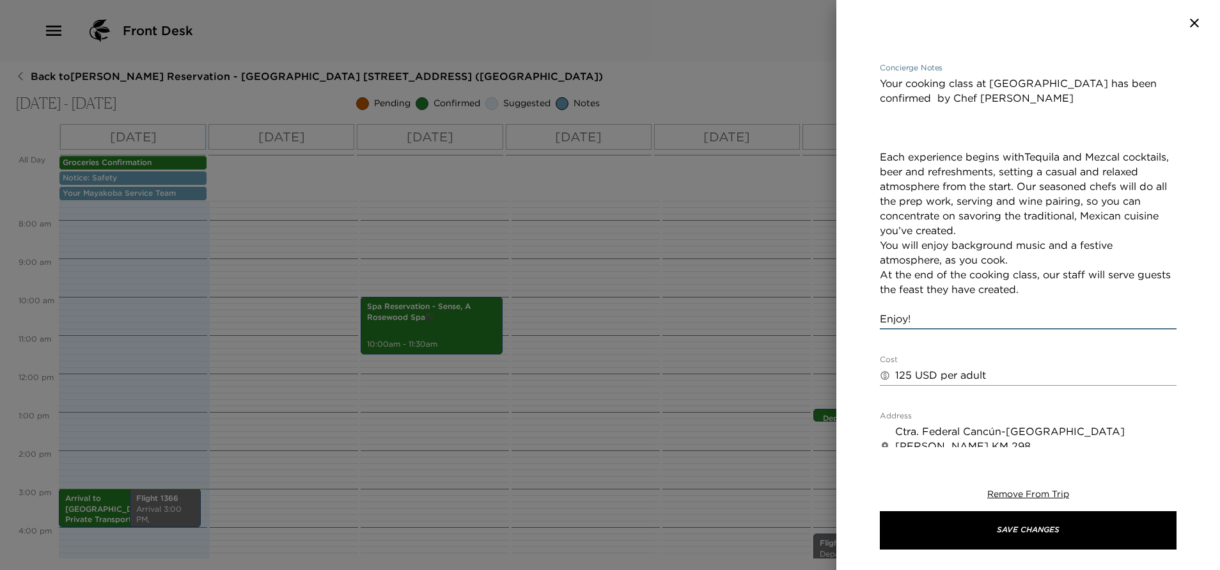
paste textarea "Our cancellation policies are as follows: - canceling with 72 hrs. In advance, …"
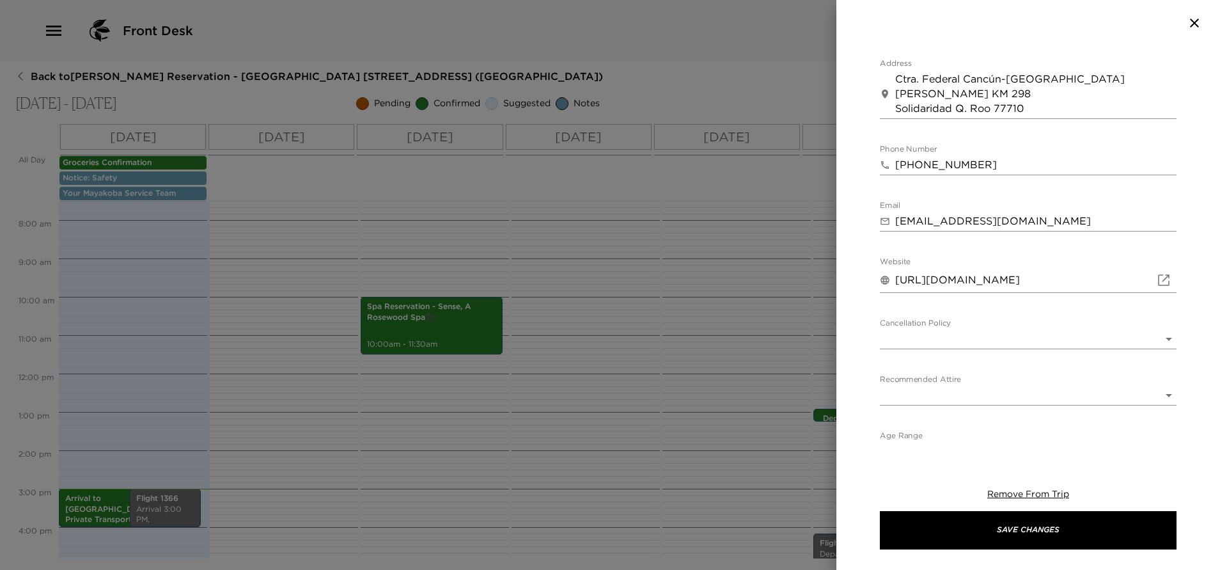
scroll to position [713, 0]
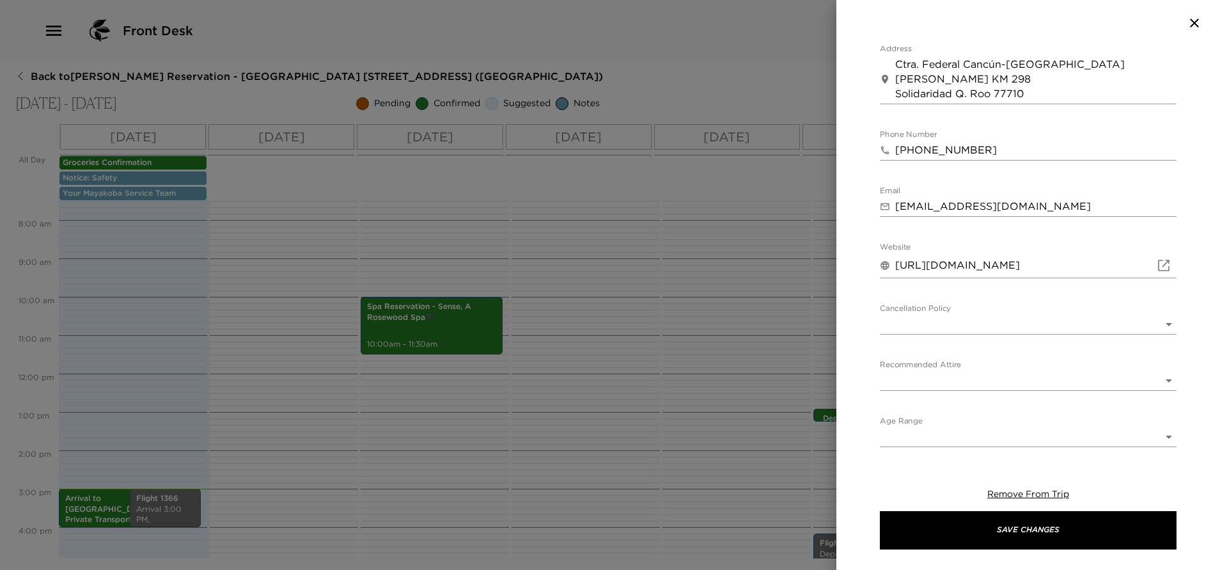
type textarea "Your cooking class at [GEOGRAPHIC_DATA] has been confirmed by Chef [PERSON_NAME…"
click at [956, 326] on body "Front Desk Back to [PERSON_NAME][GEOGRAPHIC_DATA] - [GEOGRAPHIC_DATA] [GEOGRAPH…" at bounding box center [610, 285] width 1220 height 570
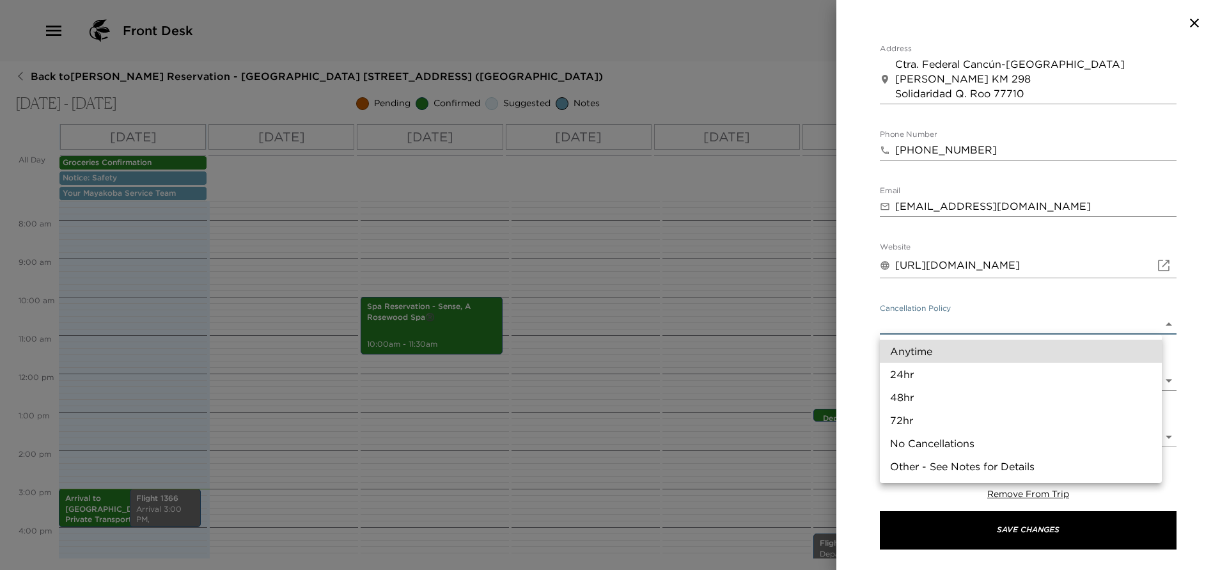
click at [933, 461] on li "Other - See Notes for Details" at bounding box center [1021, 466] width 282 height 23
type input "Other - See Notes for Details"
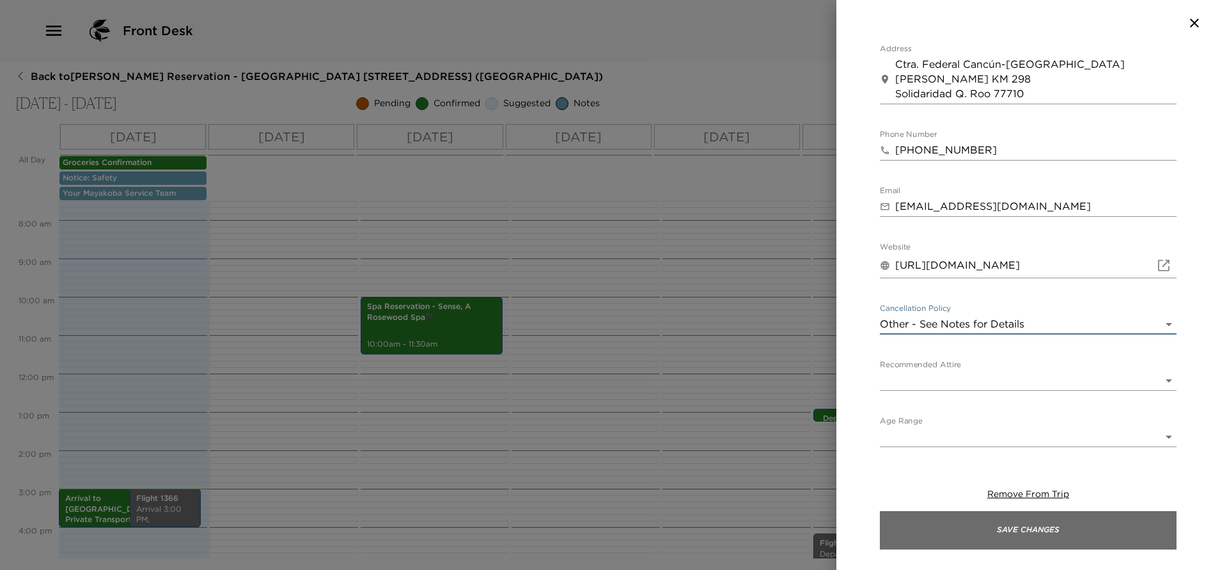
click at [1018, 535] on button "Save Changes" at bounding box center [1028, 530] width 297 height 38
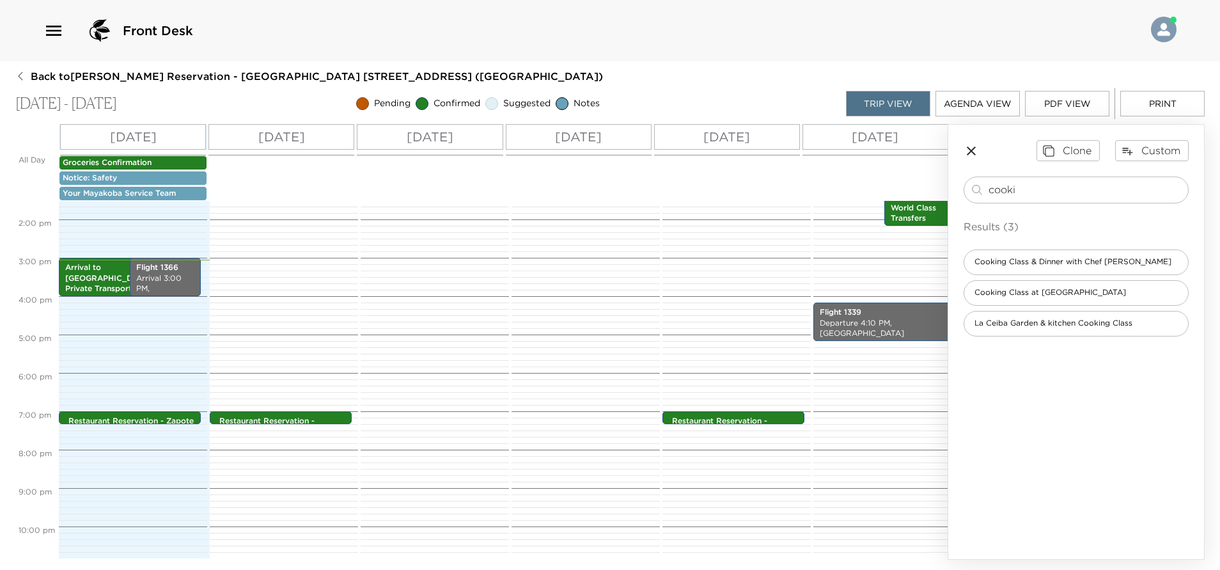
scroll to position [290, 0]
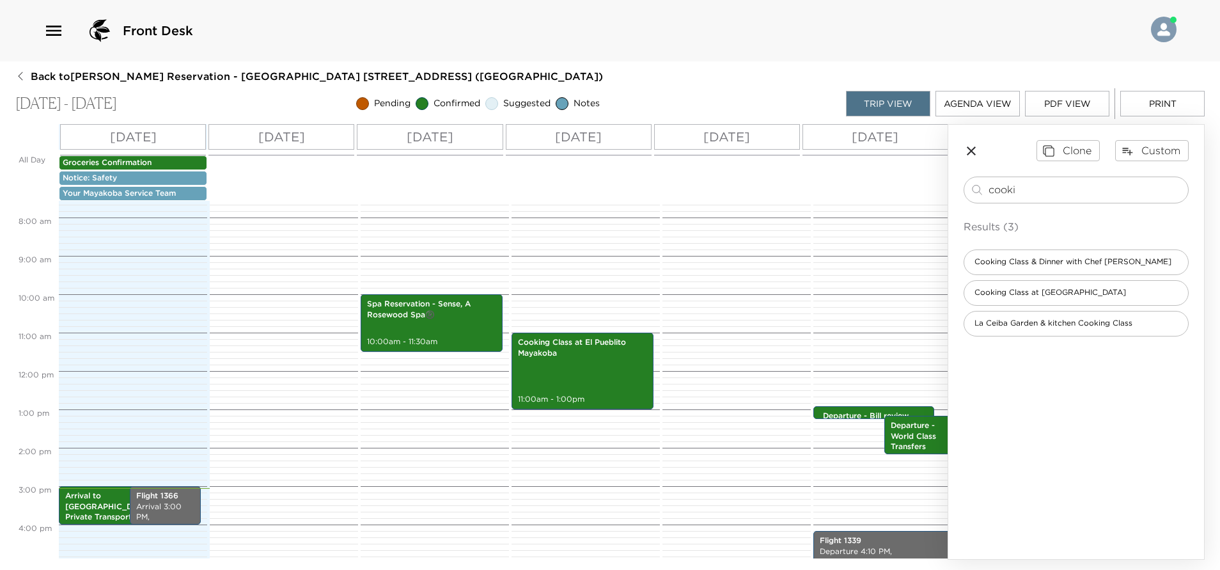
click at [1052, 102] on button "PDF View" at bounding box center [1067, 104] width 84 height 26
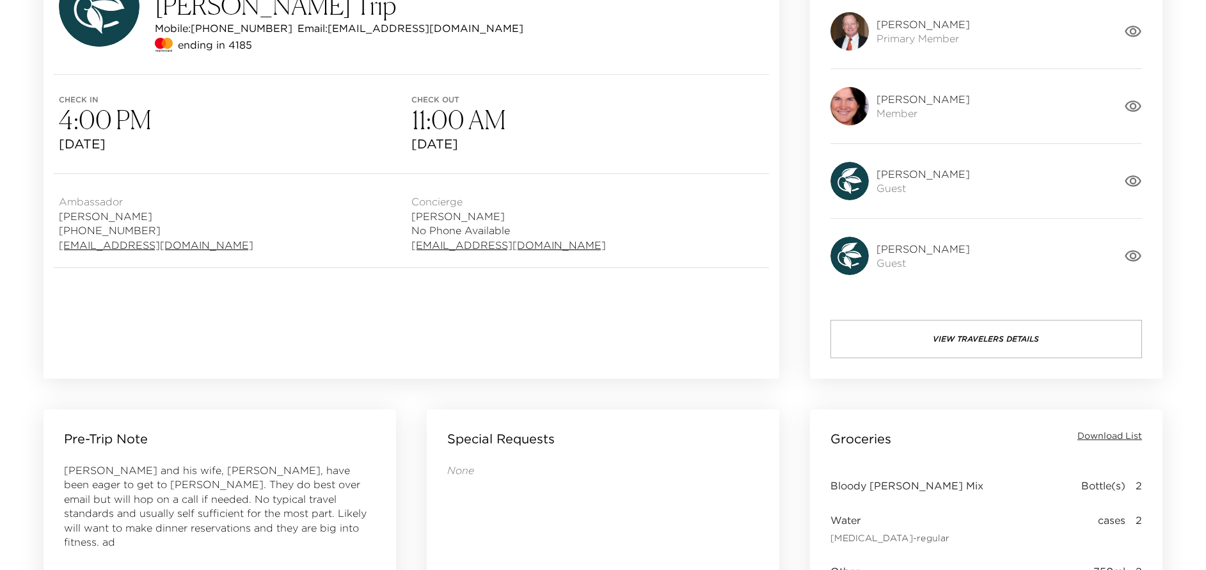
scroll to position [672, 0]
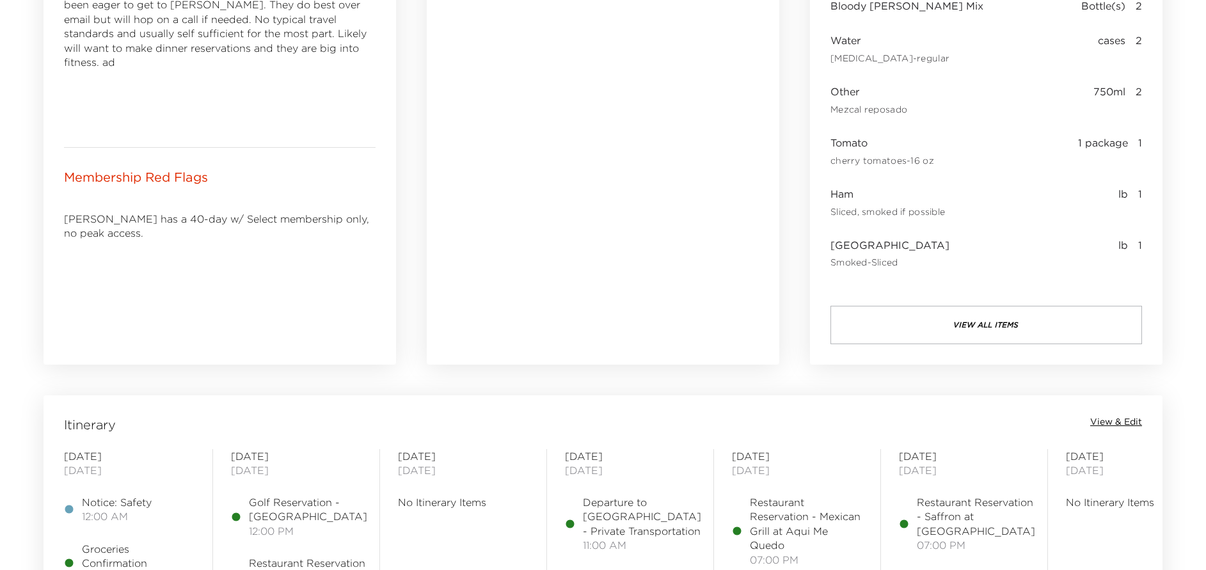
click at [1109, 419] on span "View & Edit" at bounding box center [1116, 422] width 52 height 13
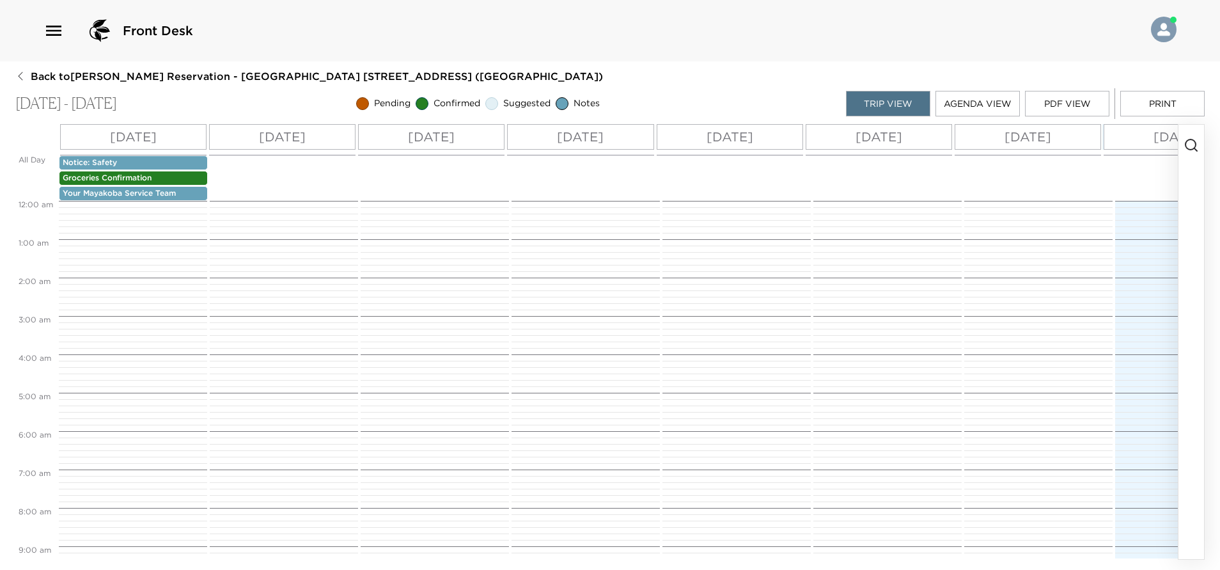
scroll to position [422, 0]
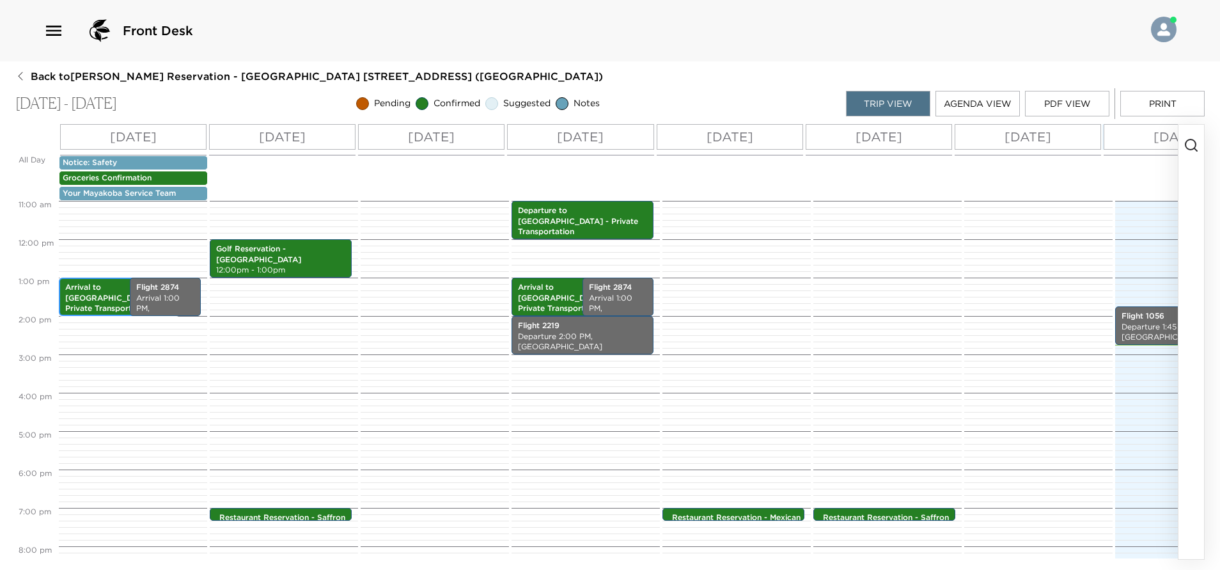
click at [112, 297] on p "Arrival to [GEOGRAPHIC_DATA] - Private Transportation" at bounding box center [119, 298] width 108 height 32
click at [111, 297] on p "Arrival to [GEOGRAPHIC_DATA] - Private Transportation" at bounding box center [119, 298] width 108 height 32
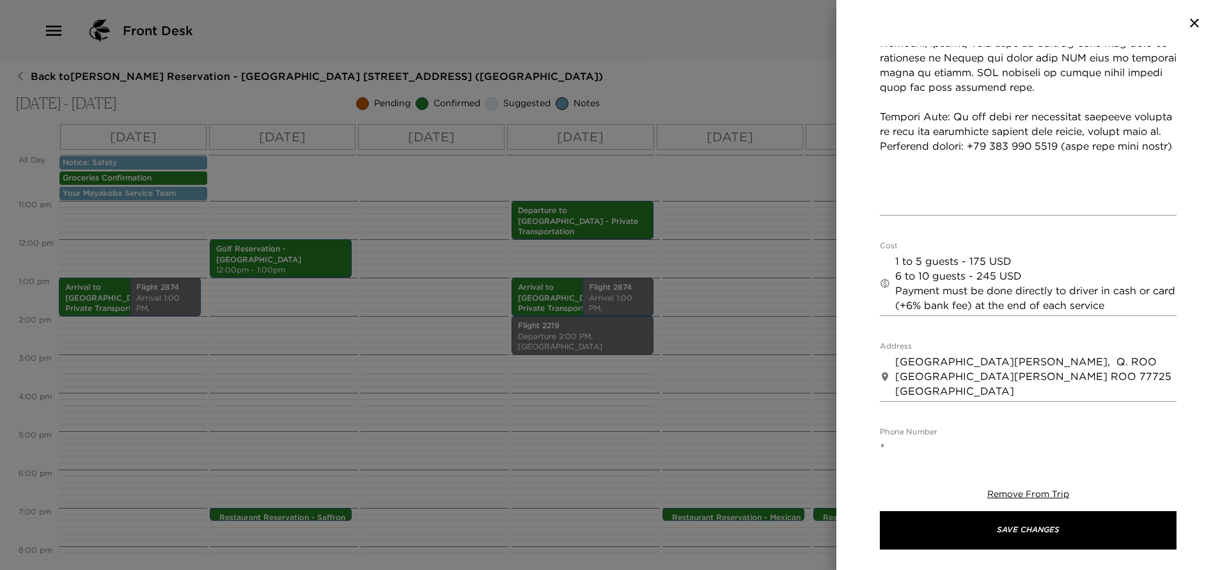
scroll to position [768, 0]
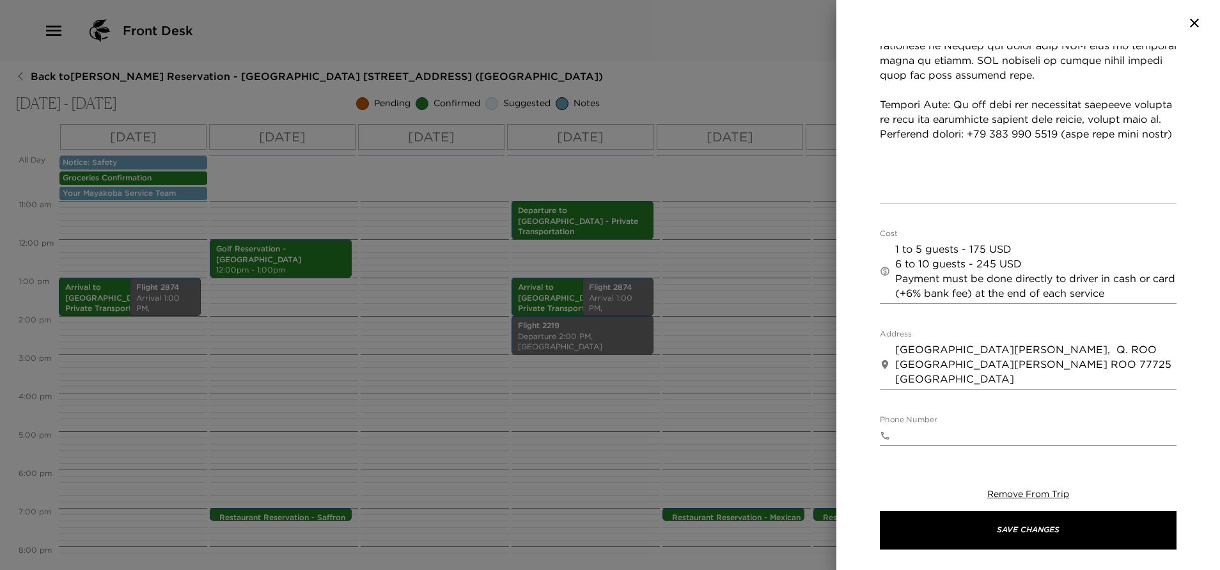
drag, startPoint x: 893, startPoint y: 221, endPoint x: 955, endPoint y: 252, distance: 69.5
click at [960, 259] on div "​ 1 to 5 guests - 175 USD 6 to 10 guests - 245 USD Payment must be done directl…" at bounding box center [1028, 271] width 297 height 65
drag, startPoint x: 894, startPoint y: 217, endPoint x: 943, endPoint y: 232, distance: 51.2
click at [947, 239] on div "​ 1 to 5 guests - 175 USD 6 to 10 guests - 245 USD Payment must be done directl…" at bounding box center [1028, 271] width 297 height 65
drag, startPoint x: 896, startPoint y: 218, endPoint x: 1177, endPoint y: 277, distance: 287.5
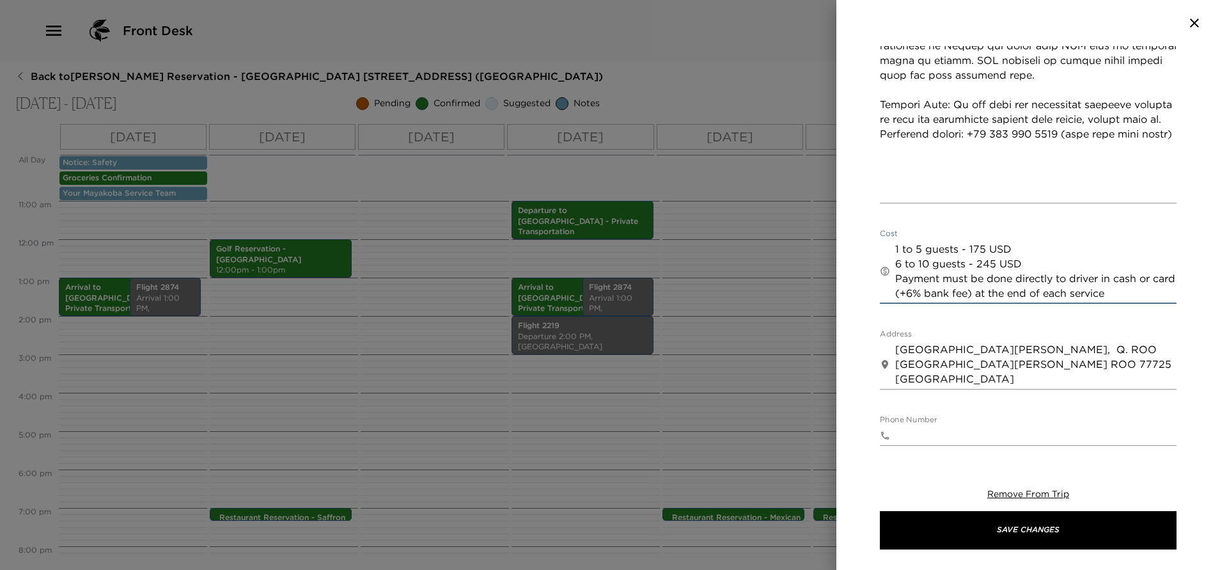
click at [1177, 277] on div "Arrival to Cancun Airport - Private Transportation Start Date & Time 08/24/2025…" at bounding box center [1029, 246] width 384 height 401
click at [1205, 23] on button "button" at bounding box center [1195, 22] width 26 height 15
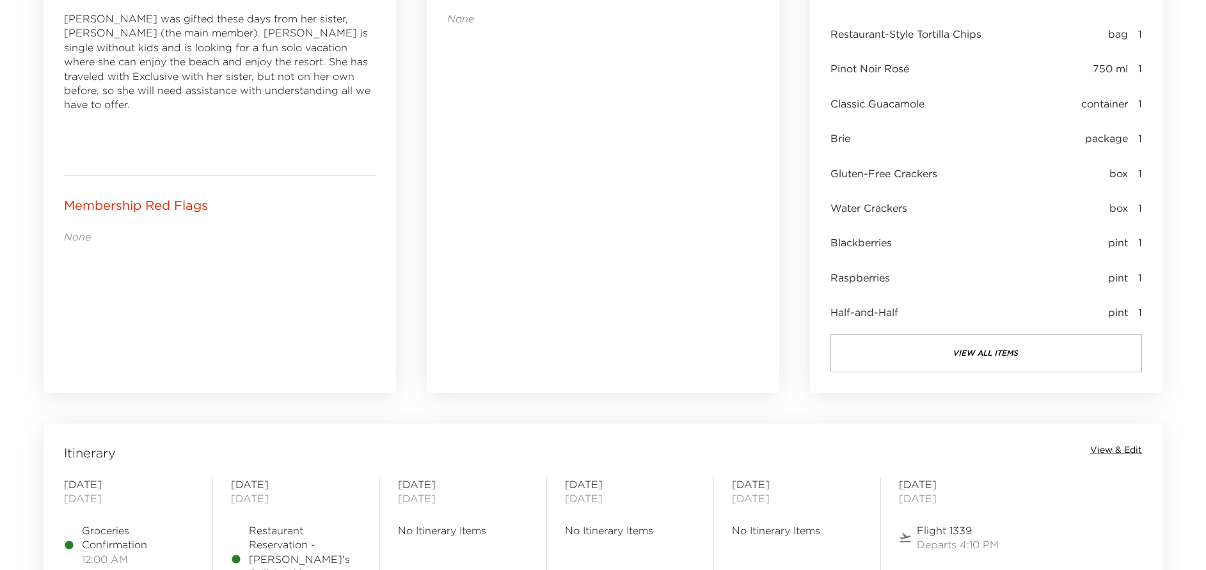
scroll to position [864, 0]
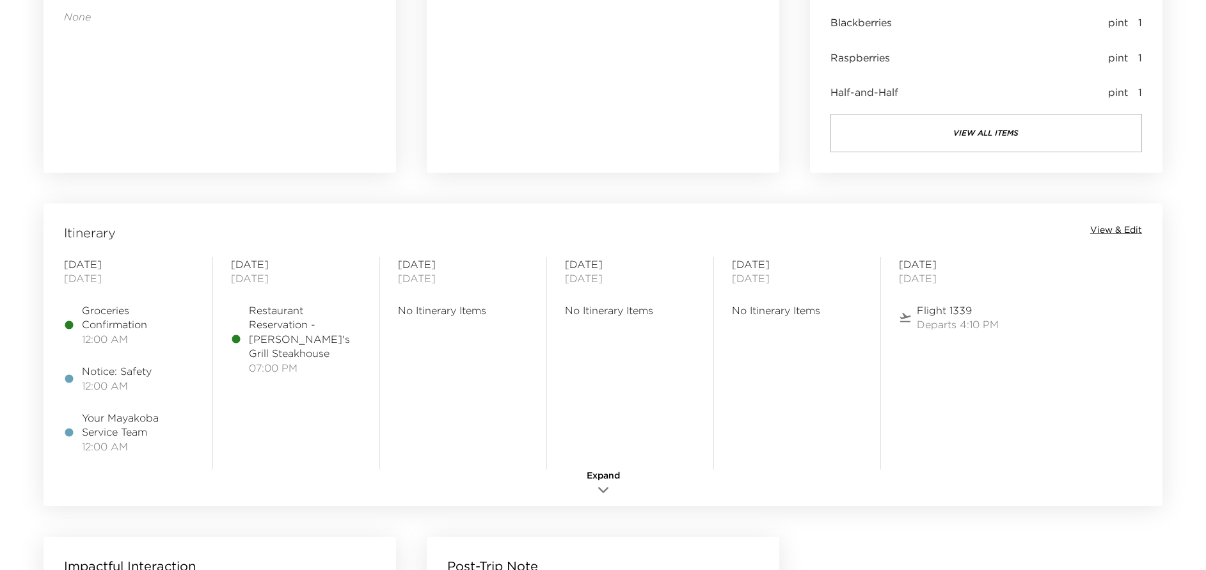
click at [1119, 226] on span "View & Edit" at bounding box center [1116, 230] width 52 height 13
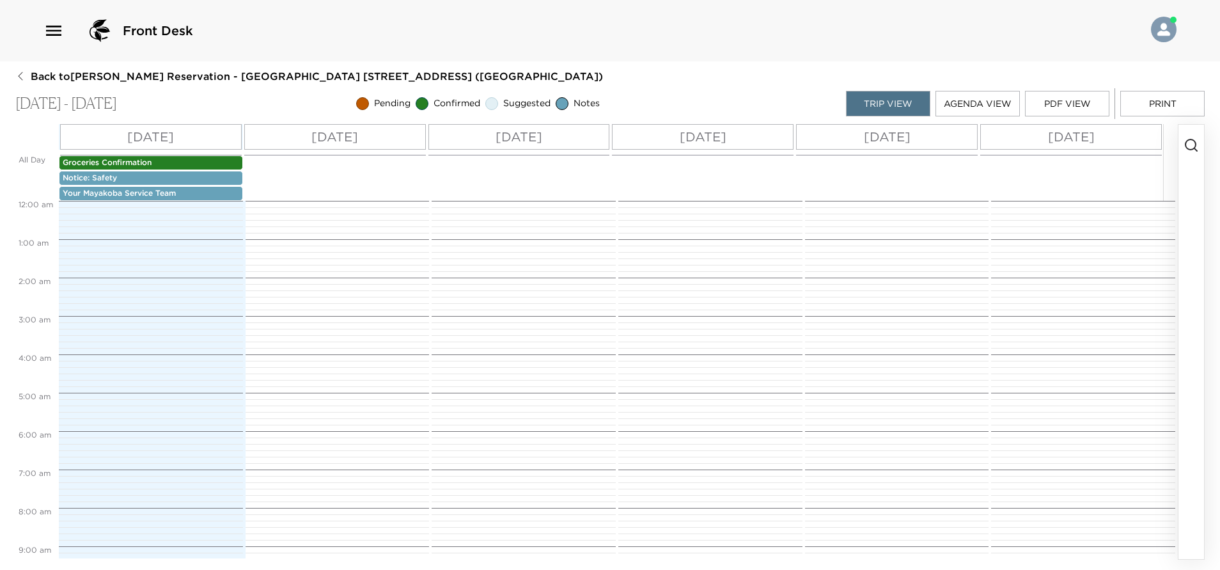
scroll to position [532, 0]
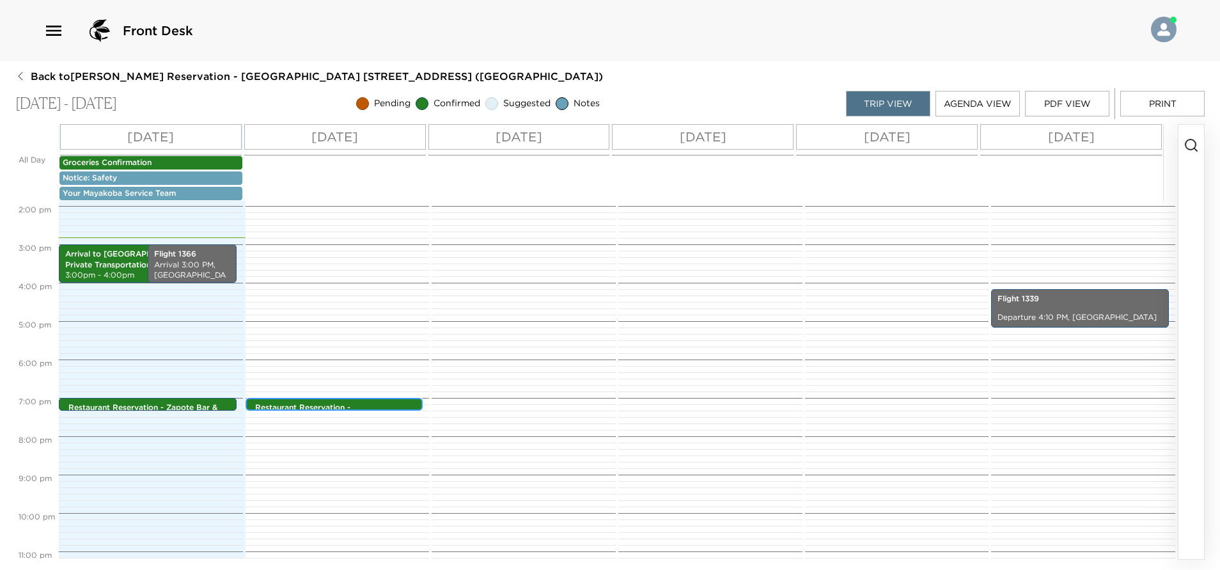
click at [336, 406] on p "Restaurant Reservation - [PERSON_NAME]'s Grill Steakhouse" at bounding box center [337, 413] width 165 height 22
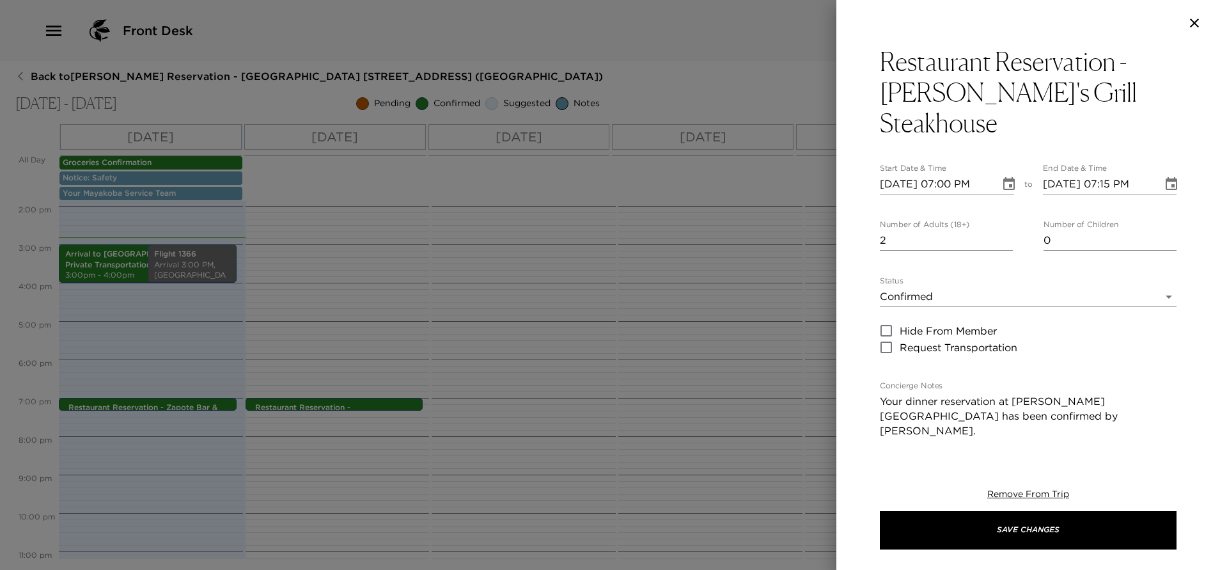
scroll to position [192, 0]
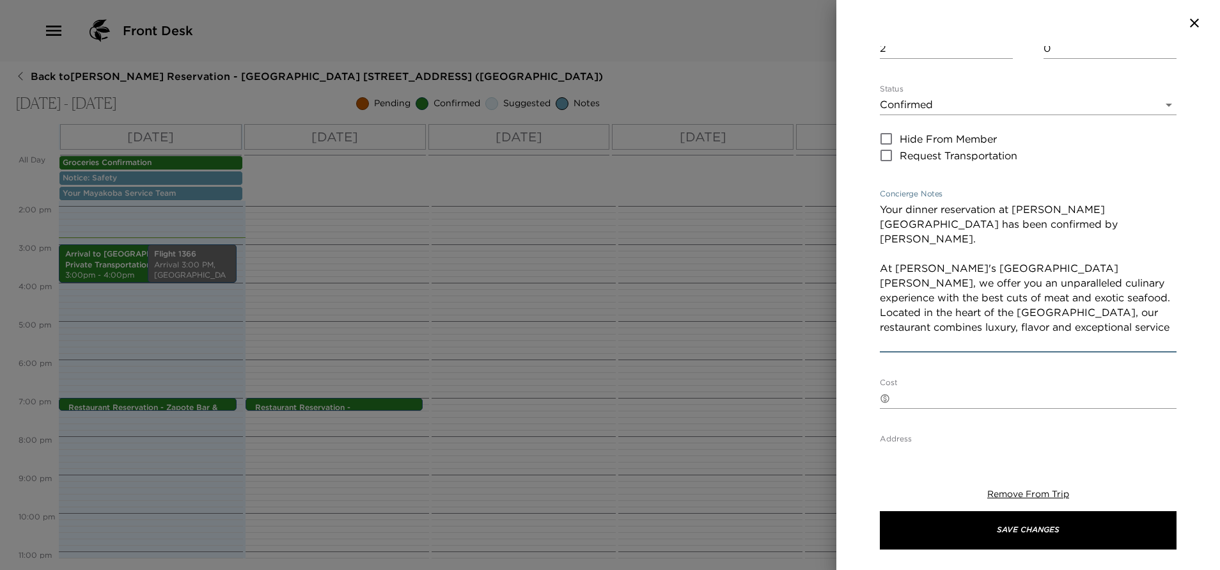
drag, startPoint x: 881, startPoint y: 178, endPoint x: 963, endPoint y: 328, distance: 171.2
click at [965, 330] on div "Restaurant Reservation - [PERSON_NAME]'s Grill Steakhouse Start Date & Time [DA…" at bounding box center [1028, 353] width 297 height 998
click at [1196, 22] on icon "button" at bounding box center [1194, 23] width 9 height 9
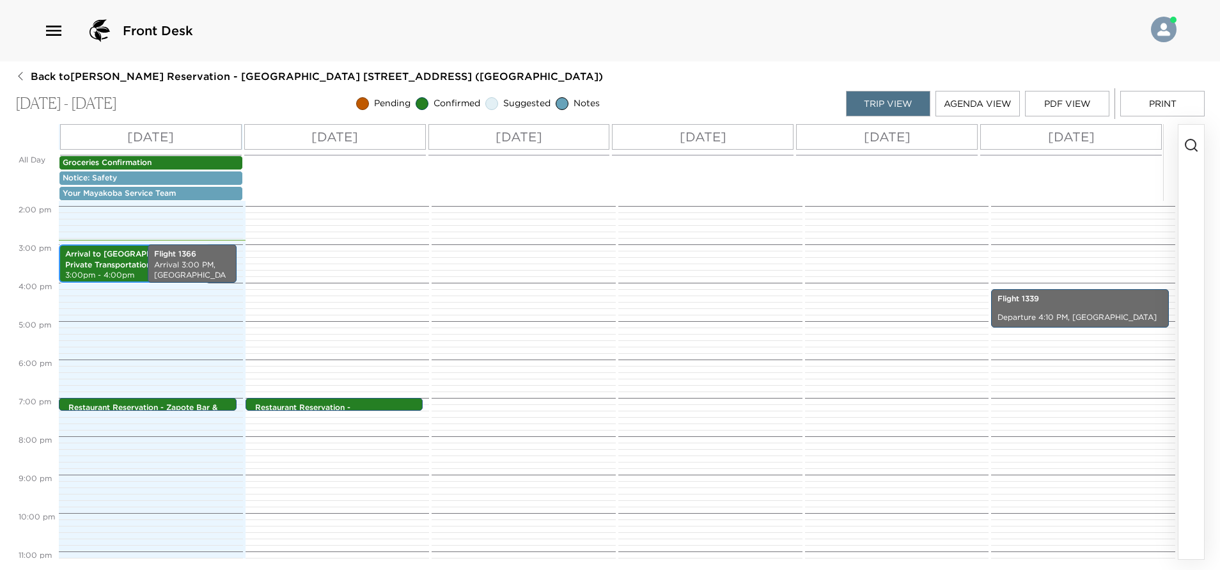
click at [132, 265] on p "Arrival to [GEOGRAPHIC_DATA] - Private Transportation" at bounding box center [134, 260] width 138 height 22
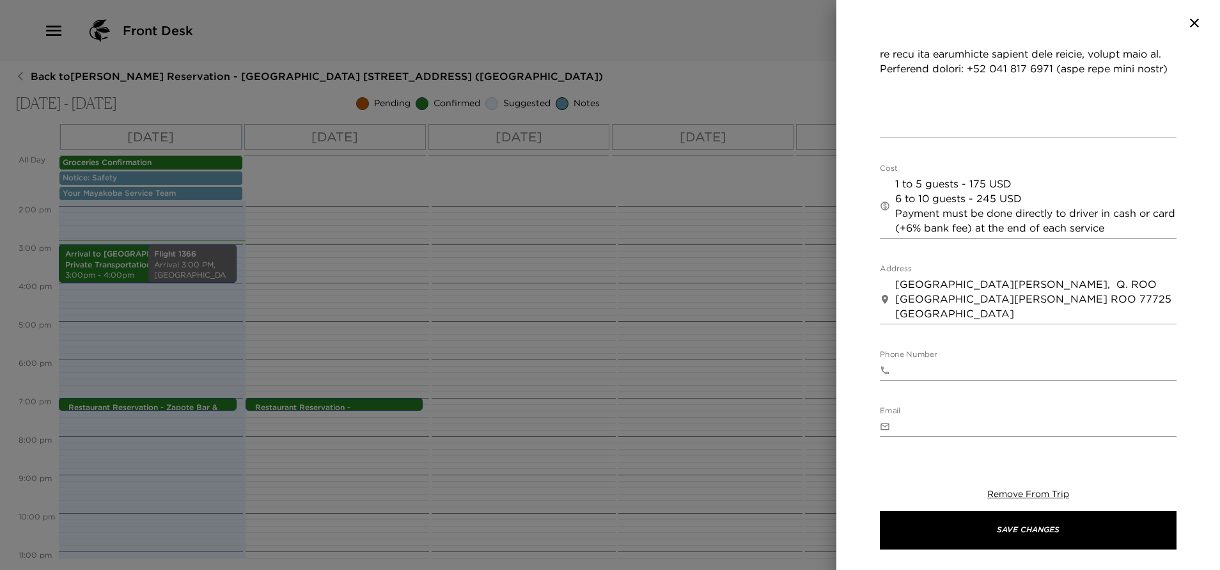
scroll to position [768, 0]
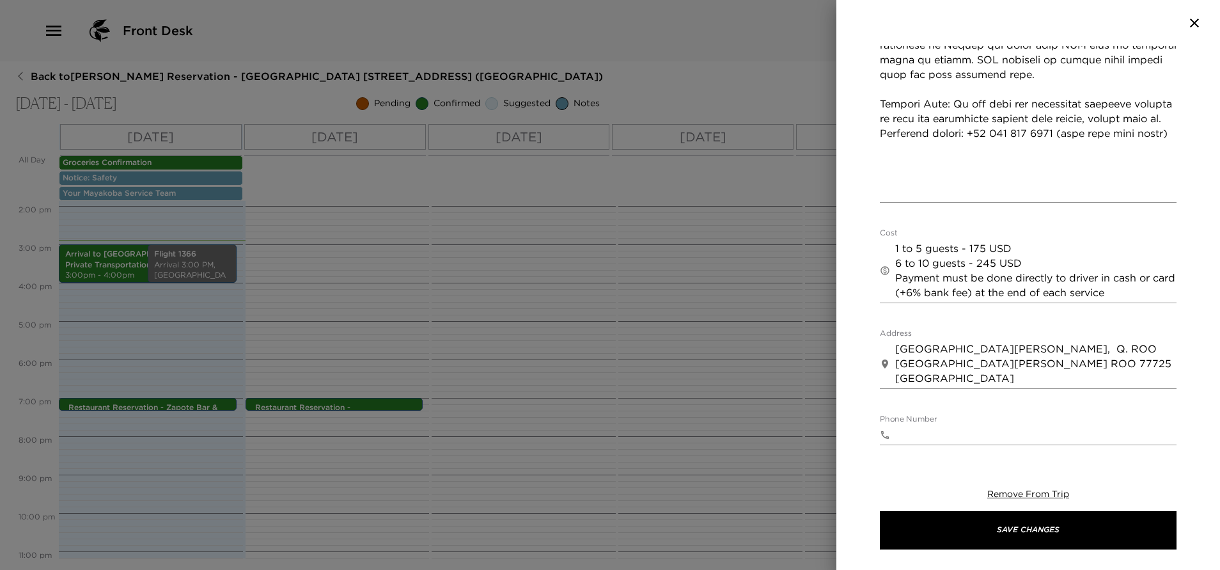
drag, startPoint x: 895, startPoint y: 218, endPoint x: 1101, endPoint y: 244, distance: 207.6
click at [1109, 248] on div "​ 1 to 5 guests - 175 USD 6 to 10 guests - 245 USD Payment must be done directl…" at bounding box center [1028, 271] width 297 height 65
drag, startPoint x: 1133, startPoint y: 263, endPoint x: 878, endPoint y: 208, distance: 261.1
click at [878, 208] on div "Arrival to Cancun Airport - Private Transportation Start Date & Time 08/31/2025…" at bounding box center [1029, 246] width 384 height 401
